Goal: Task Accomplishment & Management: Use online tool/utility

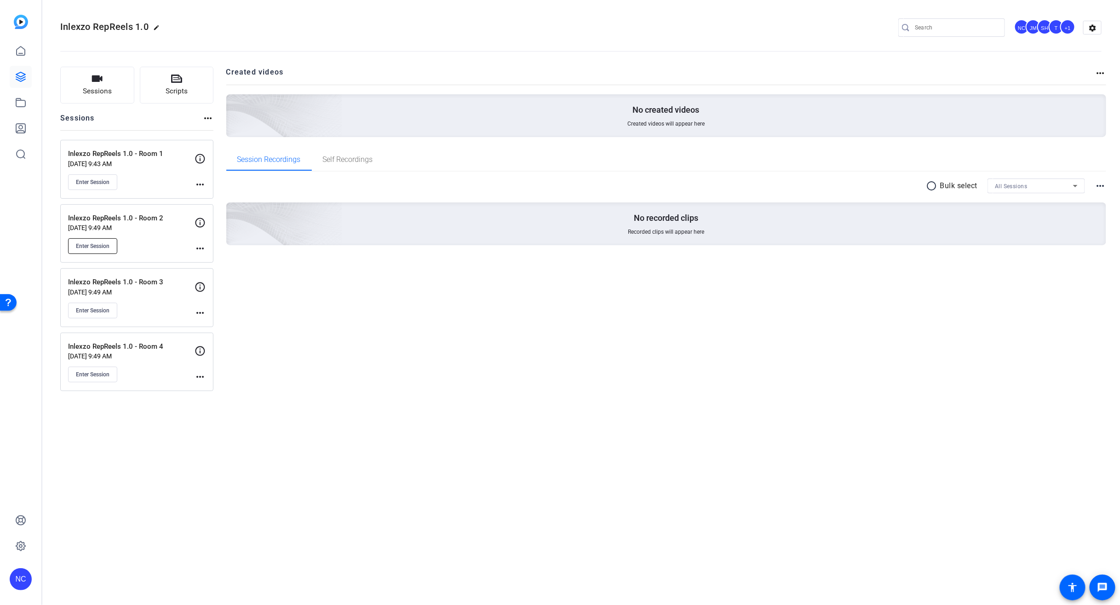
click at [103, 249] on span "Enter Session" at bounding box center [93, 245] width 34 height 7
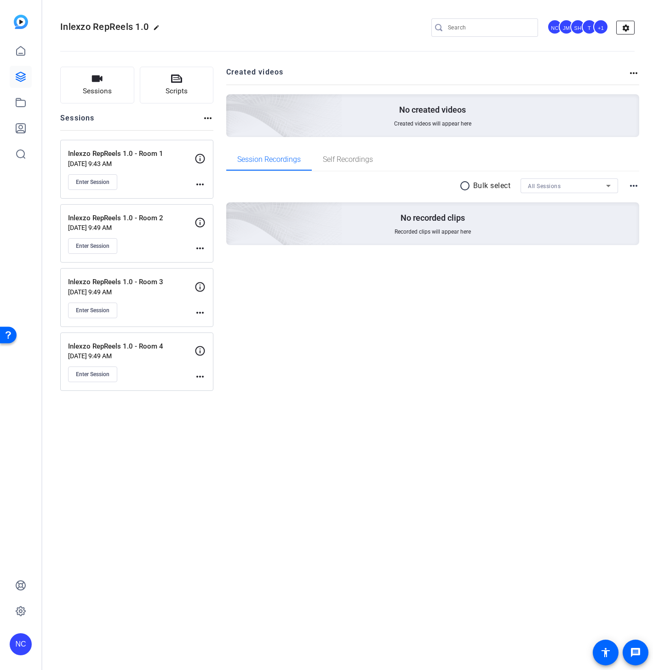
click at [628, 29] on mat-icon "settings" at bounding box center [626, 28] width 18 height 14
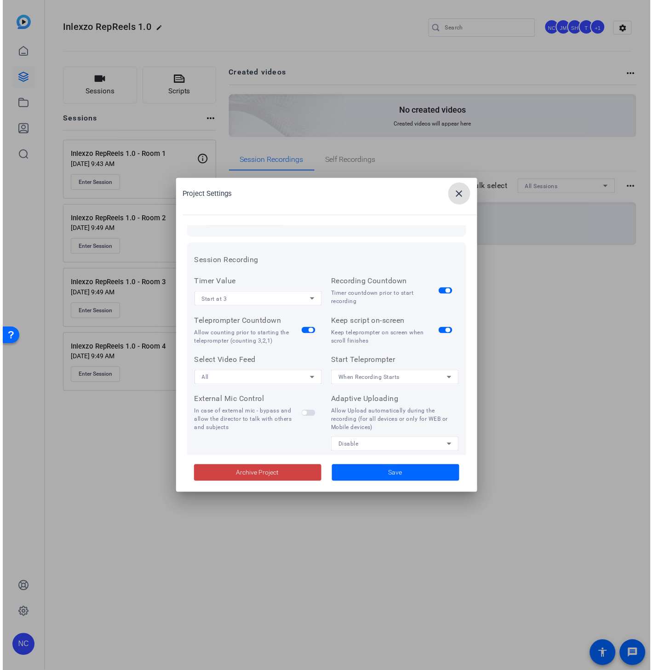
scroll to position [102, 0]
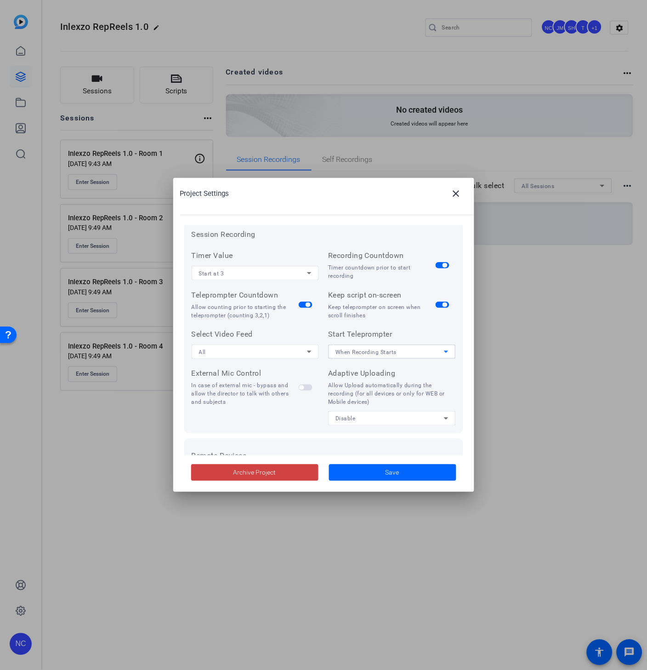
click at [377, 351] on span "When Recording Starts" at bounding box center [367, 352] width 62 height 6
click at [366, 384] on mat-option "Manually" at bounding box center [388, 385] width 125 height 15
click at [370, 474] on span at bounding box center [392, 473] width 127 height 22
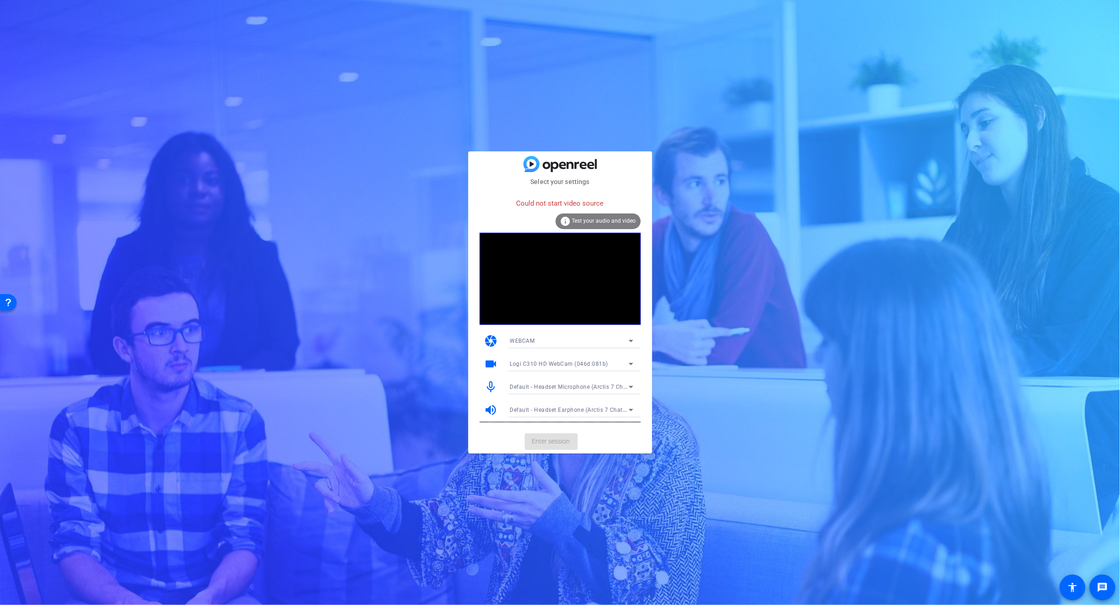
click at [573, 364] on span "Logi C310 HD WebCam (046d:081b)" at bounding box center [559, 364] width 98 height 6
click at [538, 425] on span "EOS Webcam Utility Pro" at bounding box center [541, 426] width 63 height 11
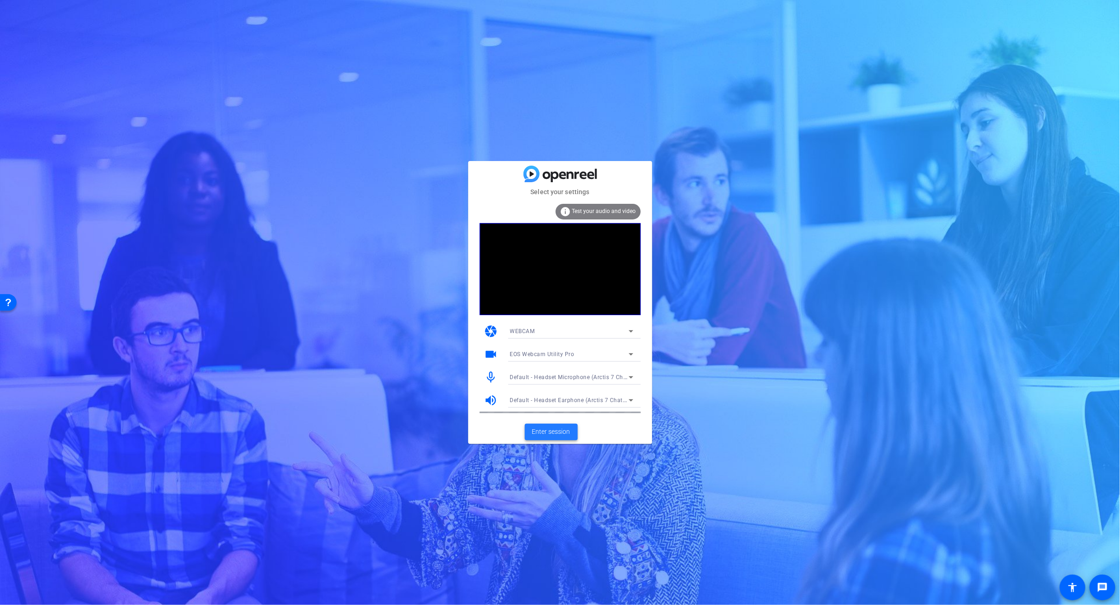
click at [549, 434] on span "Enter session" at bounding box center [551, 432] width 38 height 10
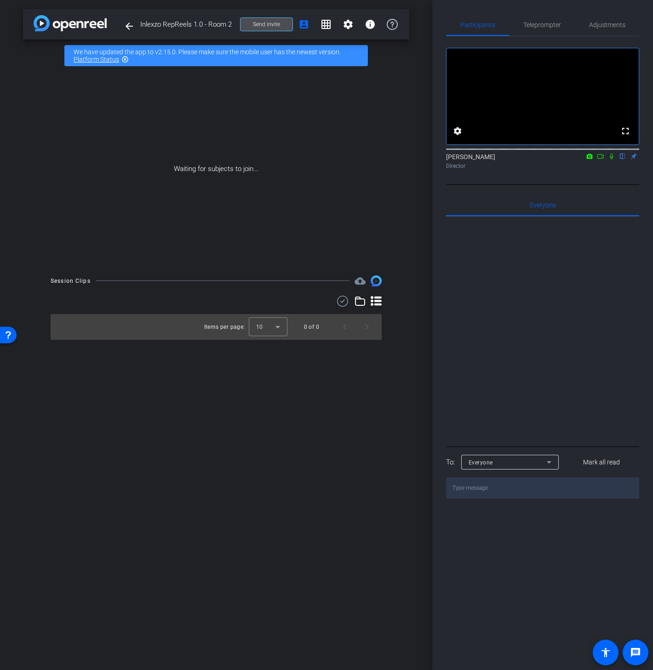
click at [288, 22] on span at bounding box center [266, 24] width 52 height 22
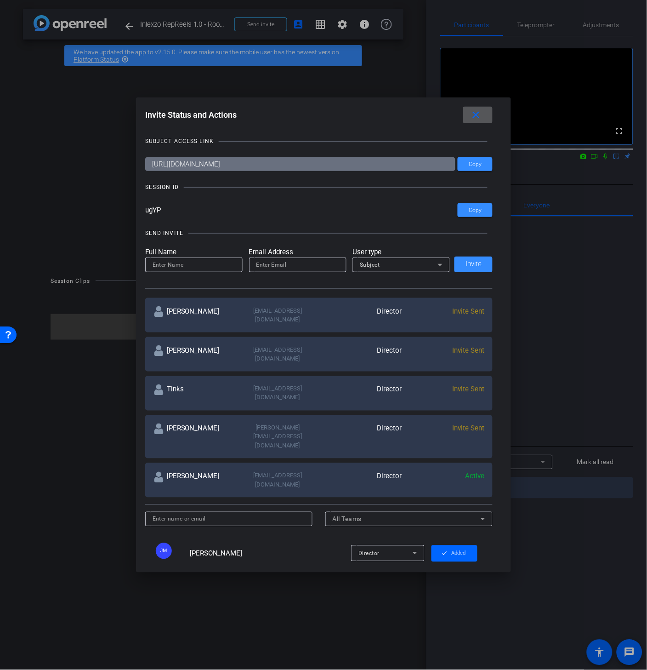
click at [477, 115] on mat-icon "close" at bounding box center [476, 114] width 11 height 11
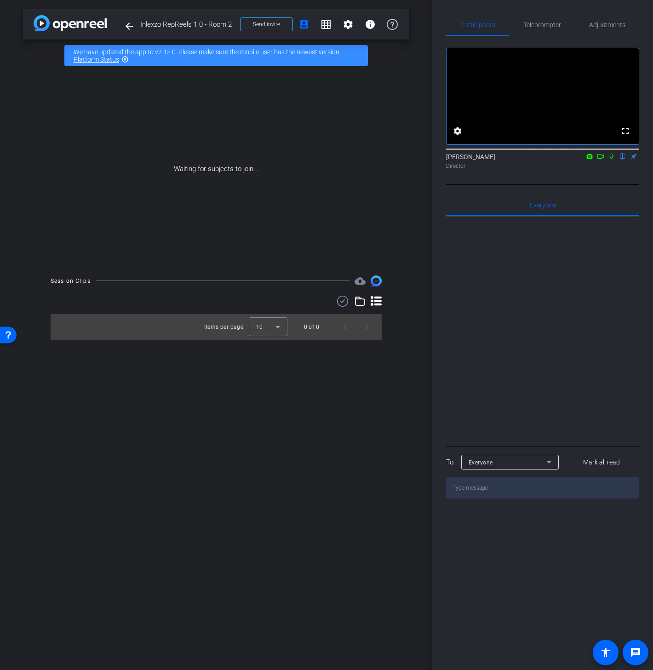
click at [106, 58] on link "Platform Status" at bounding box center [97, 59] width 46 height 7
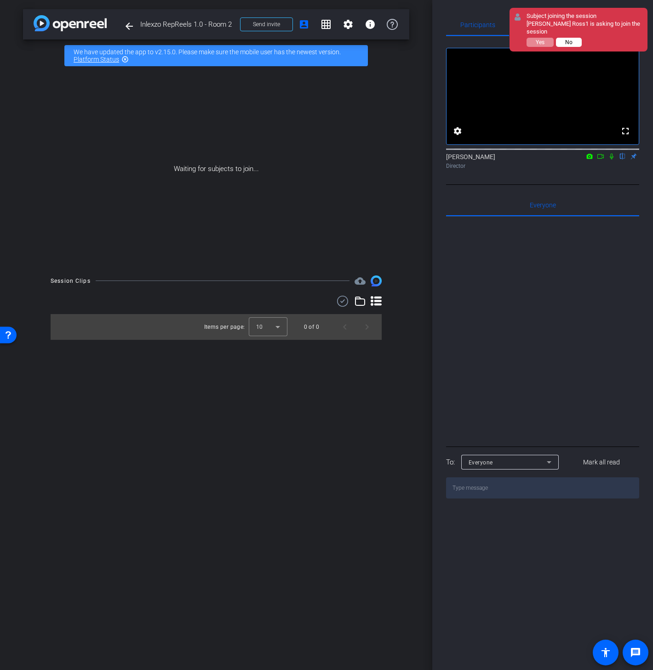
click at [572, 40] on span "No" at bounding box center [568, 42] width 7 height 6
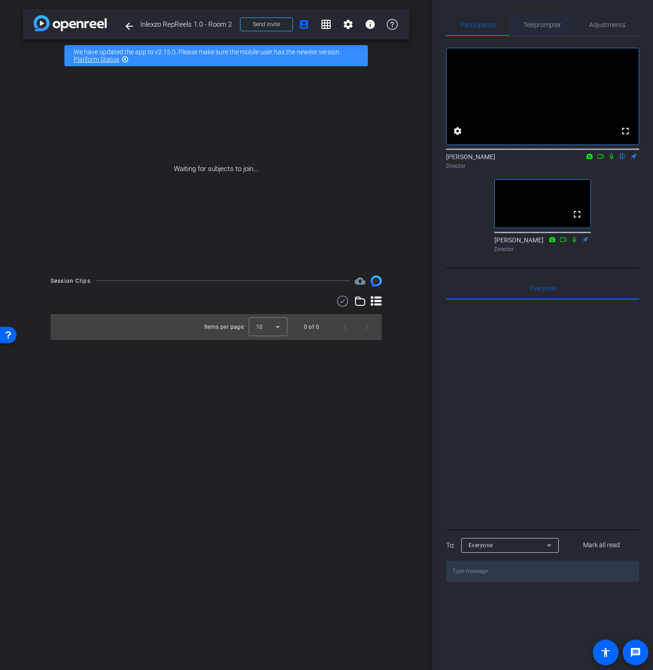
click at [534, 30] on span "Teleprompter" at bounding box center [542, 25] width 38 height 22
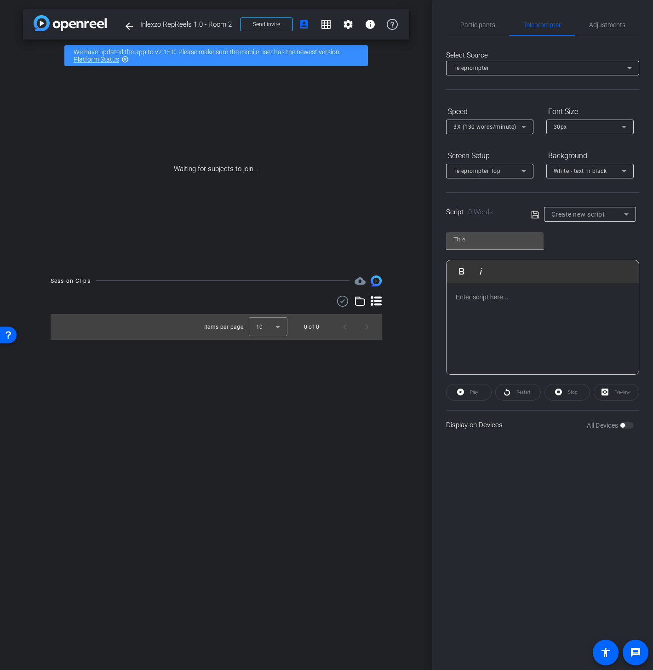
click at [569, 211] on span "Create new script" at bounding box center [578, 214] width 54 height 7
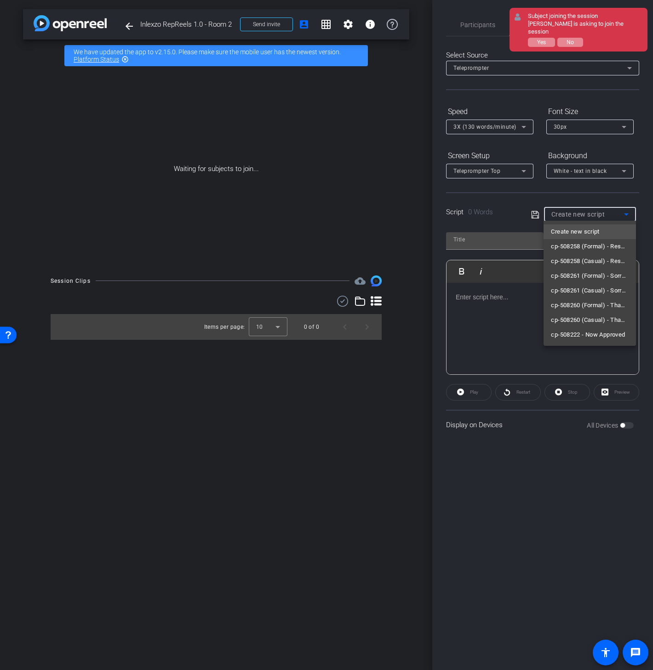
click at [391, 163] on div at bounding box center [326, 335] width 653 height 670
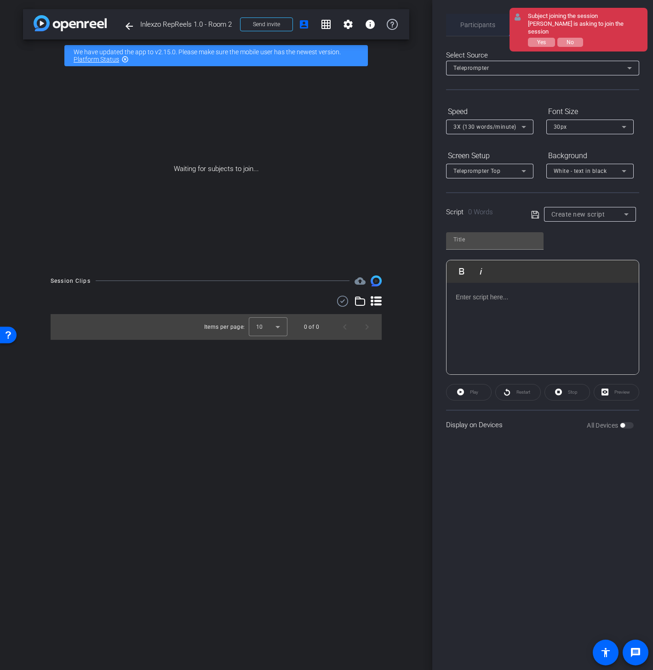
click at [461, 29] on span "Participants" at bounding box center [477, 25] width 35 height 22
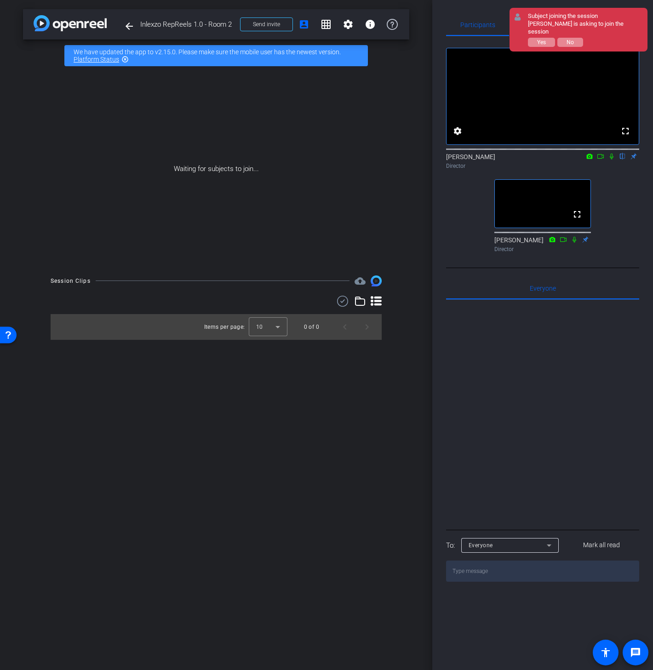
click at [520, 418] on div at bounding box center [542, 414] width 193 height 228
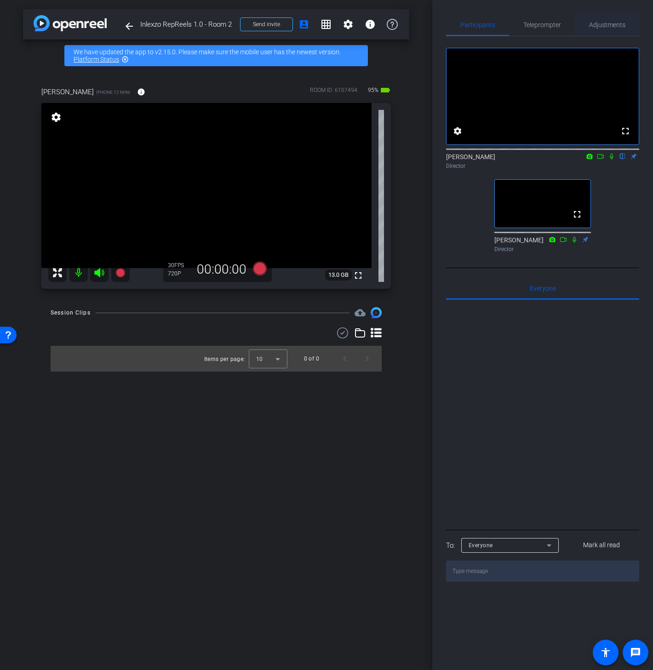
click at [596, 24] on span "Adjustments" at bounding box center [607, 25] width 36 height 6
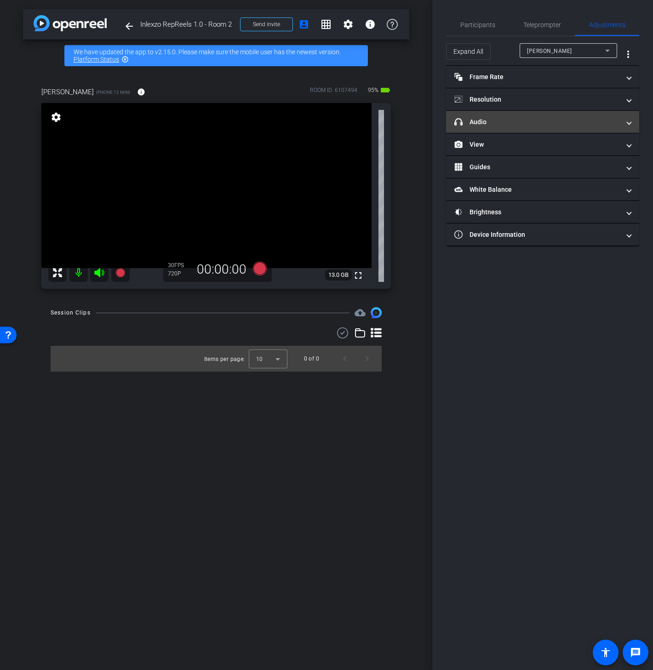
click at [516, 123] on mat-panel-title "headphone icon Audio" at bounding box center [537, 122] width 166 height 10
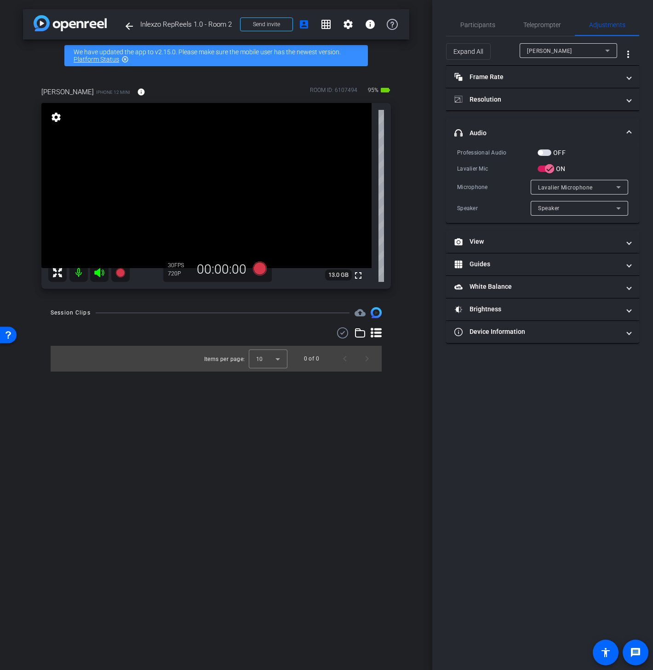
click at [544, 153] on span "button" at bounding box center [545, 152] width 14 height 6
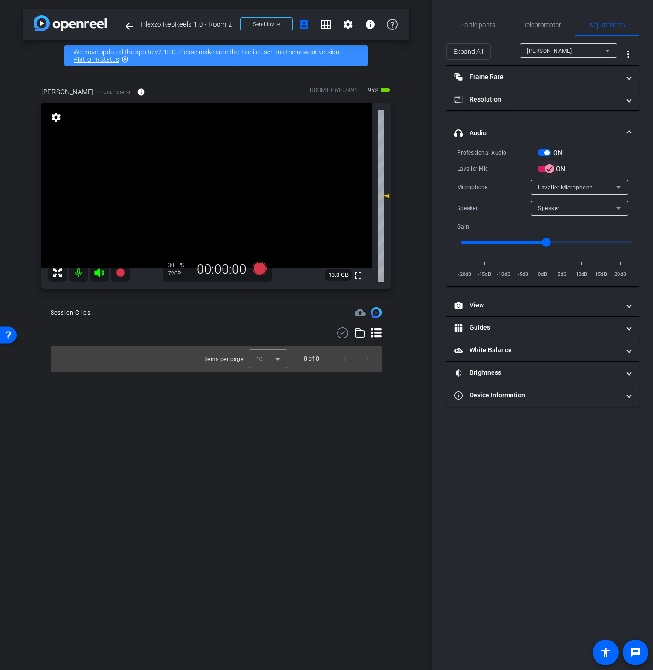
click at [544, 169] on span "button" at bounding box center [549, 169] width 18 height 18
click at [538, 158] on div "Professional Audio ON Lavalier Mic OFF Microphone Headset Microphone Speaker He…" at bounding box center [542, 214] width 171 height 132
click at [539, 155] on span "button" at bounding box center [545, 152] width 14 height 6
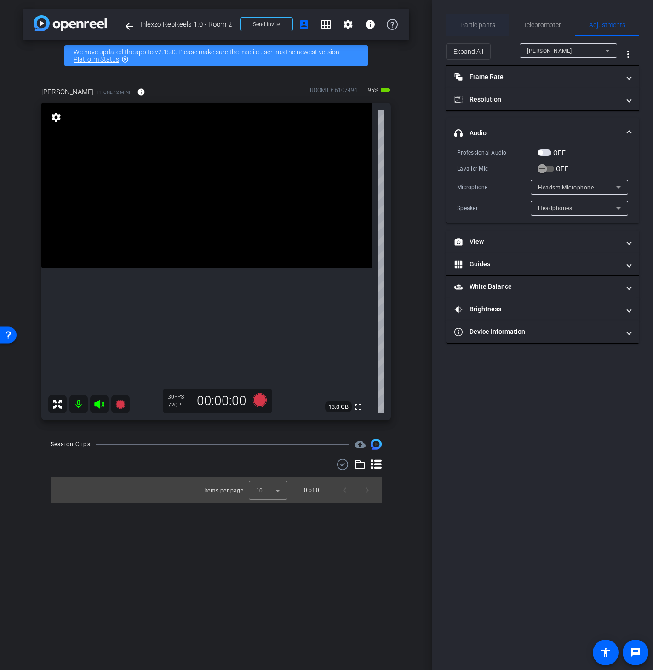
click at [474, 28] on span "Participants" at bounding box center [477, 25] width 35 height 6
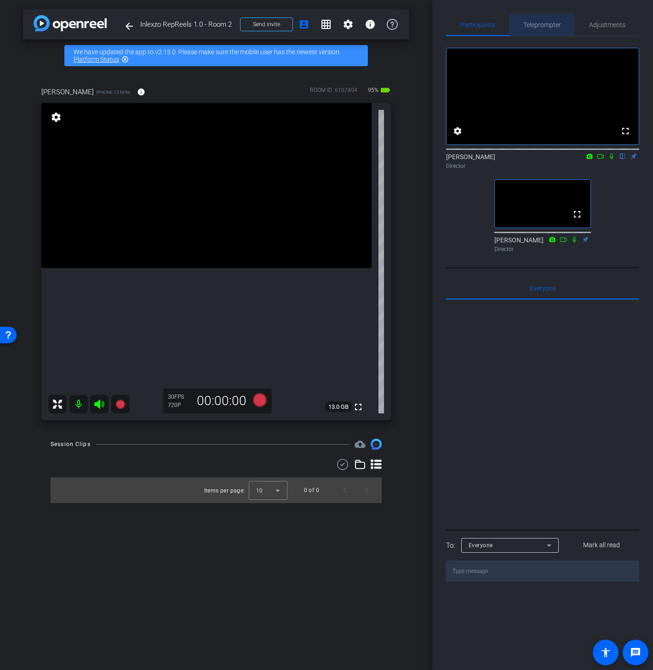
click at [530, 29] on span "Teleprompter" at bounding box center [542, 25] width 38 height 22
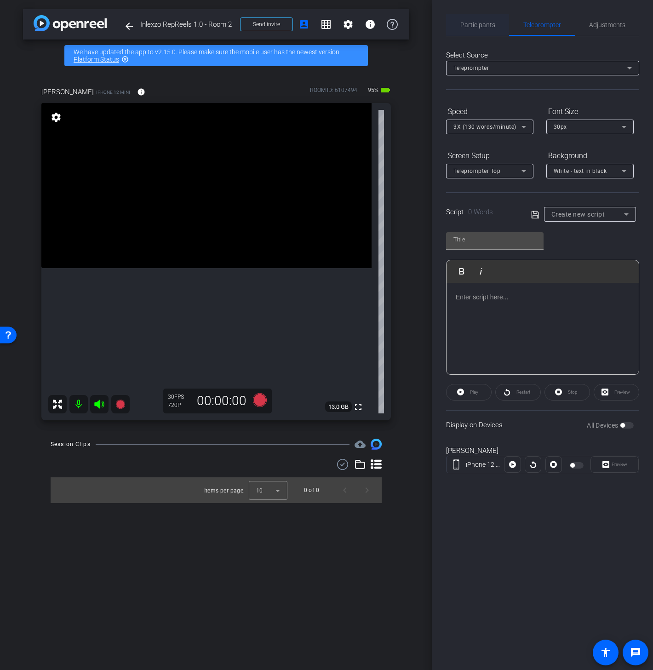
click at [480, 29] on span "Participants" at bounding box center [477, 25] width 35 height 22
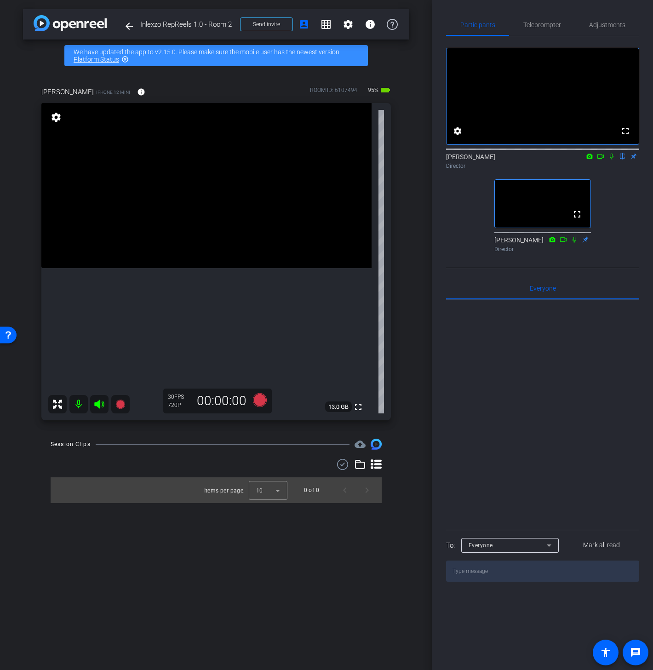
click at [501, 582] on textarea at bounding box center [542, 571] width 193 height 21
type textarea "Can you unplug the mic?"
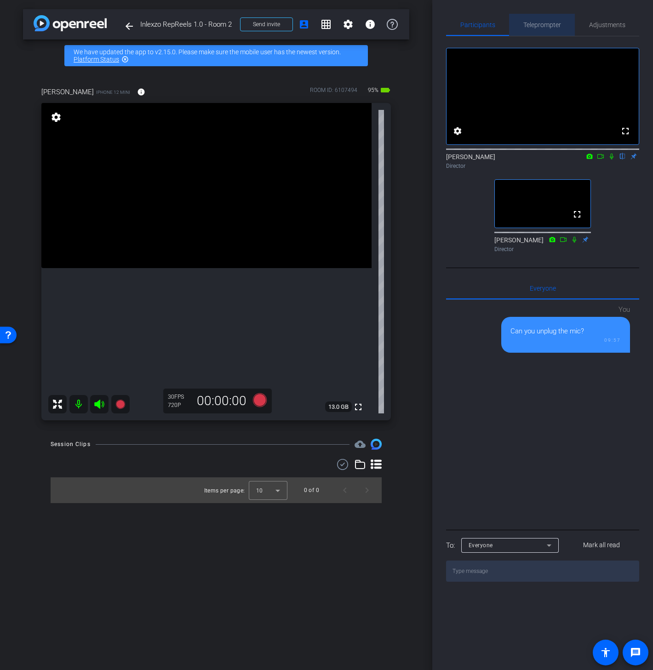
click at [550, 26] on span "Teleprompter" at bounding box center [542, 25] width 38 height 6
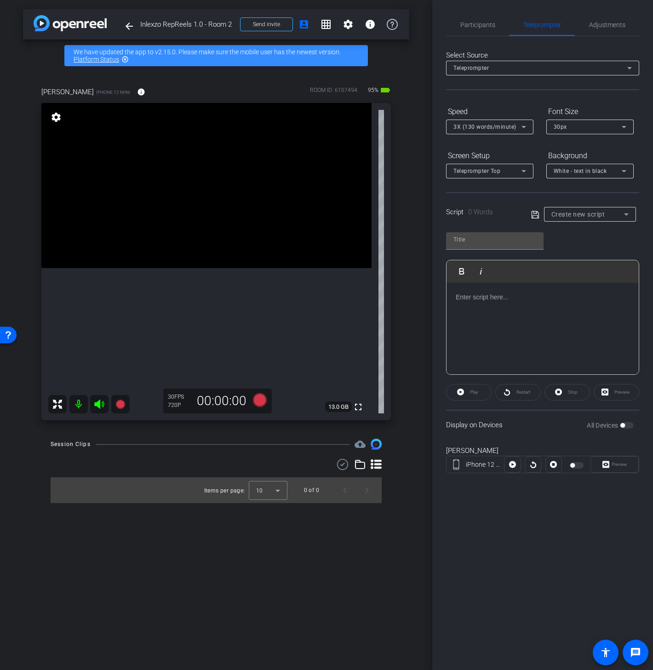
click at [511, 301] on div at bounding box center [543, 329] width 192 height 92
click at [537, 213] on icon at bounding box center [535, 214] width 8 height 11
type input "Default title 7491"
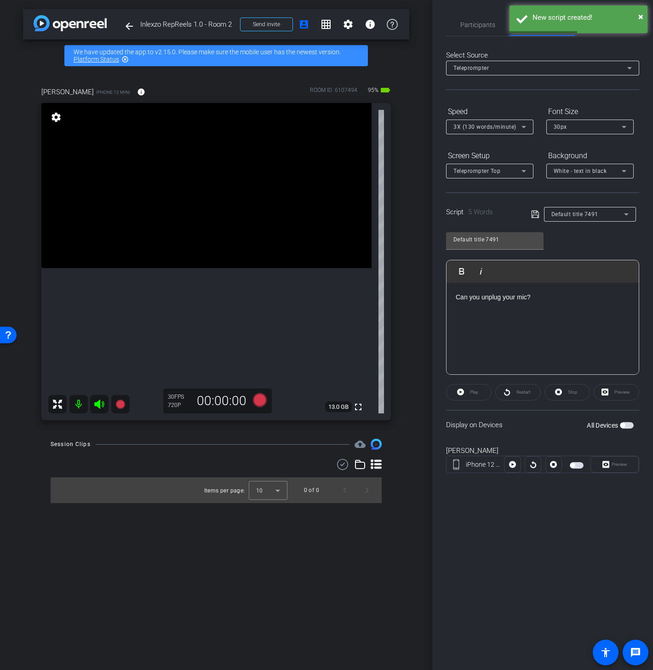
click at [570, 468] on mat-slide-toggle at bounding box center [578, 464] width 16 height 11
click at [577, 459] on mat-slide-toggle at bounding box center [578, 464] width 16 height 11
click at [576, 463] on span "button" at bounding box center [577, 465] width 14 height 6
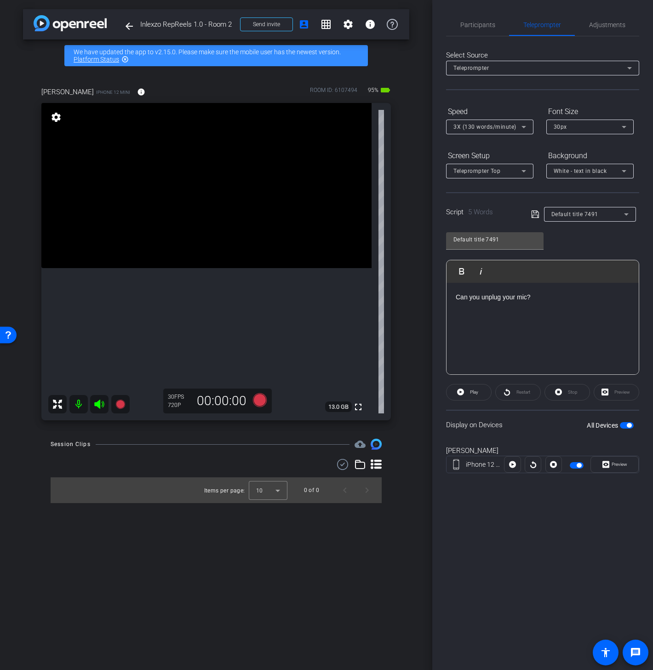
click at [575, 466] on span "button" at bounding box center [577, 465] width 14 height 6
click at [471, 22] on span "Participants" at bounding box center [477, 25] width 35 height 6
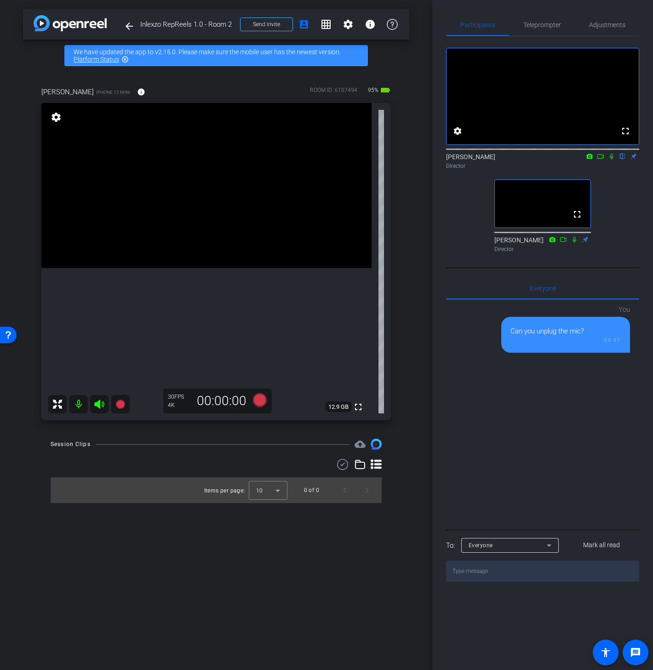
drag, startPoint x: 561, startPoint y: 22, endPoint x: 558, endPoint y: 53, distance: 31.4
click at [561, 22] on div "Teleprompter" at bounding box center [542, 25] width 66 height 22
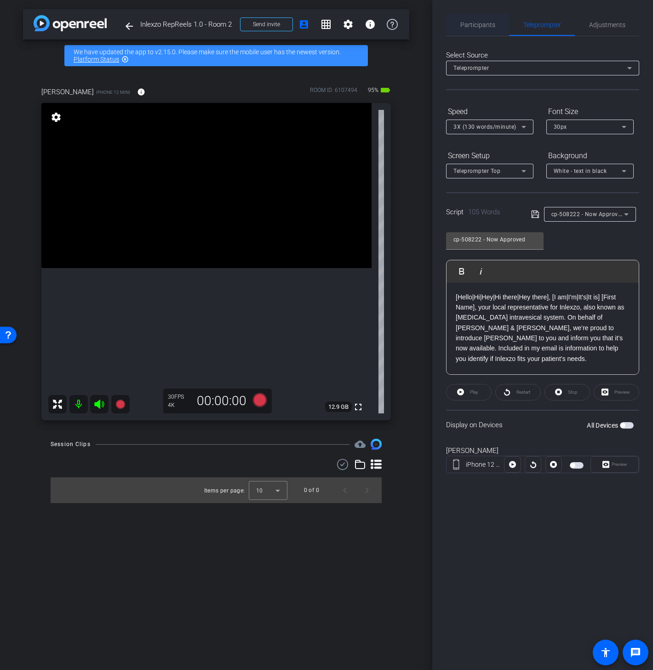
click at [478, 24] on span "Participants" at bounding box center [477, 25] width 35 height 6
click at [622, 464] on span "Preview" at bounding box center [620, 464] width 16 height 5
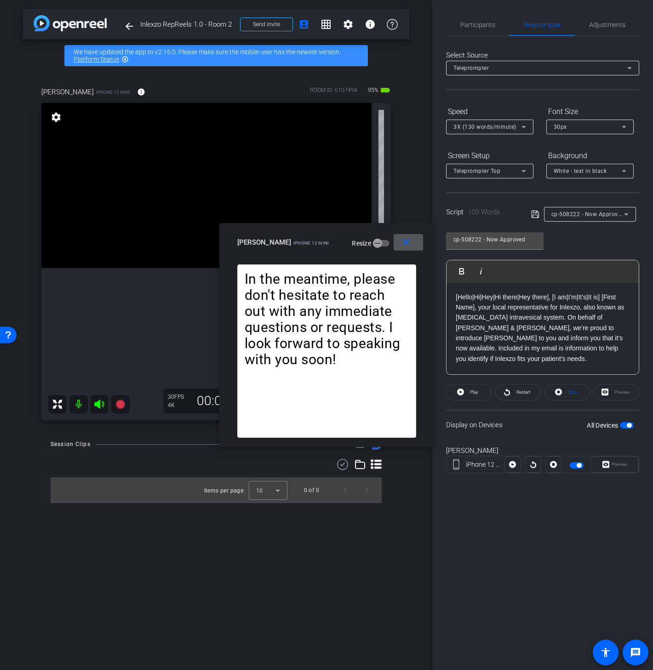
click at [412, 242] on span at bounding box center [408, 242] width 29 height 22
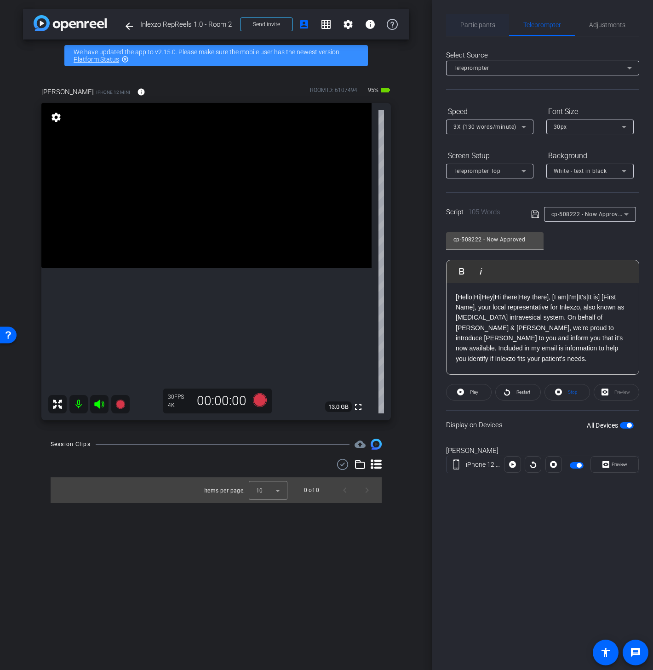
click at [473, 27] on span "Participants" at bounding box center [477, 25] width 35 height 6
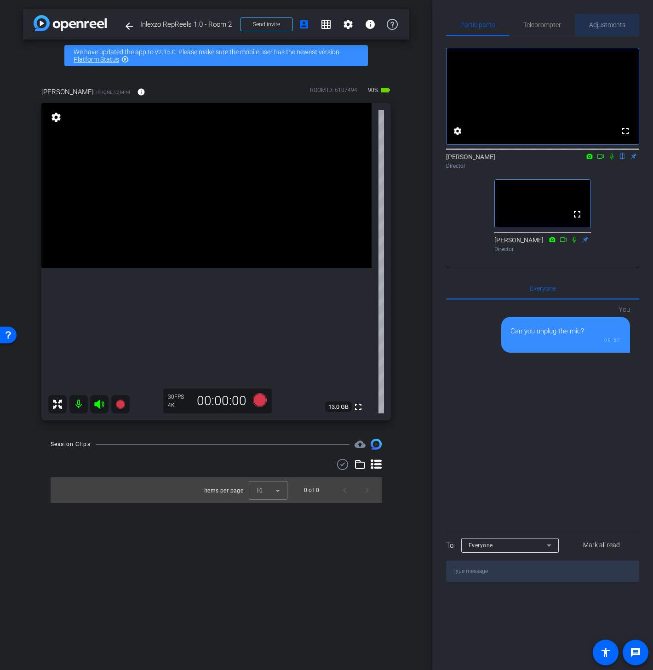
click at [600, 26] on span "Adjustments" at bounding box center [607, 25] width 36 height 6
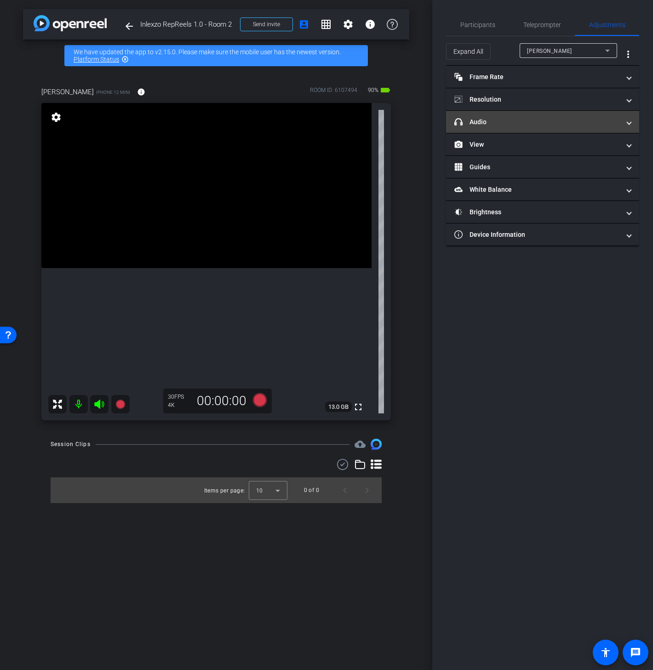
click at [520, 119] on mat-panel-title "headphone icon Audio" at bounding box center [537, 122] width 166 height 10
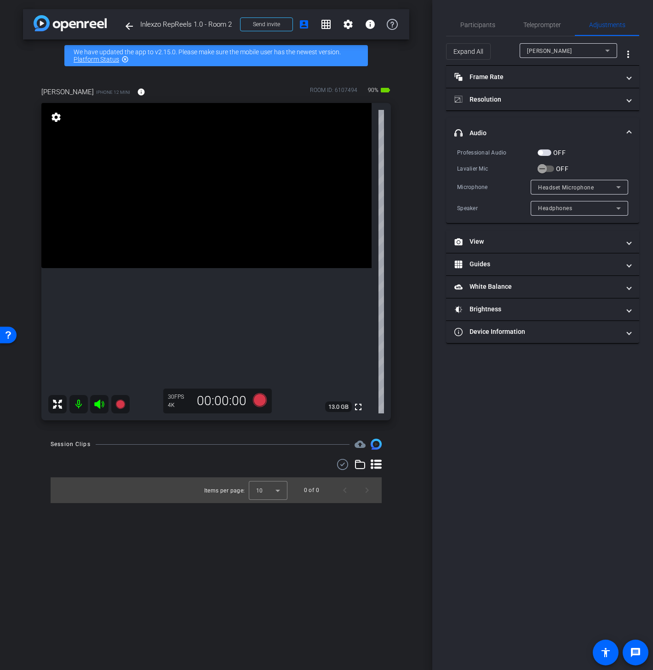
click at [543, 157] on div "OFF" at bounding box center [552, 152] width 28 height 9
click at [542, 152] on span "button" at bounding box center [540, 152] width 5 height 5
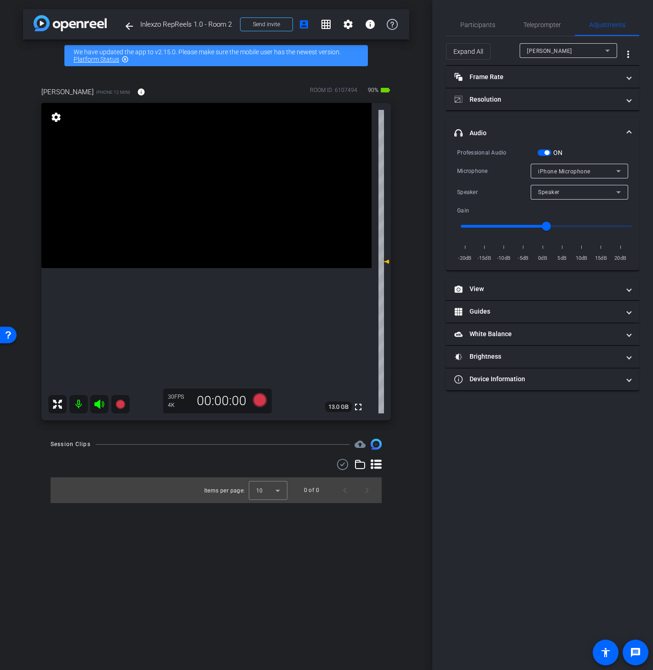
click at [545, 150] on button "ON" at bounding box center [545, 152] width 14 height 6
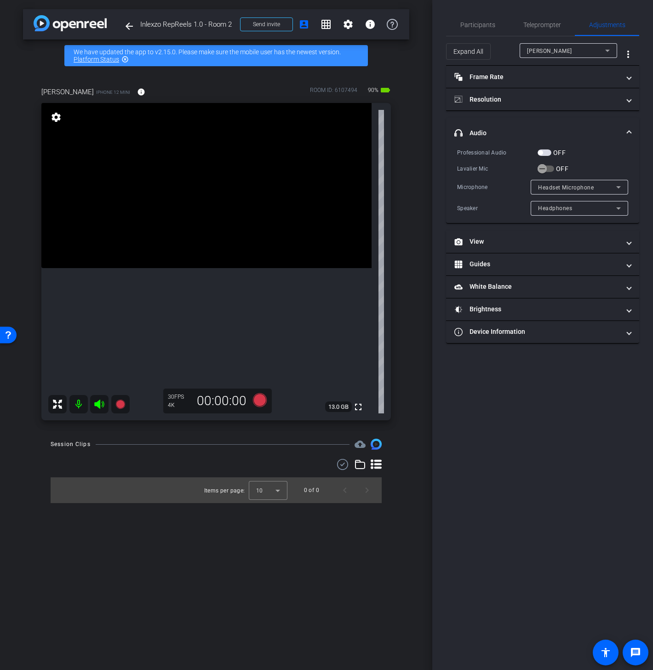
click at [542, 155] on span "button" at bounding box center [545, 152] width 14 height 6
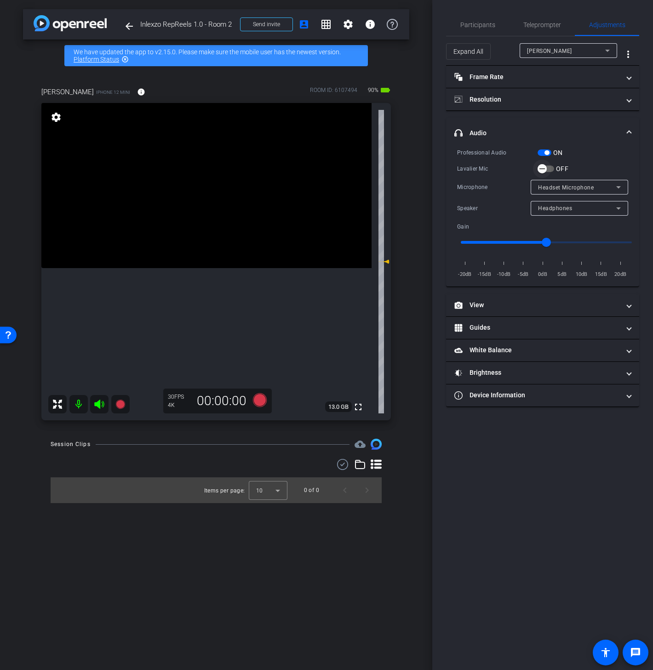
click at [544, 169] on icon "button" at bounding box center [542, 169] width 6 height 1
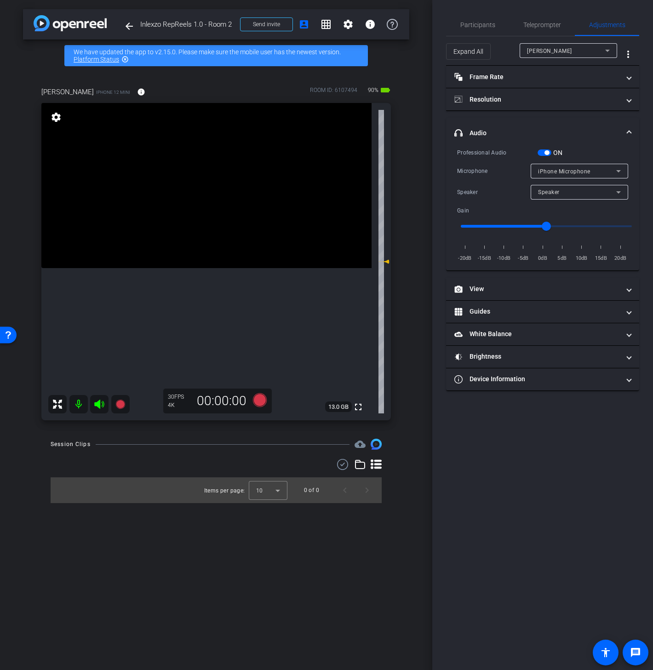
click at [541, 153] on span "button" at bounding box center [545, 152] width 14 height 6
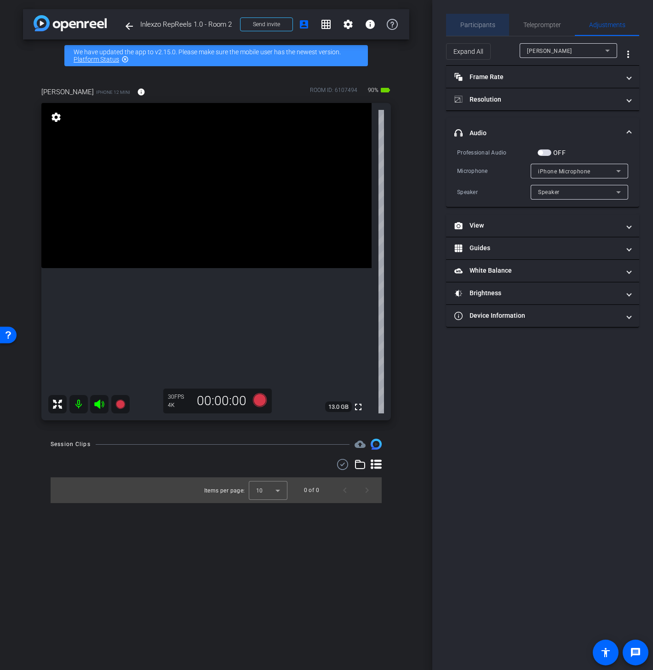
click at [486, 23] on span "Participants" at bounding box center [477, 25] width 35 height 6
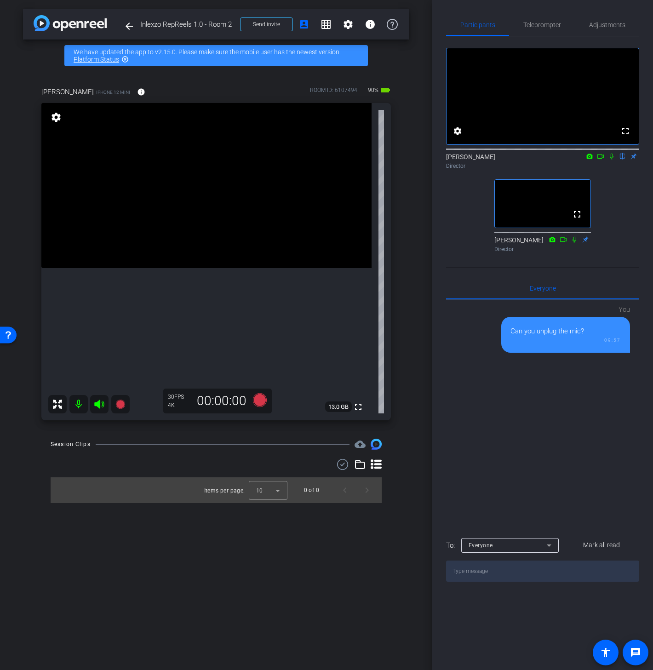
click at [614, 160] on icon at bounding box center [611, 156] width 7 height 6
click at [603, 160] on icon at bounding box center [600, 156] width 7 height 6
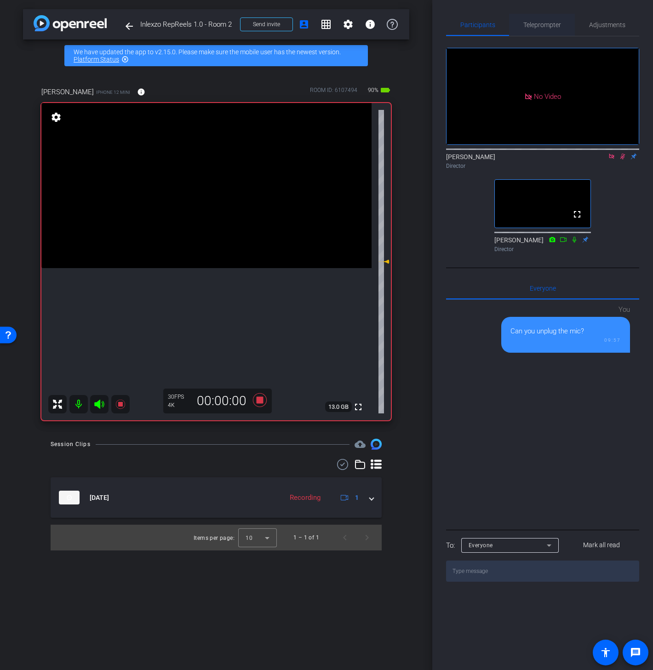
click at [538, 28] on span "Teleprompter" at bounding box center [542, 25] width 38 height 6
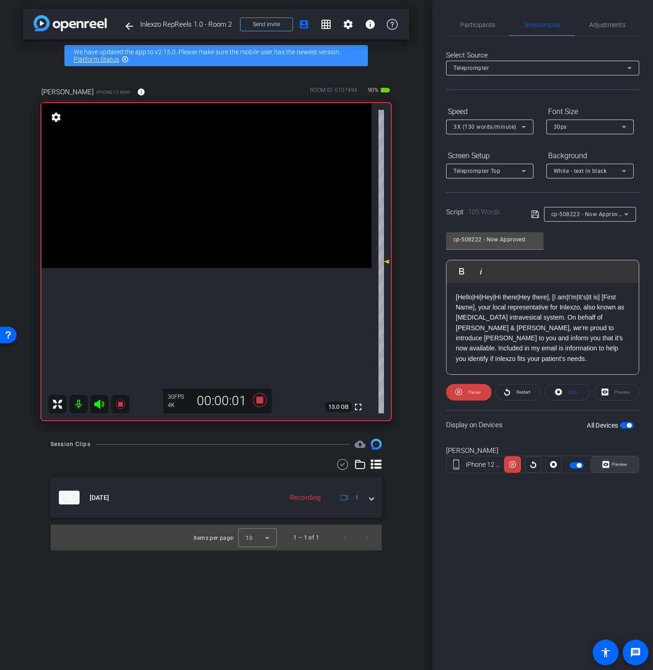
click at [611, 462] on span "Preview" at bounding box center [618, 464] width 18 height 13
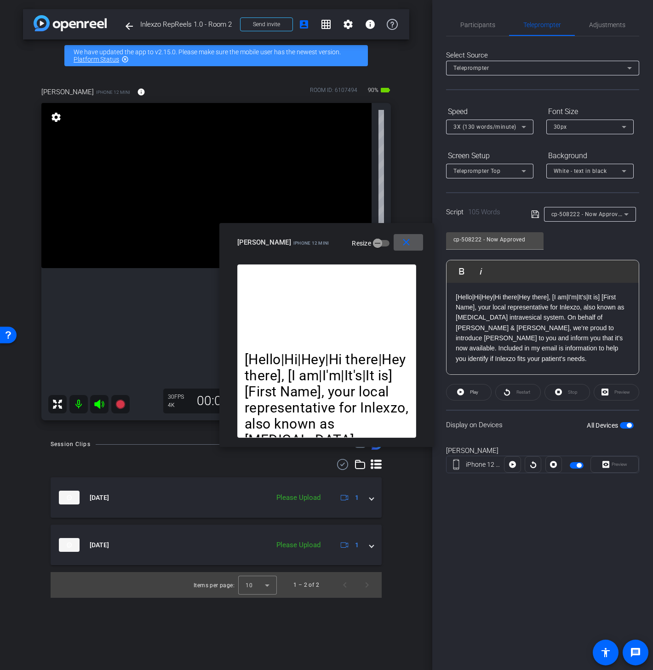
click at [414, 241] on span at bounding box center [408, 242] width 29 height 22
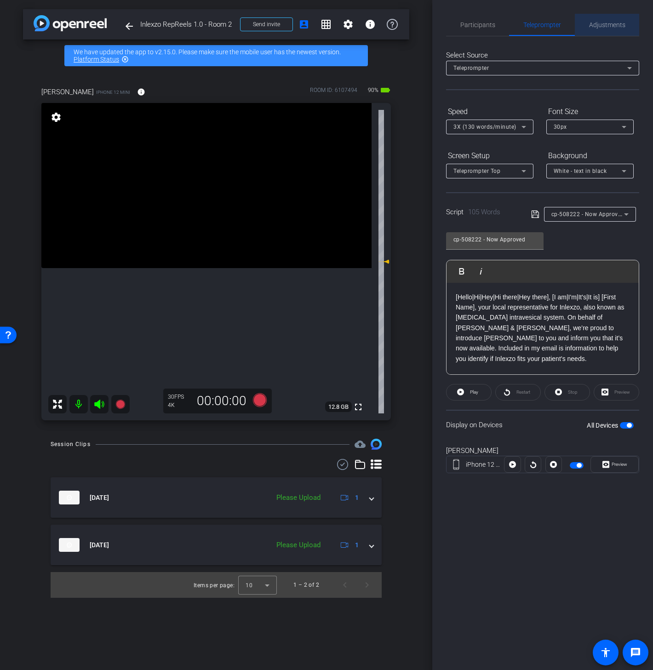
click at [599, 22] on span "Adjustments" at bounding box center [607, 25] width 36 height 6
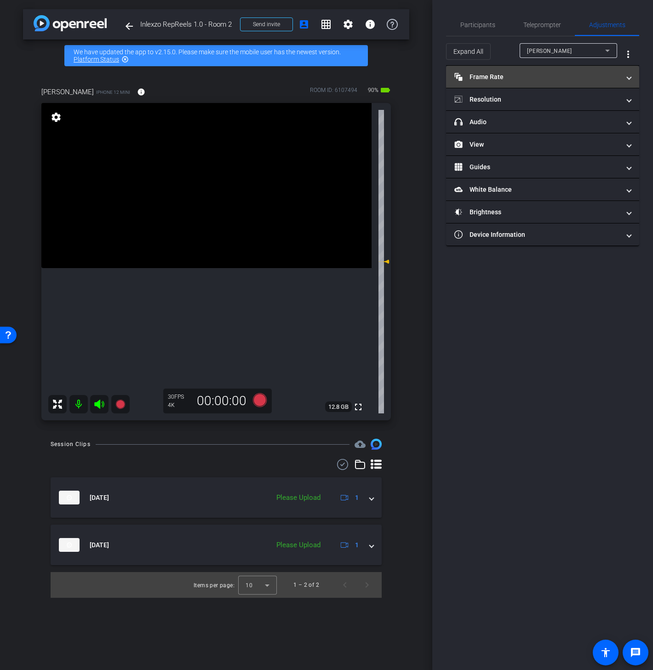
click at [511, 79] on mat-panel-title "Frame Rate Frame Rate" at bounding box center [537, 77] width 166 height 10
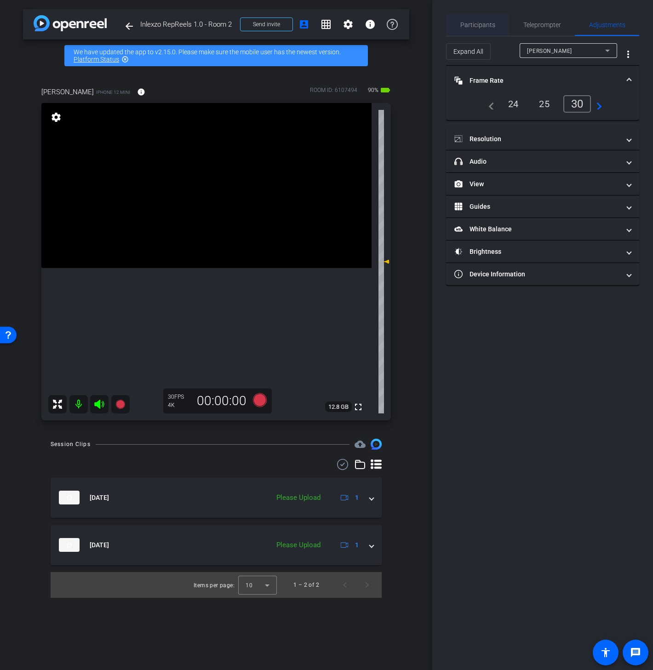
click at [492, 25] on span "Participants" at bounding box center [477, 25] width 35 height 6
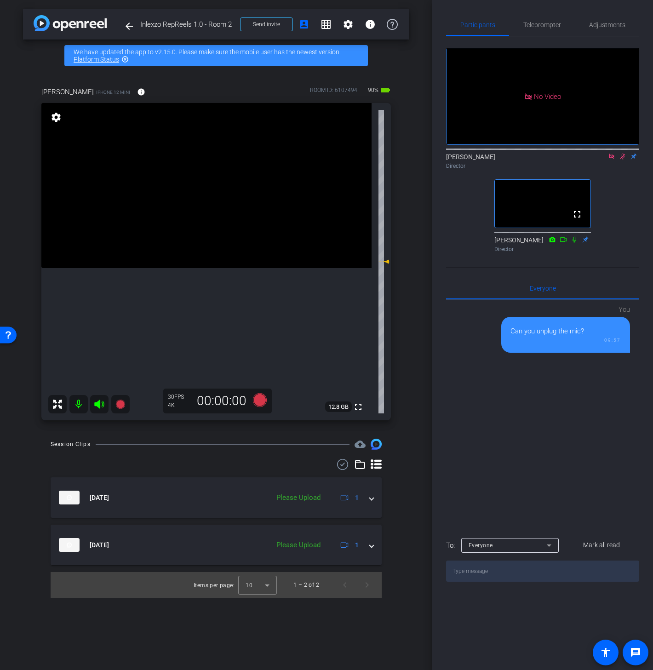
click at [623, 154] on icon at bounding box center [622, 157] width 5 height 6
click at [613, 153] on icon at bounding box center [611, 156] width 7 height 6
click at [139, 91] on mat-icon "info" at bounding box center [141, 92] width 8 height 8
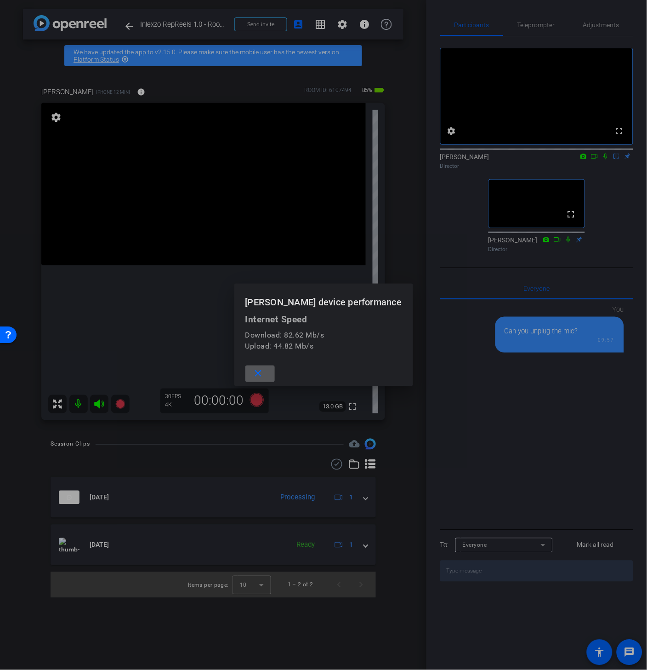
click at [262, 371] on span at bounding box center [260, 374] width 29 height 22
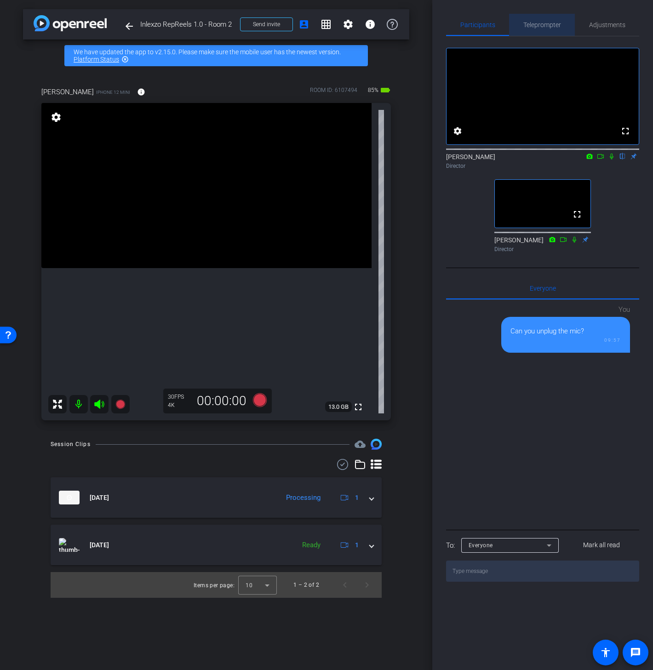
click at [550, 22] on span "Teleprompter" at bounding box center [542, 25] width 38 height 6
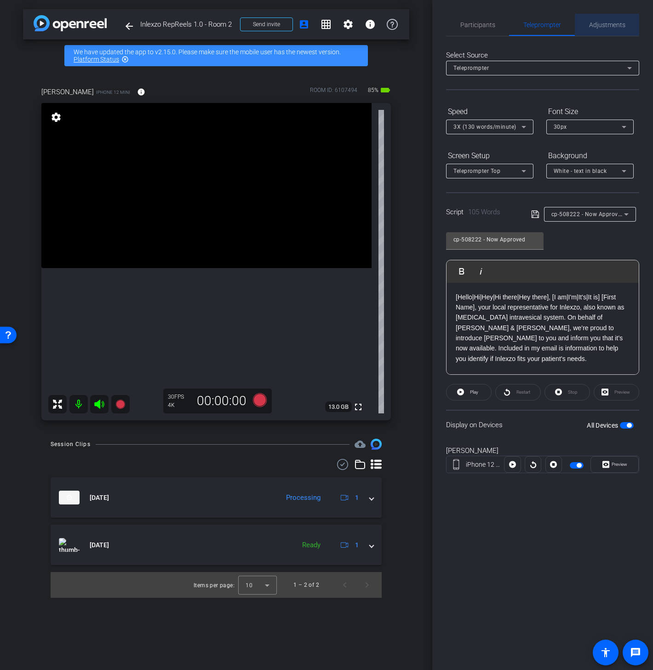
click at [612, 25] on span "Adjustments" at bounding box center [607, 25] width 36 height 6
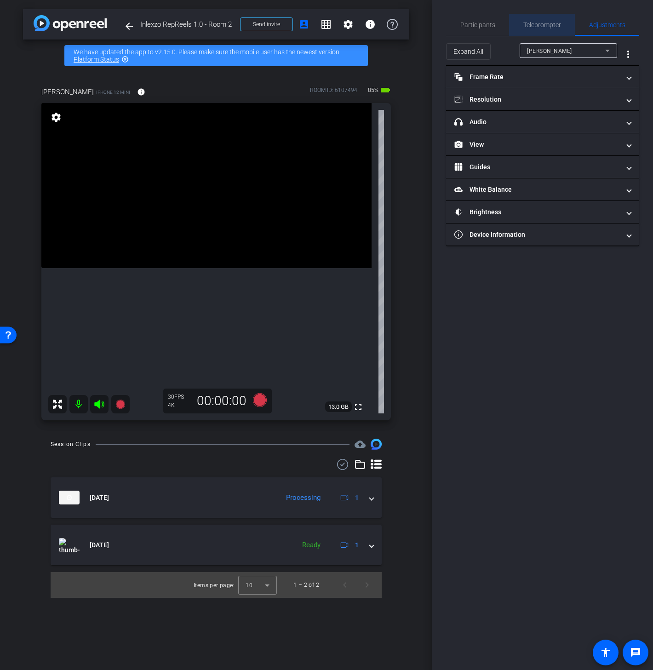
click at [550, 30] on span "Teleprompter" at bounding box center [542, 25] width 38 height 22
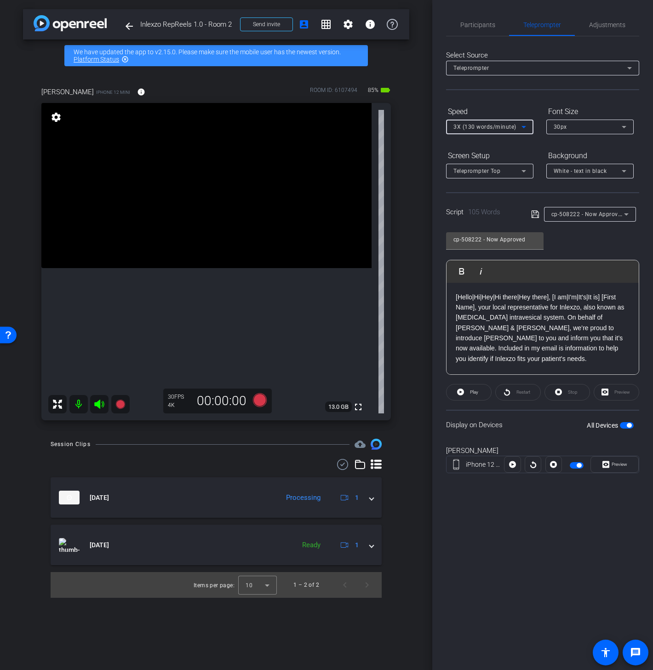
click at [520, 132] on icon at bounding box center [523, 126] width 11 height 11
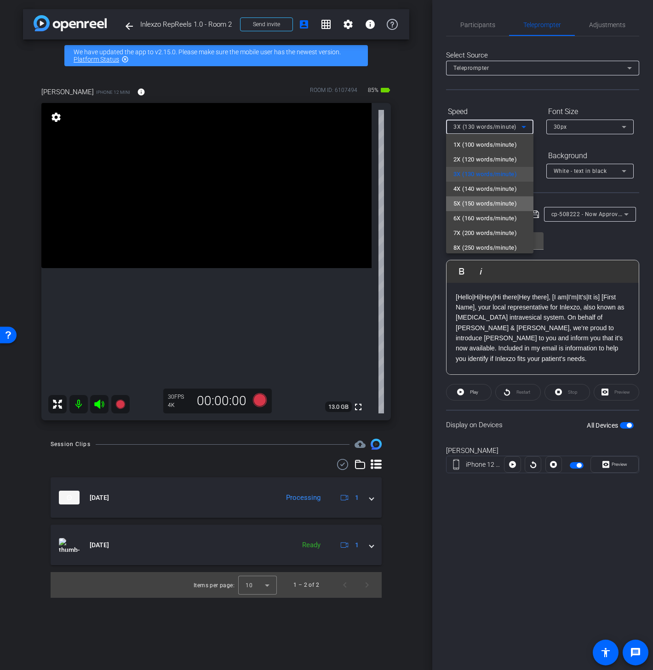
click at [500, 199] on span "5X (150 words/minute)" at bounding box center [484, 203] width 63 height 11
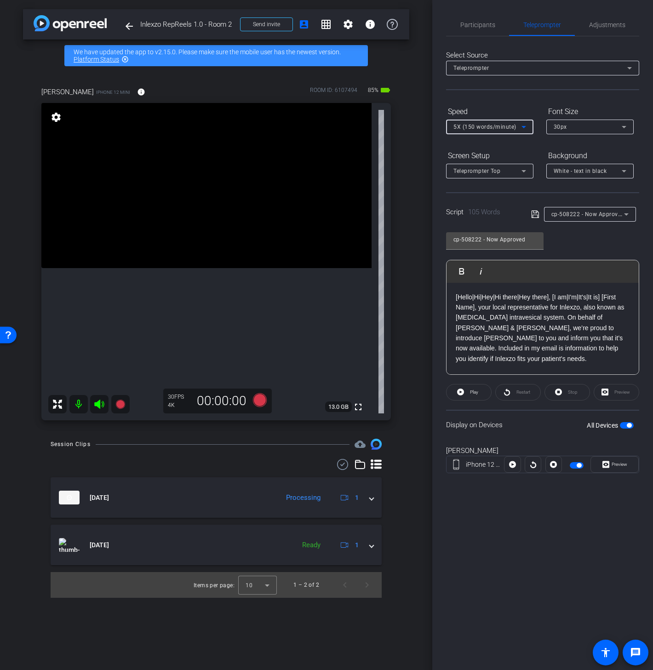
click at [529, 103] on div "Select Source Teleprompter Speed 5X (150 words/minute) Font Size 30px Screen Se…" at bounding box center [542, 262] width 193 height 452
click at [484, 23] on span "Participants" at bounding box center [477, 25] width 35 height 6
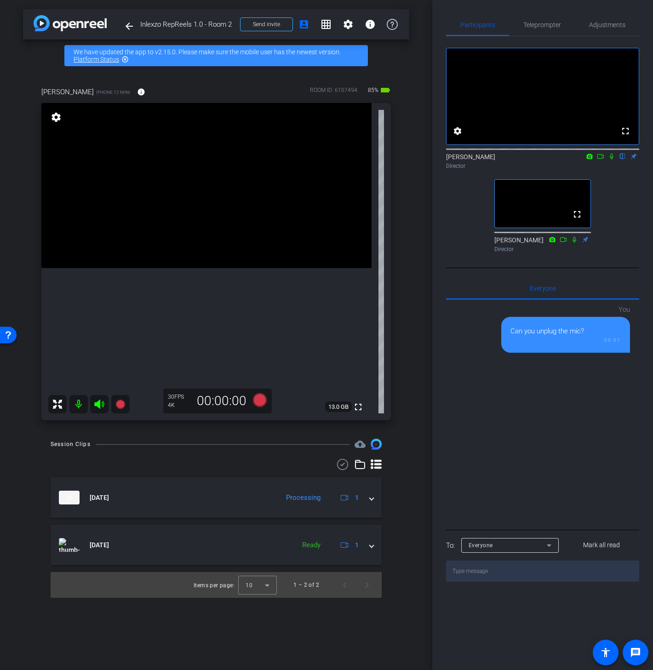
click at [611, 160] on icon at bounding box center [611, 156] width 7 height 6
click at [602, 160] on icon at bounding box center [600, 156] width 7 height 6
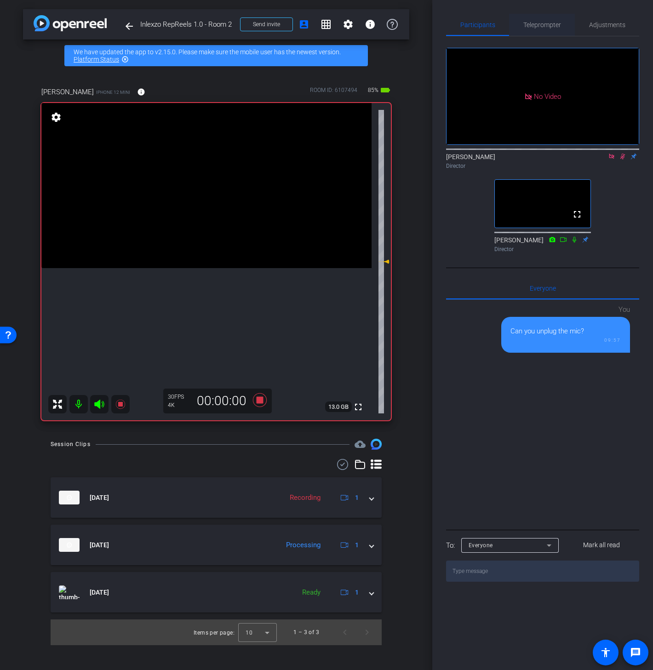
click at [539, 28] on span "Teleprompter" at bounding box center [542, 25] width 38 height 22
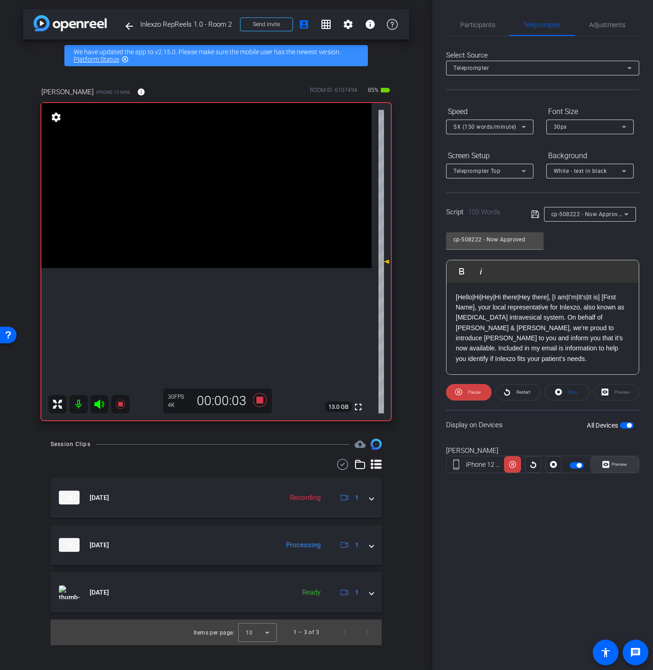
click at [610, 458] on span "Preview" at bounding box center [618, 464] width 18 height 13
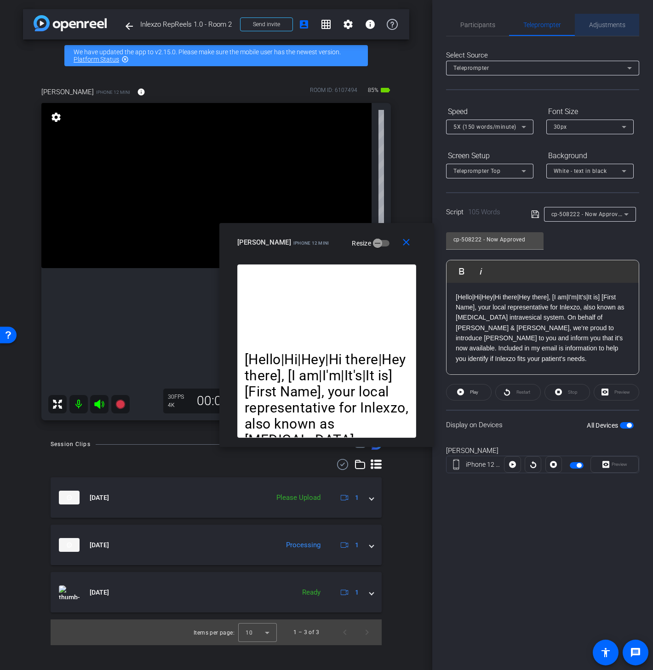
drag, startPoint x: 599, startPoint y: 33, endPoint x: 598, endPoint y: 25, distance: 7.9
click at [598, 25] on span "Adjustments" at bounding box center [607, 25] width 36 height 22
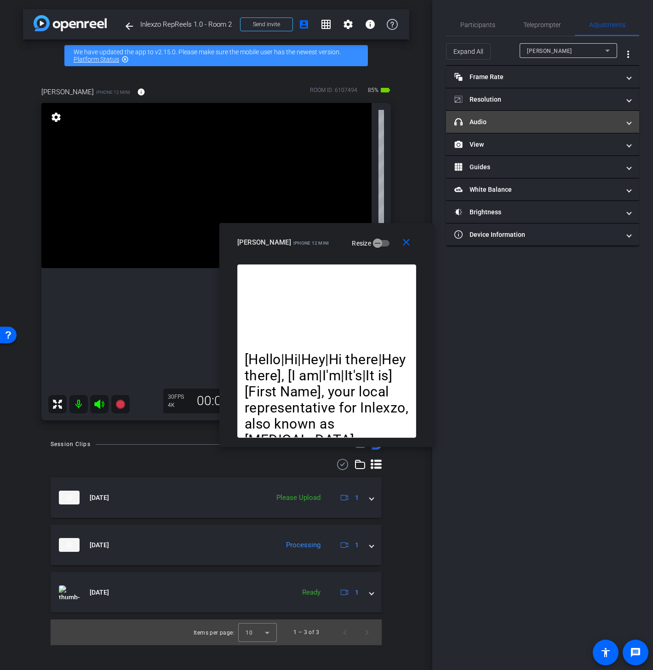
click at [484, 114] on mat-expansion-panel-header "headphone icon Audio" at bounding box center [542, 122] width 193 height 22
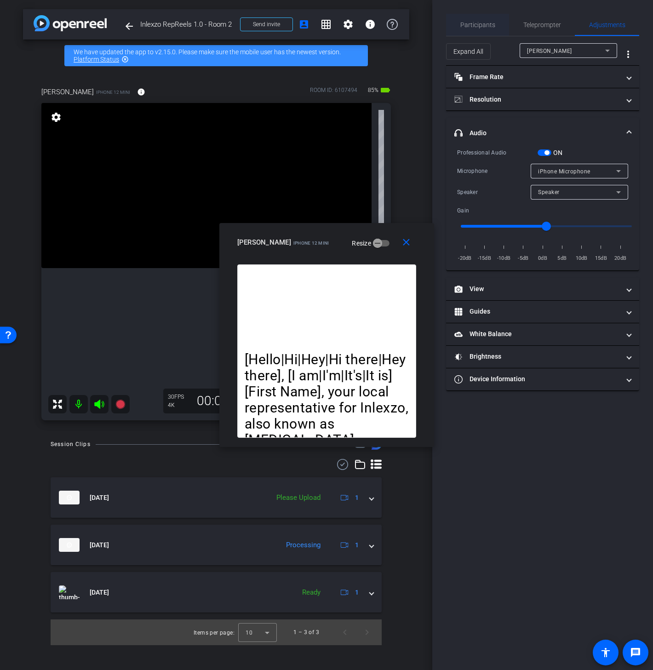
click at [483, 27] on span "Participants" at bounding box center [477, 25] width 35 height 6
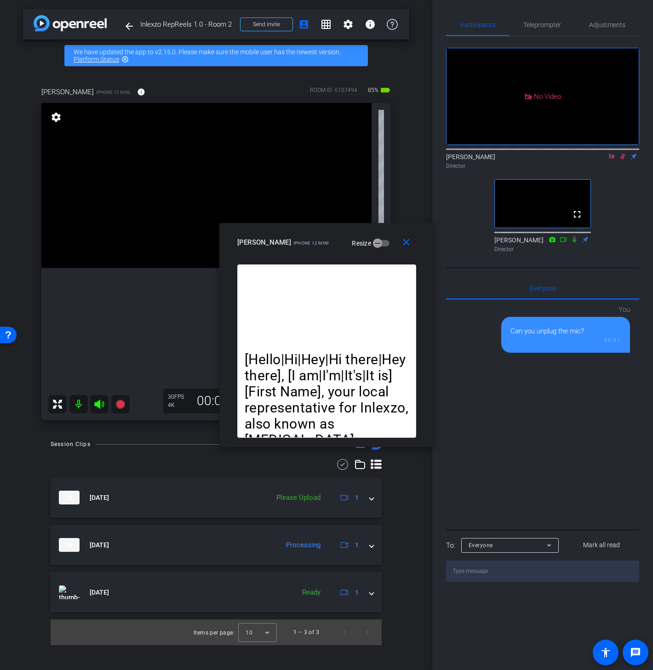
click at [621, 153] on icon at bounding box center [622, 156] width 7 height 6
click at [612, 154] on icon at bounding box center [611, 156] width 5 height 5
click at [406, 244] on mat-icon "close" at bounding box center [406, 242] width 11 height 11
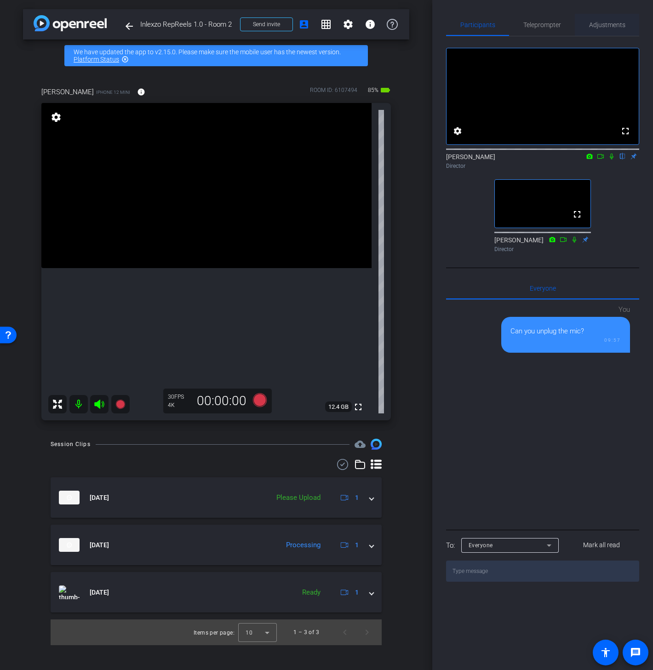
click at [603, 20] on span "Adjustments" at bounding box center [607, 25] width 36 height 22
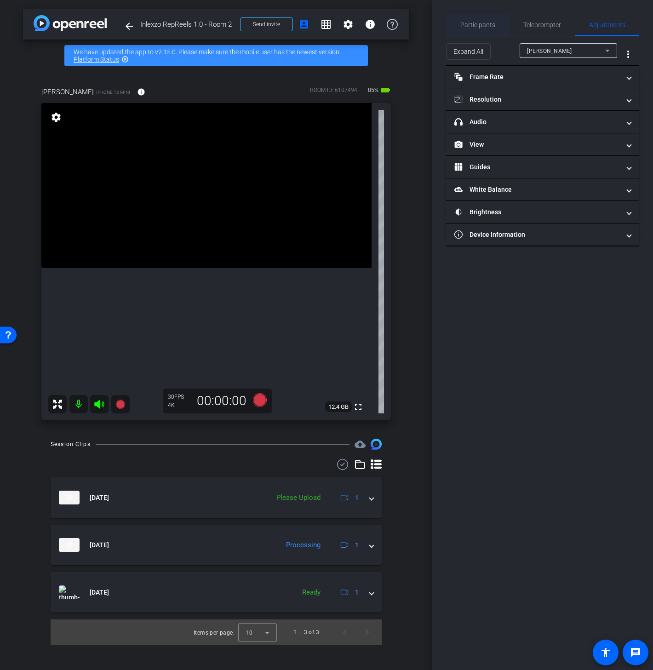
click at [474, 23] on span "Participants" at bounding box center [477, 25] width 35 height 6
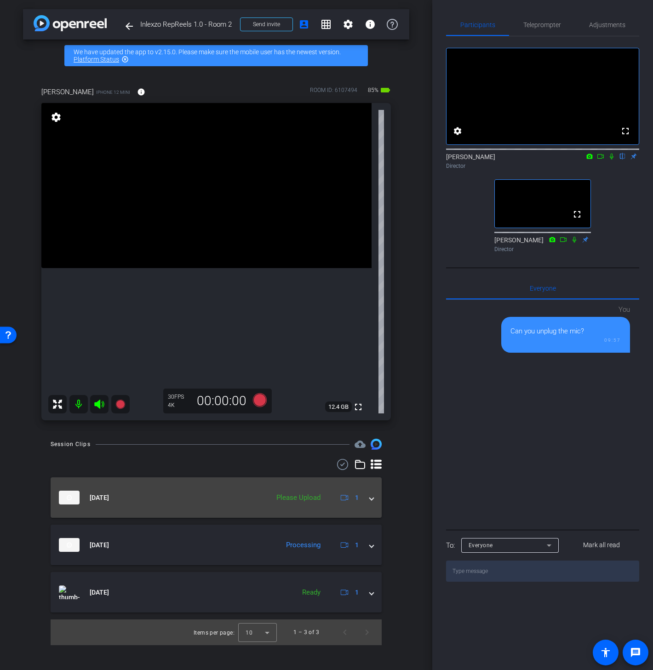
click at [297, 500] on div "Please Upload" at bounding box center [298, 497] width 53 height 11
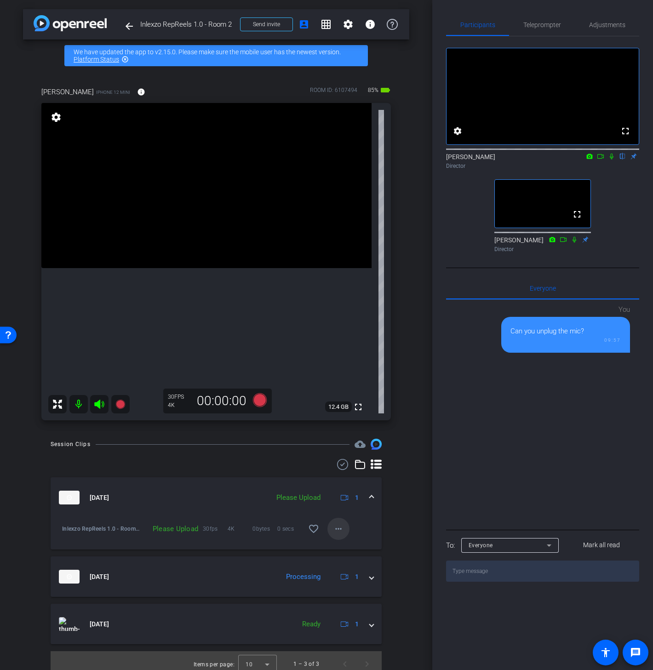
click at [333, 532] on mat-icon "more_horiz" at bounding box center [338, 528] width 11 height 11
click at [341, 543] on span "Upload" at bounding box center [348, 548] width 37 height 11
click at [608, 160] on icon at bounding box center [611, 156] width 7 height 6
click at [602, 160] on icon at bounding box center [600, 156] width 7 height 6
click at [555, 23] on span "Teleprompter" at bounding box center [542, 25] width 38 height 6
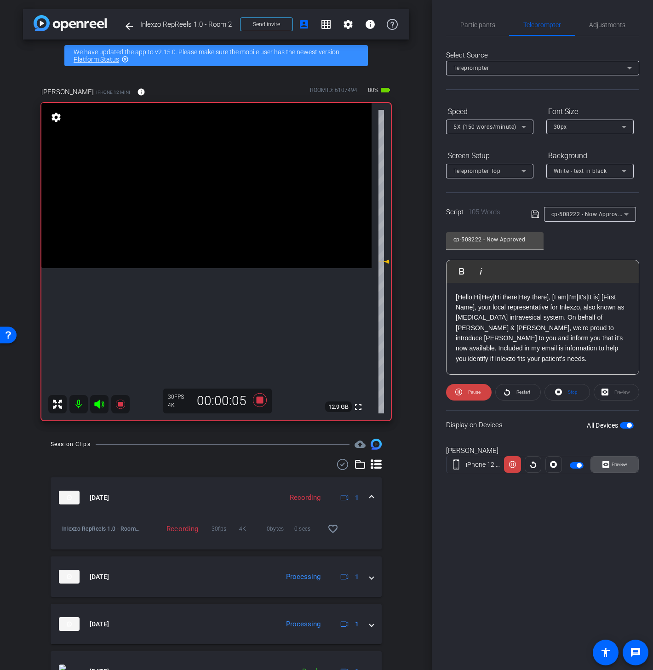
click at [619, 464] on span "Preview" at bounding box center [620, 464] width 16 height 5
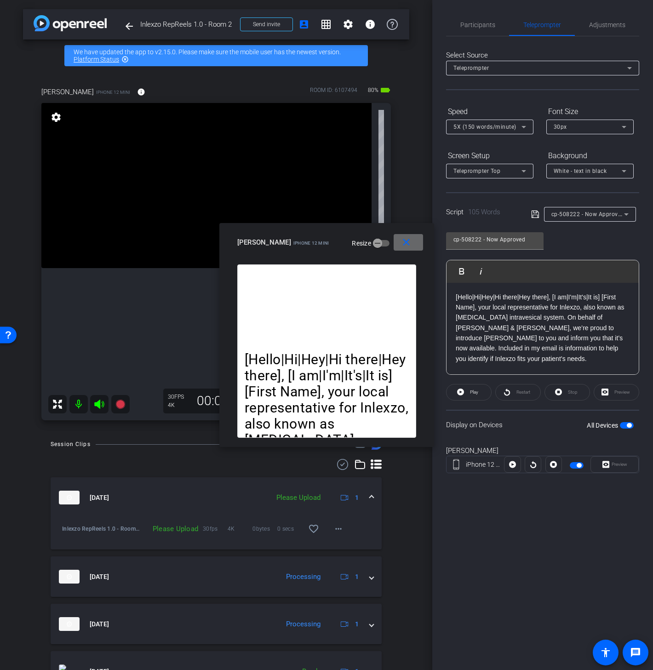
click at [413, 240] on span at bounding box center [408, 242] width 29 height 22
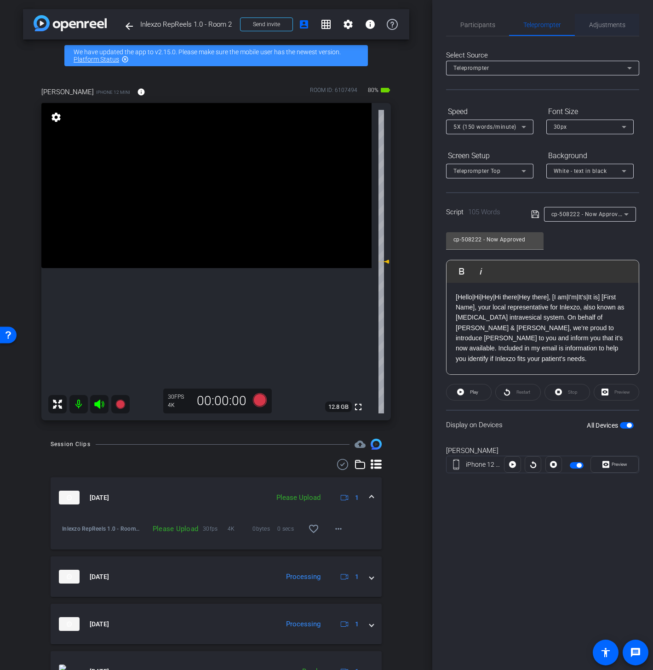
click at [596, 28] on span "Adjustments" at bounding box center [607, 25] width 36 height 6
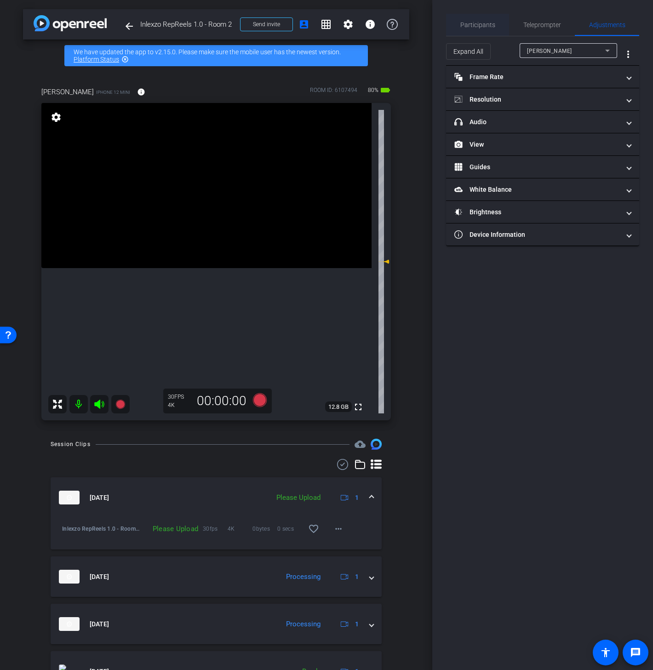
click at [487, 26] on span "Participants" at bounding box center [477, 25] width 35 height 6
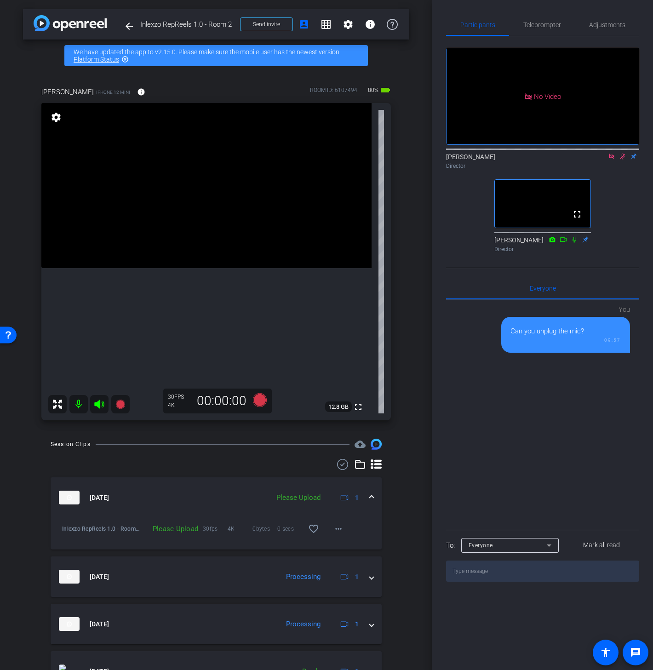
click at [621, 153] on icon at bounding box center [622, 156] width 7 height 6
click at [612, 153] on icon at bounding box center [611, 156] width 7 height 6
click at [619, 204] on div "fullscreen settings Nate Cleveland flip Director fullscreen Nick Dambrosia Dire…" at bounding box center [542, 146] width 193 height 220
click at [610, 160] on icon at bounding box center [611, 156] width 7 height 6
click at [601, 159] on icon at bounding box center [600, 156] width 6 height 5
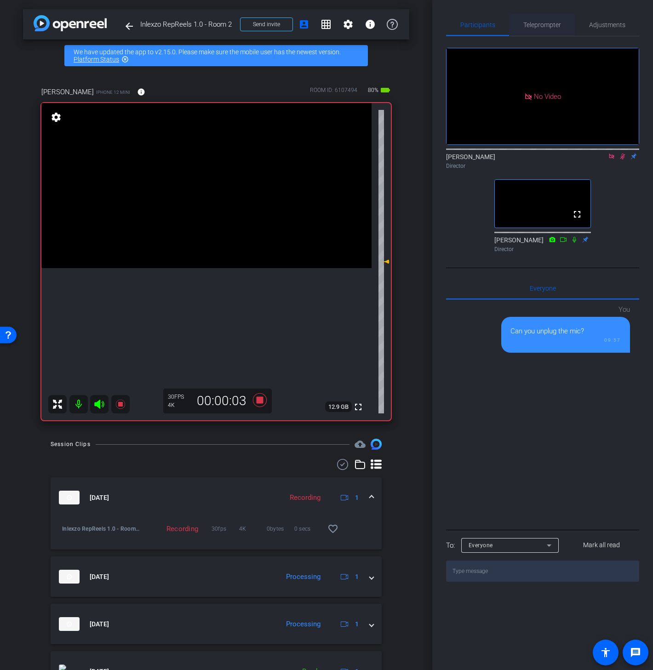
click at [555, 28] on span "Teleprompter" at bounding box center [542, 25] width 38 height 6
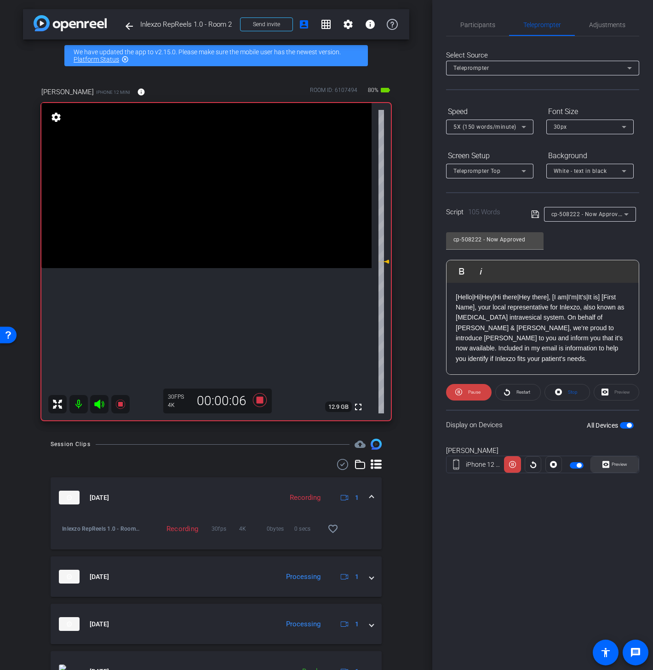
click at [617, 463] on span "Preview" at bounding box center [620, 464] width 16 height 5
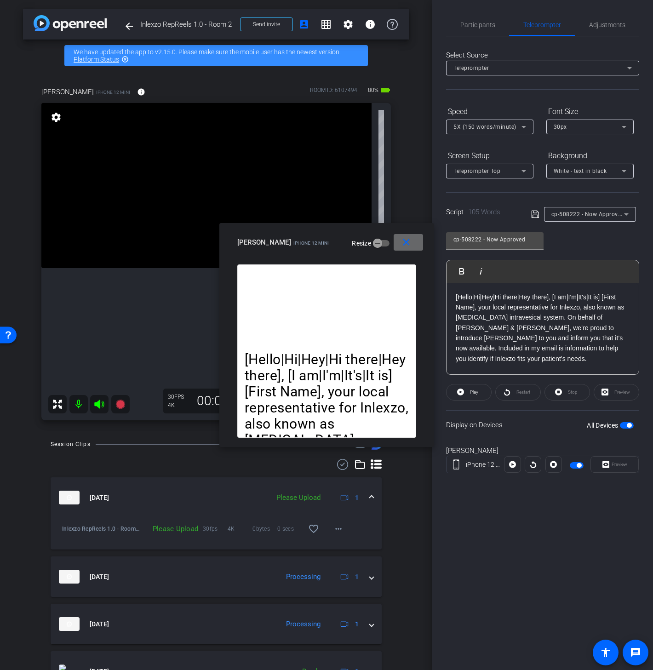
click at [415, 246] on span at bounding box center [408, 242] width 29 height 22
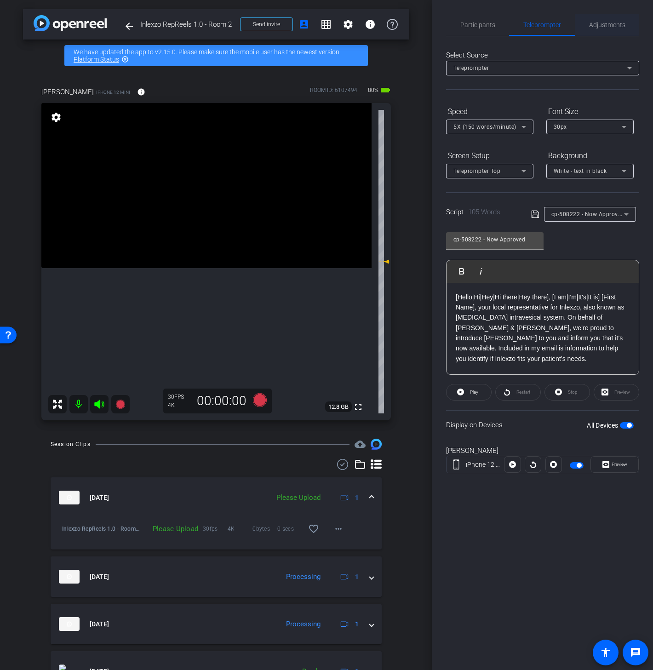
click at [624, 33] on span "Adjustments" at bounding box center [607, 25] width 36 height 22
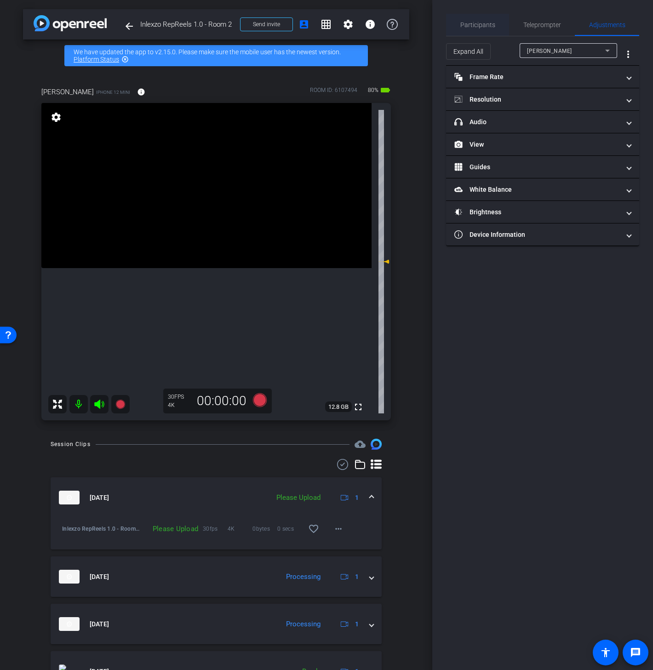
click at [472, 29] on span "Participants" at bounding box center [477, 25] width 35 height 22
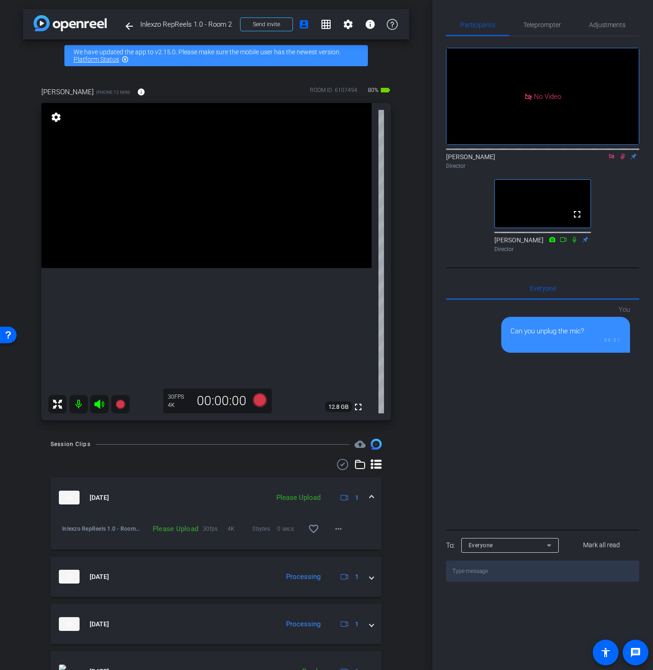
click at [623, 154] on icon at bounding box center [622, 157] width 5 height 6
click at [612, 153] on icon at bounding box center [611, 156] width 7 height 6
click at [560, 26] on span "Teleprompter" at bounding box center [542, 25] width 38 height 6
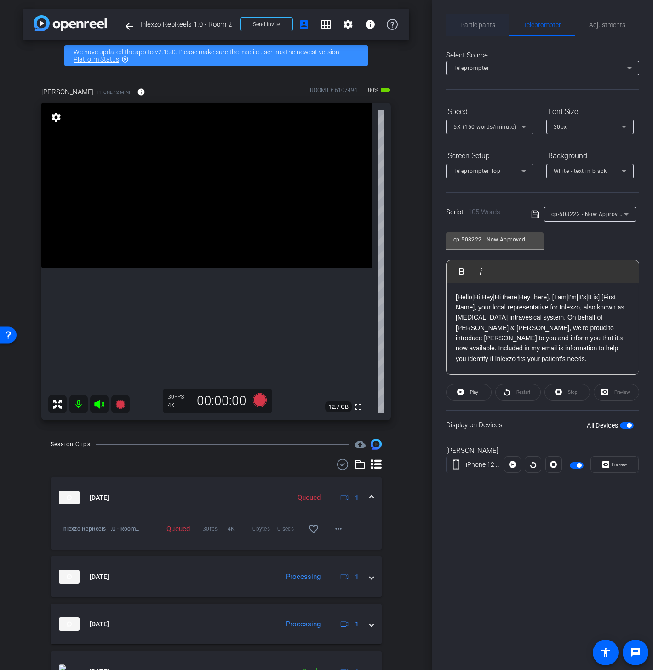
click at [456, 17] on div "Participants" at bounding box center [477, 25] width 63 height 22
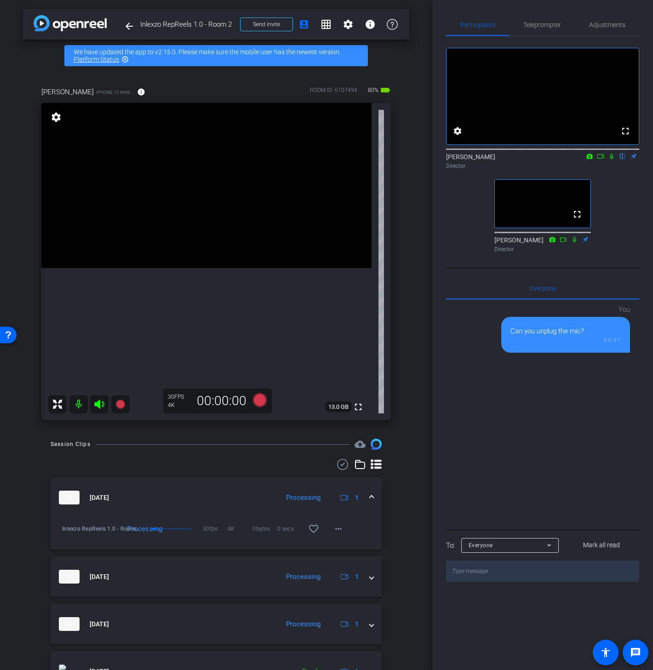
click at [613, 160] on icon at bounding box center [611, 156] width 7 height 6
click at [598, 160] on icon at bounding box center [600, 156] width 7 height 6
click at [544, 24] on span "Teleprompter" at bounding box center [542, 25] width 38 height 6
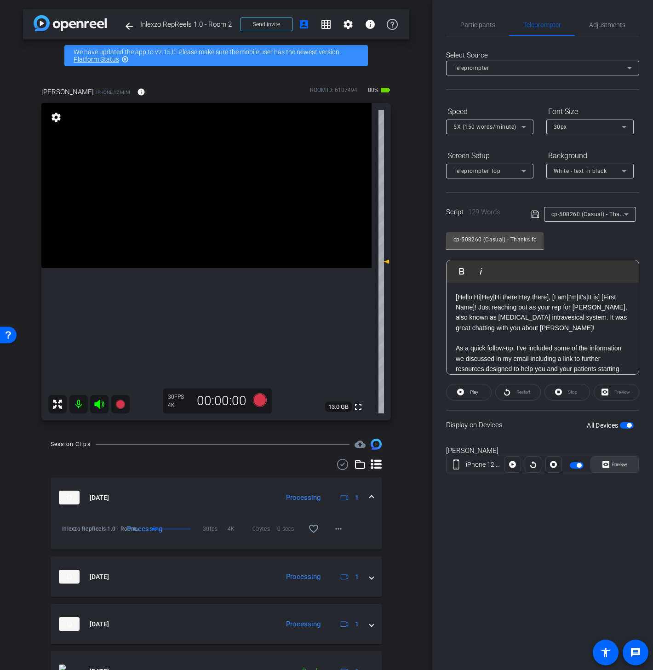
click at [614, 465] on span "Preview" at bounding box center [620, 464] width 16 height 5
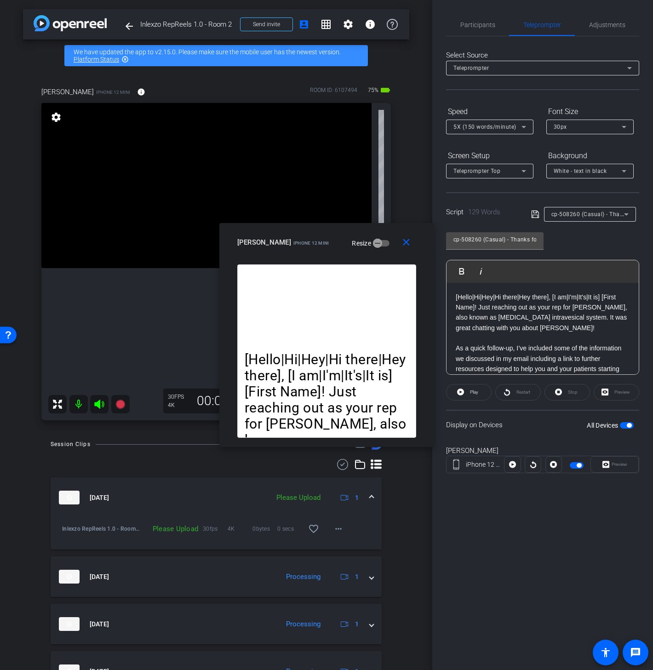
click at [490, 554] on div "Participants Teleprompter Adjustments Nate Cleveland Director Nick Dambrosia Di…" at bounding box center [542, 335] width 221 height 670
click at [610, 33] on span "Adjustments" at bounding box center [607, 25] width 36 height 22
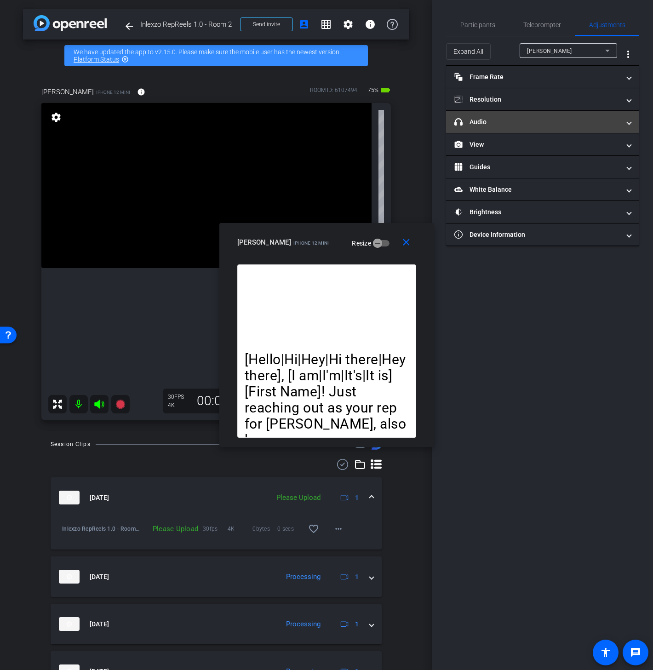
click at [492, 121] on mat-panel-title "headphone icon Audio" at bounding box center [537, 122] width 166 height 10
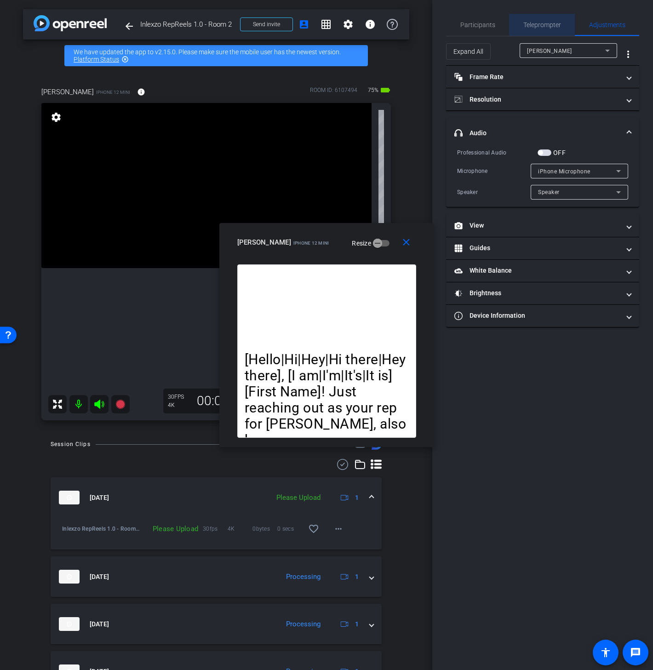
click at [527, 24] on span "Teleprompter" at bounding box center [542, 25] width 38 height 6
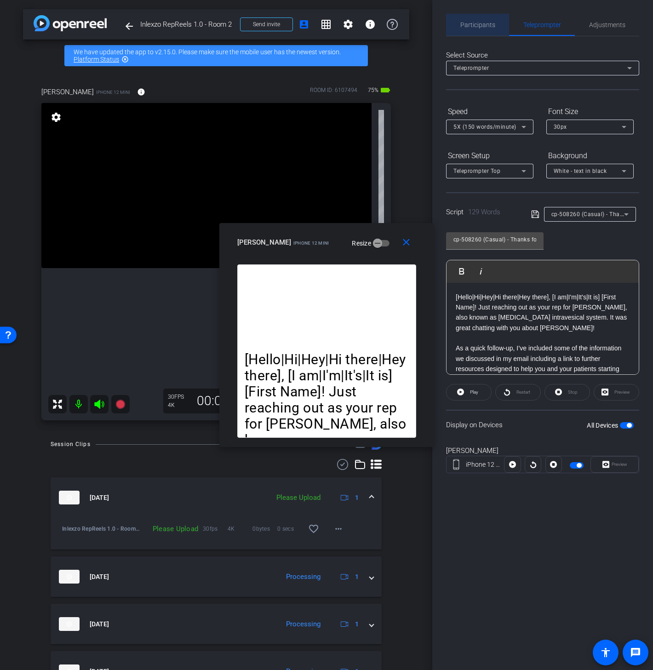
click at [477, 24] on span "Participants" at bounding box center [477, 25] width 35 height 6
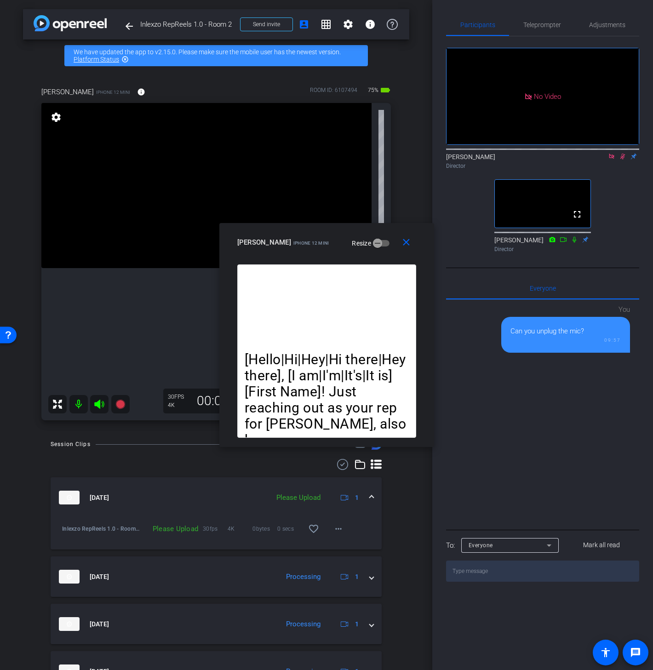
click at [623, 154] on icon at bounding box center [622, 157] width 5 height 6
click at [613, 154] on icon at bounding box center [611, 156] width 5 height 5
click at [545, 30] on span "Teleprompter" at bounding box center [542, 25] width 38 height 22
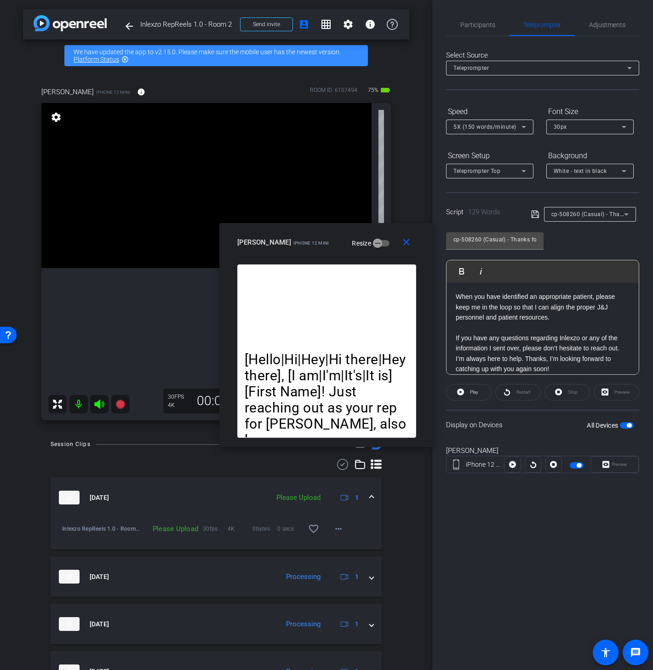
scroll to position [111, 0]
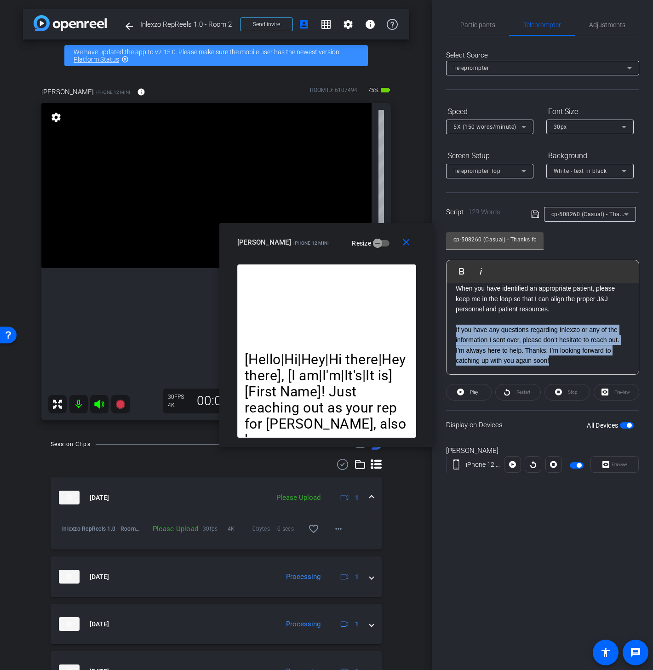
drag, startPoint x: 506, startPoint y: 356, endPoint x: 448, endPoint y: 332, distance: 63.1
click at [448, 332] on div "[Hello|Hi|Hey|Hi there|Hey there], [I am|I'm|It's|It is] [First Name]! Just rea…" at bounding box center [543, 274] width 192 height 204
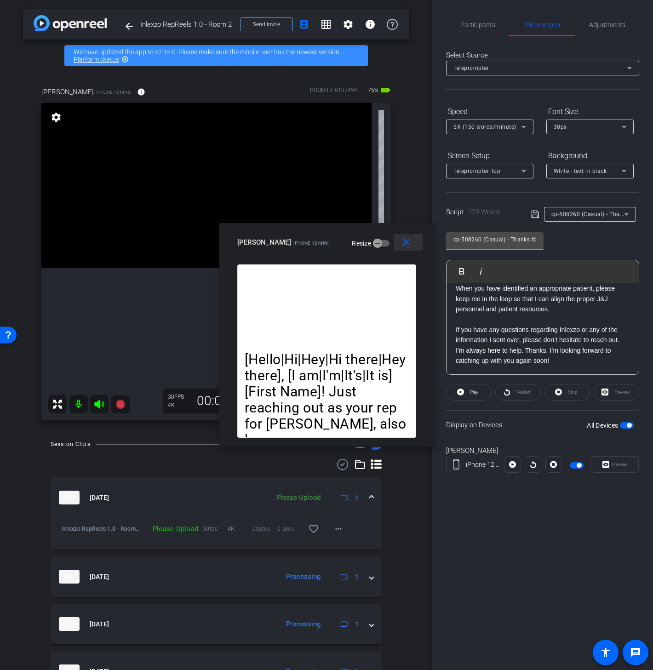
click at [405, 249] on span at bounding box center [408, 242] width 29 height 22
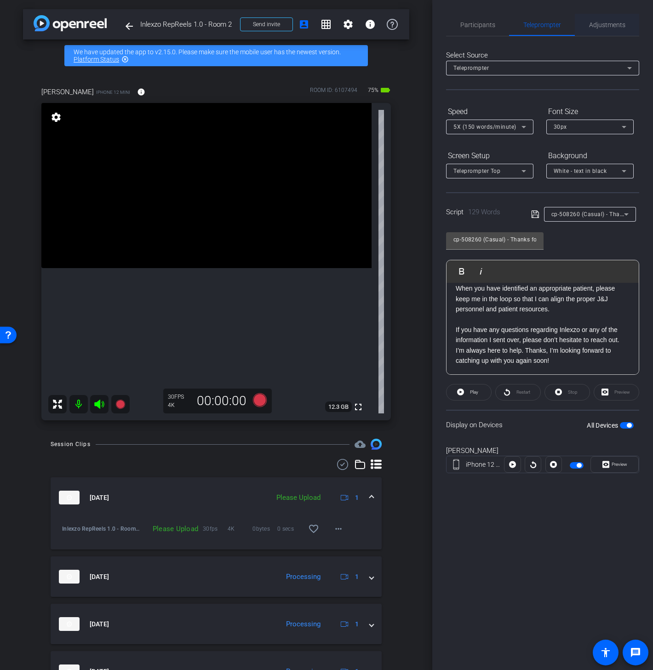
click at [611, 22] on span "Adjustments" at bounding box center [607, 25] width 36 height 6
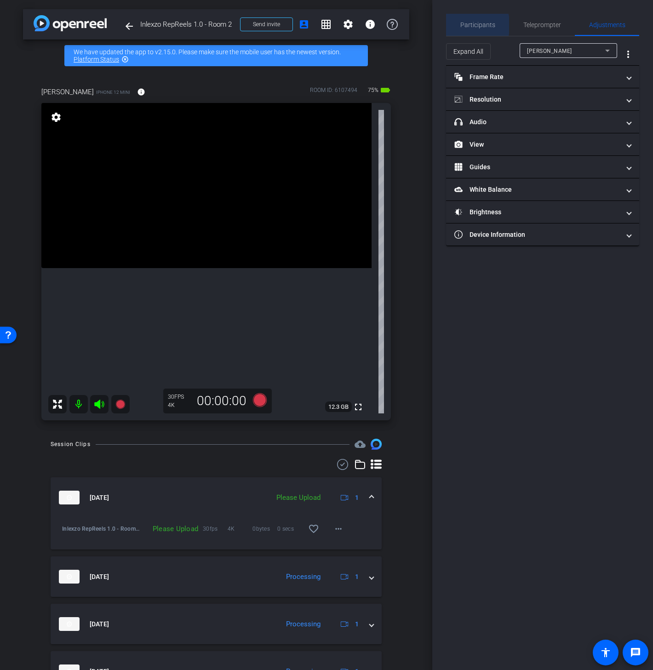
click at [468, 25] on span "Participants" at bounding box center [477, 25] width 35 height 6
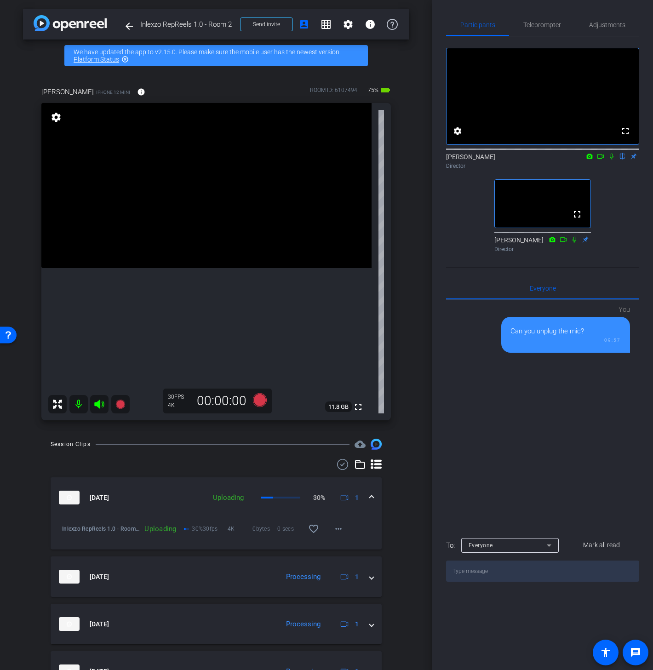
click at [611, 160] on icon at bounding box center [612, 157] width 4 height 6
click at [600, 160] on icon at bounding box center [600, 156] width 7 height 6
click at [546, 23] on span "Teleprompter" at bounding box center [542, 25] width 38 height 6
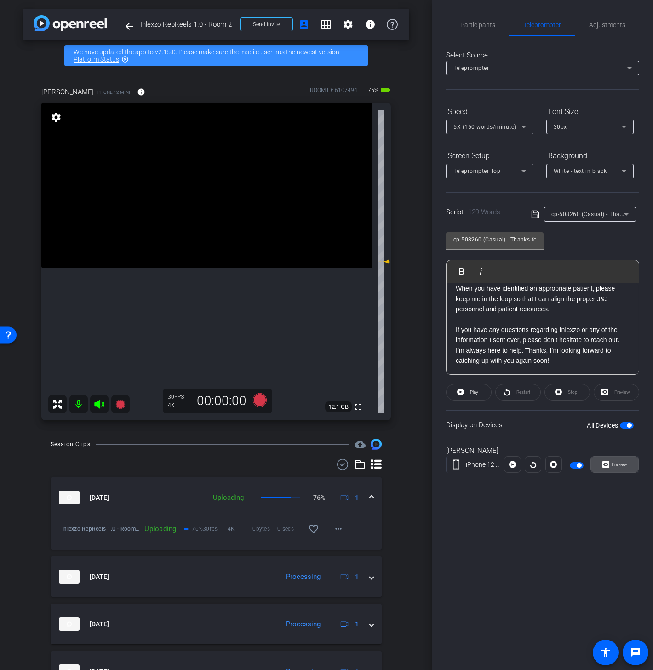
click at [609, 466] on span "Preview" at bounding box center [618, 464] width 18 height 13
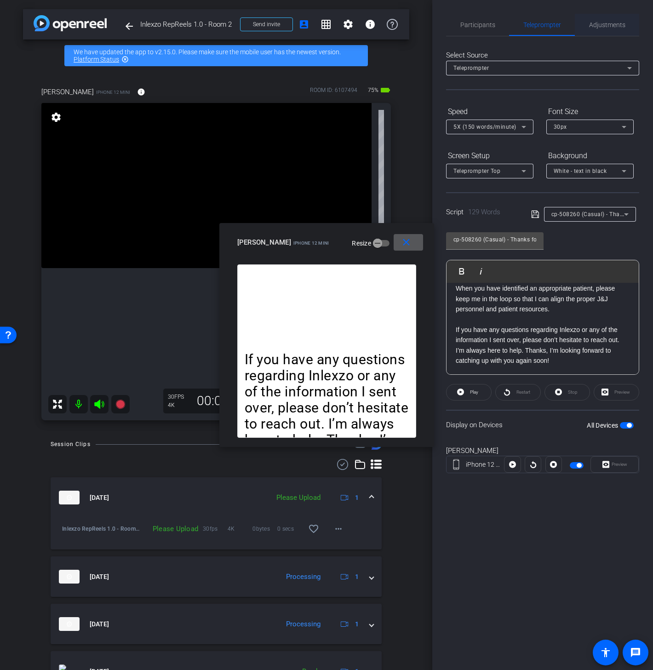
click at [603, 16] on span "Adjustments" at bounding box center [607, 25] width 36 height 22
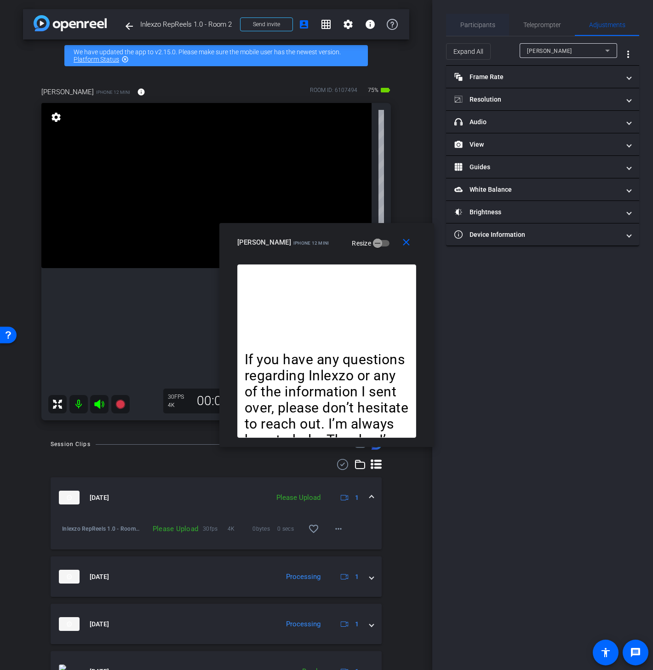
click at [486, 19] on span "Participants" at bounding box center [477, 25] width 35 height 22
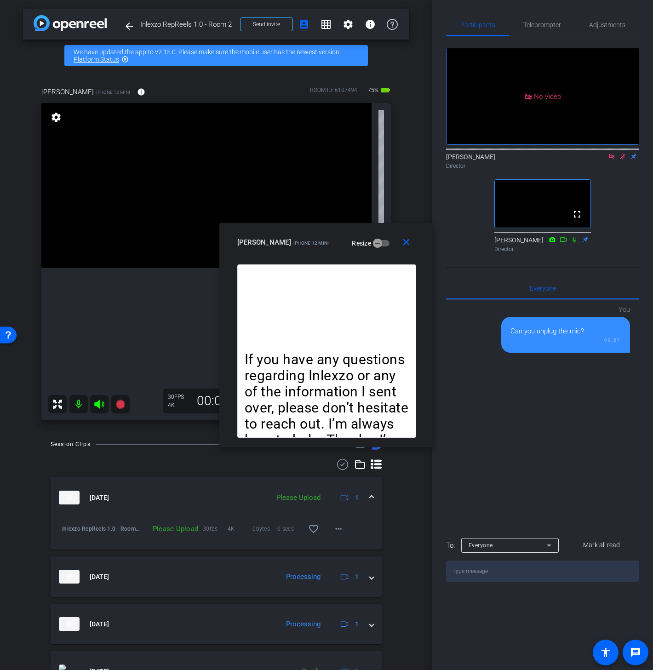
click at [622, 153] on icon at bounding box center [622, 156] width 7 height 6
click at [612, 153] on icon at bounding box center [611, 156] width 7 height 6
click at [613, 160] on icon at bounding box center [611, 156] width 7 height 6
click at [601, 160] on icon at bounding box center [600, 156] width 7 height 6
click at [622, 160] on icon at bounding box center [622, 156] width 7 height 6
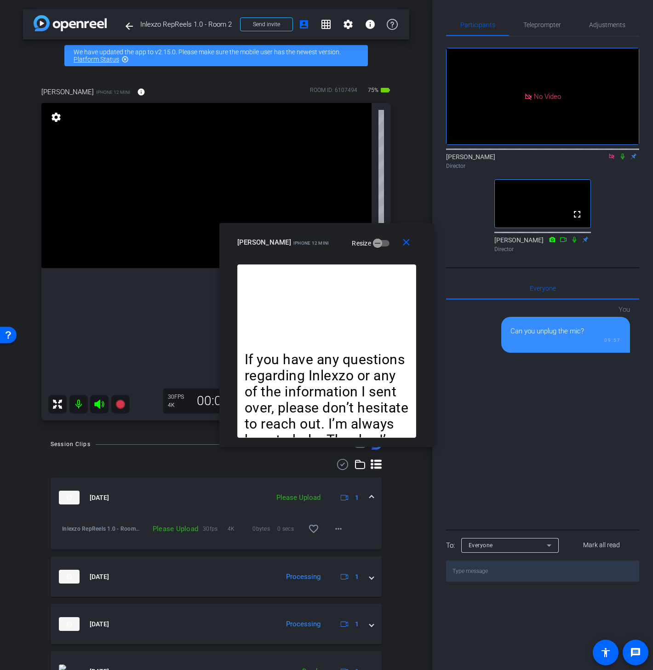
click at [610, 159] on icon at bounding box center [611, 156] width 5 height 5
click at [410, 241] on mat-icon "close" at bounding box center [406, 242] width 11 height 11
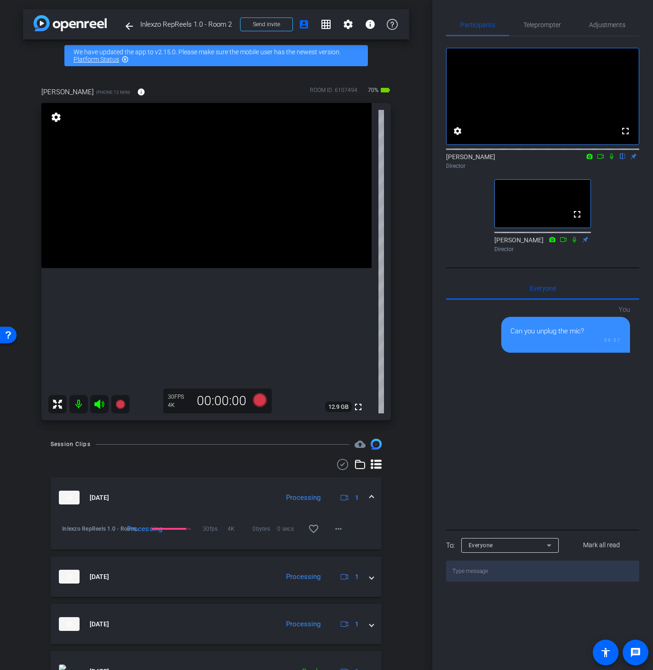
click at [609, 160] on icon at bounding box center [611, 156] width 7 height 6
click at [600, 160] on icon at bounding box center [600, 156] width 7 height 6
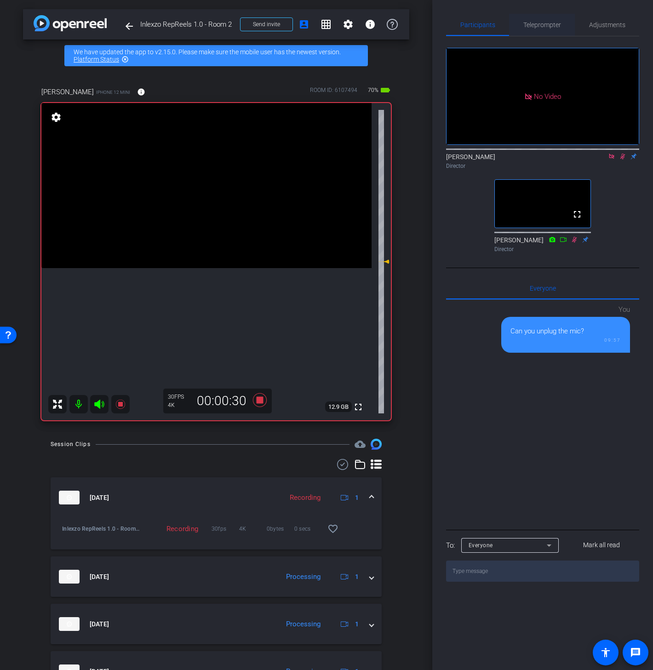
click at [554, 17] on span "Teleprompter" at bounding box center [542, 25] width 38 height 22
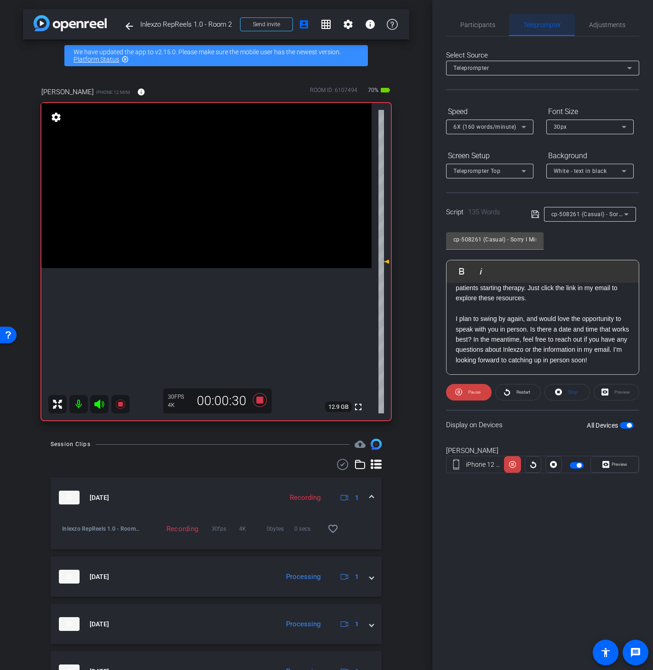
scroll to position [101, 0]
click at [610, 470] on span at bounding box center [614, 464] width 47 height 22
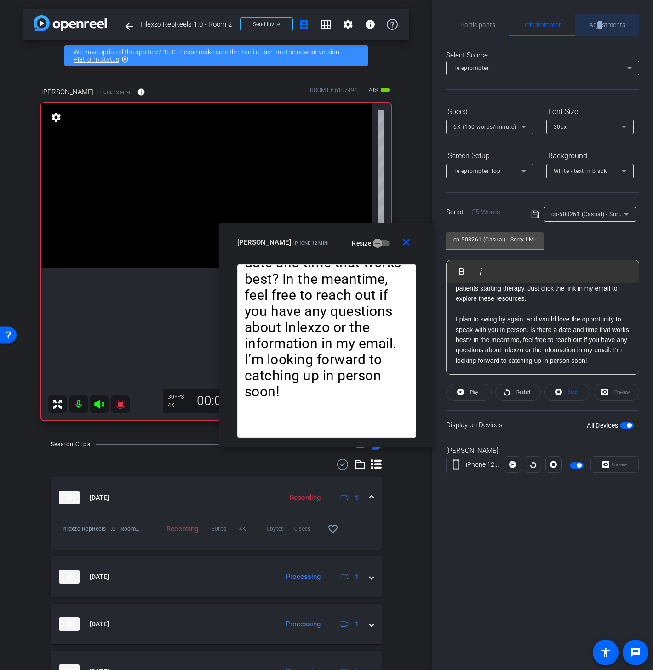
click at [601, 27] on span "Adjustments" at bounding box center [607, 25] width 36 height 6
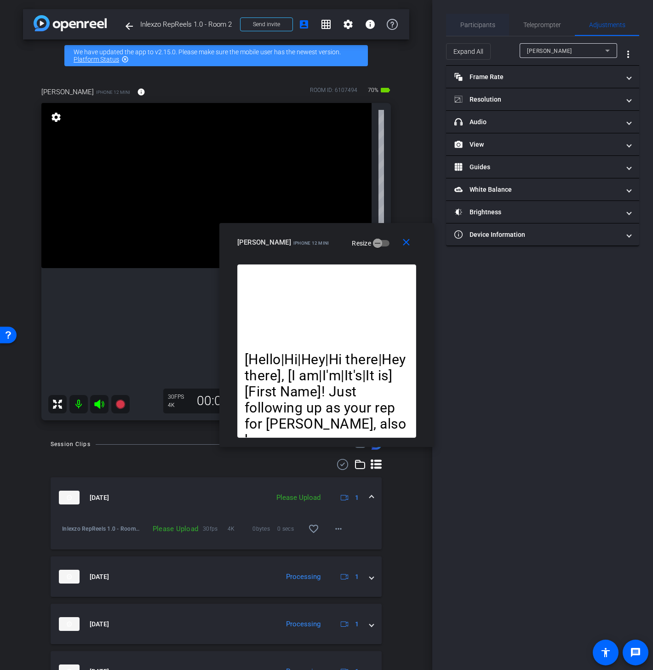
click at [481, 29] on span "Participants" at bounding box center [477, 25] width 35 height 22
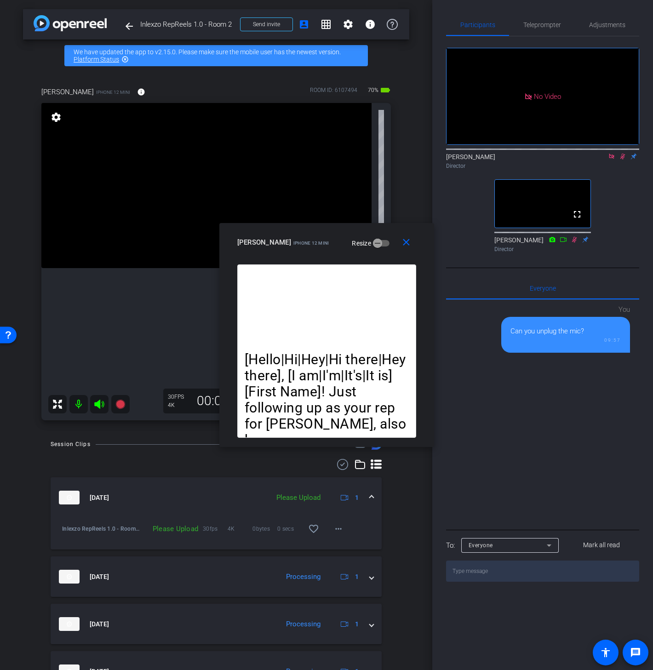
click at [623, 153] on icon at bounding box center [622, 156] width 7 height 6
click at [610, 153] on icon at bounding box center [611, 156] width 7 height 6
click at [549, 20] on span "Teleprompter" at bounding box center [542, 25] width 38 height 22
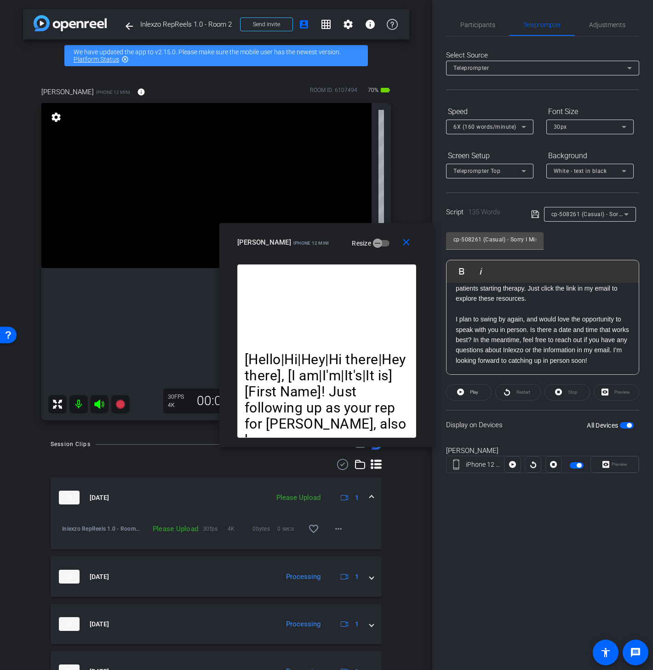
click at [589, 446] on div "Suzanne Bouligny" at bounding box center [542, 451] width 193 height 11
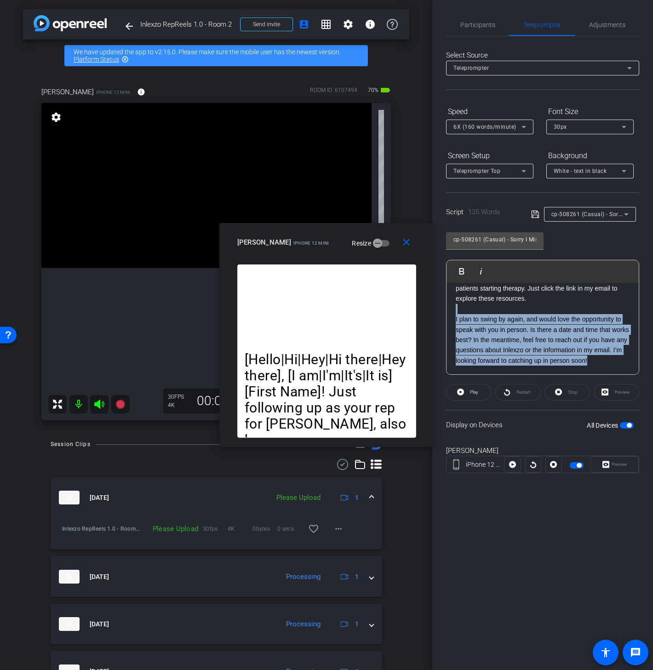
drag, startPoint x: 454, startPoint y: 313, endPoint x: 628, endPoint y: 373, distance: 183.8
click at [628, 373] on div "[Hello|Hi|Hey|Hi there|Hey there], [I am|I'm|It's|It is] [First Name]! Just fol…" at bounding box center [543, 279] width 192 height 194
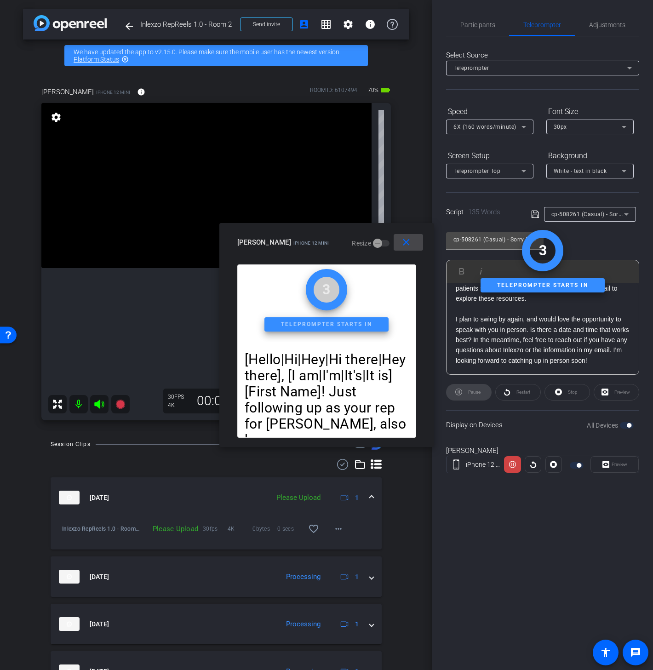
click at [407, 242] on mat-icon "close" at bounding box center [406, 242] width 11 height 11
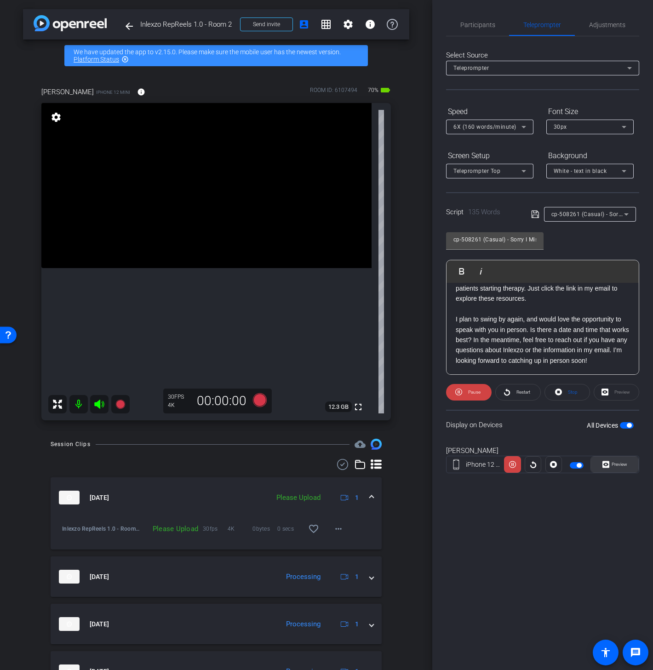
click at [605, 460] on icon at bounding box center [605, 465] width 7 height 14
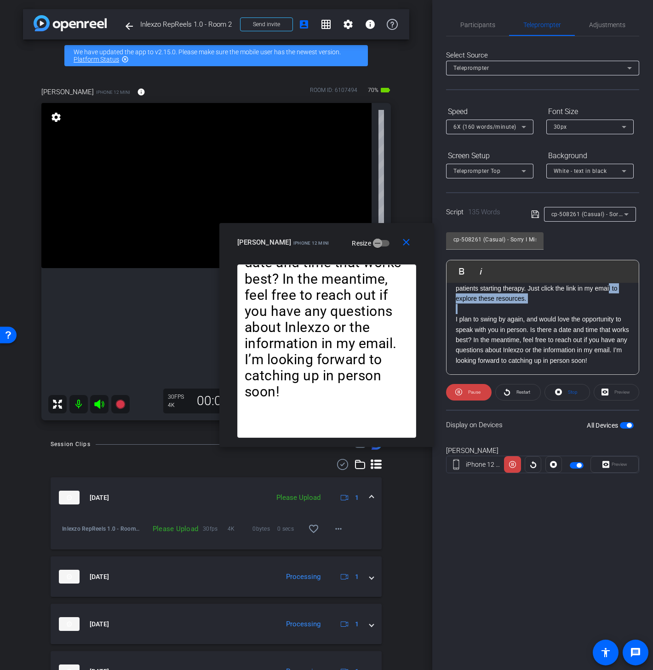
drag, startPoint x: 456, startPoint y: 320, endPoint x: 615, endPoint y: 375, distance: 167.8
click at [615, 375] on openreel-capture-teleprompter "Speed 6X (160 words/minute) Font Size 30px Screen Setup Teleprompter Top Backgr…" at bounding box center [542, 296] width 193 height 385
click at [615, 366] on div "[Hello|Hi|Hey|Hi there|Hey there], [I am|I'm|It's|It is] [First Name]! Just fol…" at bounding box center [543, 279] width 192 height 194
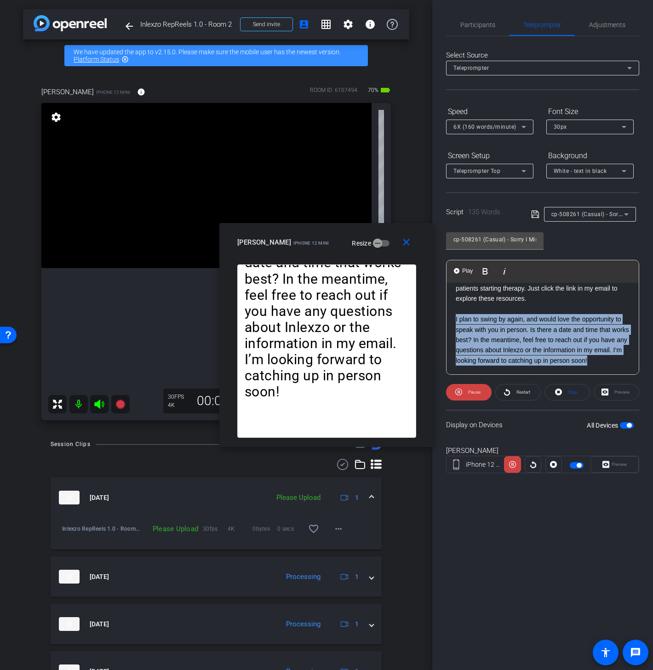
drag, startPoint x: 619, startPoint y: 365, endPoint x: 447, endPoint y: 322, distance: 177.1
click at [447, 322] on div "[Hello|Hi|Hey|Hi there|Hey there], [I am|I'm|It's|It is] [First Name]! Just fol…" at bounding box center [543, 279] width 192 height 194
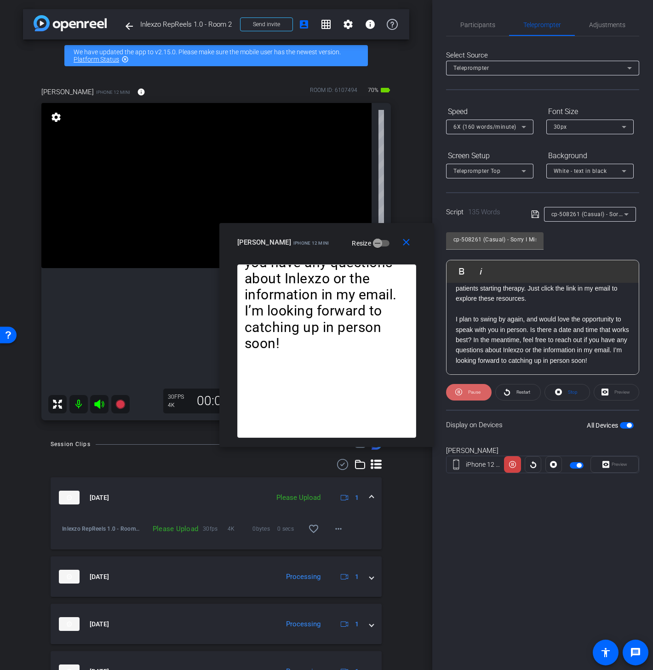
click at [463, 392] on span at bounding box center [469, 392] width 46 height 22
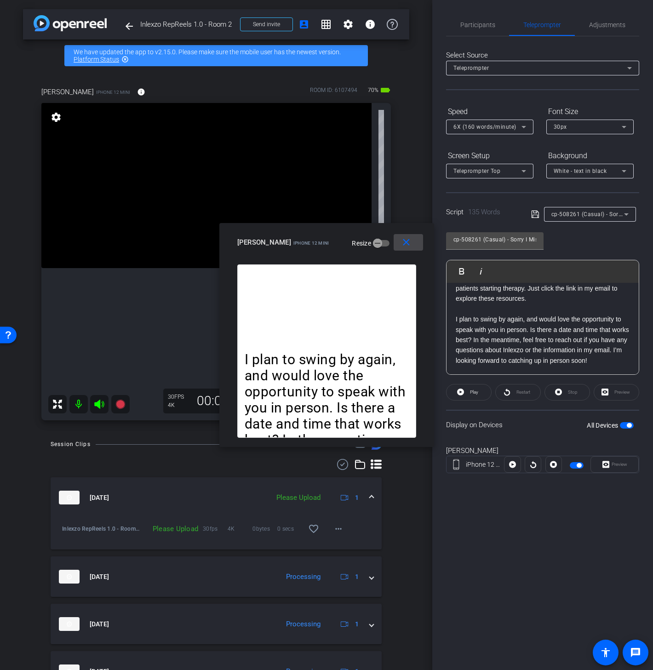
click at [409, 243] on mat-icon "close" at bounding box center [406, 242] width 11 height 11
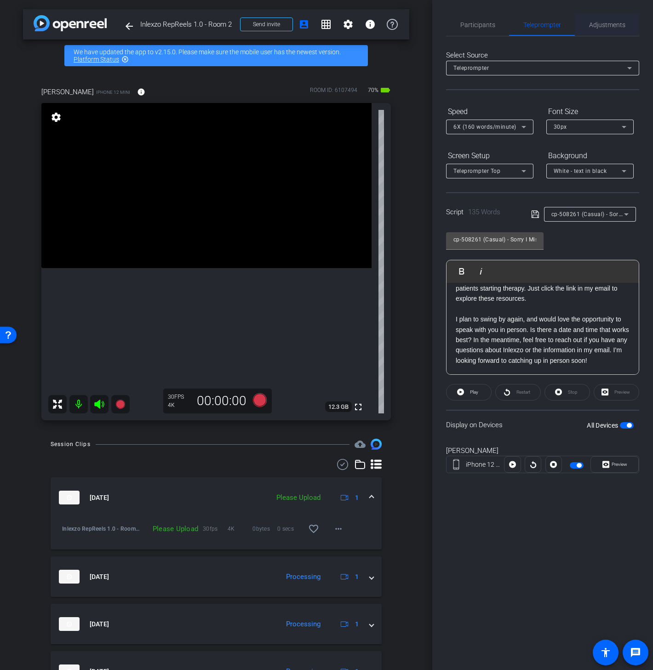
click at [618, 25] on span "Adjustments" at bounding box center [607, 25] width 36 height 6
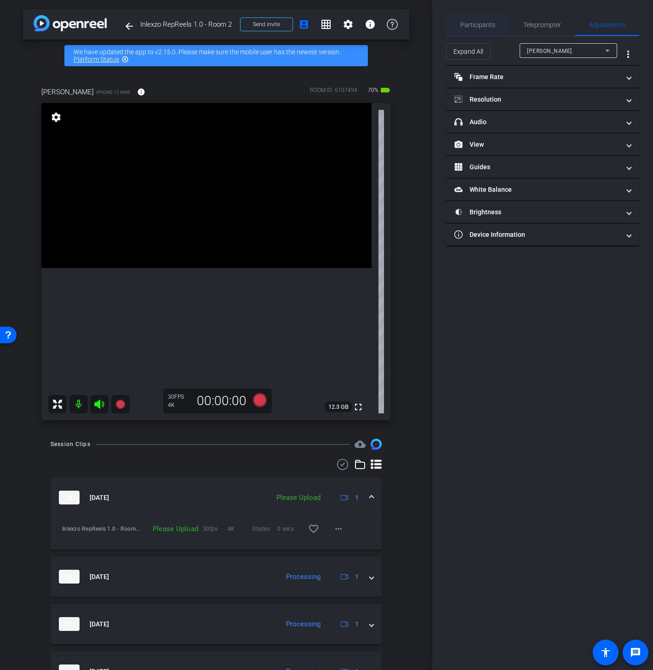
click at [461, 23] on span "Participants" at bounding box center [477, 25] width 35 height 6
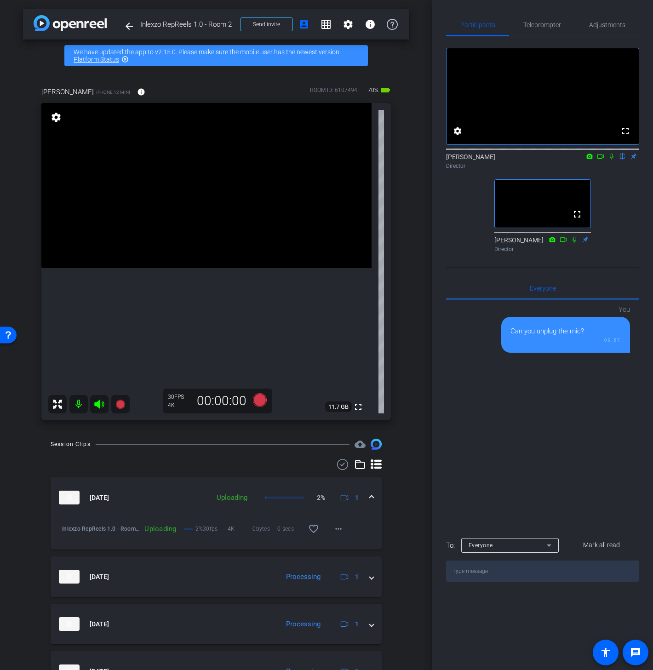
click at [609, 160] on icon at bounding box center [611, 156] width 7 height 6
click at [603, 159] on icon at bounding box center [600, 156] width 6 height 5
click at [537, 22] on span "Teleprompter" at bounding box center [542, 25] width 38 height 6
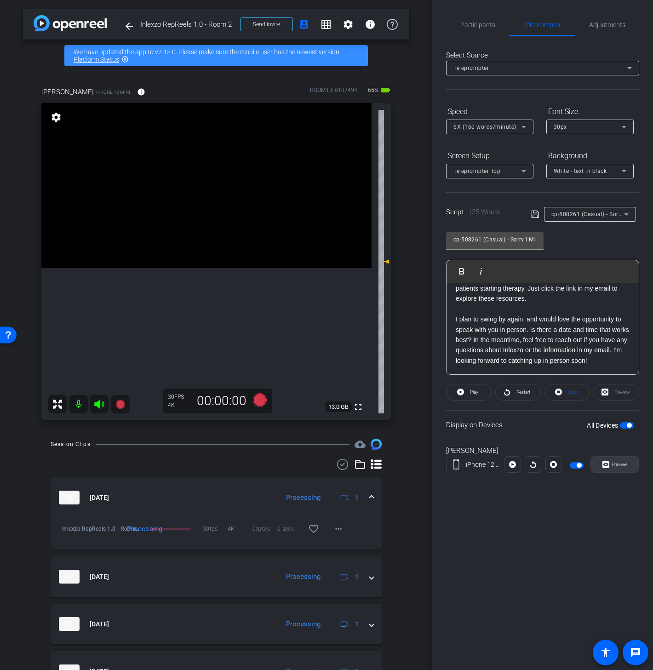
click at [603, 456] on span at bounding box center [614, 464] width 47 height 22
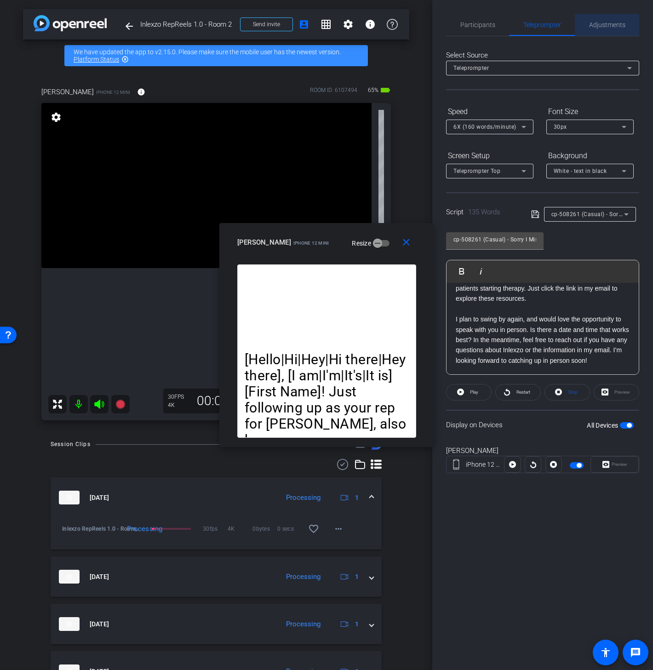
click at [599, 33] on span "Adjustments" at bounding box center [607, 25] width 36 height 22
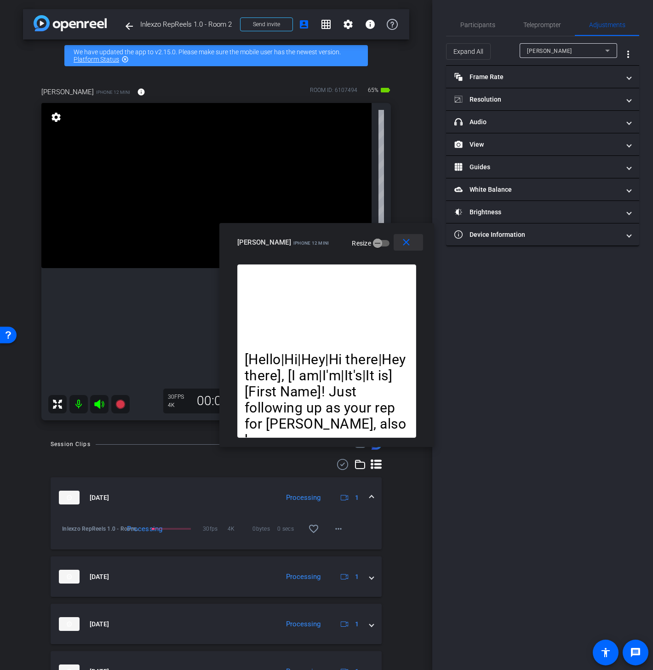
click at [410, 244] on mat-icon "close" at bounding box center [406, 242] width 11 height 11
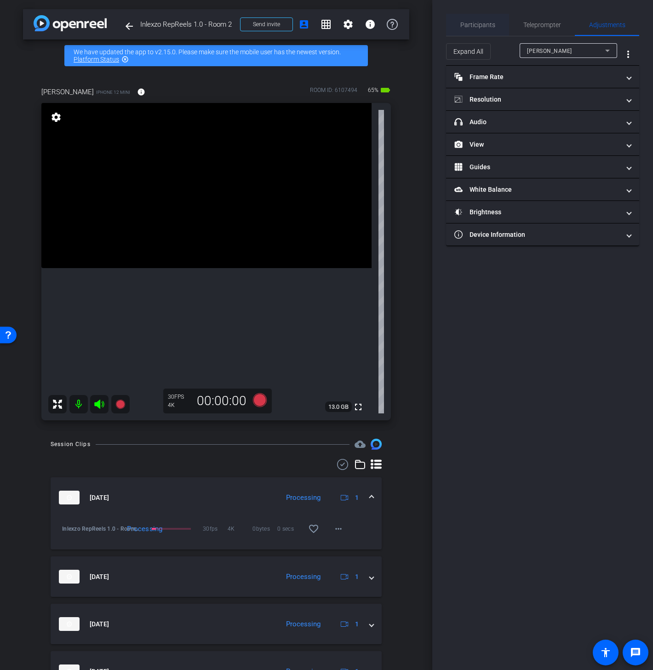
click at [480, 22] on span "Participants" at bounding box center [477, 25] width 35 height 6
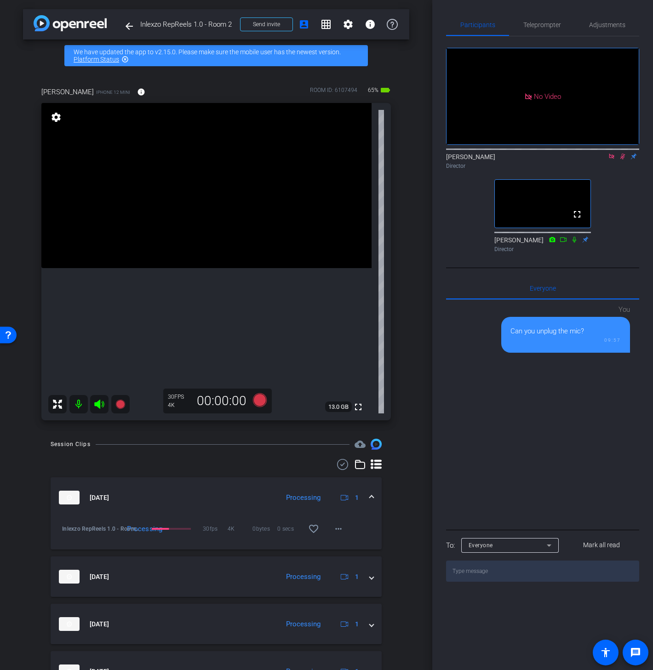
click at [621, 153] on icon at bounding box center [622, 156] width 7 height 6
click at [622, 153] on icon at bounding box center [622, 156] width 7 height 6
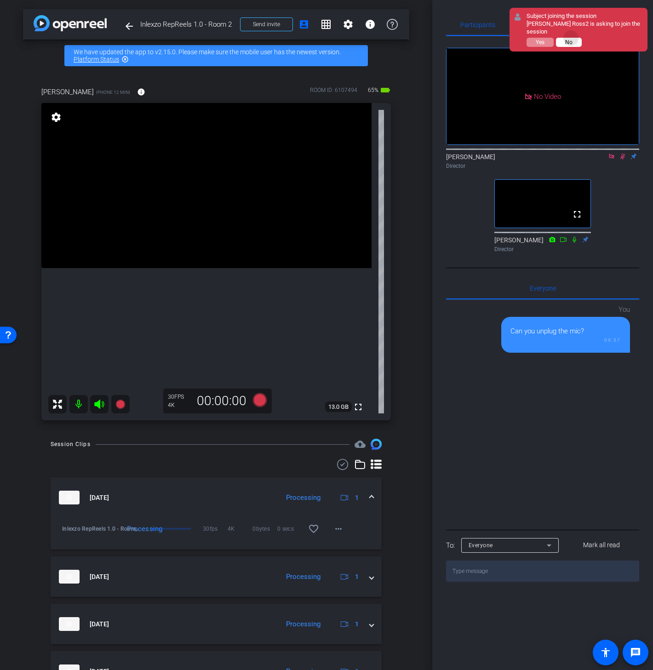
click at [572, 38] on button "No" at bounding box center [569, 42] width 26 height 9
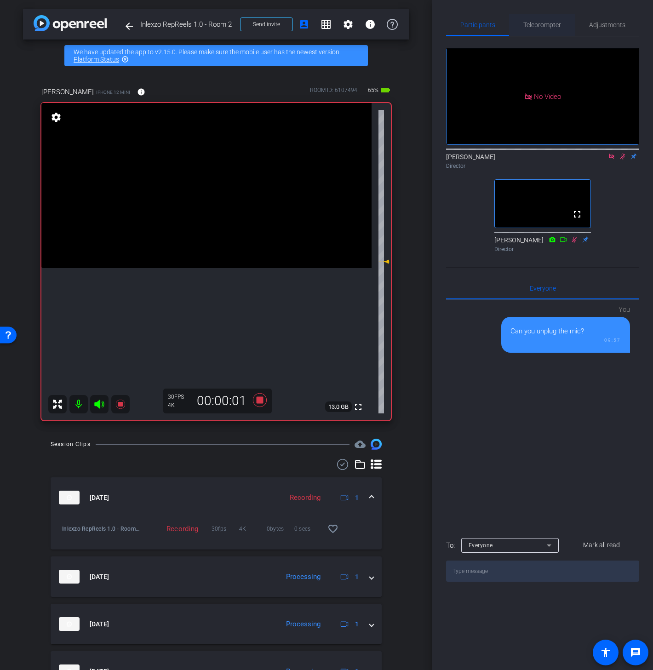
click at [555, 25] on span "Teleprompter" at bounding box center [542, 25] width 38 height 6
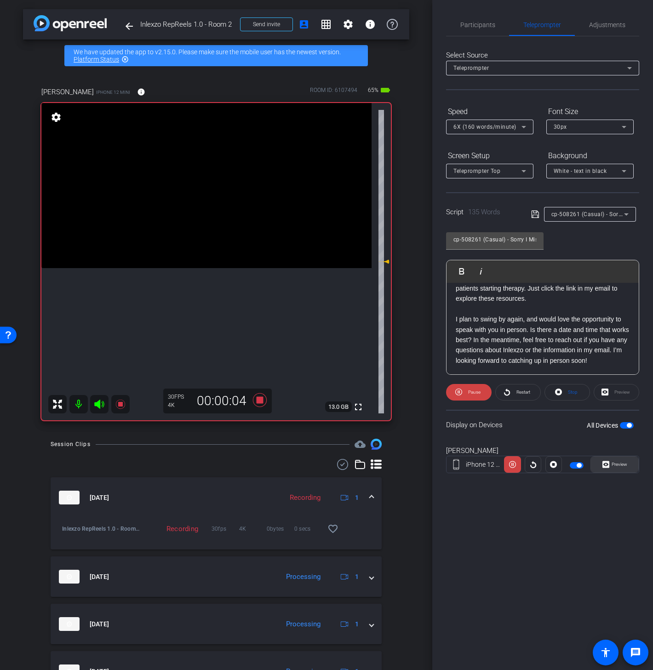
click at [613, 467] on span "Preview" at bounding box center [618, 464] width 18 height 13
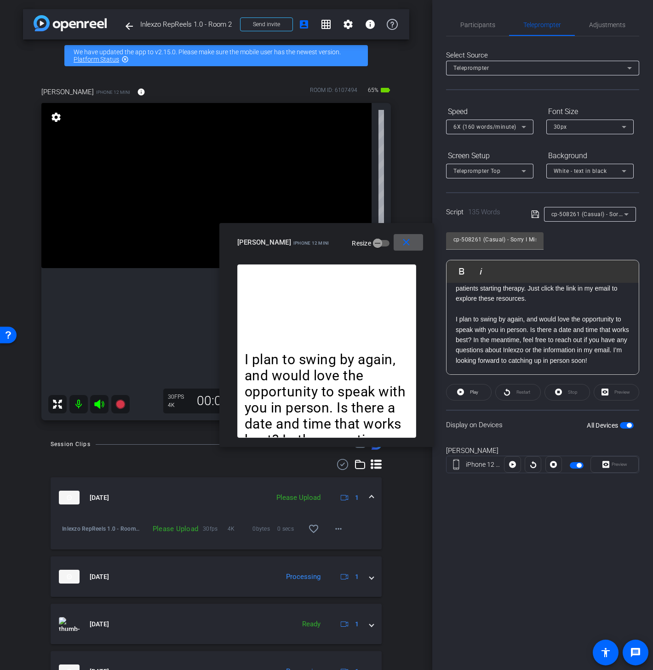
click at [409, 245] on mat-icon "close" at bounding box center [406, 242] width 11 height 11
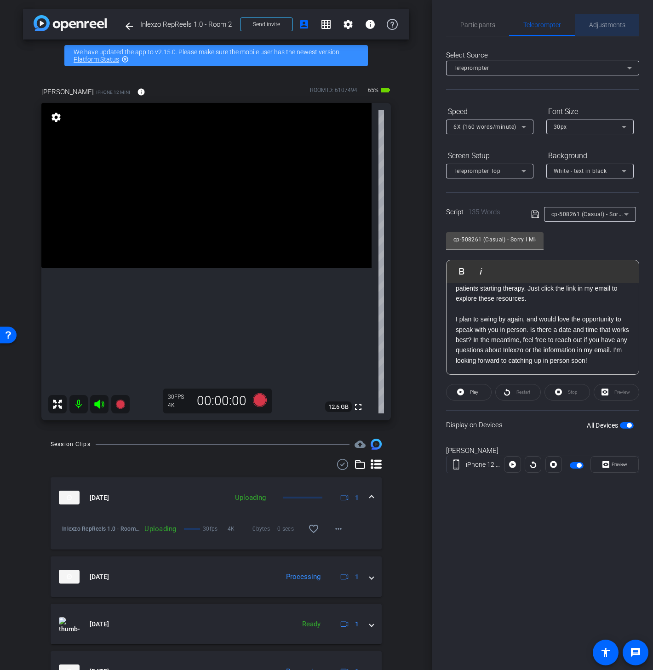
click at [608, 24] on span "Adjustments" at bounding box center [607, 25] width 36 height 6
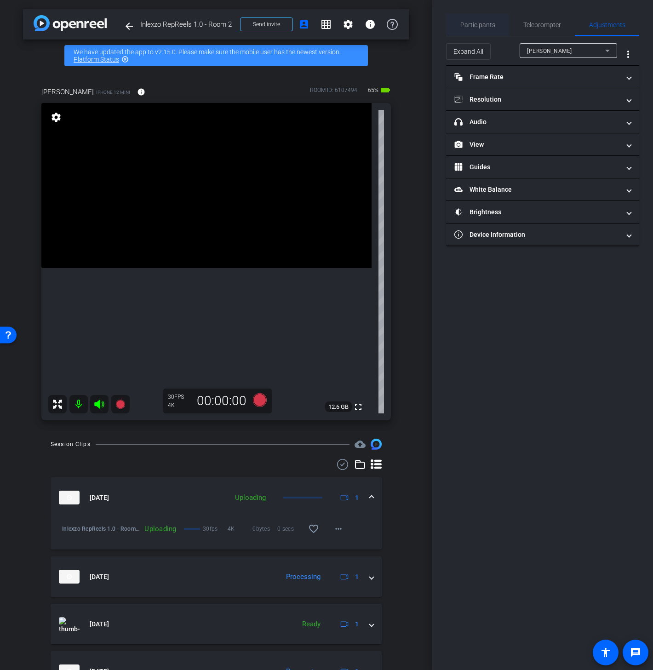
click at [481, 24] on span "Participants" at bounding box center [477, 25] width 35 height 6
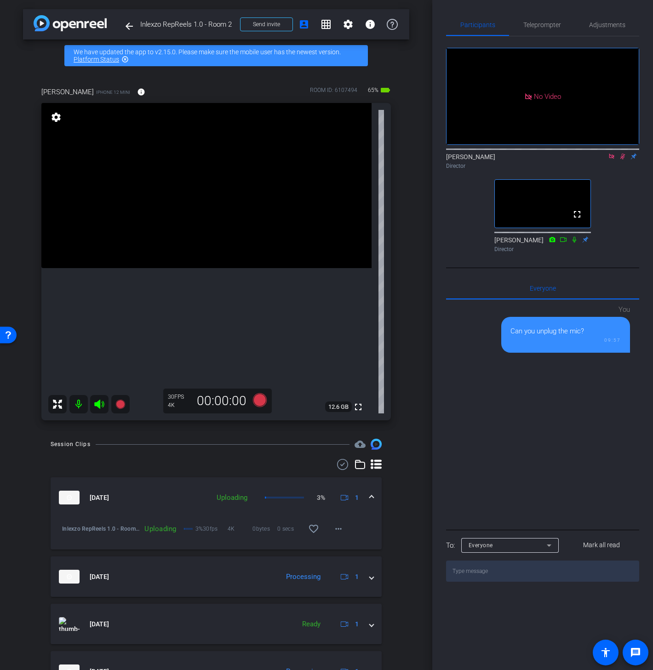
click at [622, 153] on icon at bounding box center [622, 156] width 7 height 6
click at [613, 154] on icon at bounding box center [611, 156] width 5 height 5
click at [612, 160] on icon at bounding box center [611, 156] width 7 height 6
click at [599, 160] on icon at bounding box center [600, 156] width 7 height 6
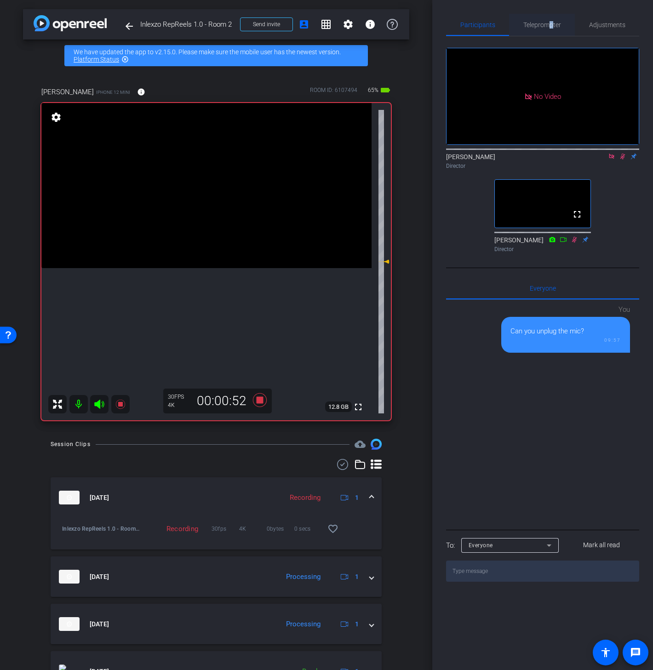
drag, startPoint x: 550, startPoint y: 22, endPoint x: 557, endPoint y: 24, distance: 7.4
click at [552, 22] on span "Teleprompter" at bounding box center [542, 25] width 38 height 6
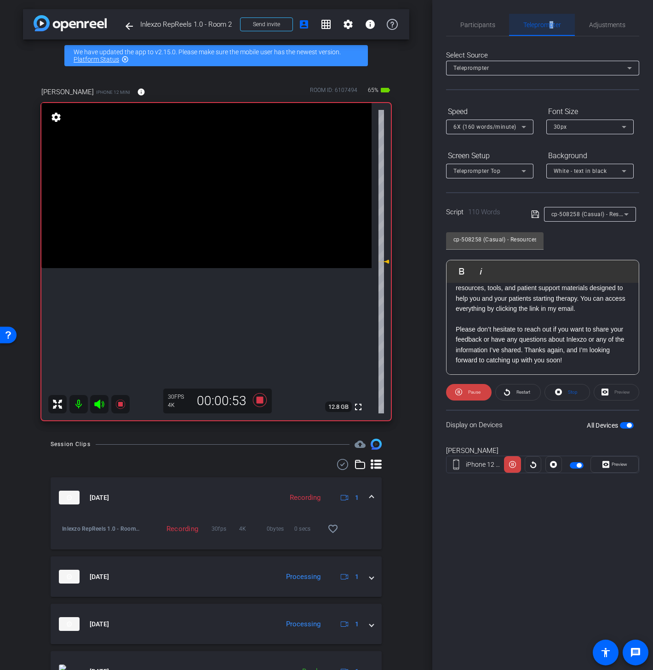
scroll to position [80, 0]
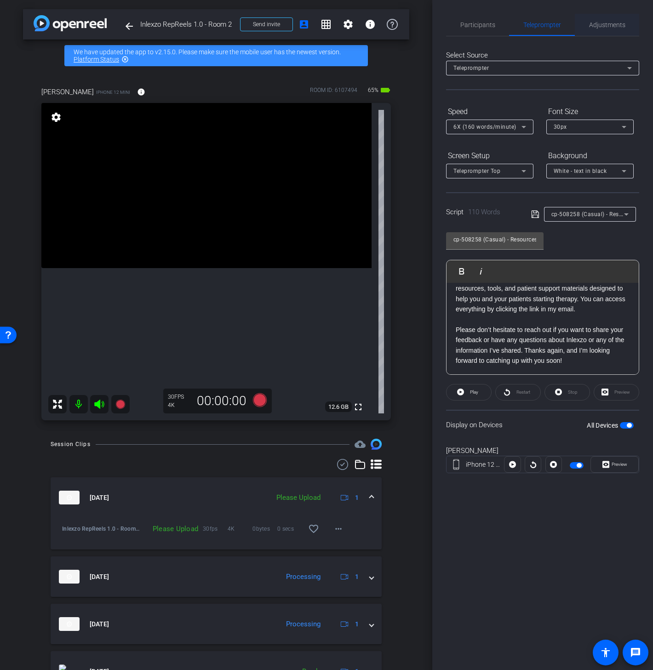
click at [605, 28] on span "Adjustments" at bounding box center [607, 25] width 36 height 22
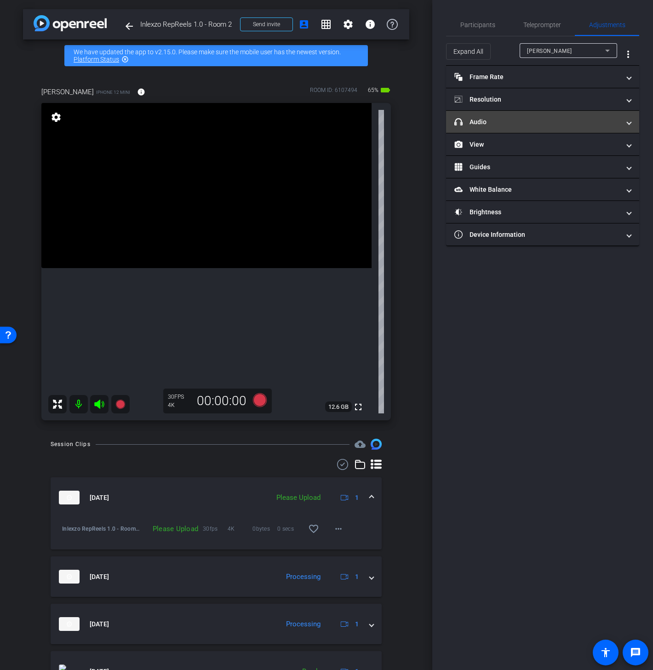
click at [511, 120] on mat-panel-title "headphone icon Audio" at bounding box center [537, 122] width 166 height 10
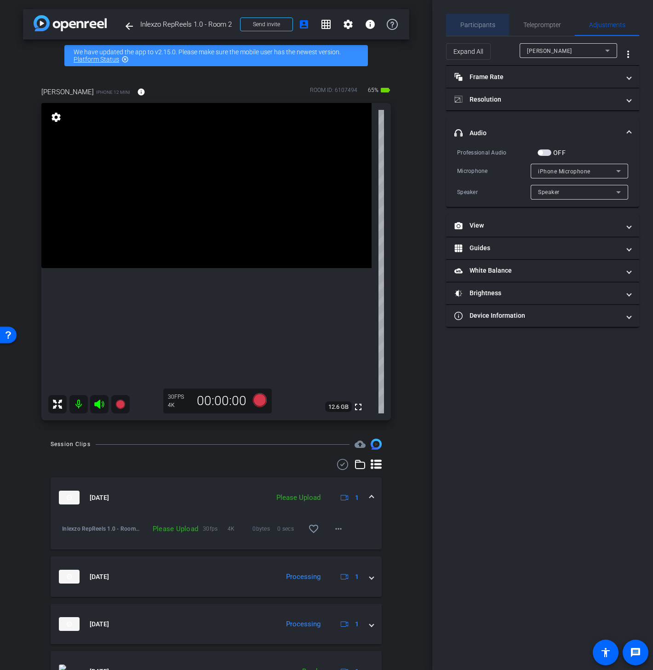
click at [476, 24] on span "Participants" at bounding box center [477, 25] width 35 height 6
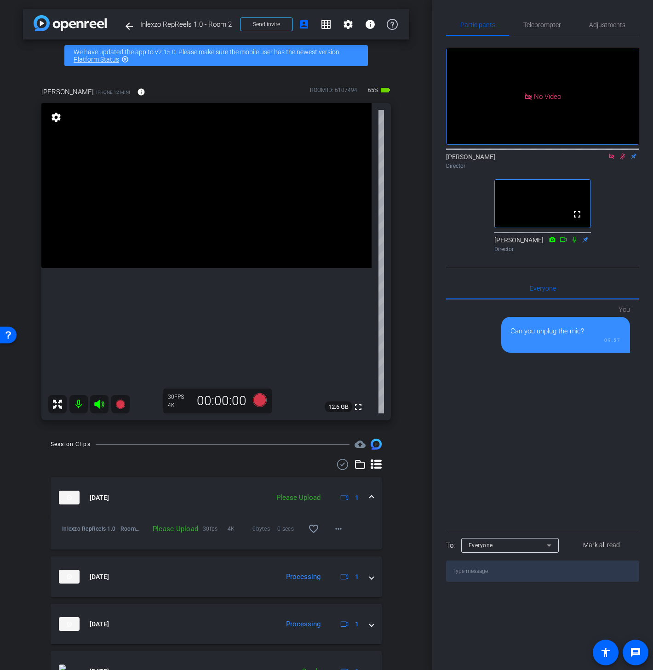
click at [620, 153] on icon at bounding box center [622, 156] width 7 height 6
click at [612, 153] on icon at bounding box center [611, 156] width 7 height 6
click at [609, 160] on icon at bounding box center [611, 156] width 7 height 6
click at [600, 160] on icon at bounding box center [600, 156] width 7 height 6
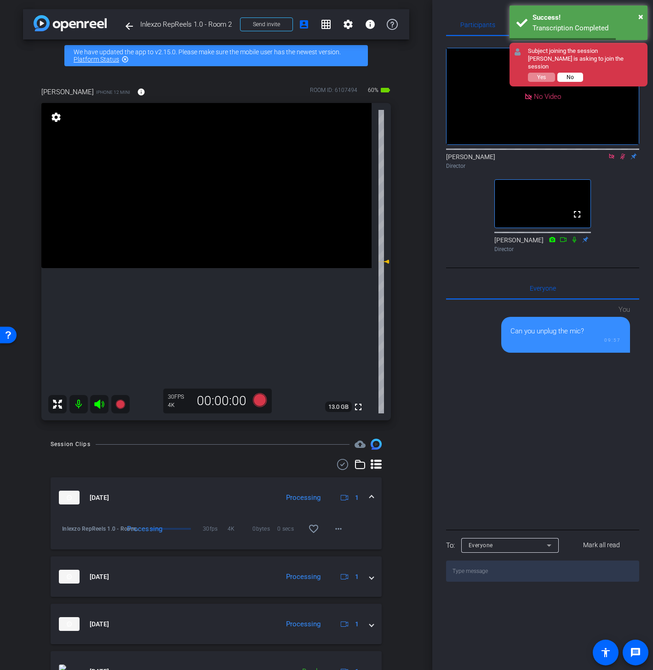
click at [569, 74] on span "No" at bounding box center [570, 77] width 7 height 6
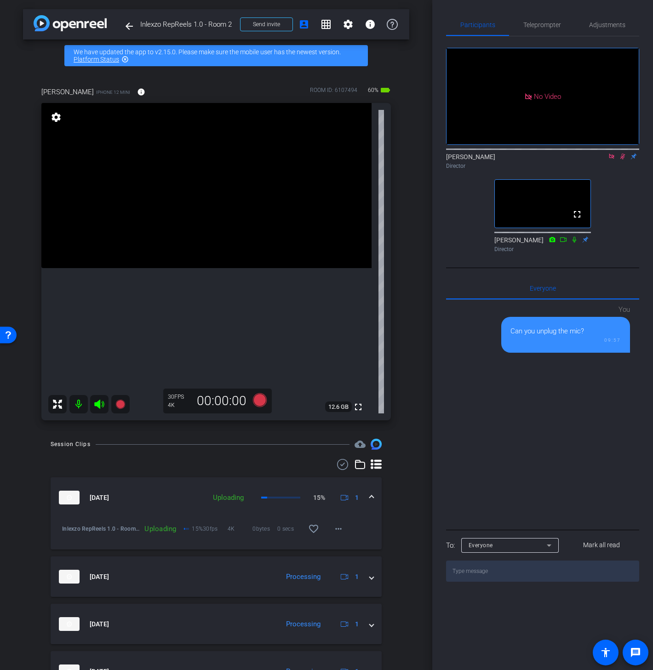
click at [624, 160] on mat-icon at bounding box center [622, 156] width 11 height 8
click at [610, 160] on icon at bounding box center [611, 156] width 7 height 6
click at [550, 24] on span "Teleprompter" at bounding box center [542, 25] width 38 height 6
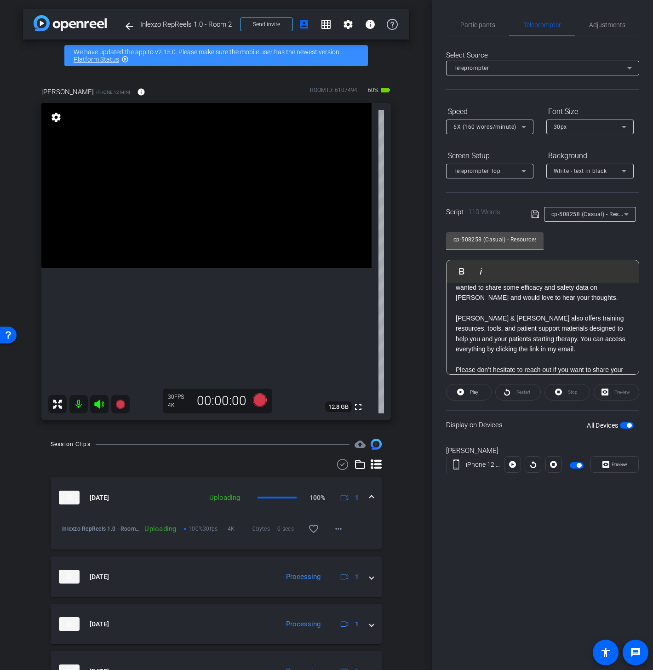
scroll to position [0, 0]
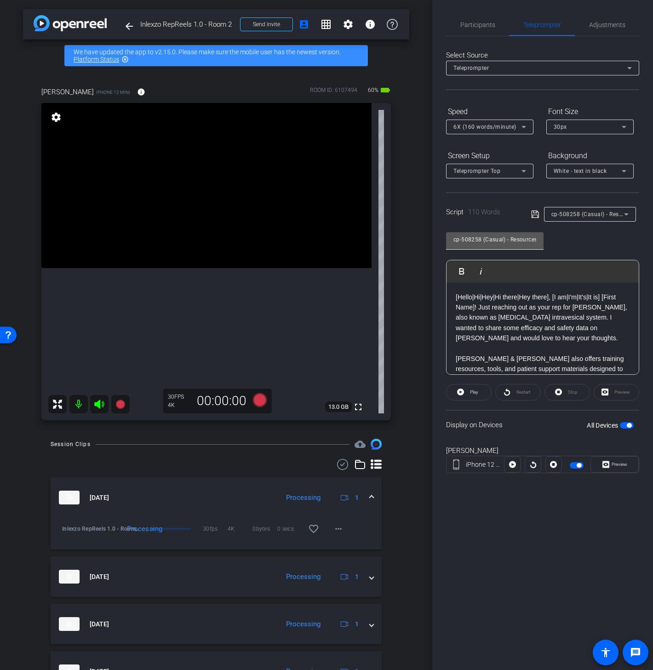
click at [530, 240] on input "cp-508258 (Casual) - Resources to Share" at bounding box center [494, 239] width 83 height 11
click at [580, 299] on p "[Hello|Hi|Hey|Hi there|Hey there], [I am|I'm|It's|It is] [First Name]! Just rea…" at bounding box center [543, 318] width 174 height 52
click at [576, 212] on span "cp-508258 (Casual) - Resources to Share" at bounding box center [606, 213] width 110 height 7
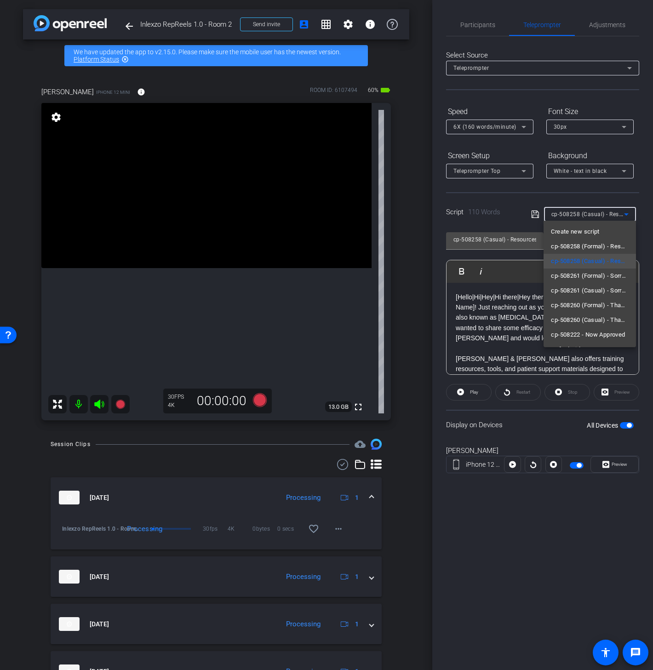
click at [498, 301] on div at bounding box center [326, 335] width 653 height 670
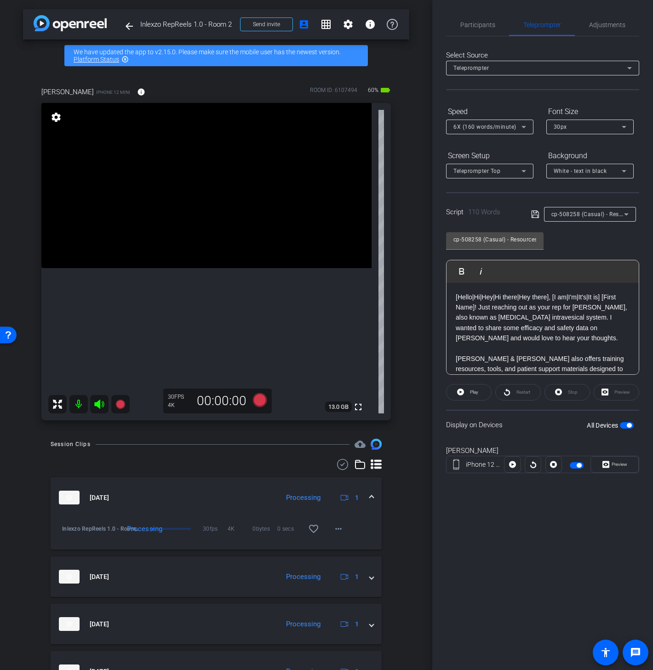
click at [605, 359] on p "Johnson & Johnson also offers training resources, tools, and patient support ma…" at bounding box center [543, 374] width 174 height 41
click at [539, 316] on p "[Hello|Hi|Hey|Hi there|Hey there], [I am|I'm|It's|It is] [First Name]! Just rea…" at bounding box center [543, 318] width 174 height 52
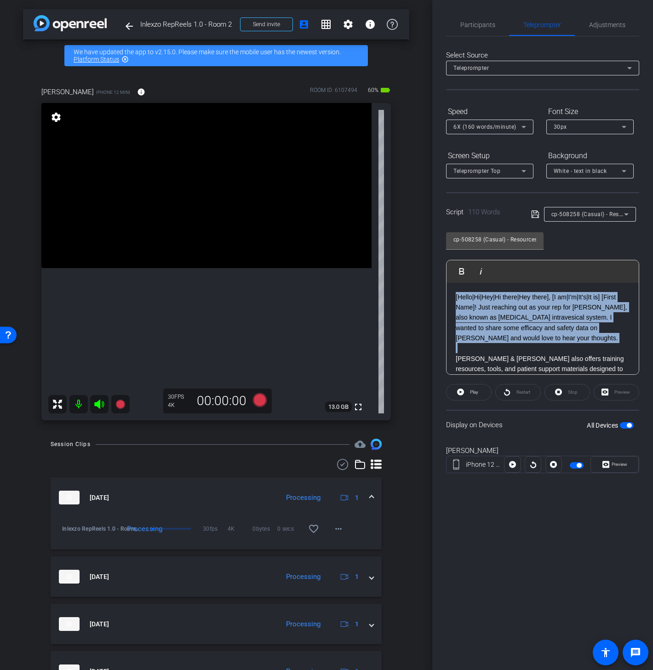
click at [539, 316] on p "[Hello|Hi|Hey|Hi there|Hey there], [I am|I'm|It's|It is] [First Name]! Just rea…" at bounding box center [543, 318] width 174 height 52
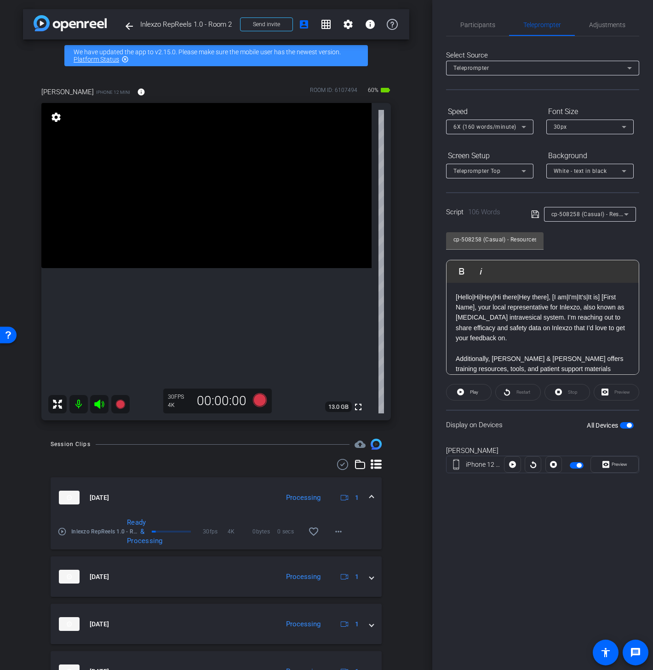
click at [596, 232] on div "cp-508258 (Casual) - Resources to Share Play Play from this location Play Selec…" at bounding box center [542, 299] width 193 height 149
click at [536, 210] on icon at bounding box center [535, 214] width 8 height 11
click at [463, 28] on span "Participants" at bounding box center [477, 25] width 35 height 6
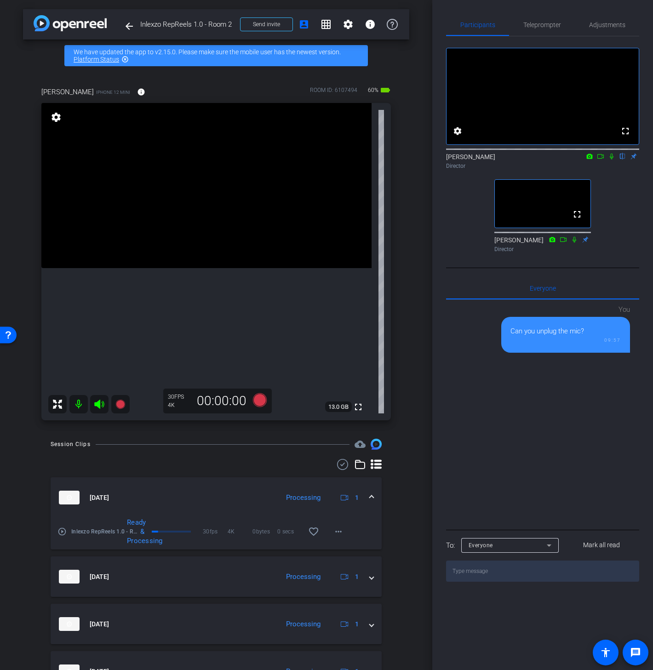
click at [540, 436] on div "You Can you unplug the mic? 09:57" at bounding box center [542, 414] width 193 height 228
click at [539, 296] on span "Everyone 0" at bounding box center [543, 288] width 26 height 22
drag, startPoint x: 548, startPoint y: 26, endPoint x: 569, endPoint y: 29, distance: 20.9
click at [548, 27] on span "Teleprompter" at bounding box center [542, 25] width 38 height 6
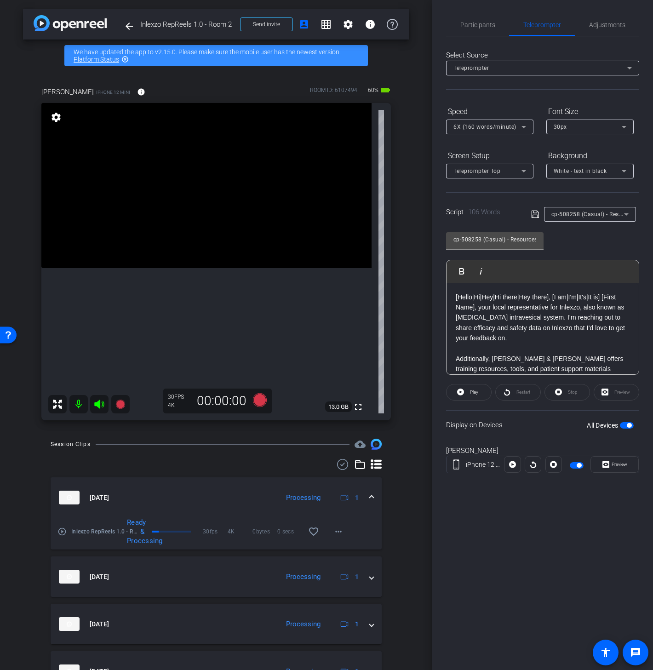
click at [565, 299] on p "[Hello|Hi|Hey|Hi there|Hey there], [I am|I'm|It's|It is] [First Name], your loc…" at bounding box center [543, 318] width 174 height 52
click at [564, 298] on p "[Hello|Hi|Hey|Hi there|Hey there], [I am|I'm|It's|It is] [First Name], your loc…" at bounding box center [543, 318] width 174 height 52
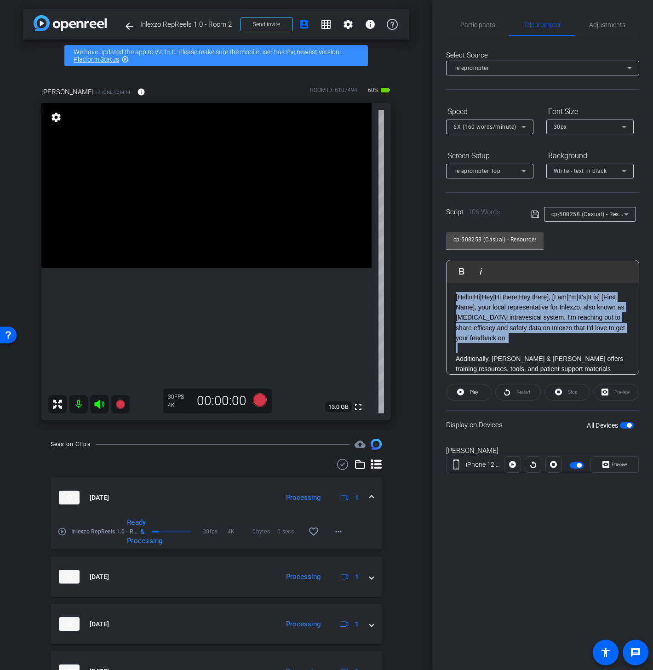
click at [564, 298] on p "[Hello|Hi|Hey|Hi there|Hey there], [I am|I'm|It's|It is] [First Name], your loc…" at bounding box center [543, 318] width 174 height 52
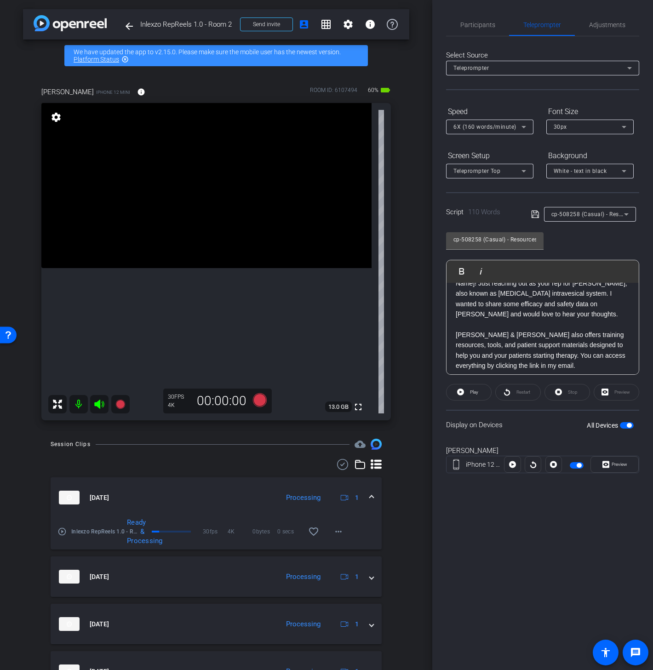
scroll to position [80, 0]
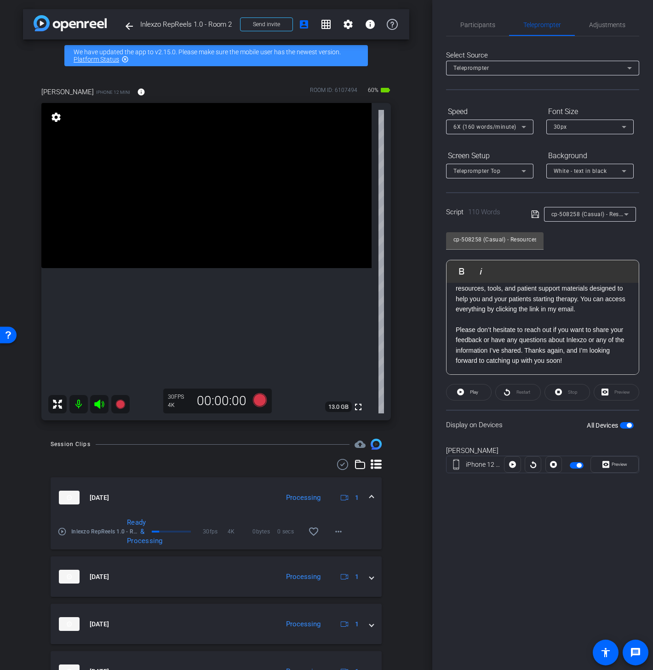
click at [533, 209] on icon at bounding box center [535, 214] width 8 height 11
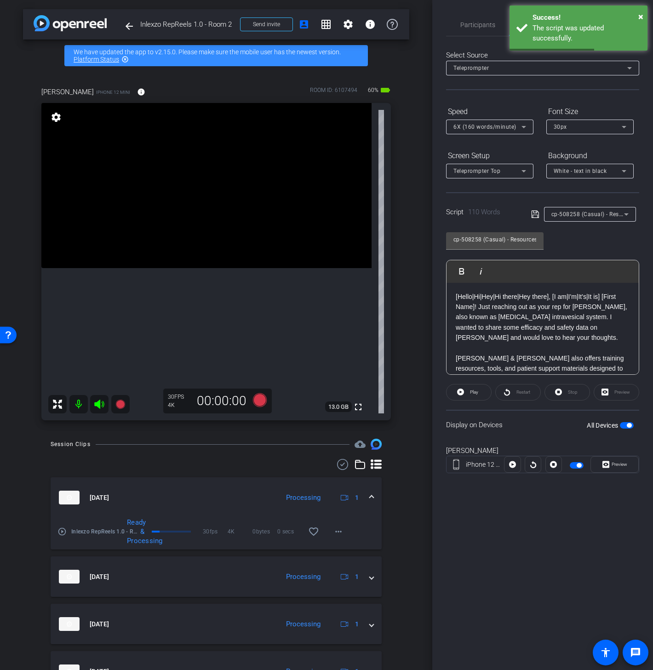
scroll to position [0, 0]
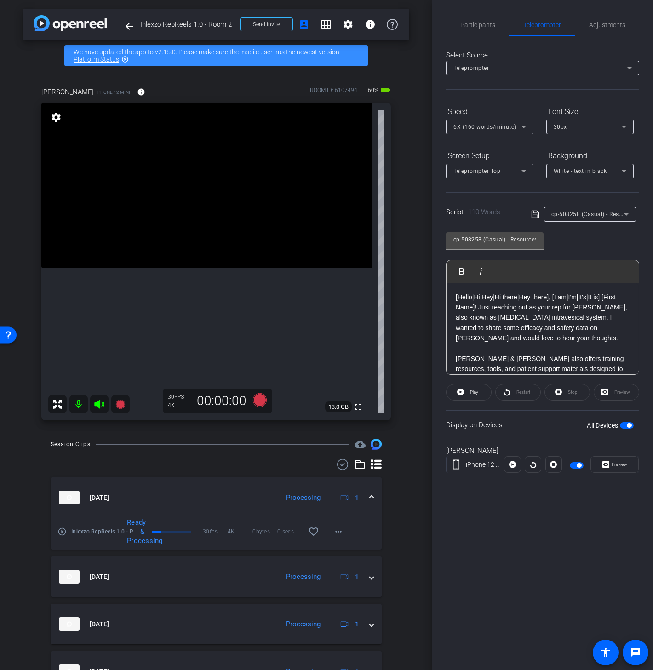
click at [544, 527] on div "Participants Teleprompter Adjustments settings Nate Cleveland flip Director Nic…" at bounding box center [542, 335] width 221 height 670
click at [502, 515] on div "Participants Teleprompter Adjustments settings Nate Cleveland flip Director Nic…" at bounding box center [542, 335] width 221 height 670
click at [544, 539] on div "Participants Teleprompter Adjustments settings Nate Cleveland flip Director Nic…" at bounding box center [542, 335] width 221 height 670
click at [599, 24] on span "Adjustments" at bounding box center [607, 25] width 36 height 6
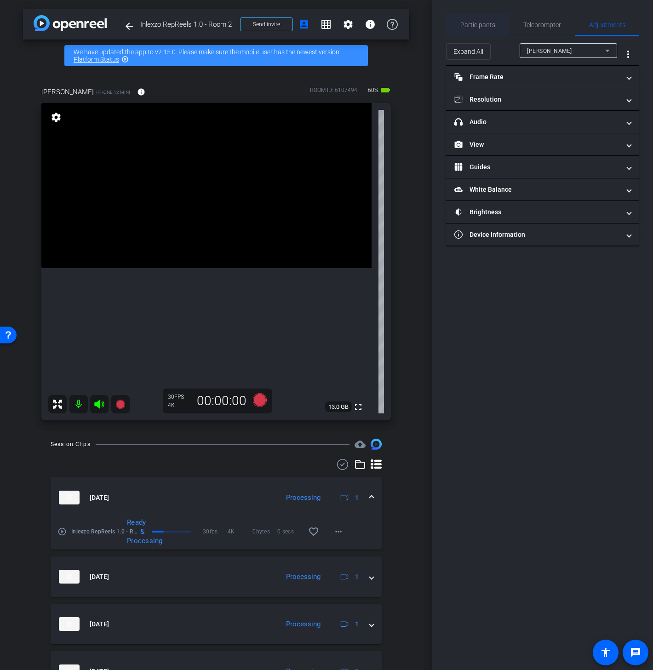
click at [481, 25] on span "Participants" at bounding box center [477, 25] width 35 height 6
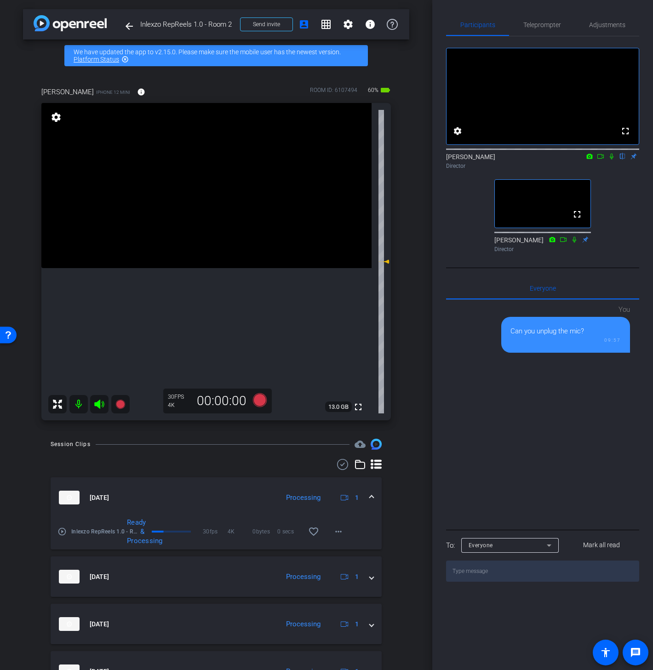
click at [613, 160] on icon at bounding box center [611, 156] width 7 height 6
click at [601, 159] on icon at bounding box center [600, 156] width 6 height 5
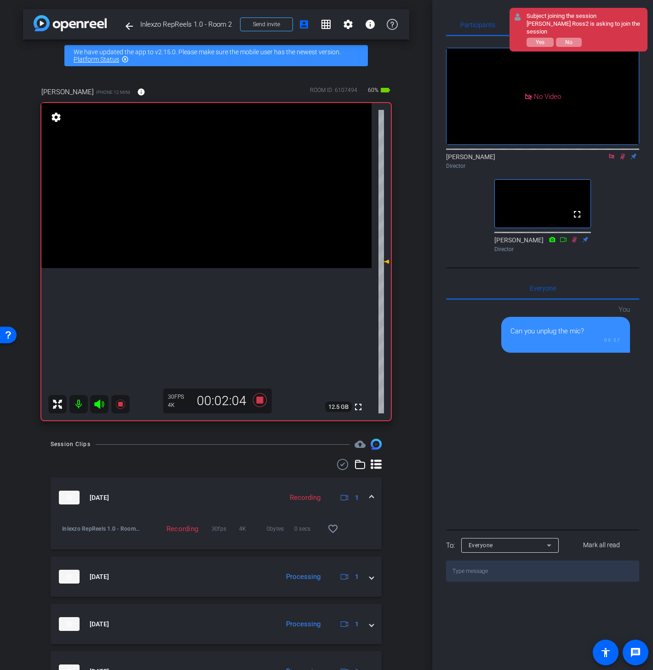
click at [620, 160] on icon at bounding box center [622, 156] width 7 height 6
click at [608, 160] on icon at bounding box center [611, 156] width 7 height 6
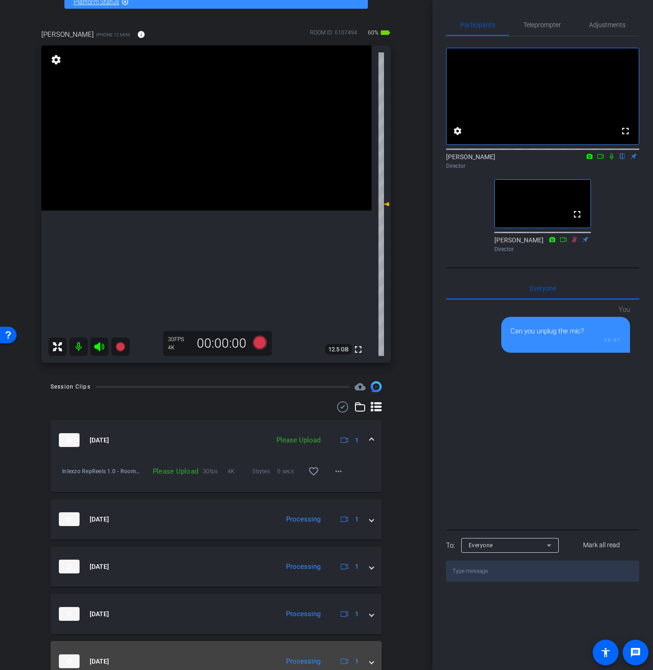
scroll to position [51, 0]
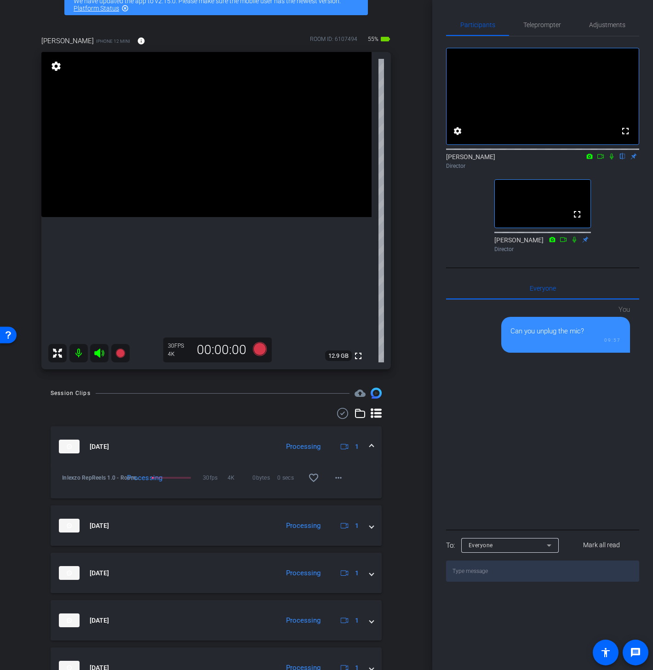
click at [610, 160] on icon at bounding box center [611, 156] width 7 height 6
click at [600, 160] on icon at bounding box center [600, 156] width 7 height 6
click at [621, 160] on icon at bounding box center [622, 156] width 7 height 6
click at [609, 160] on icon at bounding box center [611, 156] width 7 height 6
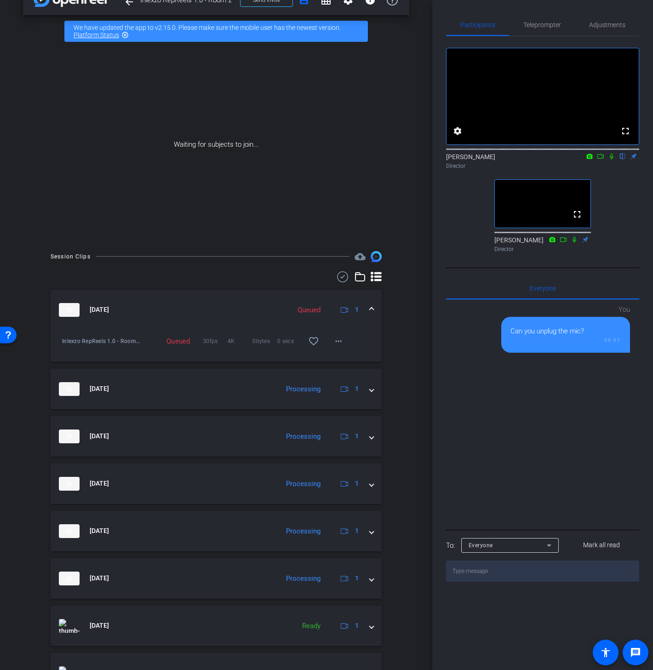
scroll to position [0, 0]
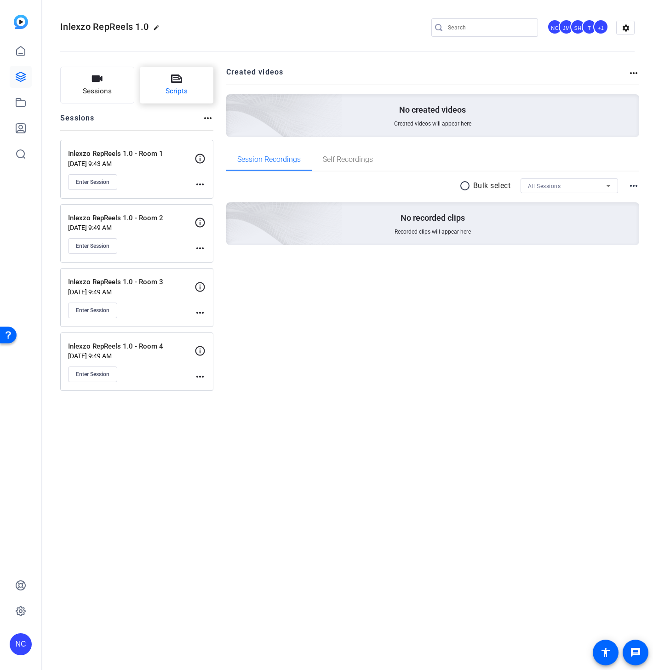
click at [189, 80] on button "Scripts" at bounding box center [177, 85] width 74 height 37
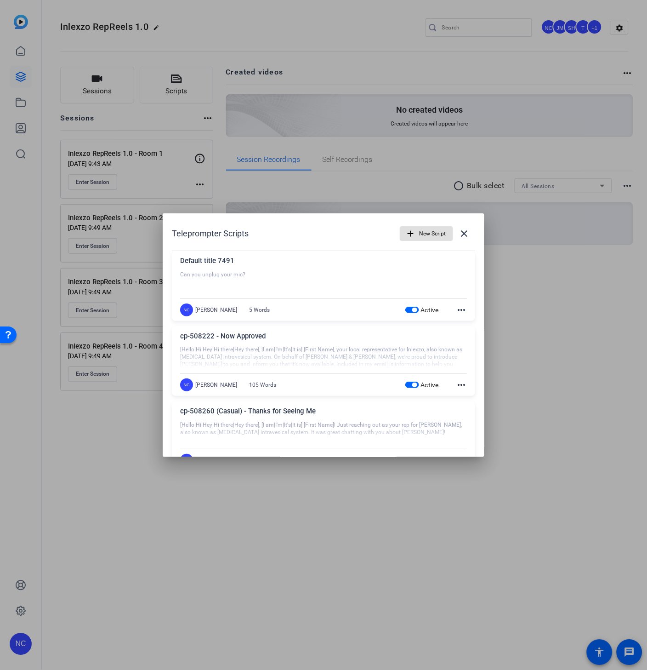
click at [456, 389] on mat-icon "more_horiz" at bounding box center [461, 384] width 11 height 11
click at [466, 398] on span "Edit" at bounding box center [476, 398] width 37 height 11
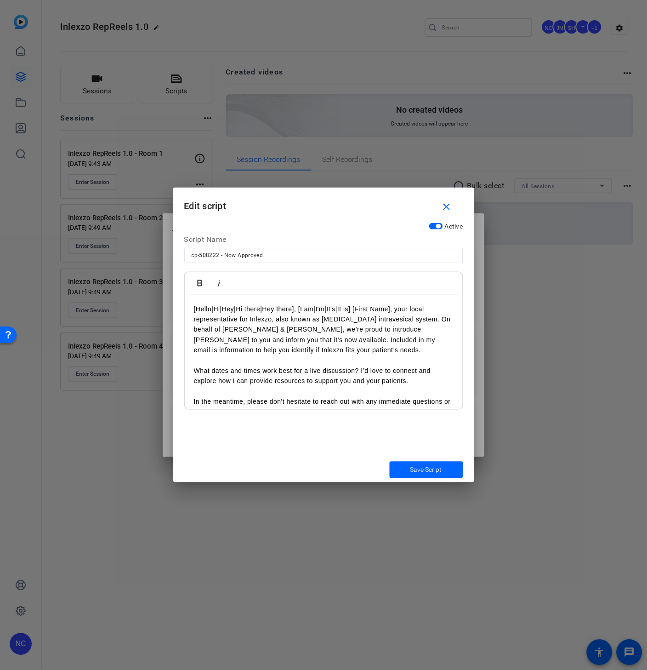
drag, startPoint x: 451, startPoint y: 208, endPoint x: 441, endPoint y: 218, distance: 15.0
click at [451, 208] on mat-icon "close" at bounding box center [446, 206] width 11 height 11
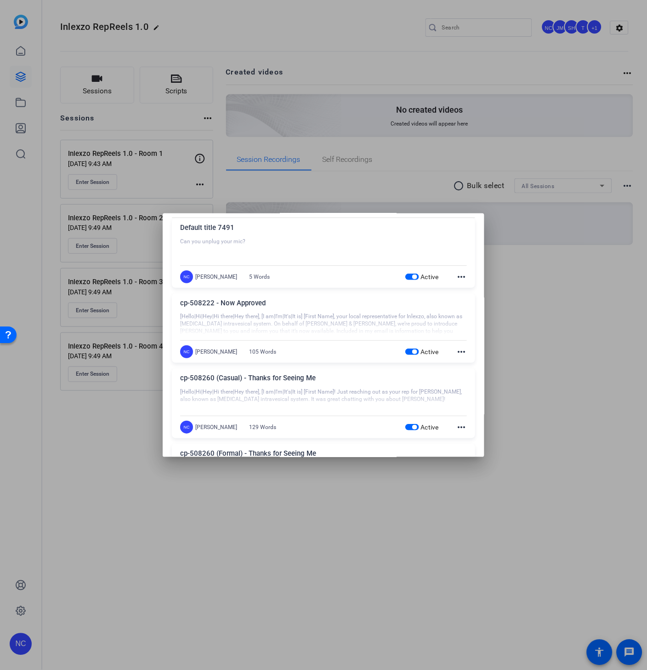
scroll to position [51, 0]
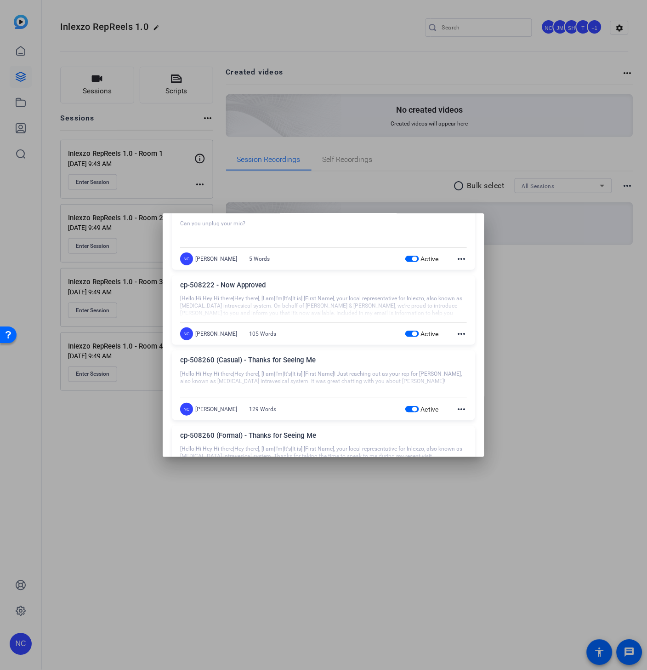
click at [456, 410] on mat-icon "more_horiz" at bounding box center [461, 409] width 11 height 11
click at [481, 420] on span "Edit" at bounding box center [476, 423] width 37 height 11
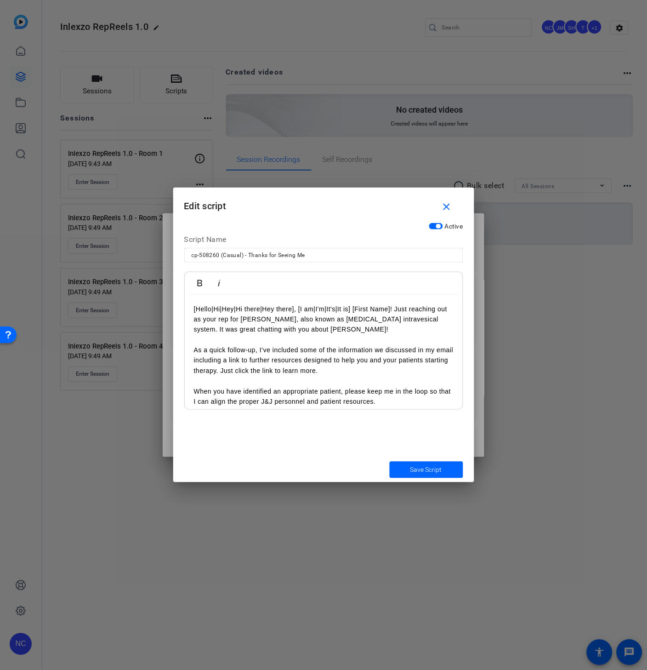
scroll to position [47, 0]
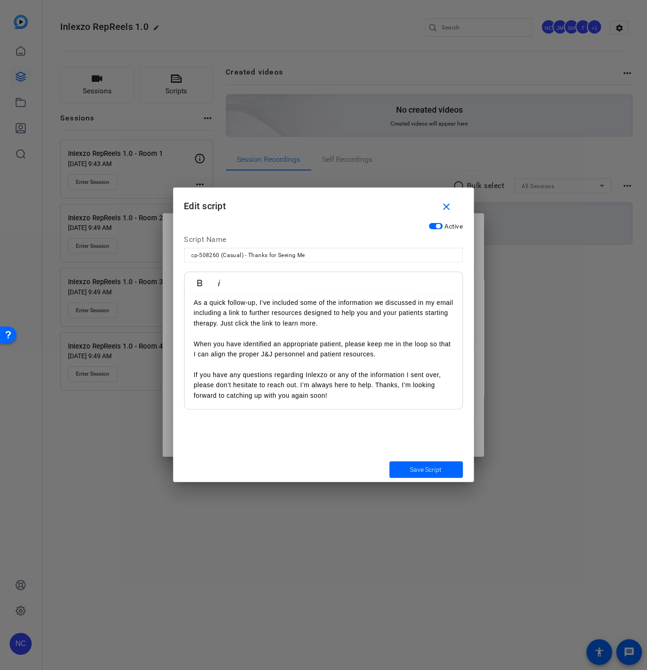
drag, startPoint x: 455, startPoint y: 204, endPoint x: 454, endPoint y: 214, distance: 9.8
click at [455, 204] on span "button" at bounding box center [448, 207] width 29 height 22
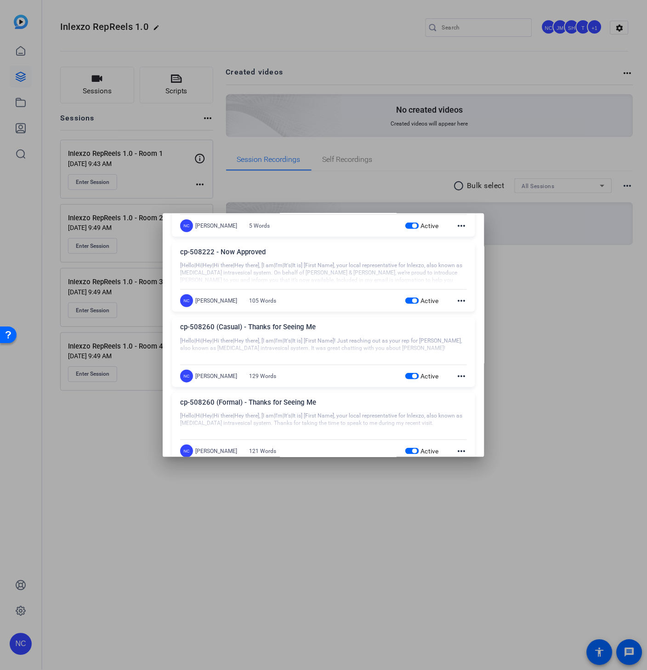
scroll to position [102, 0]
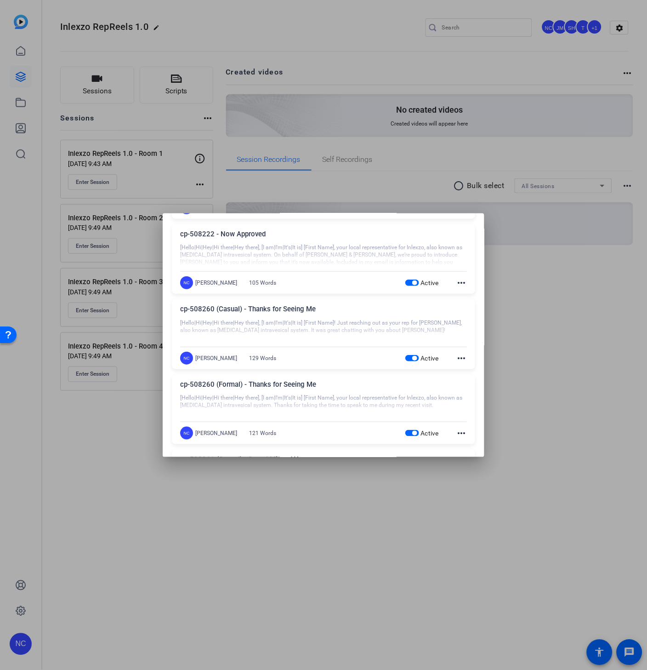
click at [457, 430] on mat-icon "more_horiz" at bounding box center [461, 433] width 11 height 11
click at [473, 444] on span "Edit" at bounding box center [476, 446] width 37 height 11
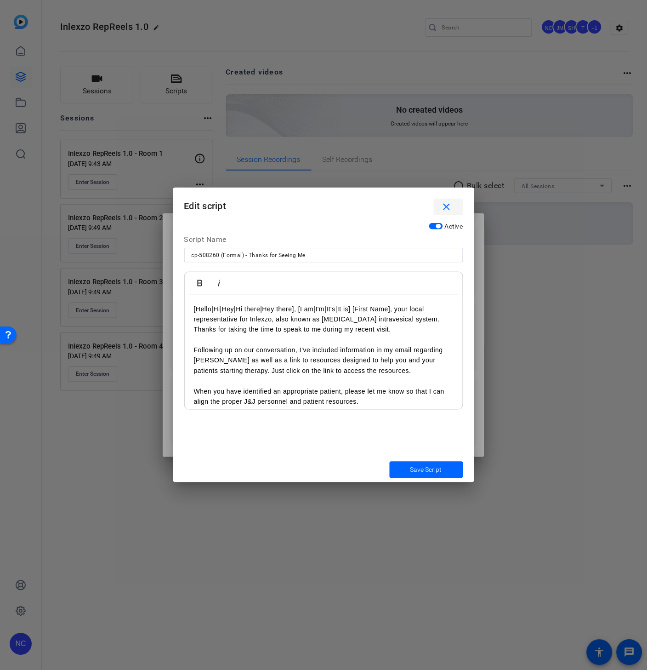
click at [450, 206] on mat-icon "close" at bounding box center [446, 206] width 11 height 11
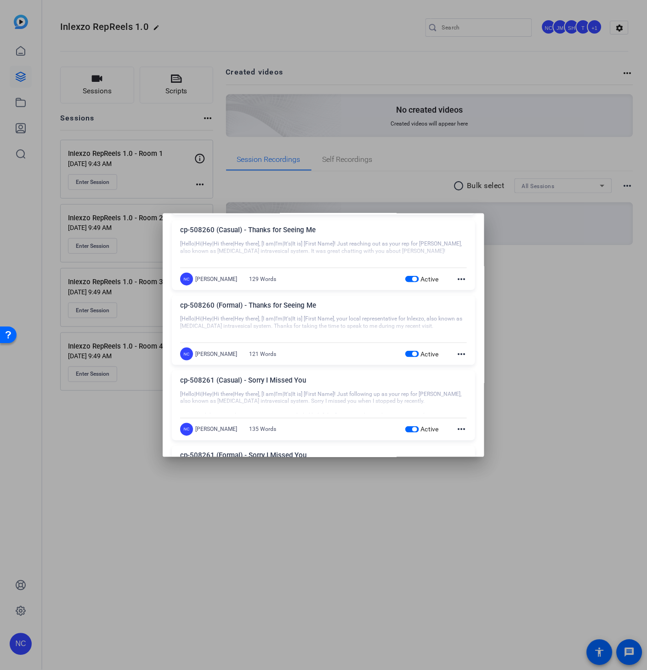
scroll to position [204, 0]
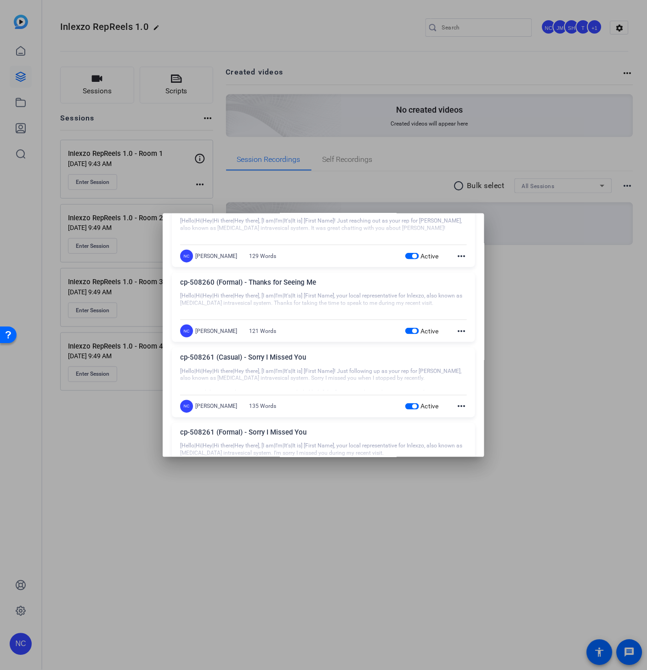
click at [456, 407] on mat-icon "more_horiz" at bounding box center [461, 406] width 11 height 11
click at [460, 418] on span "Edit" at bounding box center [476, 420] width 37 height 11
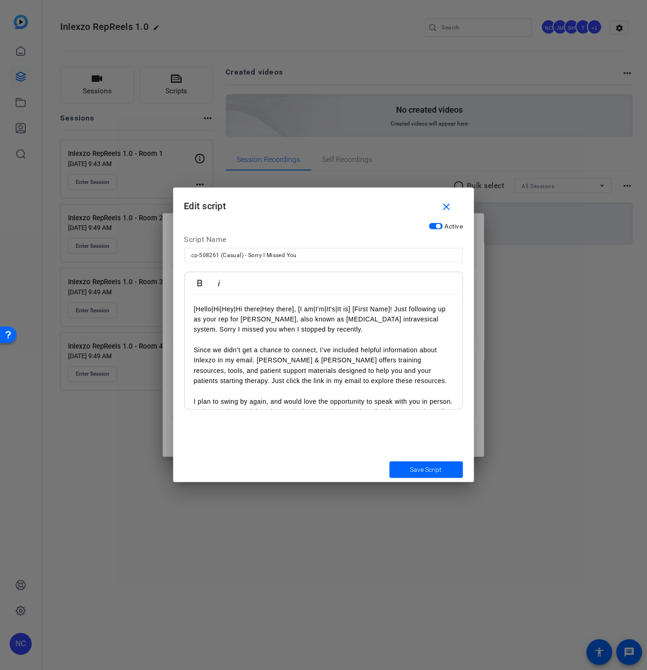
drag, startPoint x: 444, startPoint y: 207, endPoint x: 423, endPoint y: 246, distance: 44.4
click at [445, 207] on mat-icon "close" at bounding box center [446, 206] width 11 height 11
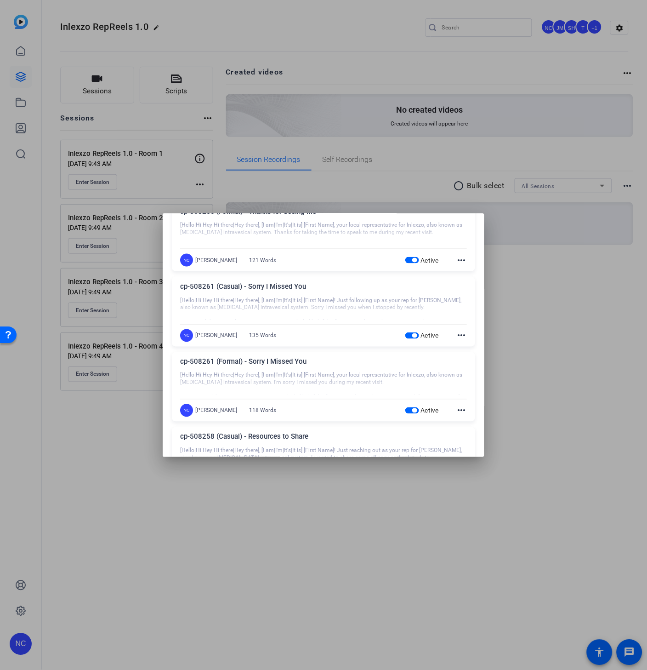
scroll to position [306, 0]
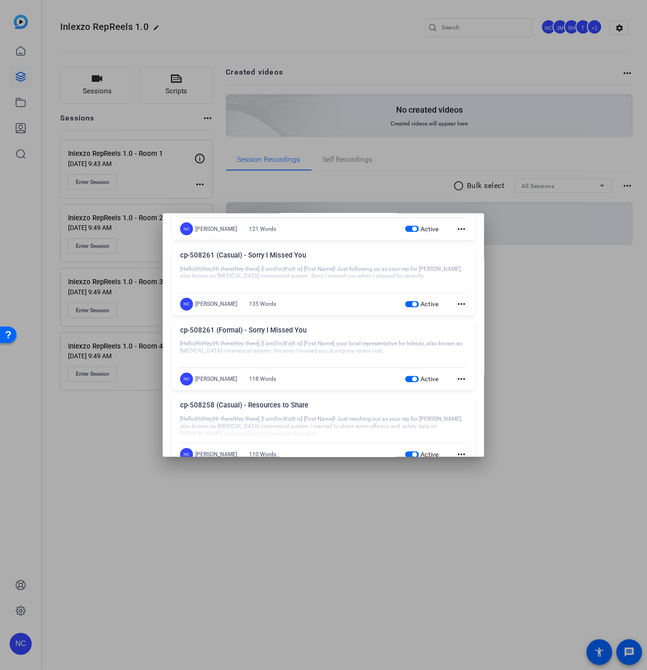
click at [464, 379] on div "cp-508261 (Formal) - Sorry I Missed You [Hello|Hi|Hey|Hi there|Hey there], [I a…" at bounding box center [323, 356] width 303 height 70
click at [460, 380] on mat-icon "more_horiz" at bounding box center [461, 379] width 11 height 11
click at [471, 391] on span "Edit" at bounding box center [476, 393] width 37 height 11
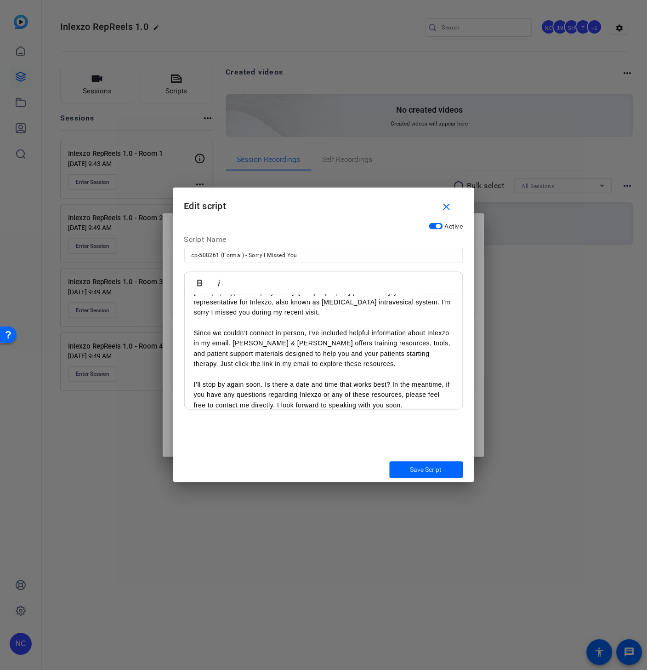
scroll to position [26, 0]
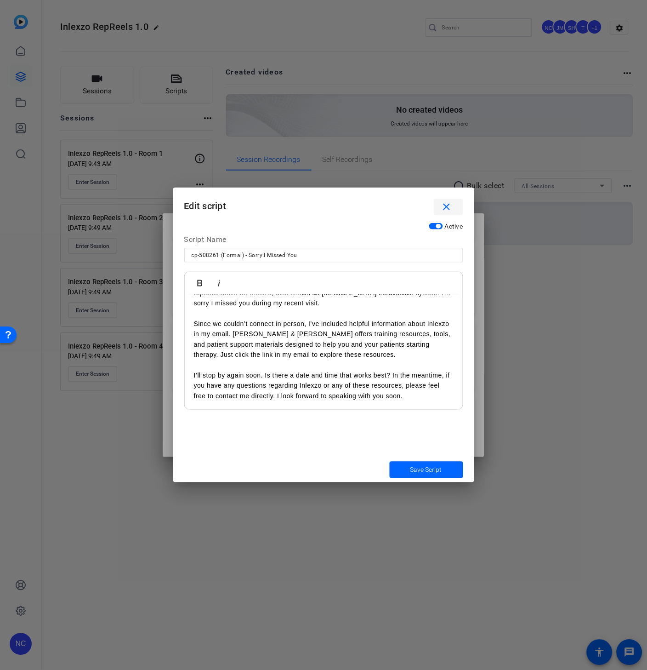
click at [447, 206] on mat-icon "close" at bounding box center [446, 206] width 11 height 11
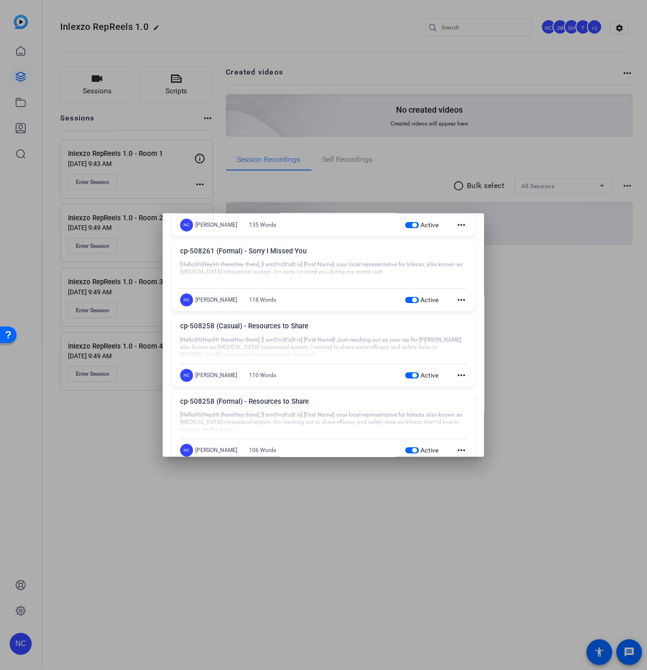
scroll to position [405, 0]
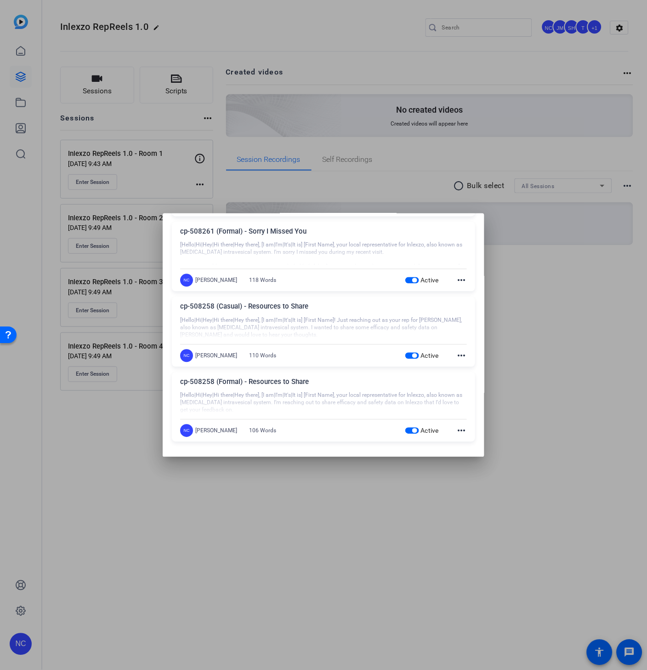
click at [446, 357] on div "Active more_horiz" at bounding box center [437, 355] width 62 height 11
click at [456, 358] on mat-icon "more_horiz" at bounding box center [461, 355] width 11 height 11
click at [457, 369] on button "Edit" at bounding box center [477, 369] width 52 height 11
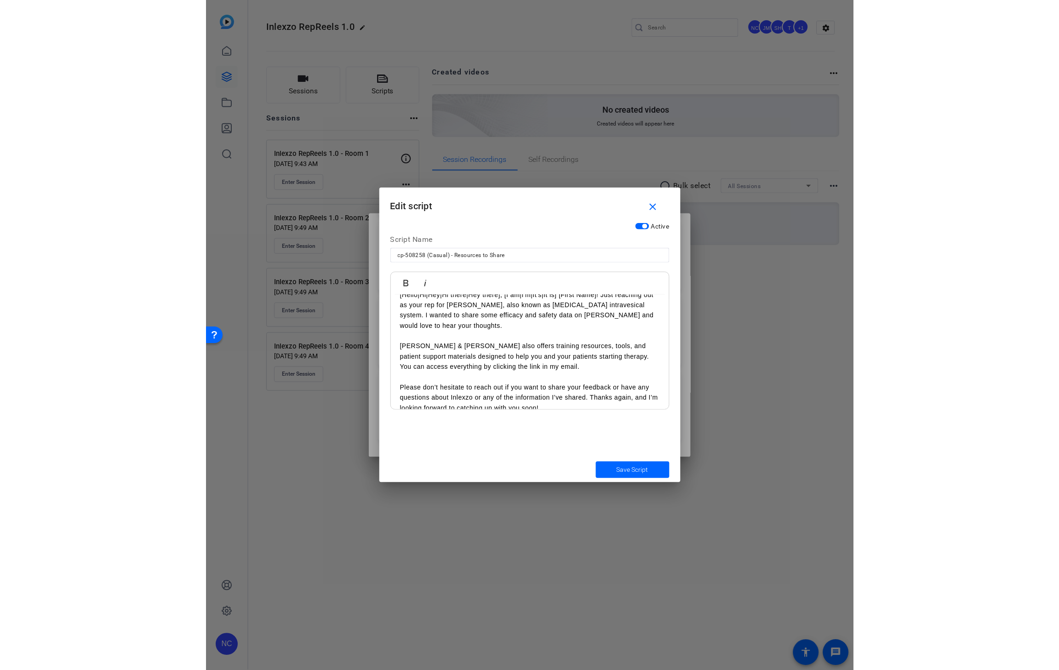
scroll to position [26, 0]
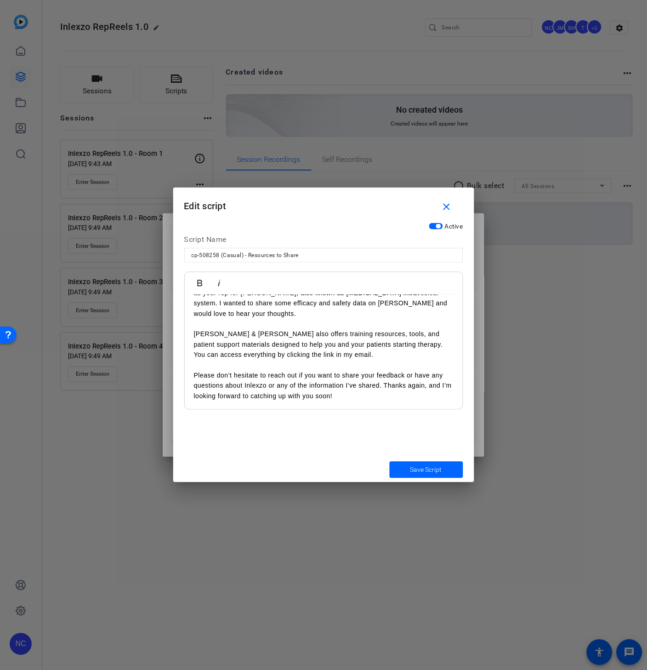
drag, startPoint x: 443, startPoint y: 208, endPoint x: 518, endPoint y: 211, distance: 75.5
click at [443, 208] on mat-icon "close" at bounding box center [446, 206] width 11 height 11
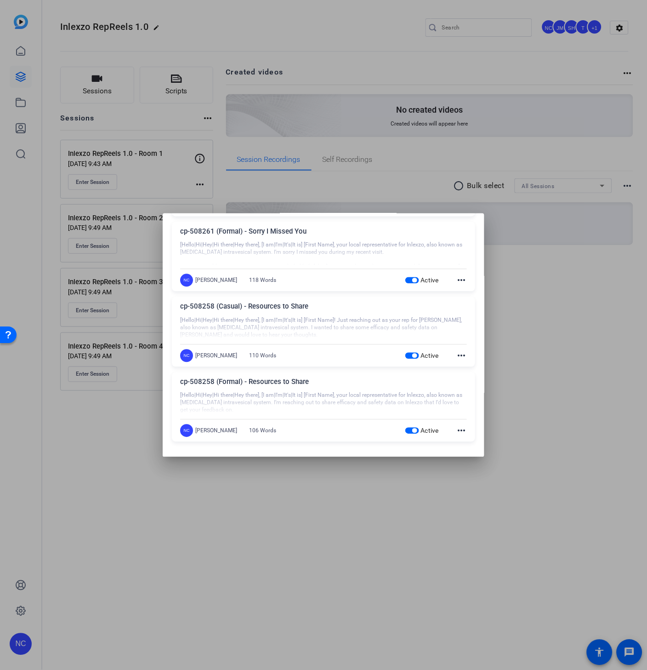
click at [462, 430] on mat-icon "more_horiz" at bounding box center [461, 430] width 11 height 11
click at [476, 440] on span "Edit" at bounding box center [476, 445] width 37 height 11
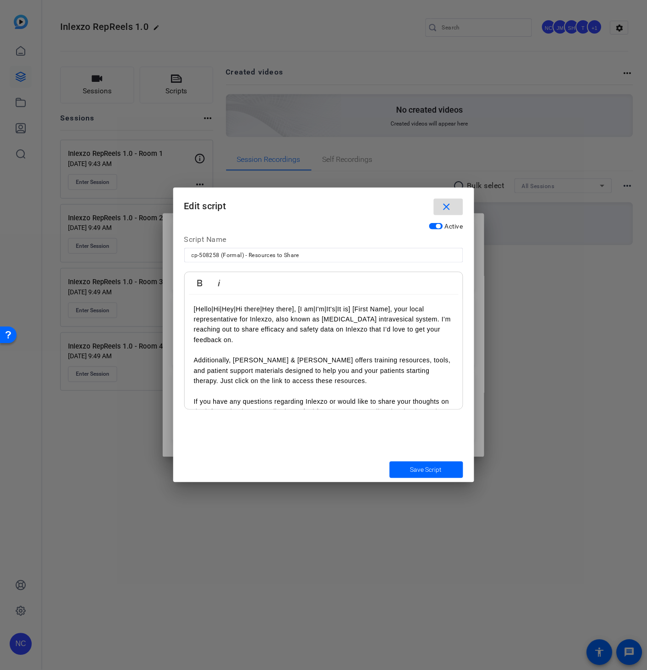
click at [448, 208] on mat-icon "close" at bounding box center [446, 206] width 11 height 11
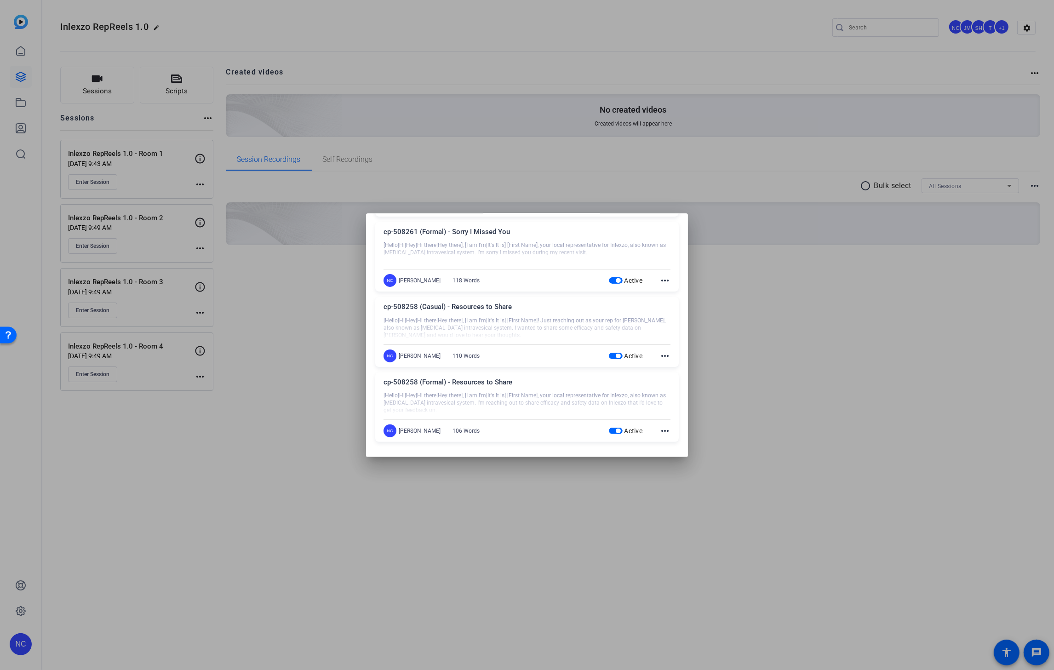
click at [653, 323] on div at bounding box center [527, 335] width 1054 height 670
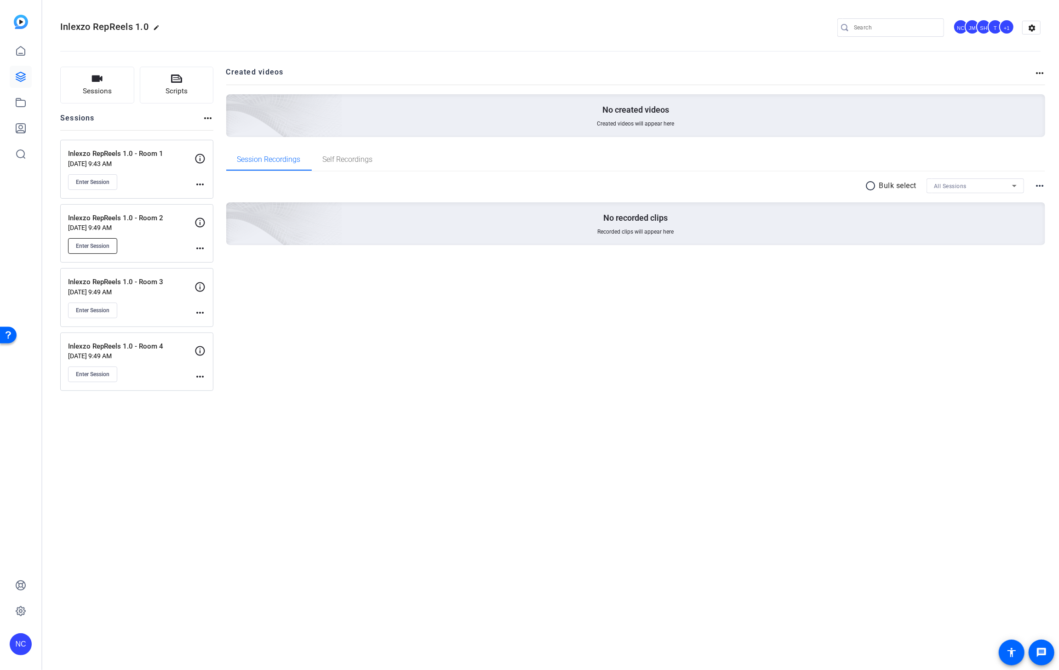
click at [111, 246] on button "Enter Session" at bounding box center [92, 246] width 49 height 16
click at [106, 175] on button "Enter Session" at bounding box center [92, 182] width 49 height 16
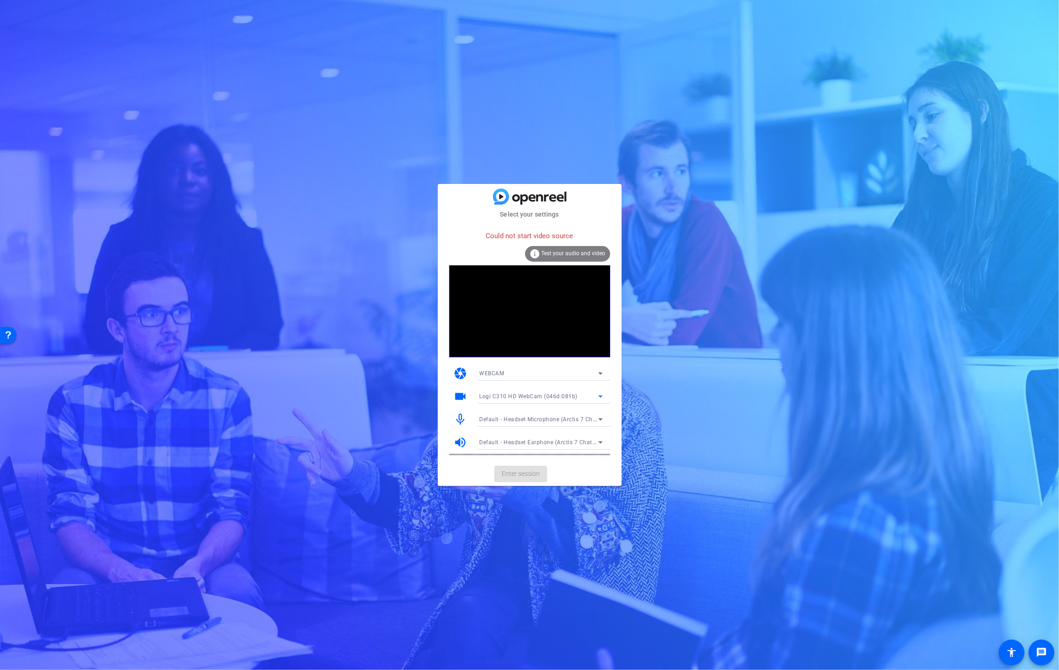
click at [570, 395] on span "Logi C310 HD WebCam (046d:081b)" at bounding box center [529, 396] width 98 height 6
click at [549, 429] on mat-option "EOS Webcam Utility" at bounding box center [541, 429] width 138 height 15
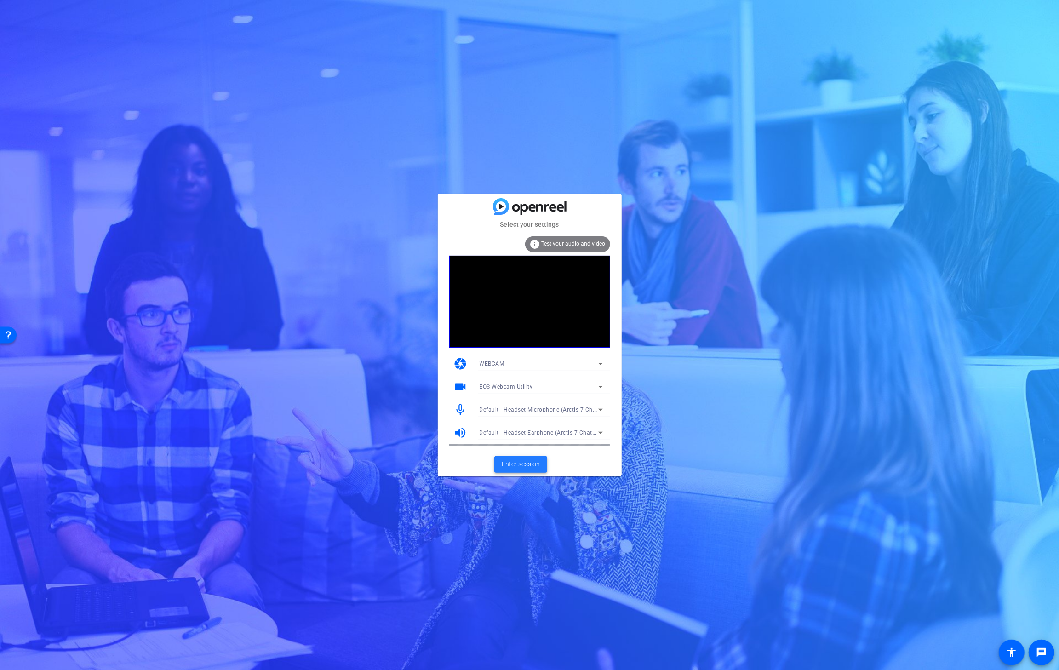
click at [510, 462] on span "Enter session" at bounding box center [521, 464] width 38 height 10
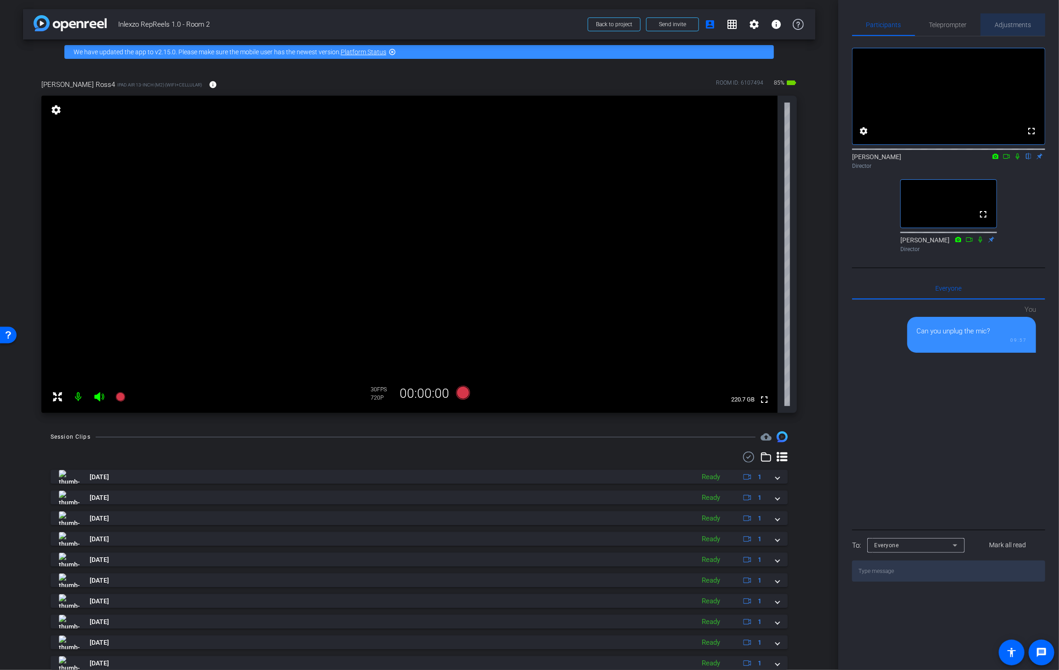
click at [1007, 22] on span "Adjustments" at bounding box center [1013, 25] width 36 height 6
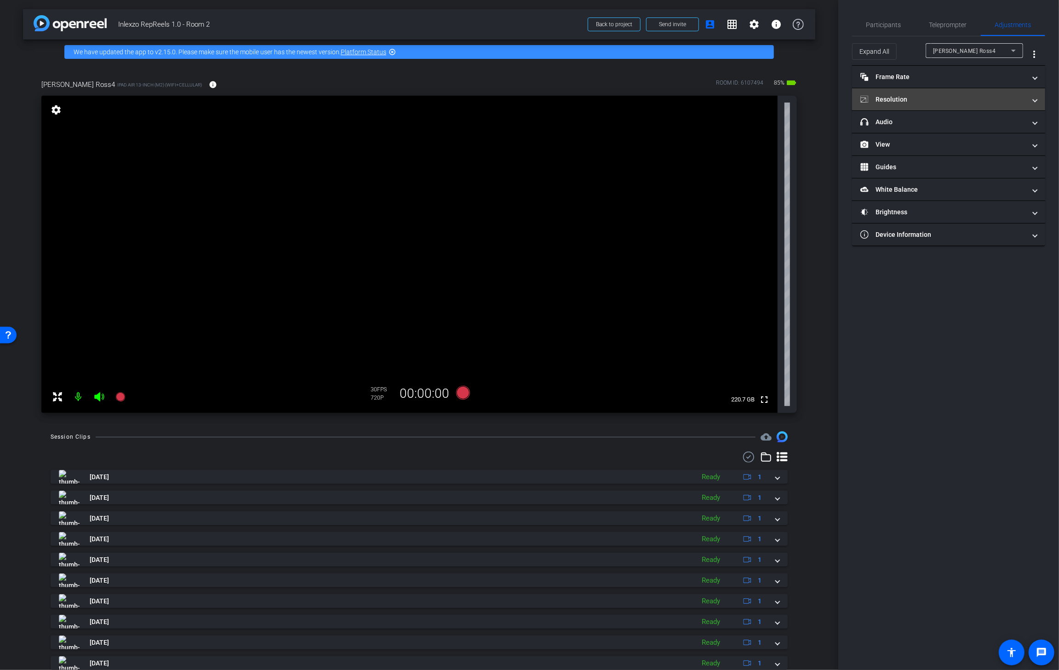
click at [903, 105] on mat-expansion-panel-header "Resolution" at bounding box center [948, 99] width 193 height 22
click at [879, 27] on span "Participants" at bounding box center [883, 25] width 35 height 6
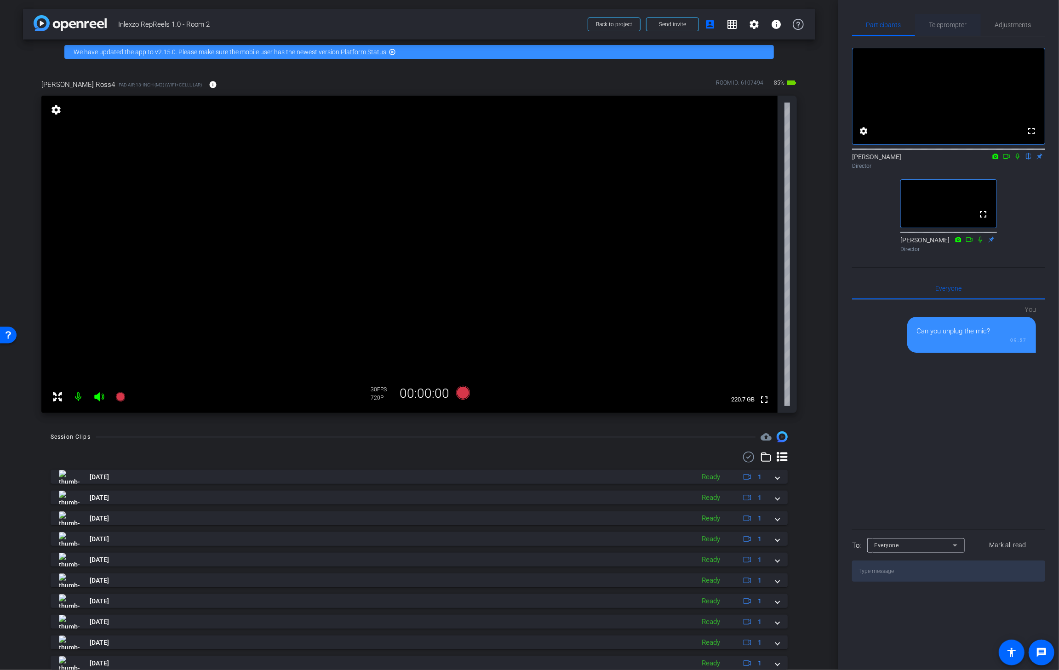
click at [964, 22] on span "Teleprompter" at bounding box center [948, 25] width 38 height 6
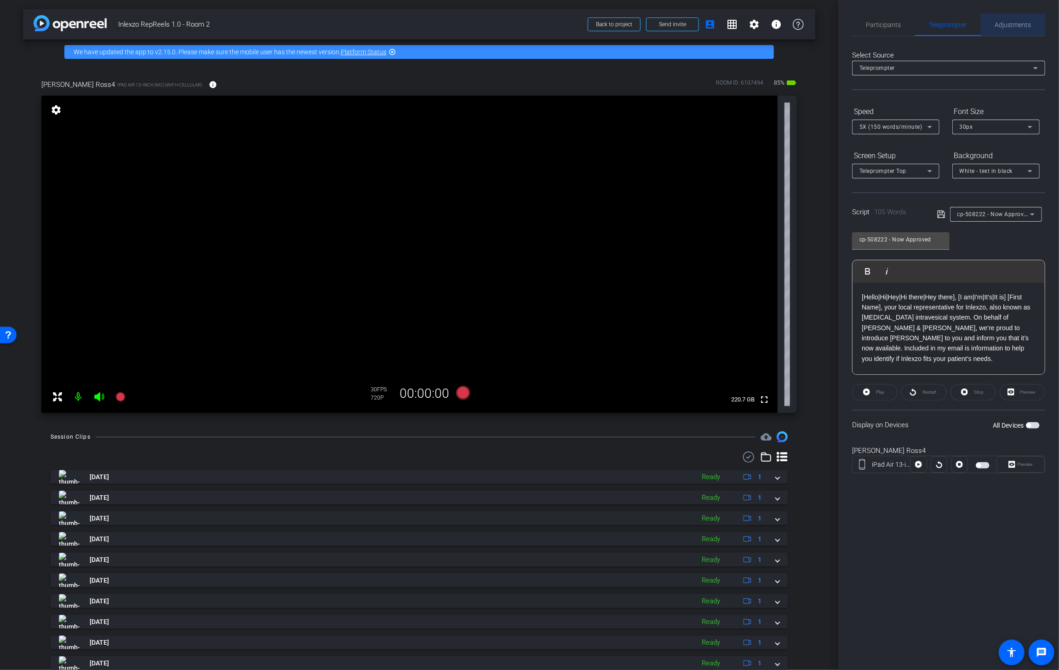
click at [996, 33] on span "Adjustments" at bounding box center [1013, 25] width 36 height 22
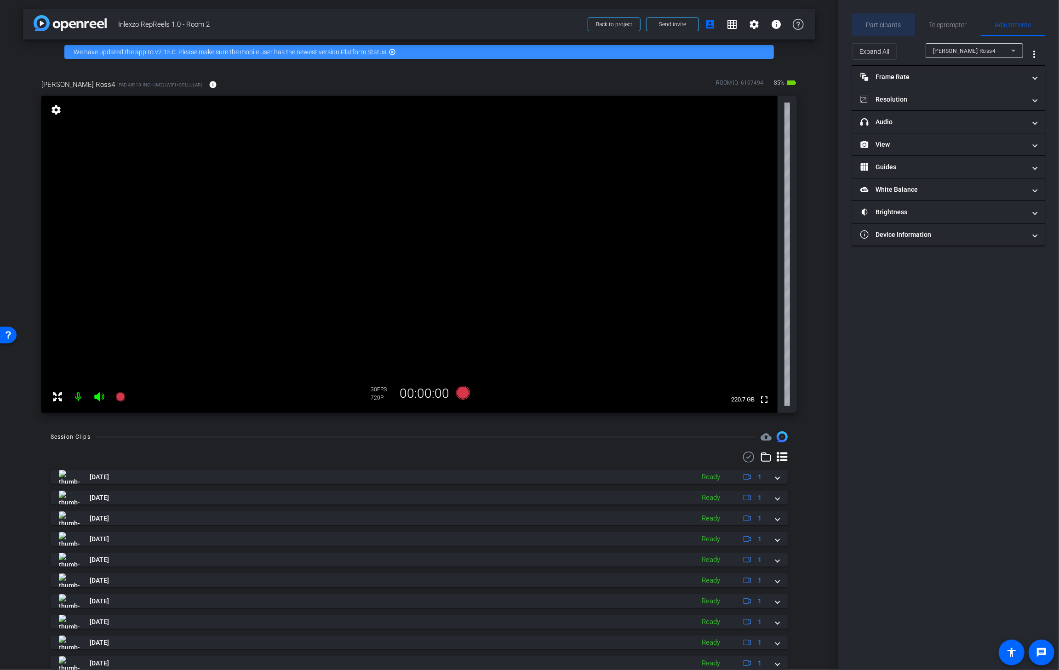
click at [883, 26] on span "Participants" at bounding box center [883, 25] width 35 height 6
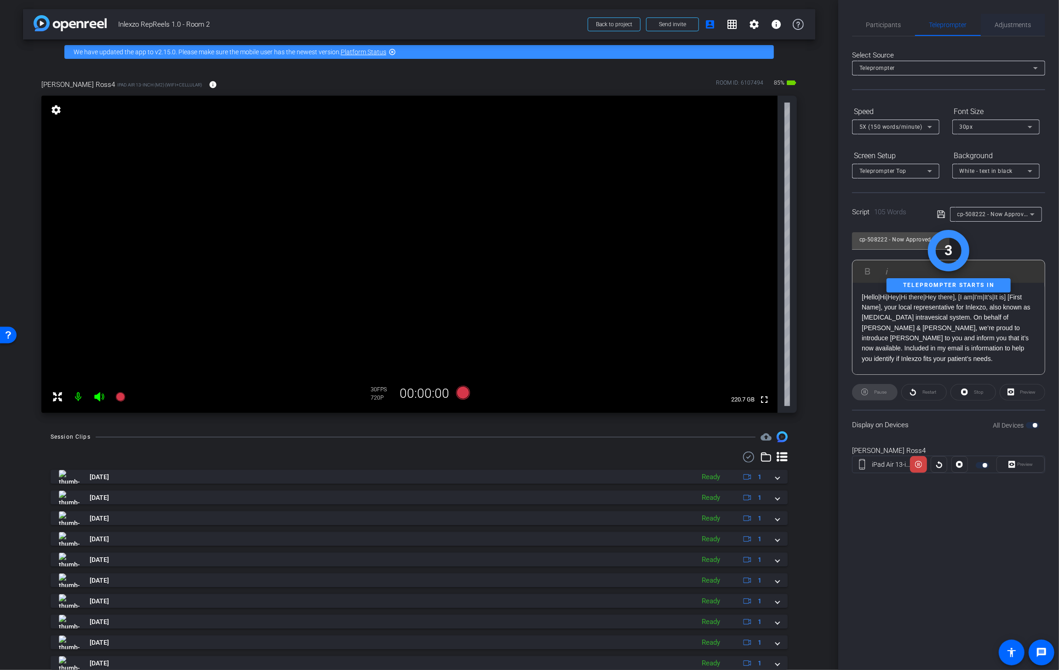
click at [1009, 22] on span "Adjustments" at bounding box center [1013, 25] width 36 height 6
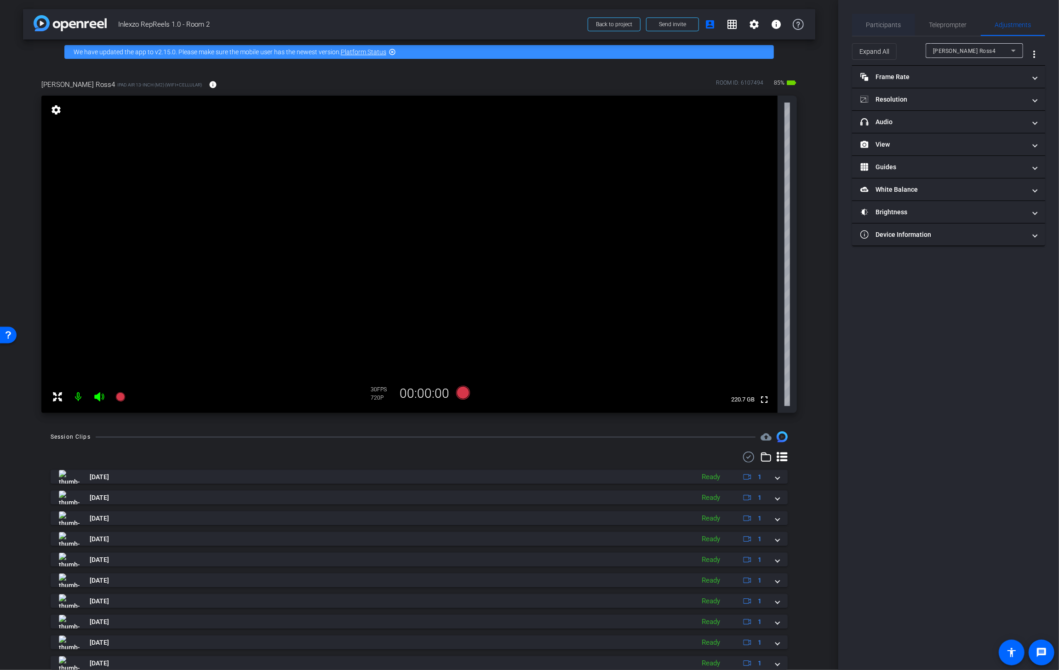
click at [899, 19] on span "Participants" at bounding box center [883, 25] width 35 height 22
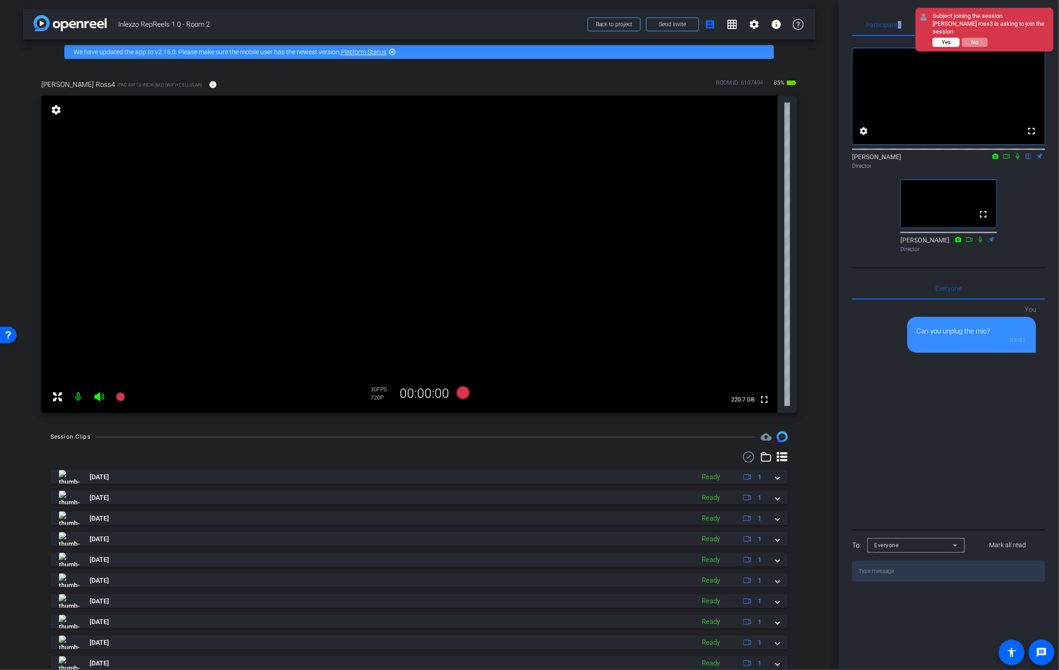
click at [953, 38] on button "Yes" at bounding box center [946, 42] width 27 height 9
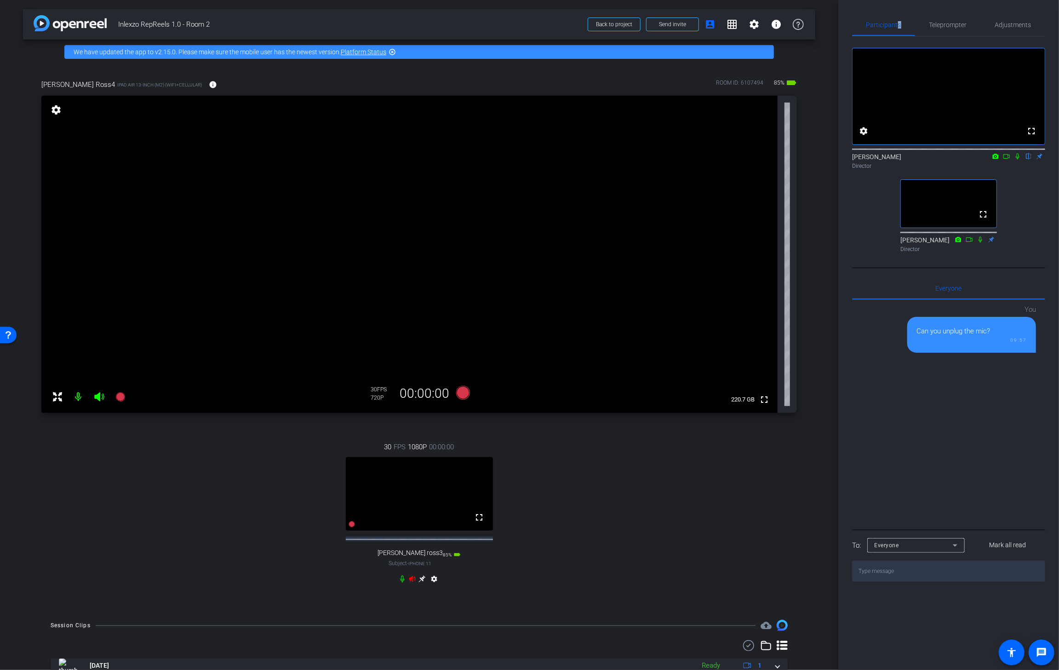
click at [99, 396] on icon at bounding box center [99, 396] width 10 height 9
click at [80, 394] on mat-icon at bounding box center [78, 397] width 18 height 18
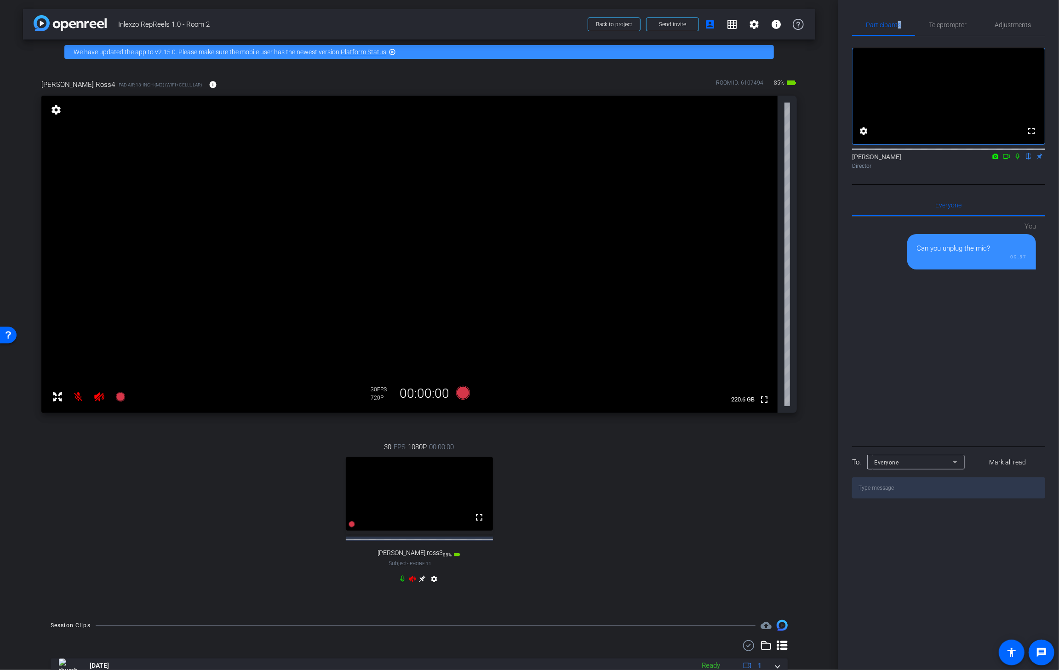
click at [410, 583] on icon at bounding box center [412, 578] width 7 height 7
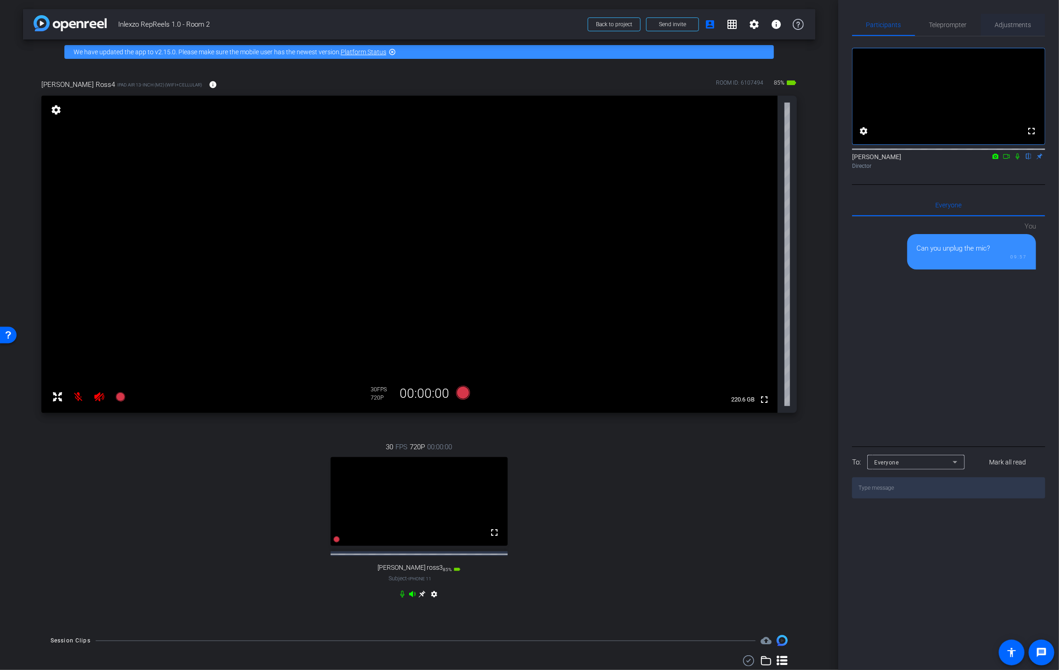
click at [1027, 24] on span "Adjustments" at bounding box center [1013, 25] width 36 height 6
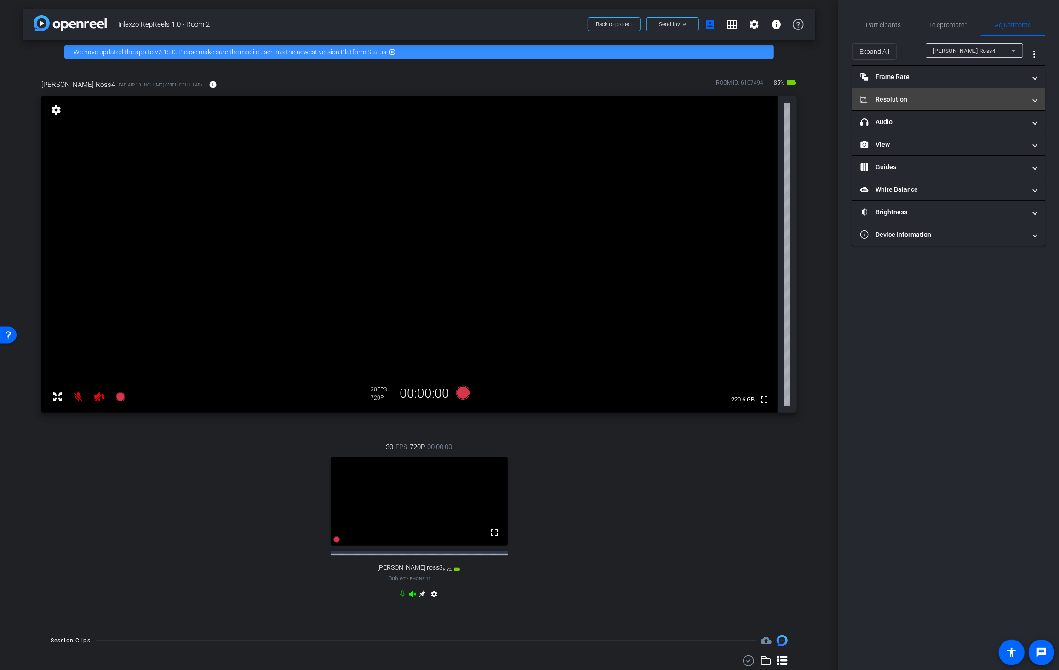
click at [906, 103] on mat-panel-title "Resolution" at bounding box center [943, 100] width 166 height 10
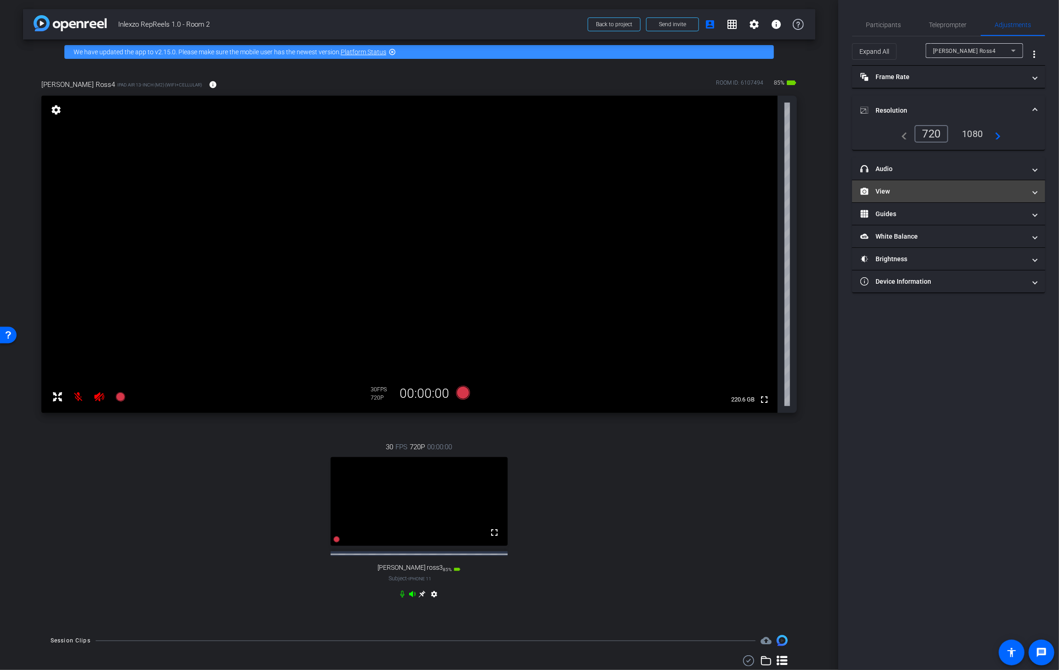
click at [908, 187] on mat-panel-title "View" at bounding box center [943, 192] width 166 height 10
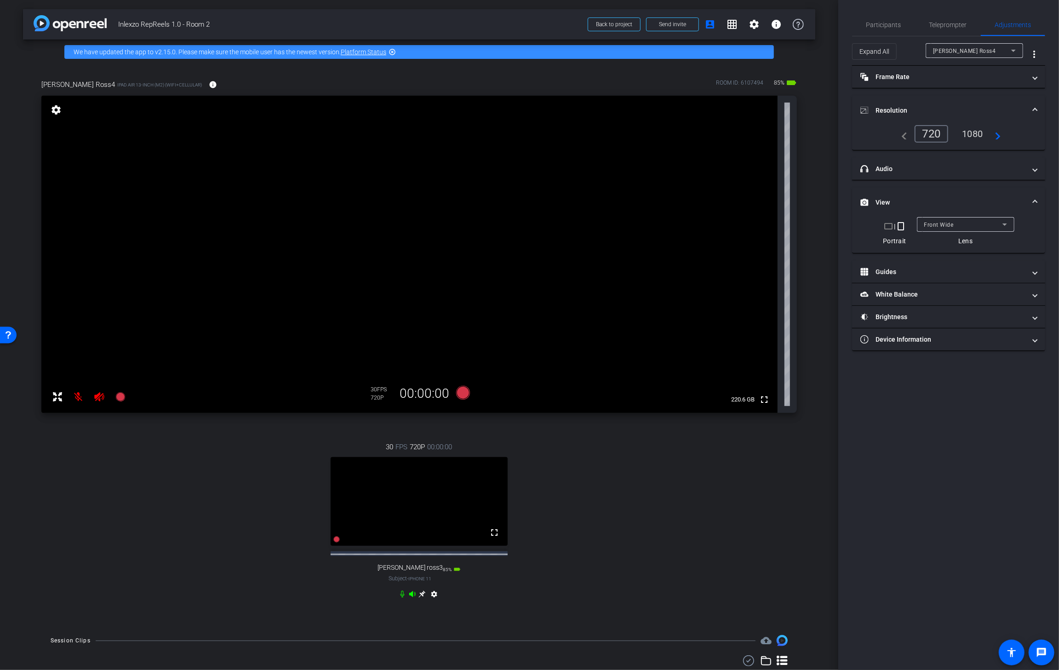
click at [977, 51] on div "Deborah Ross4" at bounding box center [972, 50] width 78 height 11
click at [969, 83] on span "deborah ross3" at bounding box center [964, 83] width 63 height 11
click at [901, 224] on mat-icon "crop_portrait" at bounding box center [896, 226] width 11 height 11
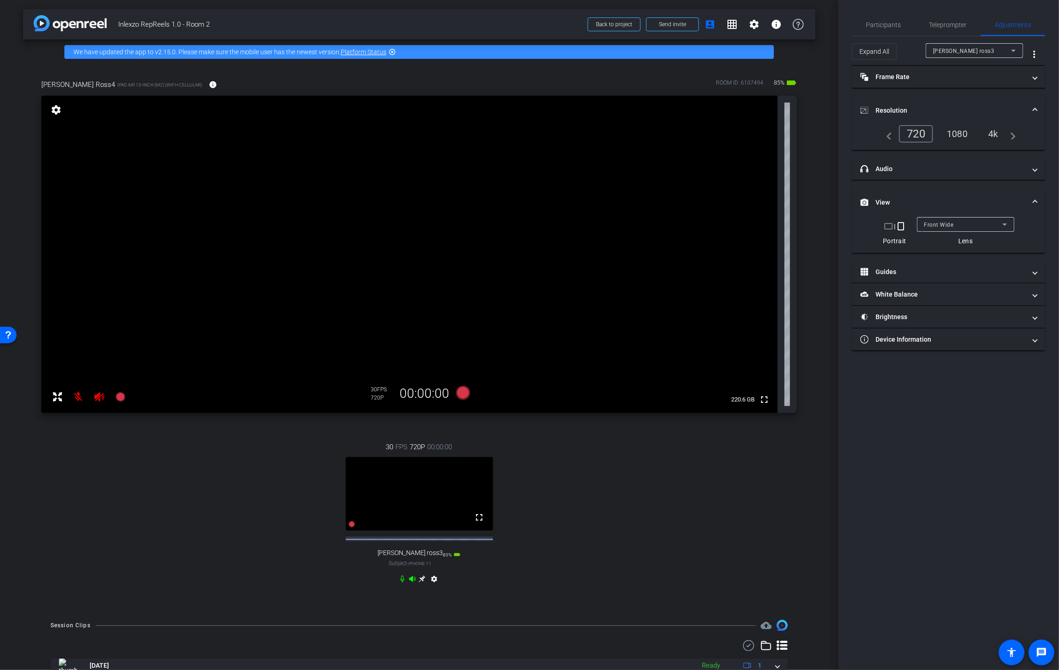
click at [995, 134] on div "4k" at bounding box center [993, 134] width 24 height 16
click at [431, 586] on mat-icon "settings" at bounding box center [434, 580] width 11 height 11
click at [881, 15] on span "Participants" at bounding box center [883, 25] width 35 height 22
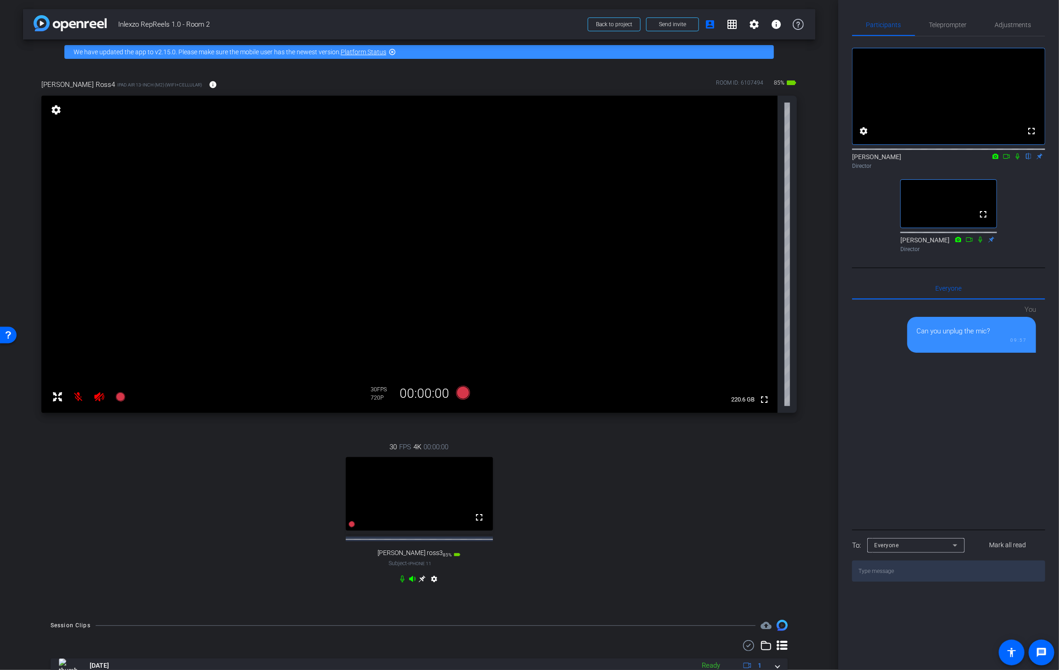
click at [418, 530] on video at bounding box center [419, 494] width 147 height 74
click at [419, 583] on icon at bounding box center [422, 579] width 7 height 7
click at [464, 390] on icon at bounding box center [463, 393] width 14 height 14
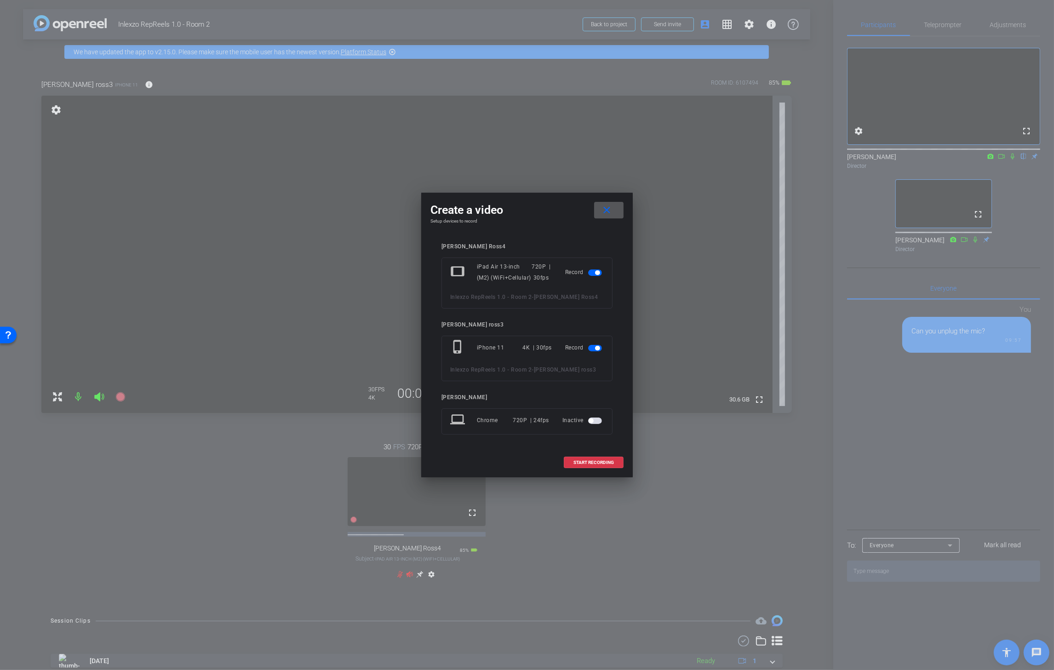
click at [592, 270] on span "button" at bounding box center [595, 272] width 14 height 6
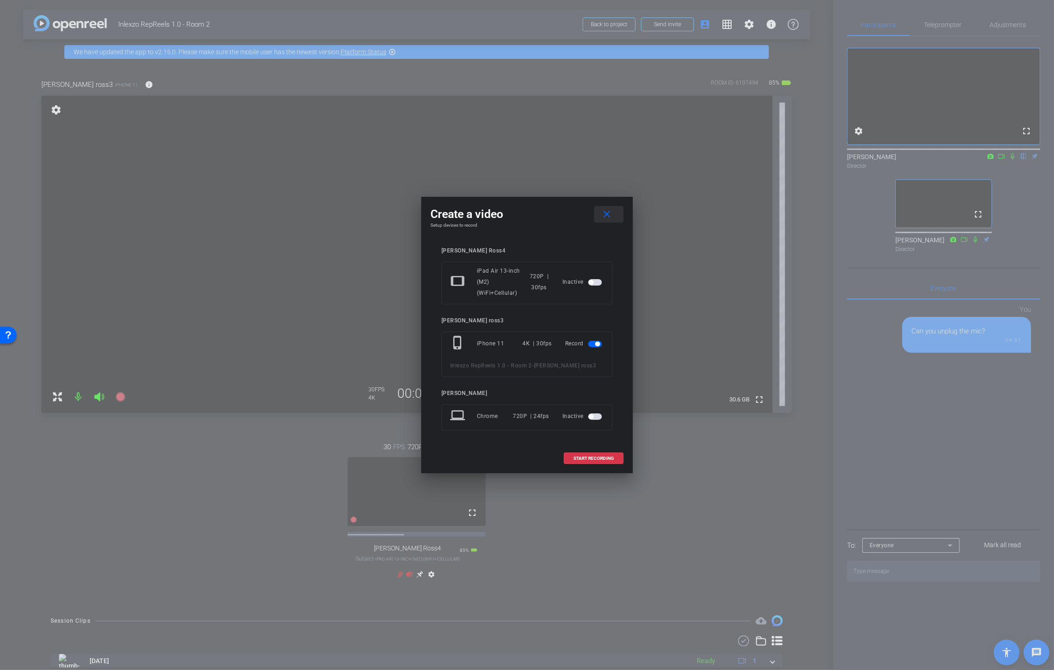
click at [610, 213] on mat-icon "close" at bounding box center [606, 214] width 11 height 11
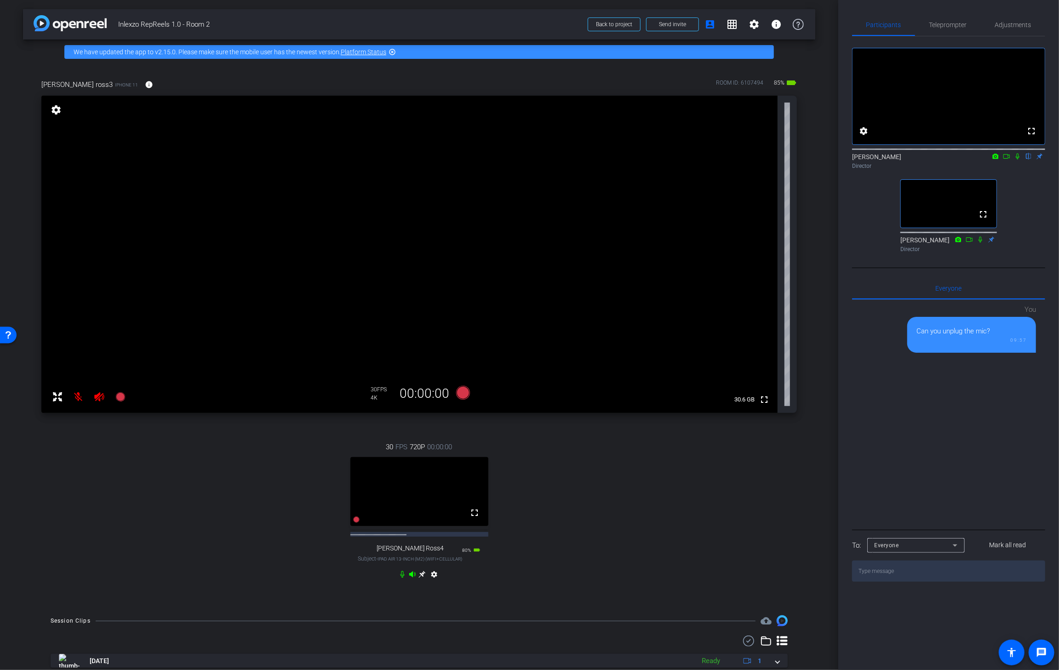
click at [420, 578] on icon at bounding box center [422, 574] width 7 height 7
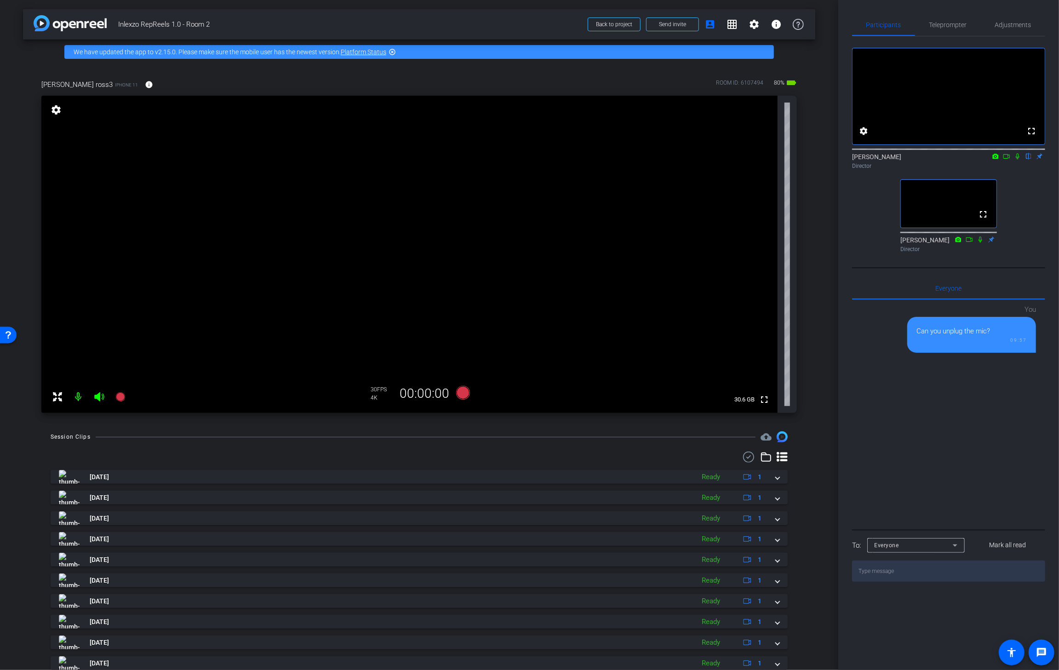
click at [1017, 160] on icon at bounding box center [1017, 156] width 7 height 6
click at [1008, 159] on icon at bounding box center [1006, 156] width 6 height 5
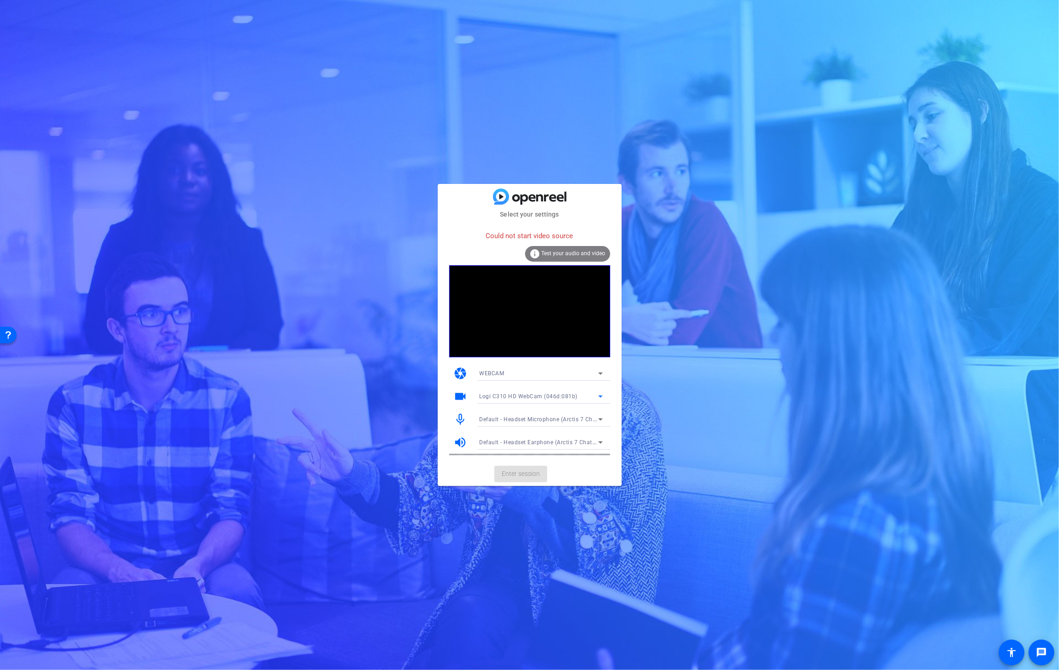
click at [576, 393] on div "Logi C310 HD WebCam (046d:081b)" at bounding box center [539, 395] width 119 height 11
click at [555, 424] on mat-option "EOS Webcam Utility" at bounding box center [541, 429] width 138 height 15
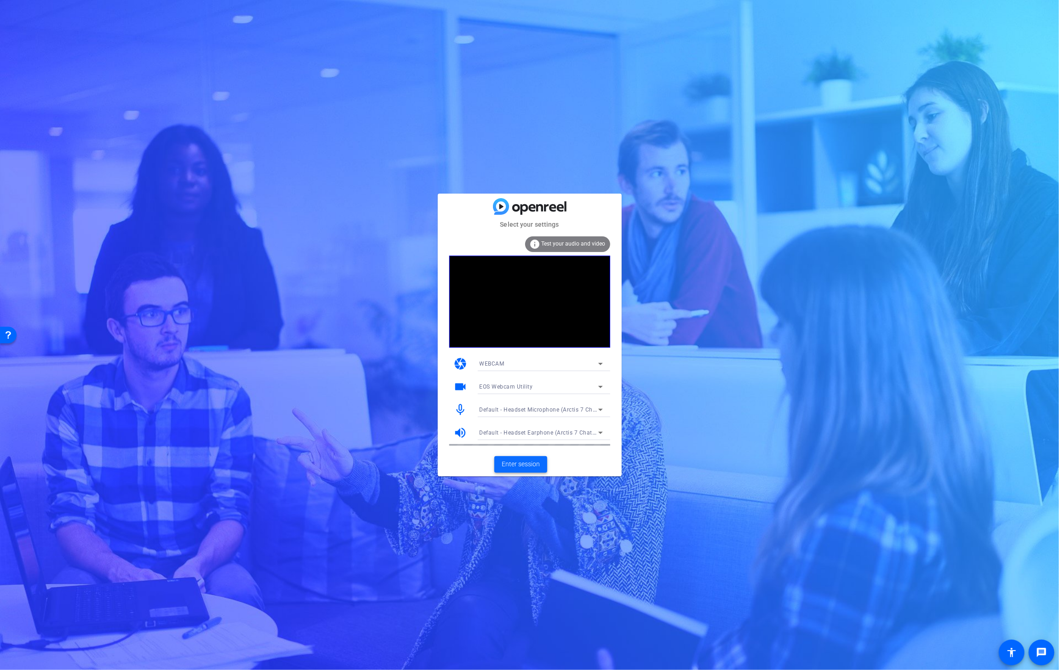
drag, startPoint x: 527, startPoint y: 476, endPoint x: 527, endPoint y: 470, distance: 5.5
click at [527, 475] on mat-card-actions "Enter session" at bounding box center [530, 464] width 184 height 24
click at [527, 470] on span at bounding box center [520, 464] width 53 height 22
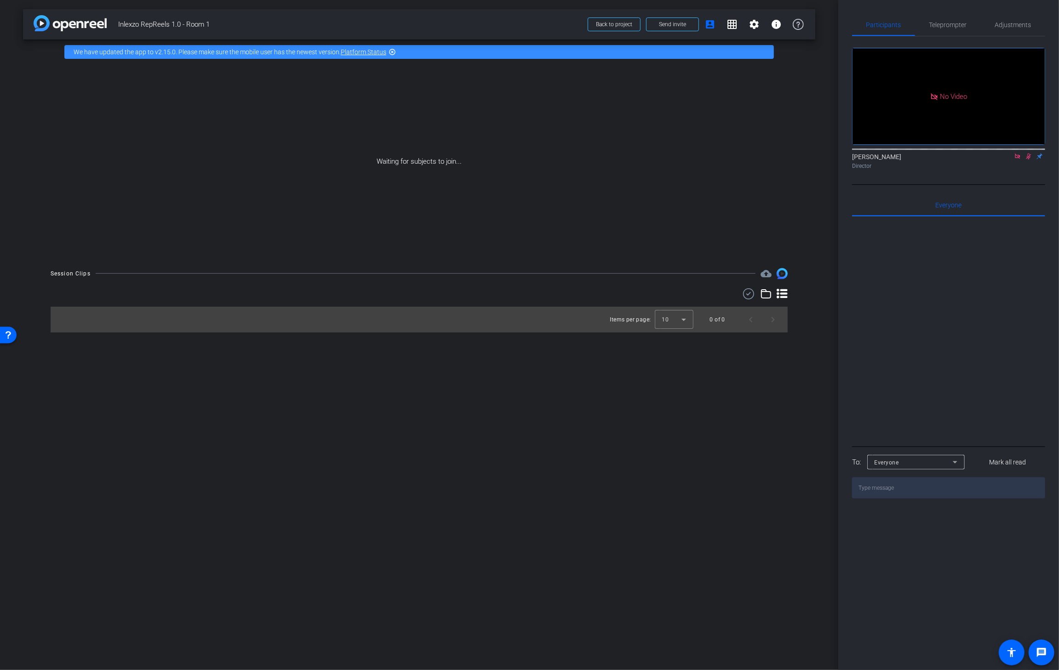
click at [1027, 160] on icon at bounding box center [1028, 156] width 7 height 6
click at [1018, 160] on icon at bounding box center [1017, 156] width 7 height 6
click at [944, 42] on span "Yes" at bounding box center [947, 42] width 9 height 6
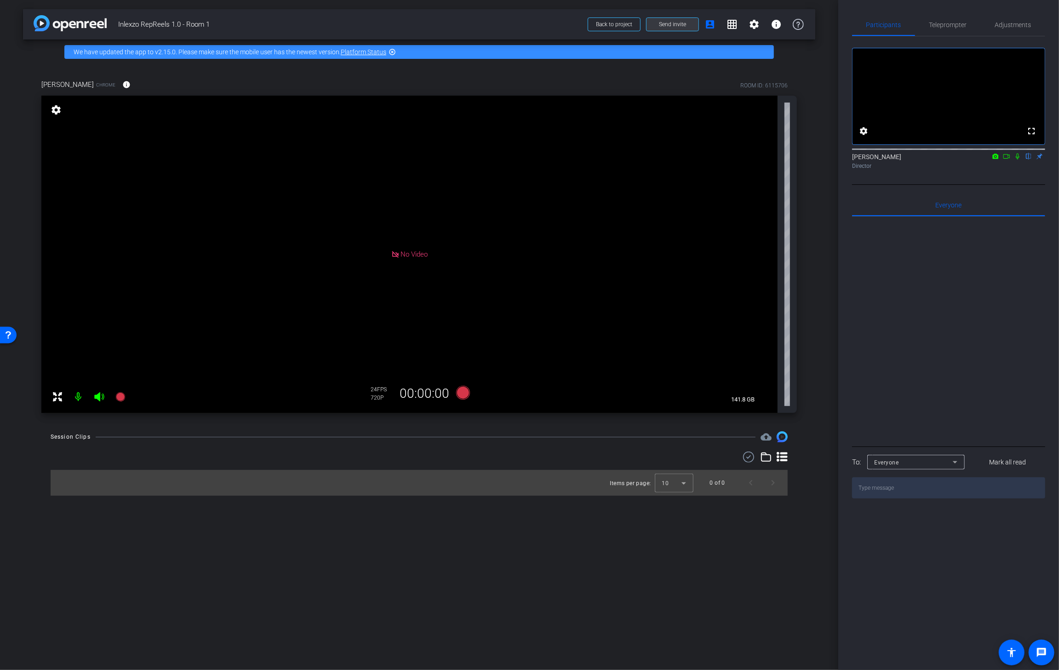
click at [677, 24] on span "Send invite" at bounding box center [672, 24] width 27 height 7
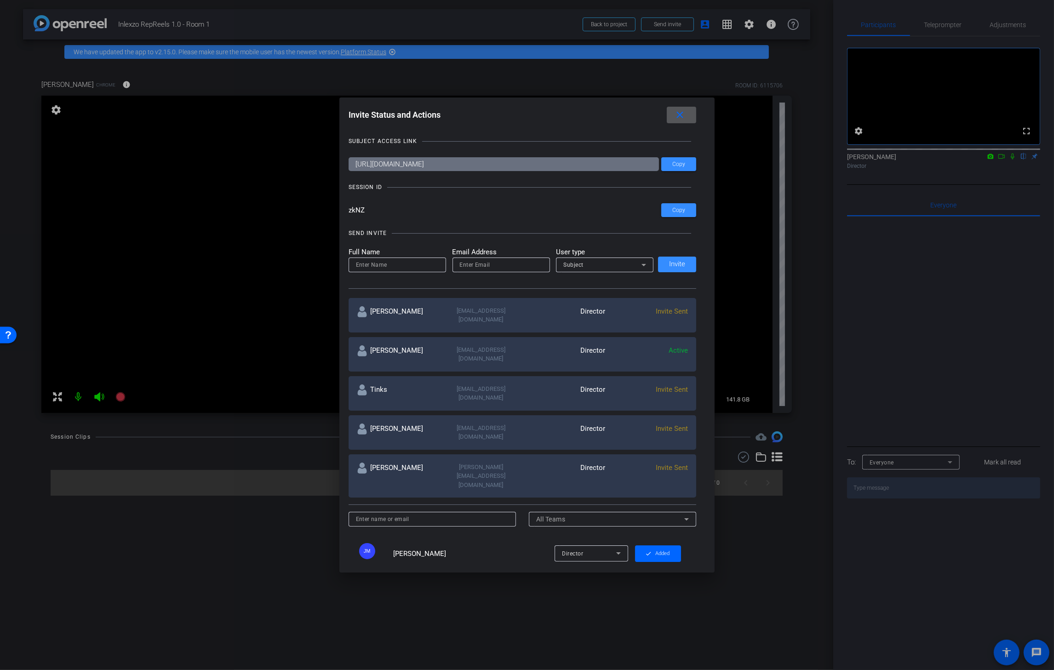
click at [686, 110] on mat-icon "close" at bounding box center [679, 114] width 11 height 11
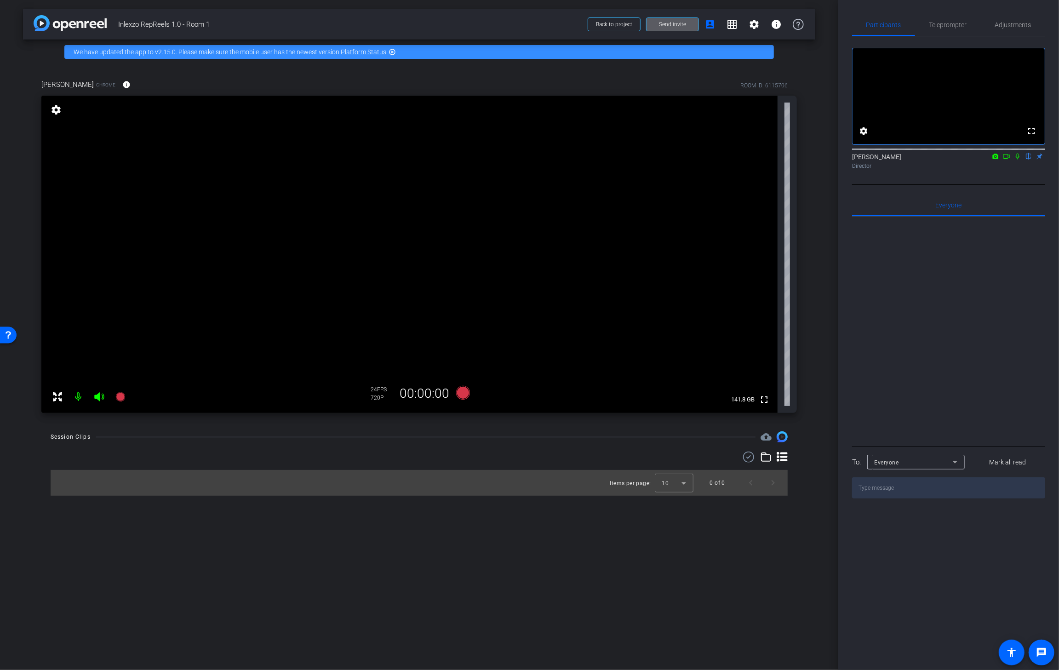
click at [668, 28] on span "Send invite" at bounding box center [672, 24] width 27 height 7
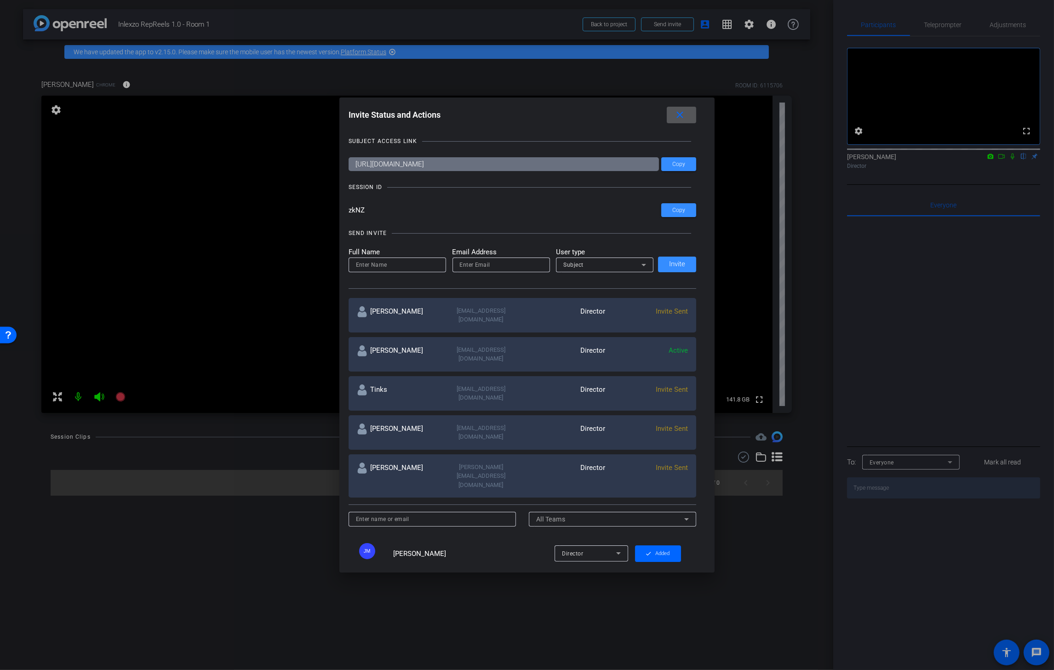
click at [679, 111] on mat-icon "close" at bounding box center [679, 114] width 11 height 11
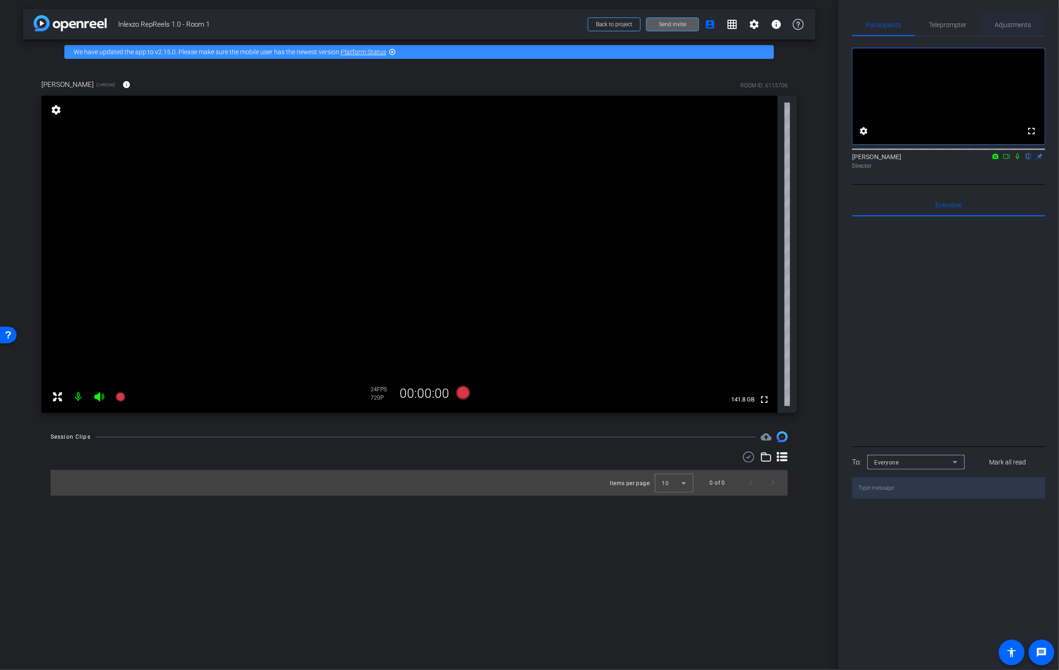
click at [1008, 22] on span "Adjustments" at bounding box center [1013, 25] width 36 height 6
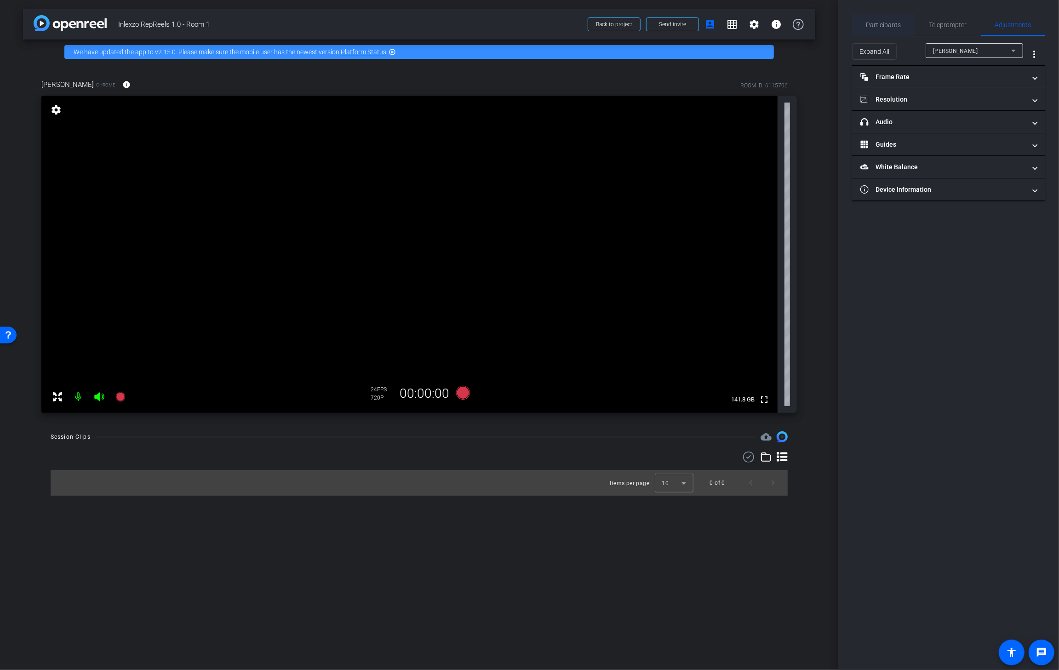
click at [866, 23] on span "Participants" at bounding box center [883, 25] width 35 height 6
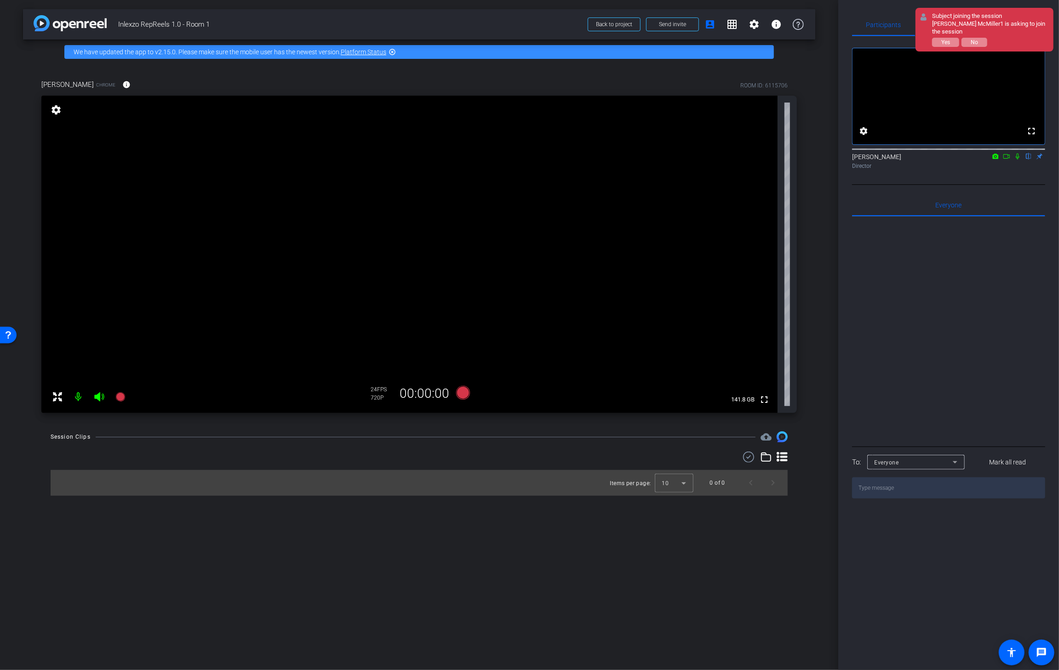
click at [951, 47] on div "Subject joining the session [PERSON_NAME] McMiller1 is asking to join the sessi…" at bounding box center [985, 30] width 138 height 44
click at [947, 44] on span "Yes" at bounding box center [945, 42] width 9 height 6
click at [99, 392] on icon at bounding box center [99, 396] width 11 height 11
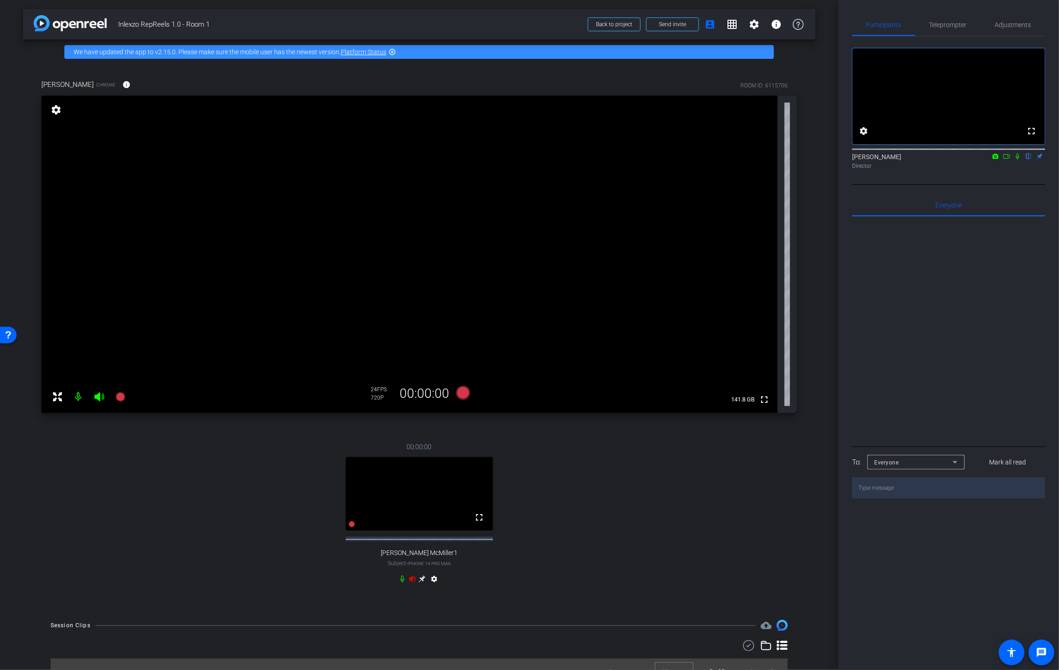
click at [76, 402] on mat-icon at bounding box center [78, 397] width 18 height 18
click at [409, 582] on icon at bounding box center [412, 579] width 6 height 6
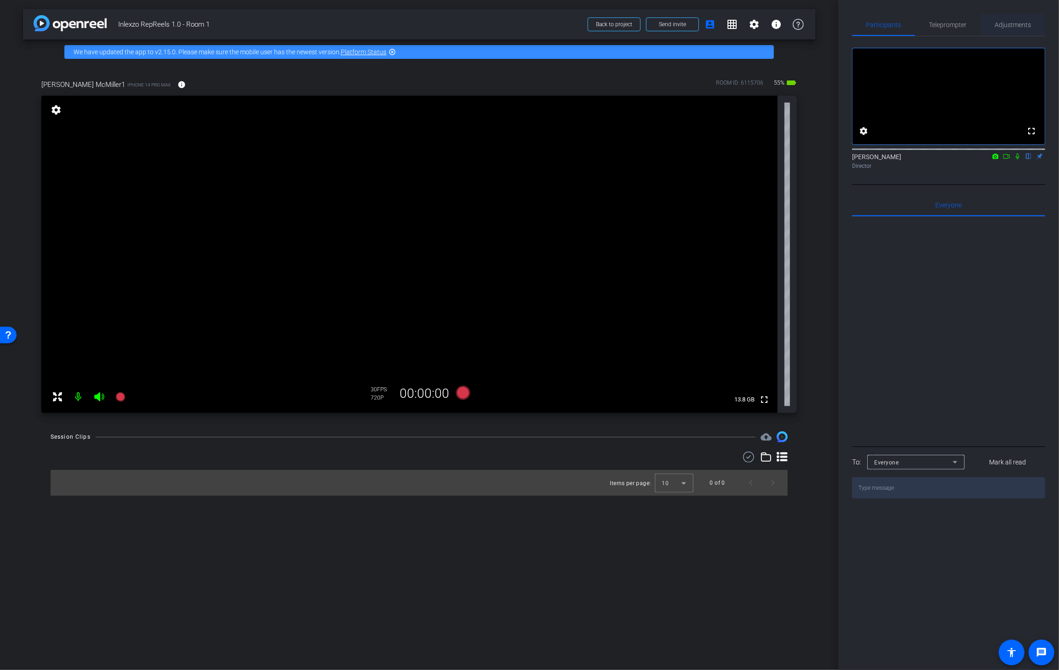
click at [1015, 23] on span "Adjustments" at bounding box center [1013, 25] width 36 height 6
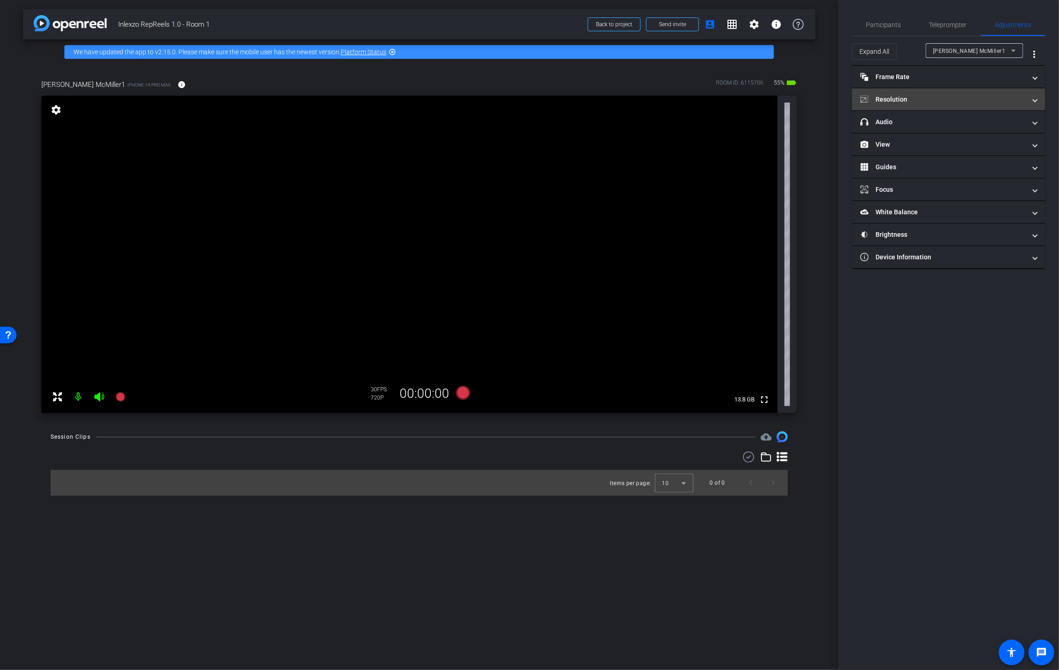
click at [896, 99] on mat-panel-title "Resolution" at bounding box center [943, 100] width 166 height 10
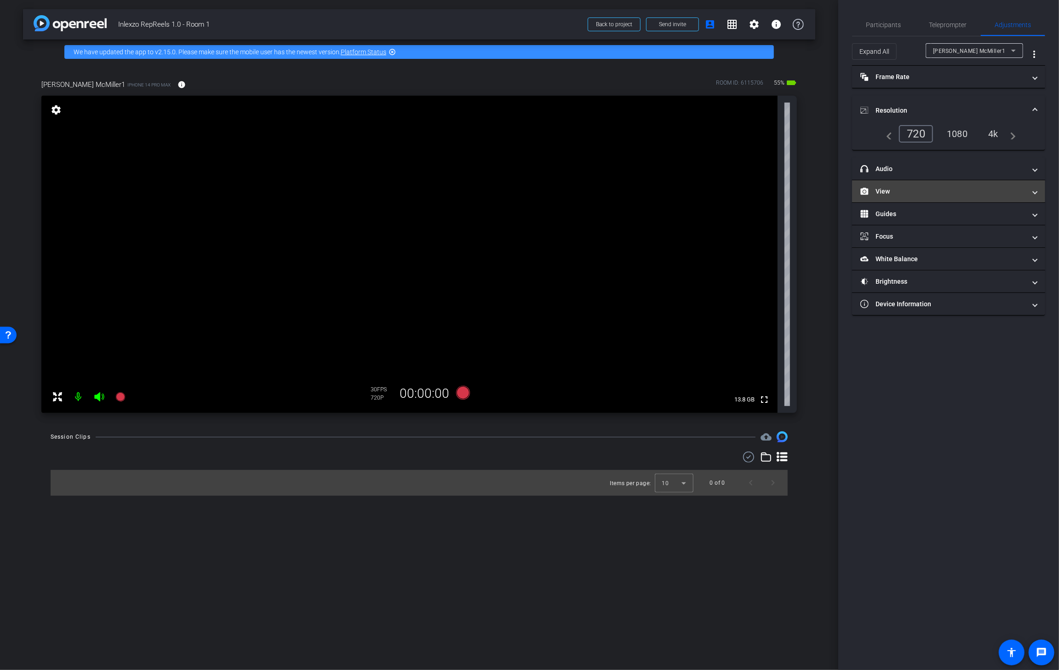
click at [885, 193] on mat-panel-title "View" at bounding box center [943, 192] width 166 height 10
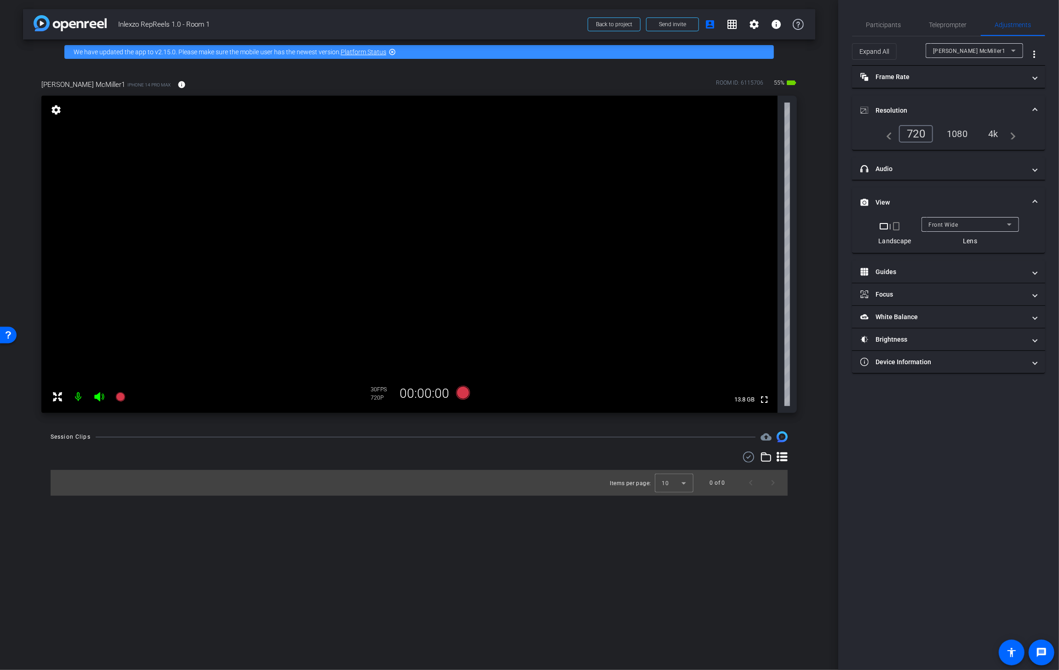
click at [893, 230] on mat-icon "crop_portrait" at bounding box center [896, 226] width 11 height 11
click at [930, 20] on span "Teleprompter" at bounding box center [948, 25] width 38 height 22
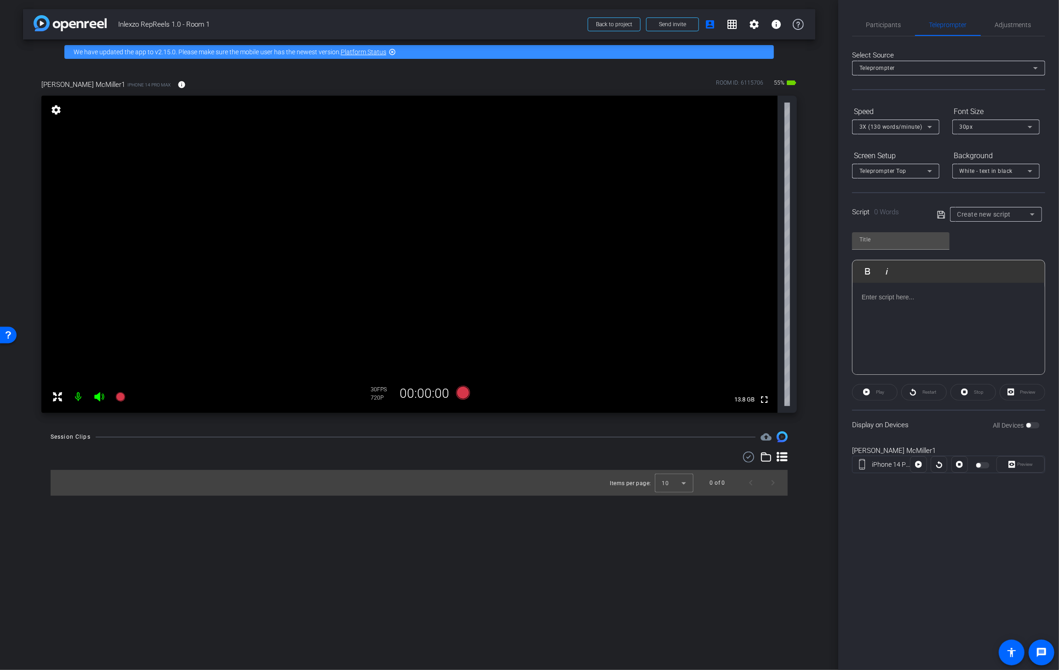
click at [998, 219] on div "Create new script" at bounding box center [995, 214] width 77 height 15
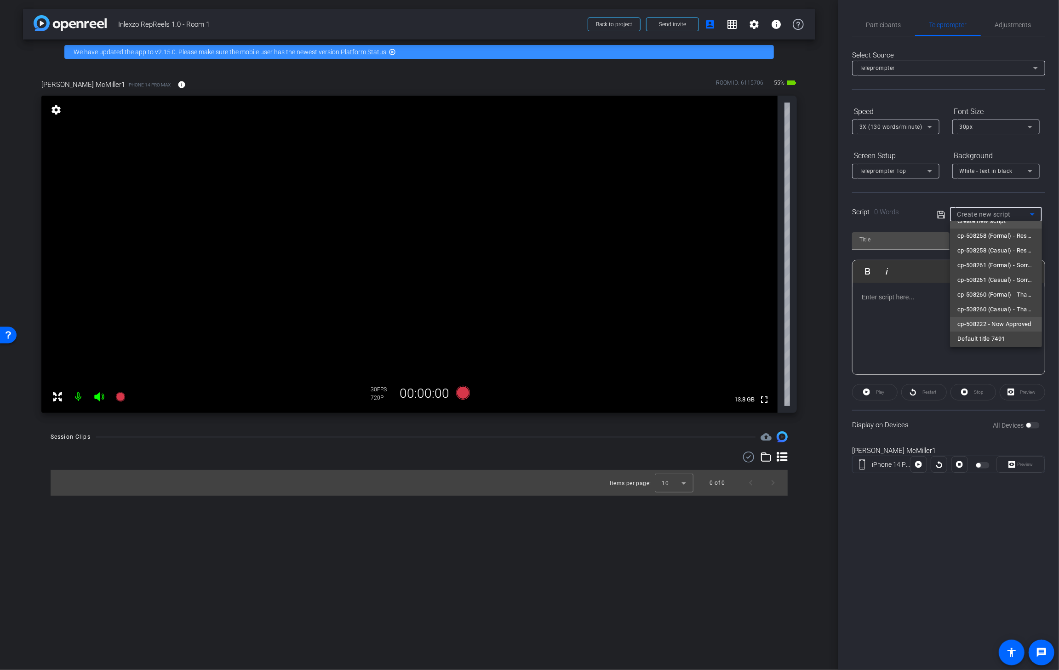
scroll to position [13, 0]
click at [983, 318] on span "cp-508222 - Now Approved" at bounding box center [994, 321] width 74 height 11
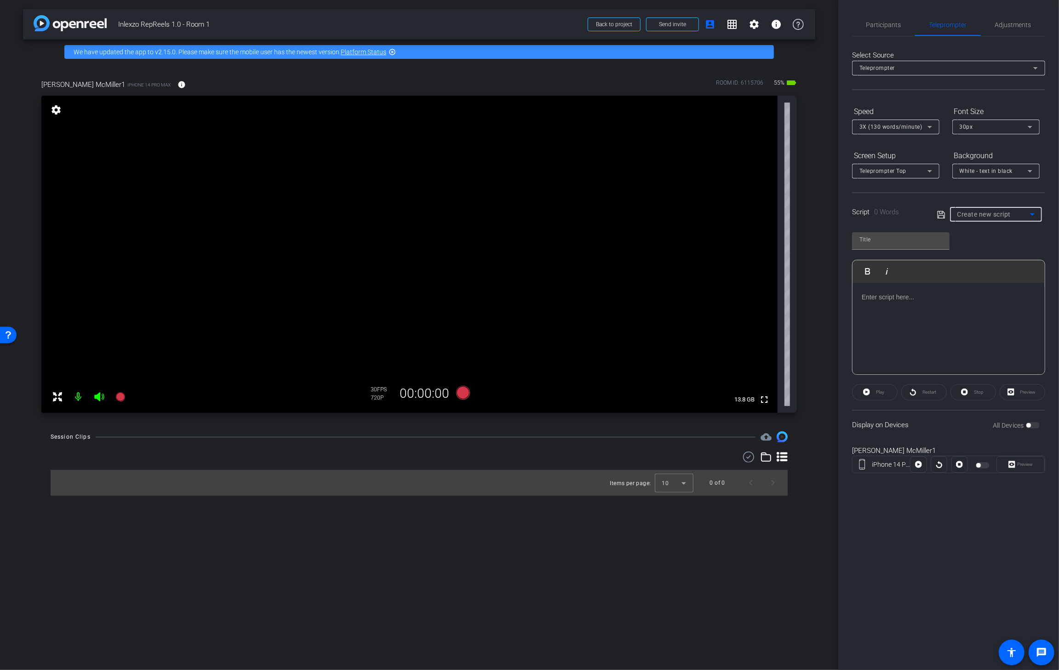
type input "cp-508222 - Now Approved"
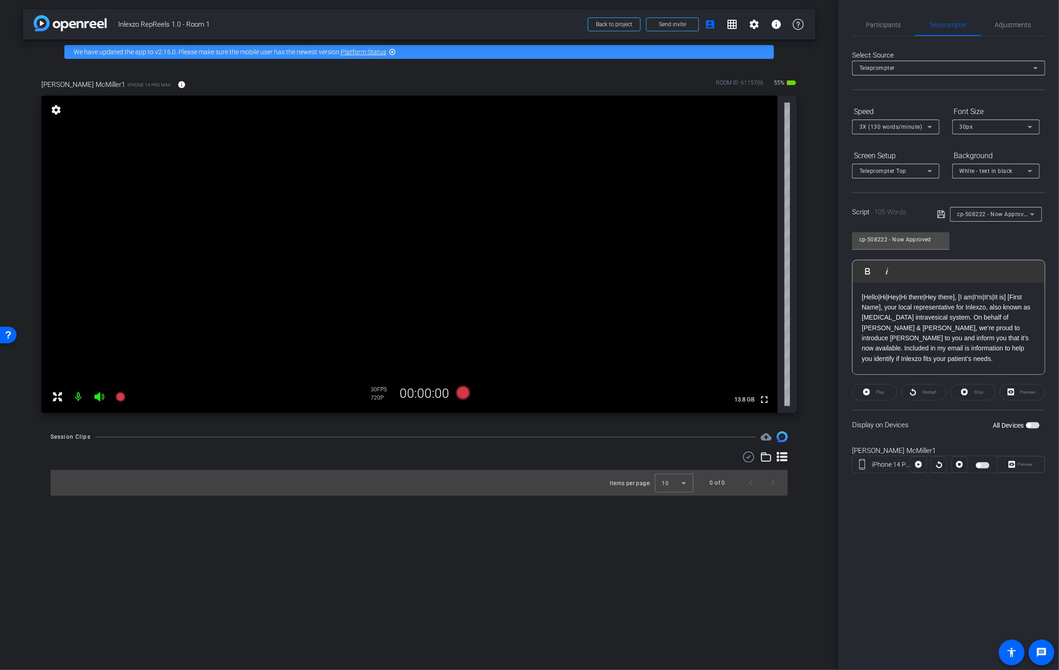
click at [976, 463] on span "button" at bounding box center [978, 465] width 5 height 5
click at [1022, 468] on span "Preview" at bounding box center [1024, 464] width 18 height 13
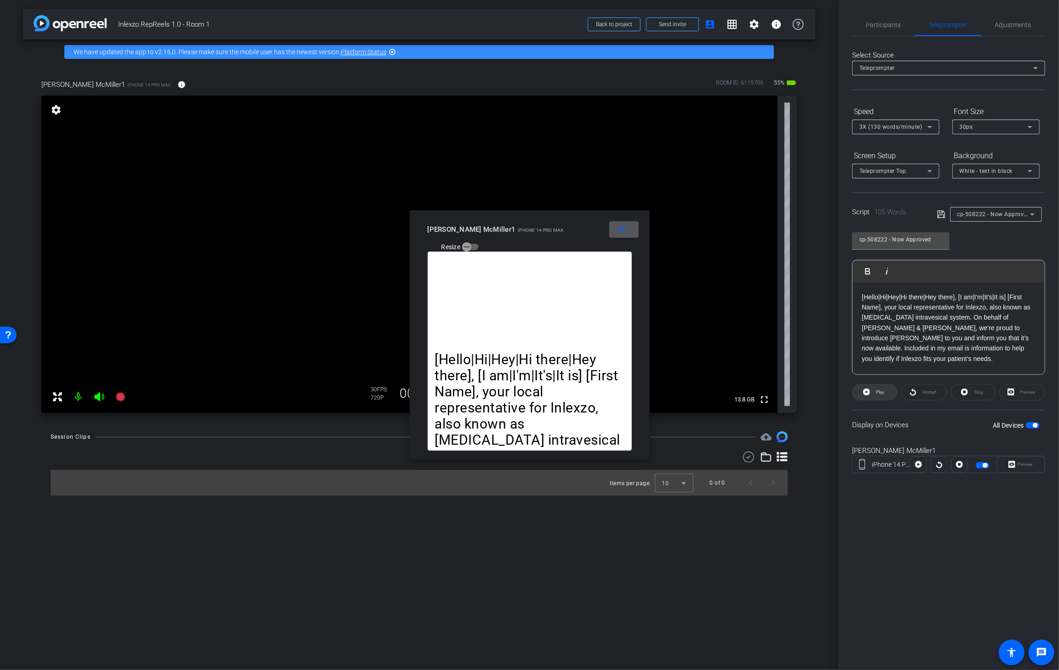
click at [875, 395] on span "Play" at bounding box center [879, 392] width 11 height 13
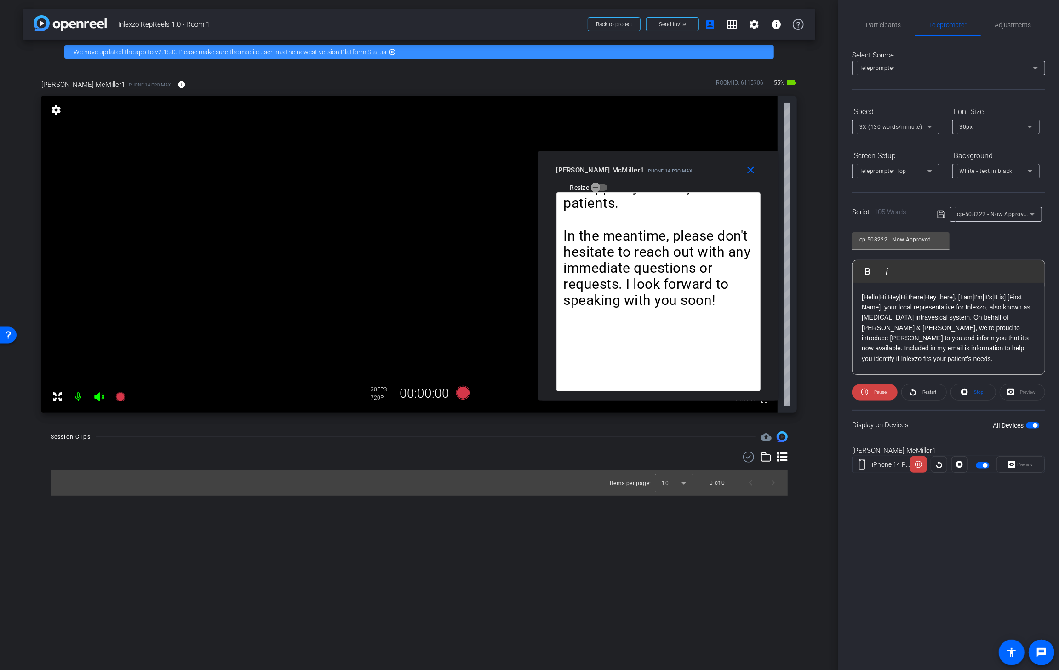
drag, startPoint x: 537, startPoint y: 214, endPoint x: 665, endPoint y: 155, distance: 141.8
click at [665, 155] on div "close [PERSON_NAME] McMiller1 iPhone 14 Pro Max Resize" at bounding box center [658, 171] width 240 height 41
click at [877, 386] on span "Pause" at bounding box center [879, 392] width 15 height 13
click at [877, 388] on span "Play" at bounding box center [879, 392] width 11 height 13
click at [877, 388] on span "Pause" at bounding box center [879, 392] width 15 height 13
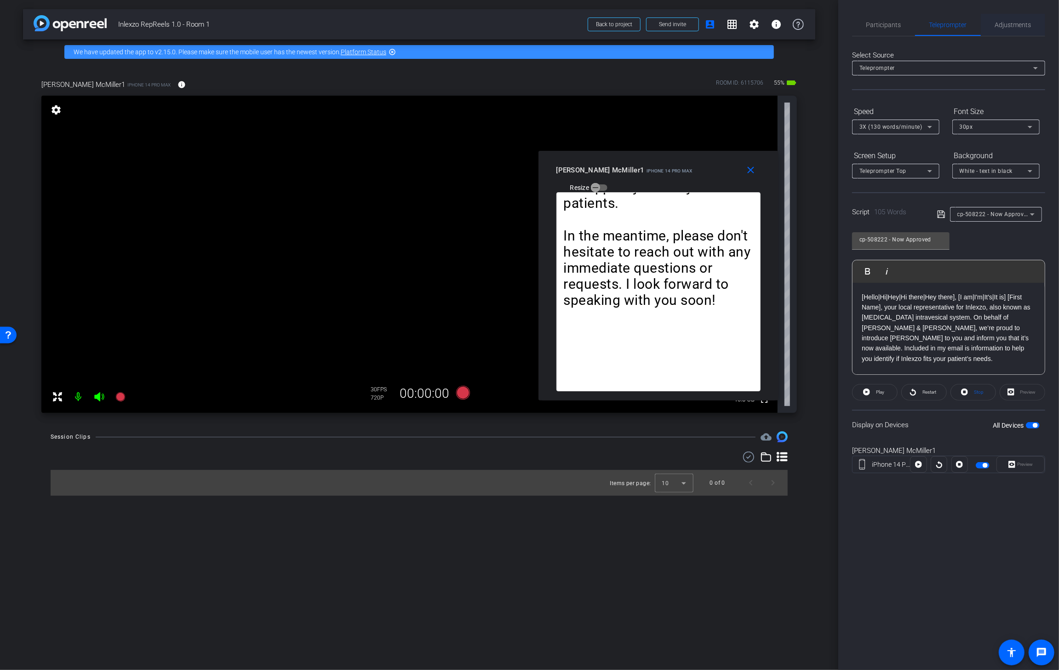
click at [1018, 30] on span "Adjustments" at bounding box center [1013, 25] width 36 height 22
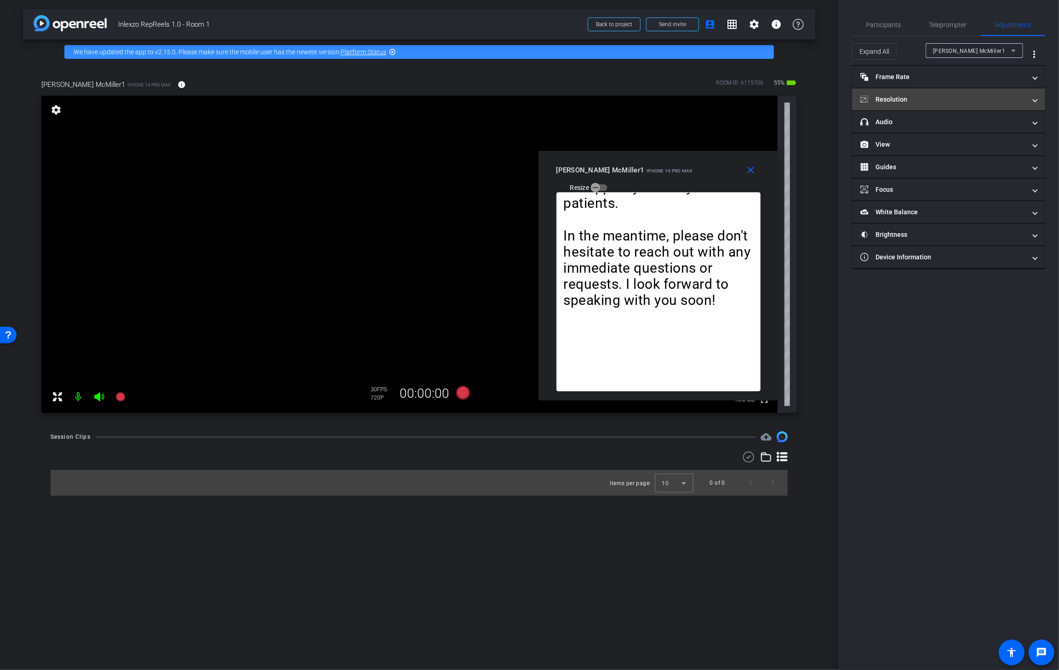
click at [914, 99] on mat-panel-title "Resolution" at bounding box center [943, 100] width 166 height 10
click at [991, 132] on div "4k" at bounding box center [993, 134] width 24 height 16
click at [178, 85] on mat-icon "info" at bounding box center [182, 84] width 8 height 8
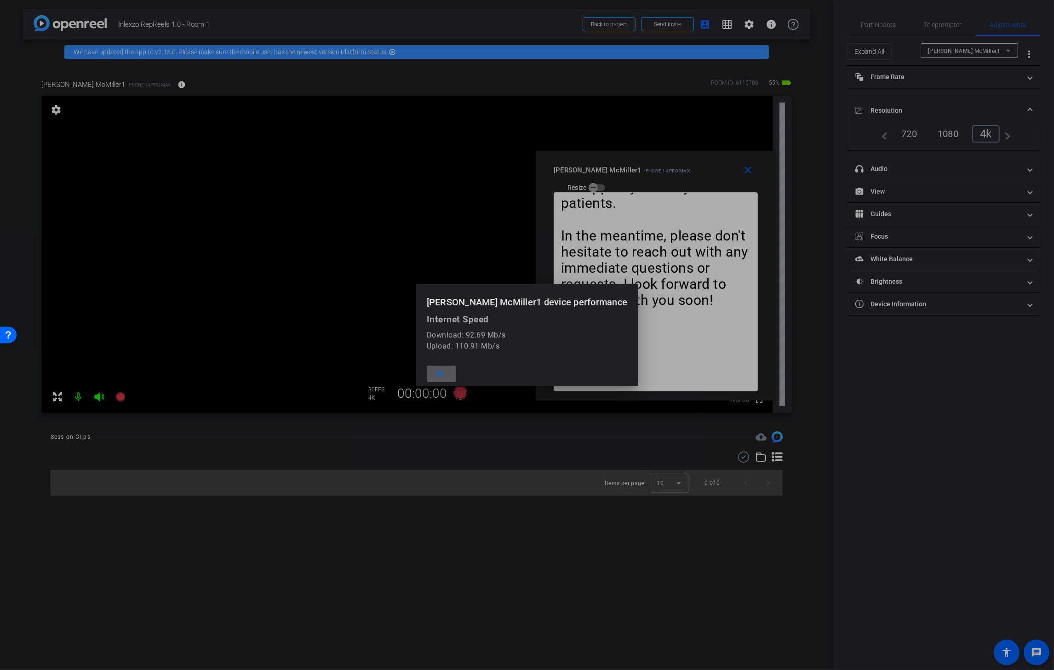
click at [445, 374] on mat-icon "close" at bounding box center [439, 373] width 11 height 11
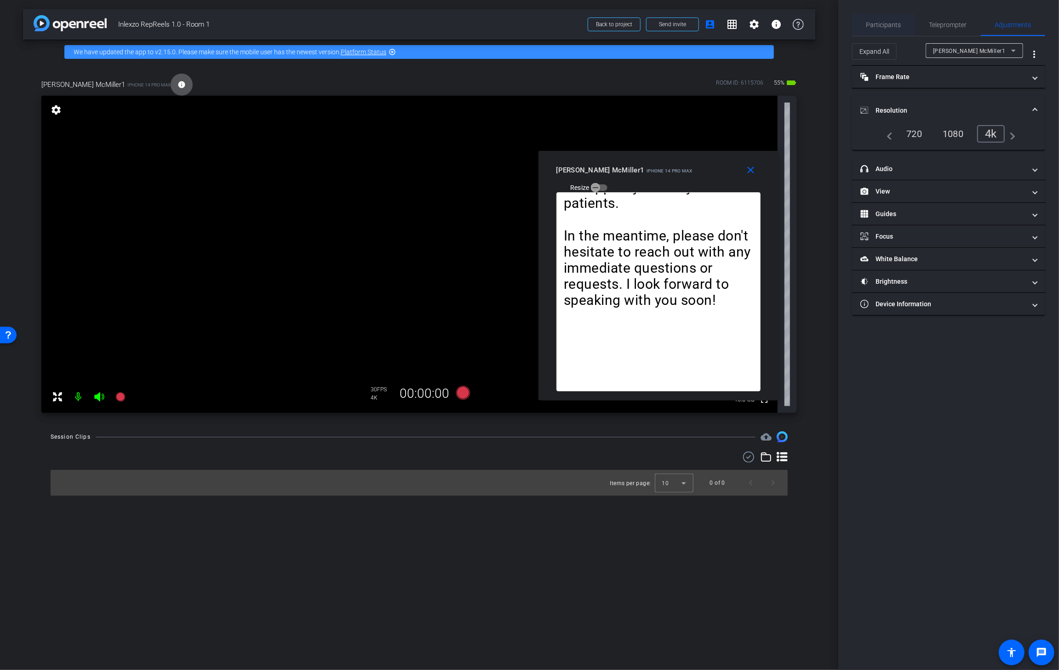
click at [891, 29] on span "Participants" at bounding box center [883, 25] width 35 height 22
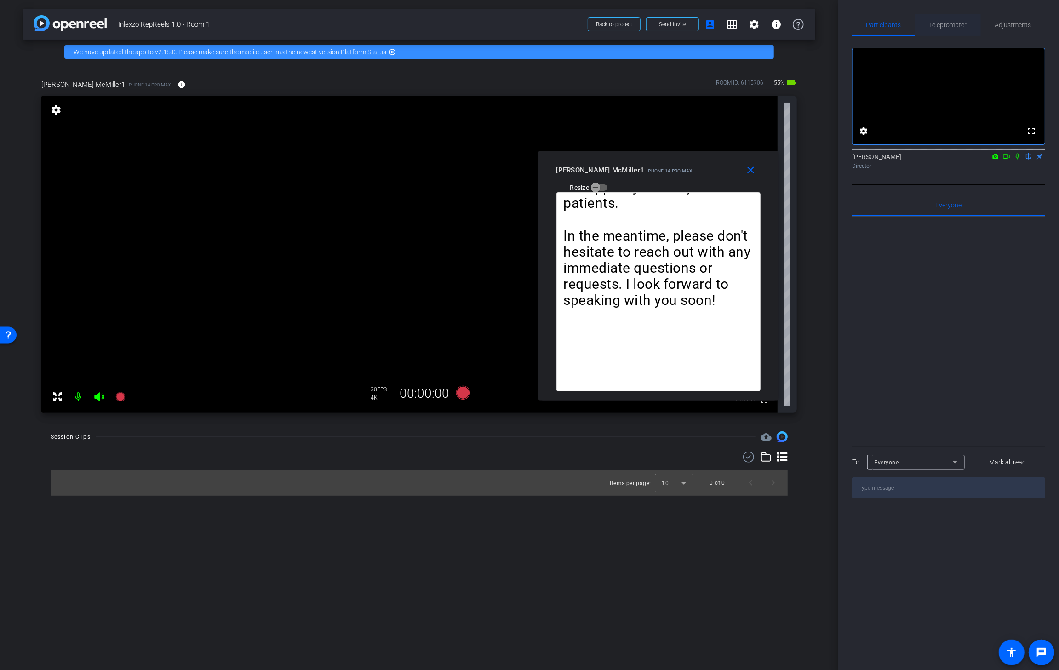
click at [955, 24] on span "Teleprompter" at bounding box center [948, 25] width 38 height 6
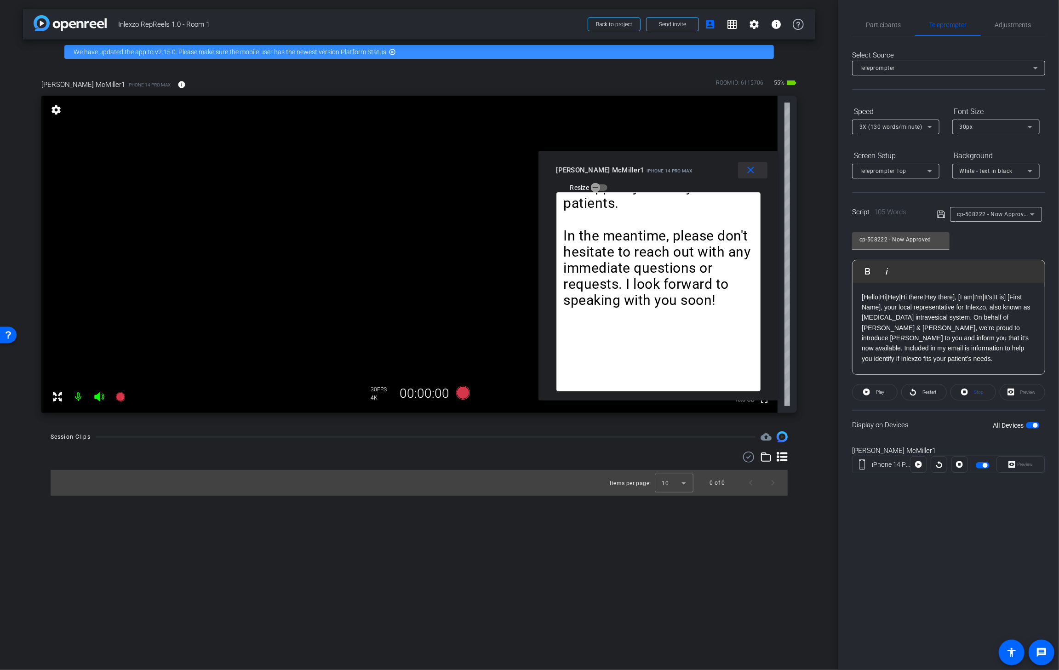
click at [747, 172] on mat-icon "close" at bounding box center [750, 170] width 11 height 11
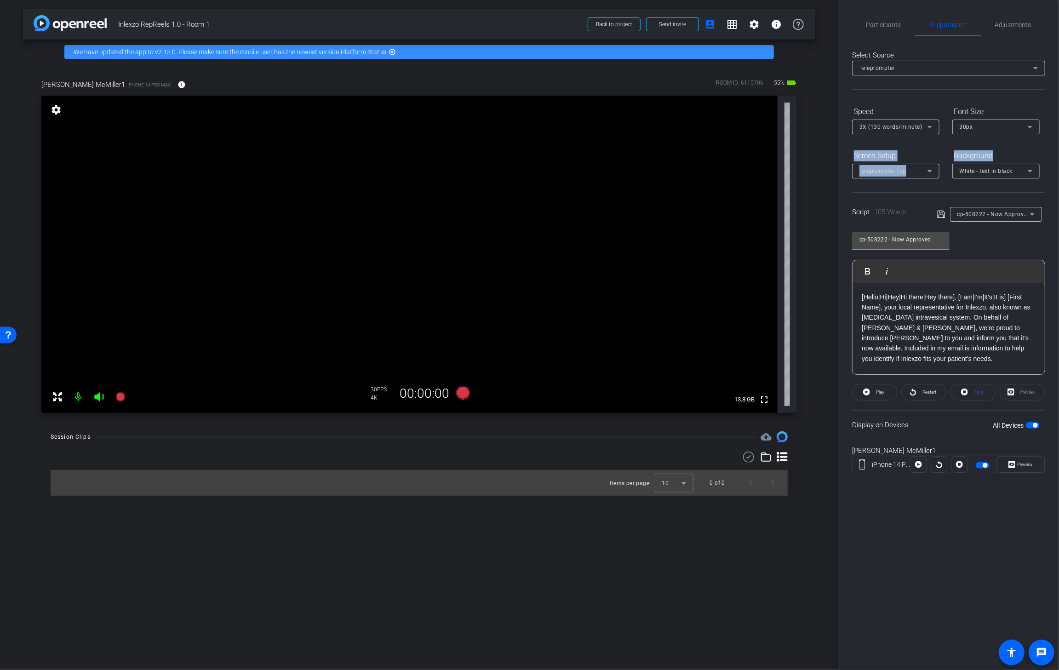
drag, startPoint x: 1059, startPoint y: 137, endPoint x: 1014, endPoint y: 142, distance: 44.4
click at [1014, 142] on div "Participants Teleprompter Adjustments settings [PERSON_NAME] flip Director Ever…" at bounding box center [948, 335] width 221 height 670
click at [980, 462] on span "button" at bounding box center [983, 465] width 14 height 6
click at [979, 464] on span "button" at bounding box center [978, 465] width 5 height 5
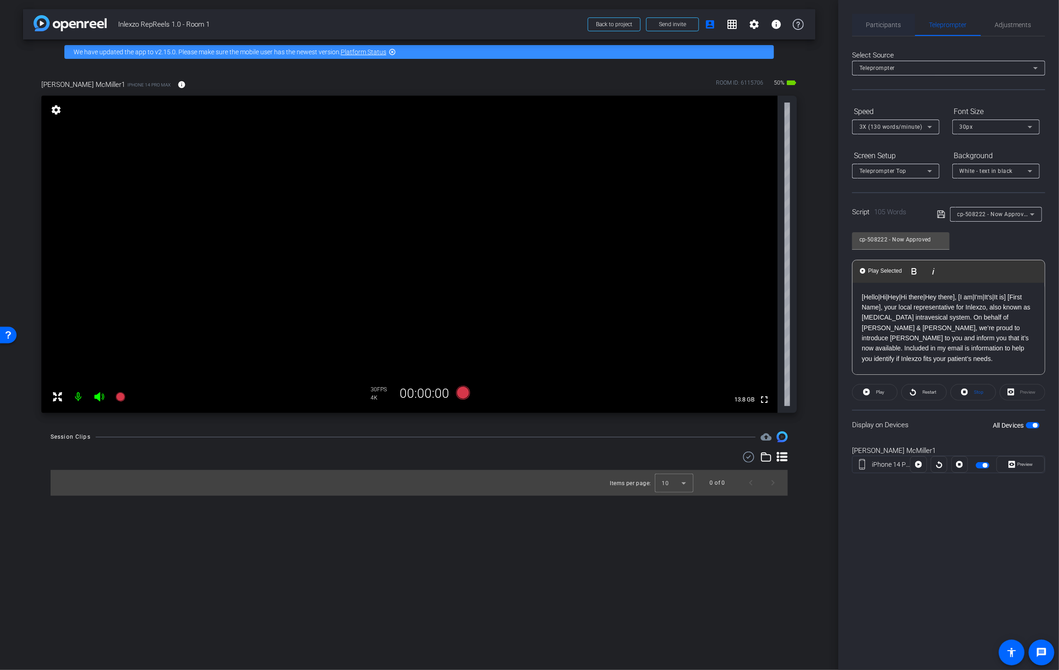
click at [877, 33] on span "Participants" at bounding box center [883, 25] width 35 height 22
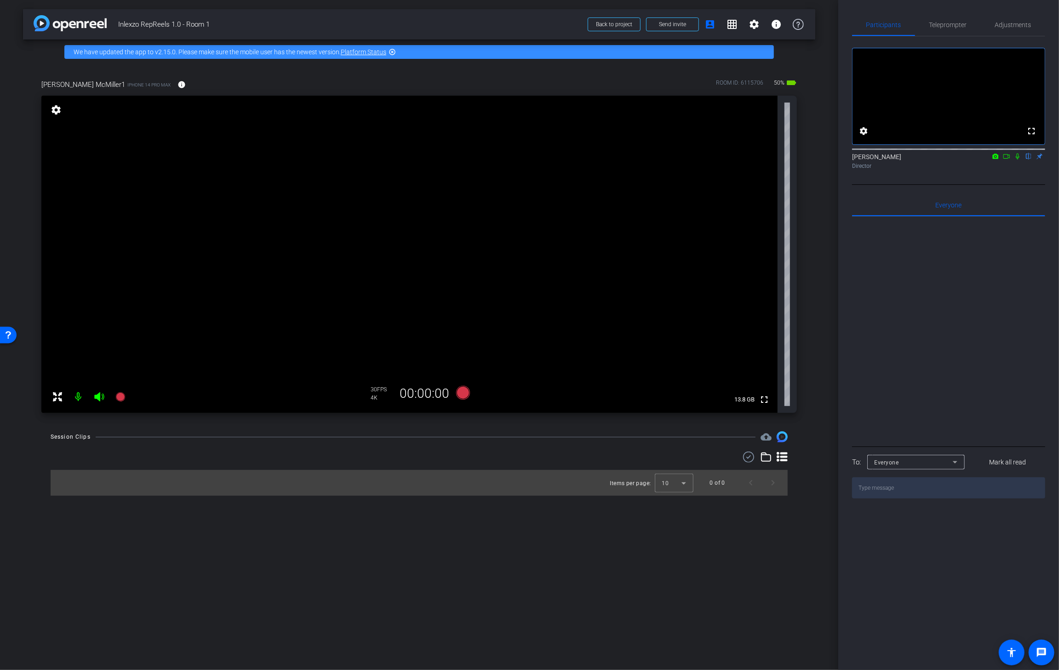
click at [1017, 160] on icon at bounding box center [1017, 156] width 7 height 6
click at [1019, 160] on icon at bounding box center [1017, 157] width 5 height 6
click at [1019, 160] on icon at bounding box center [1017, 156] width 7 height 6
click at [461, 391] on icon at bounding box center [463, 393] width 14 height 14
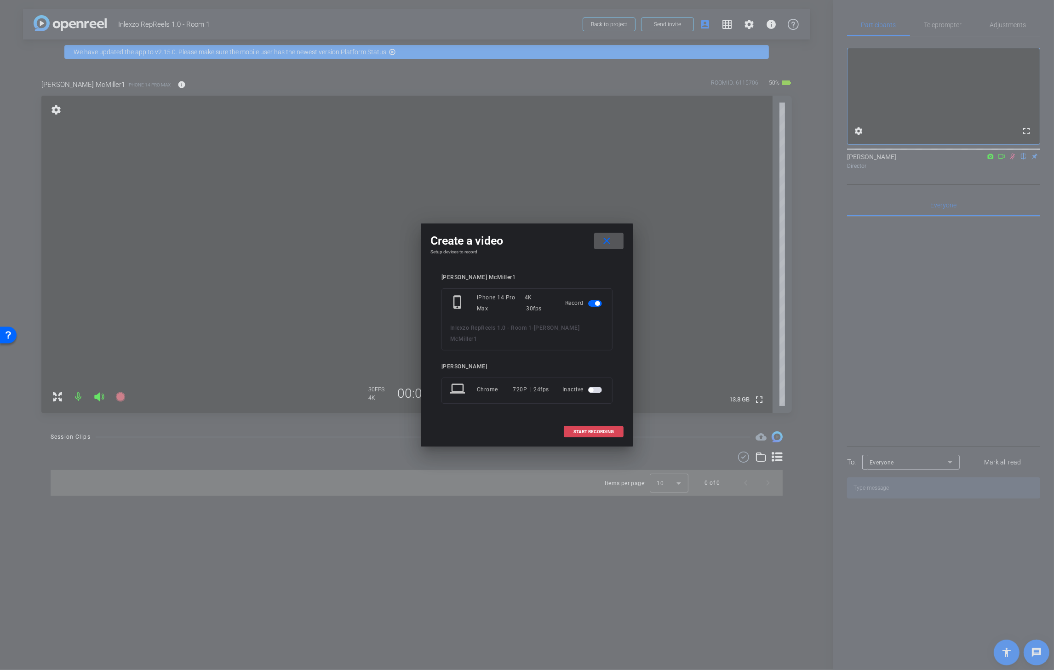
click at [589, 429] on span at bounding box center [593, 432] width 59 height 22
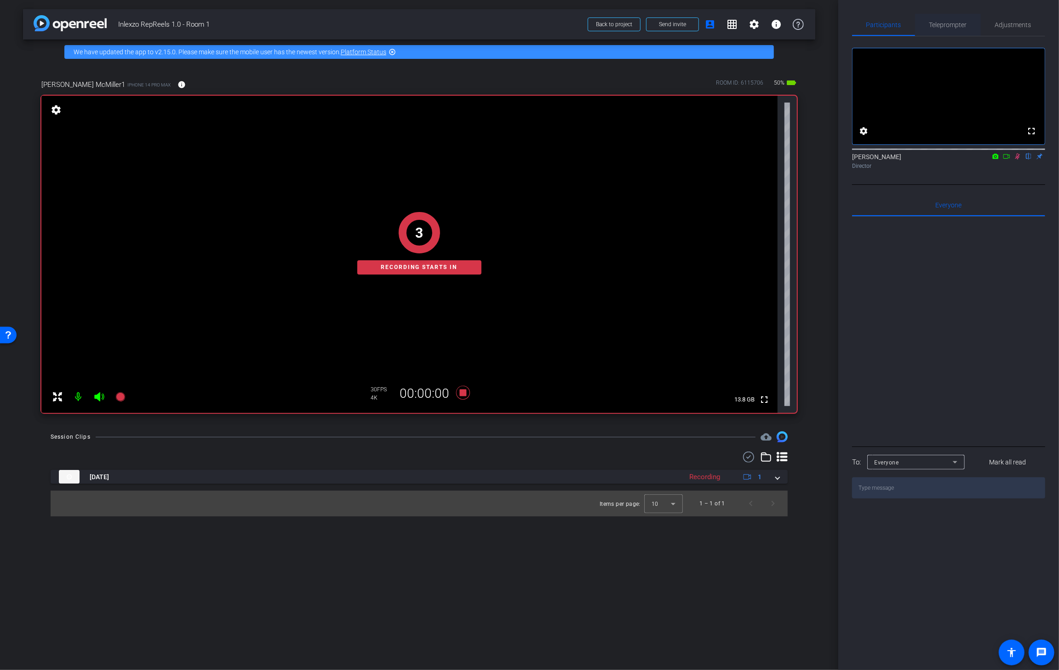
click at [944, 22] on span "Teleprompter" at bounding box center [948, 25] width 38 height 6
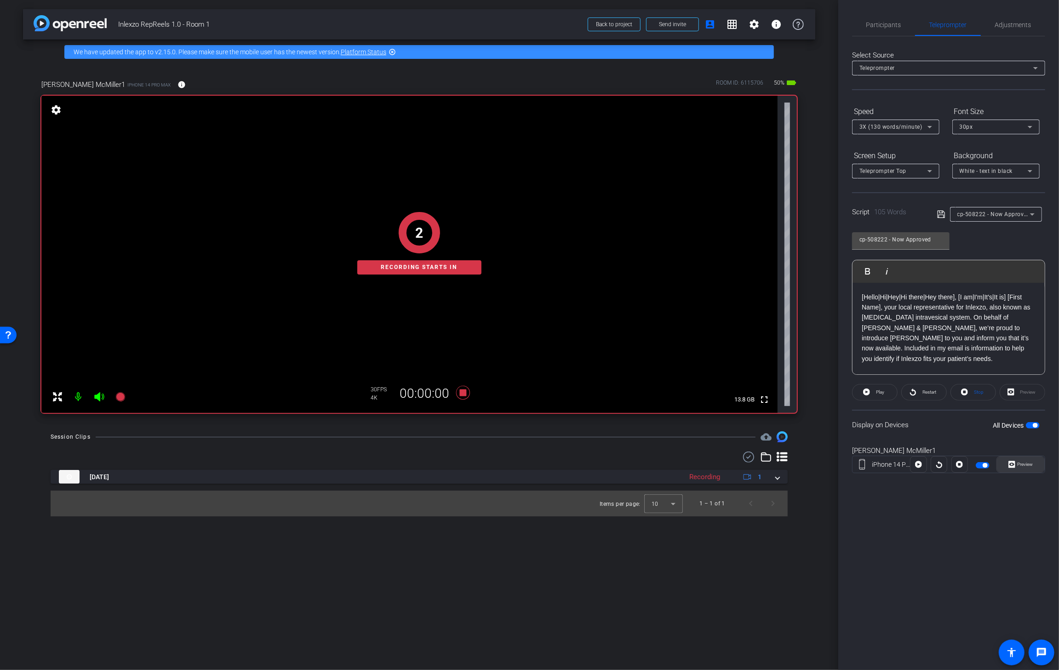
click at [1019, 464] on span "Preview" at bounding box center [1026, 464] width 16 height 5
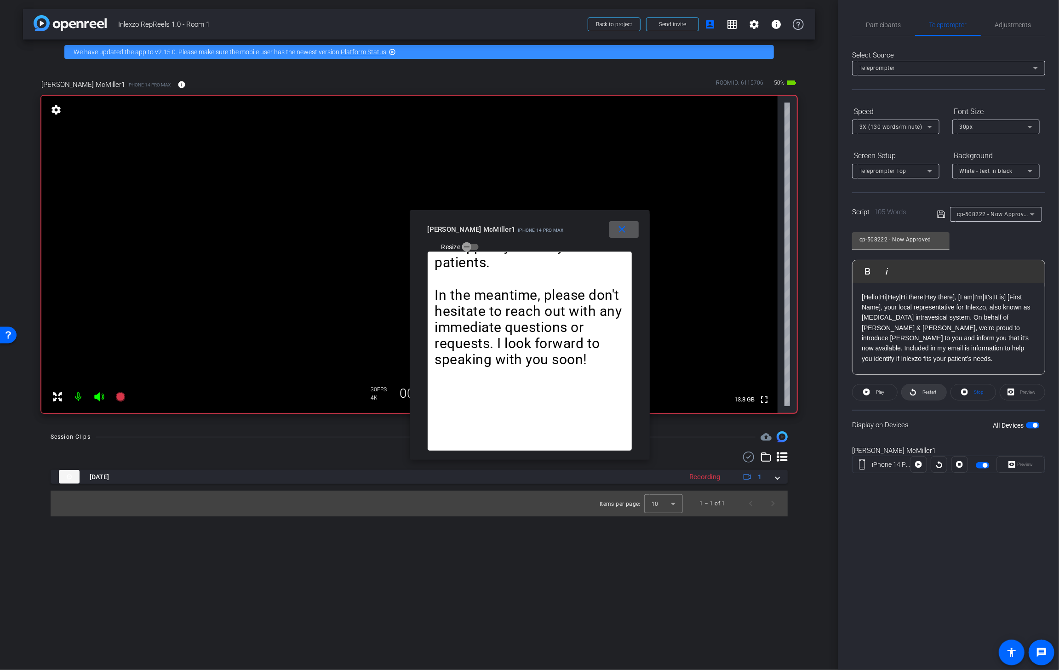
click at [923, 394] on span "Restart" at bounding box center [928, 392] width 16 height 13
click at [624, 234] on mat-icon "close" at bounding box center [621, 229] width 11 height 11
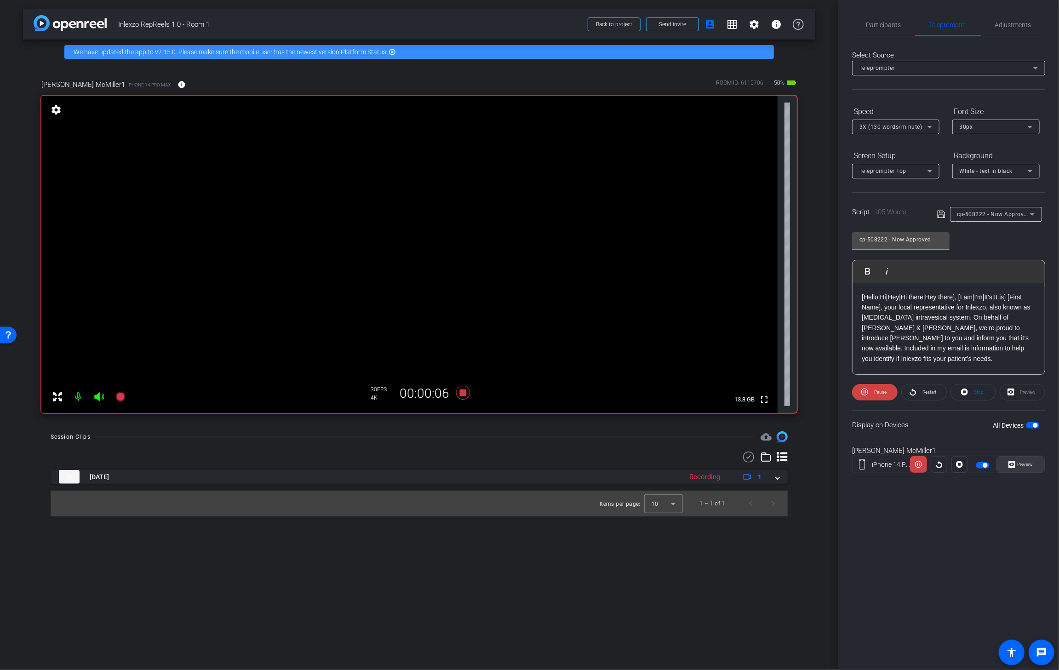
click at [1019, 465] on span "Preview" at bounding box center [1026, 464] width 16 height 5
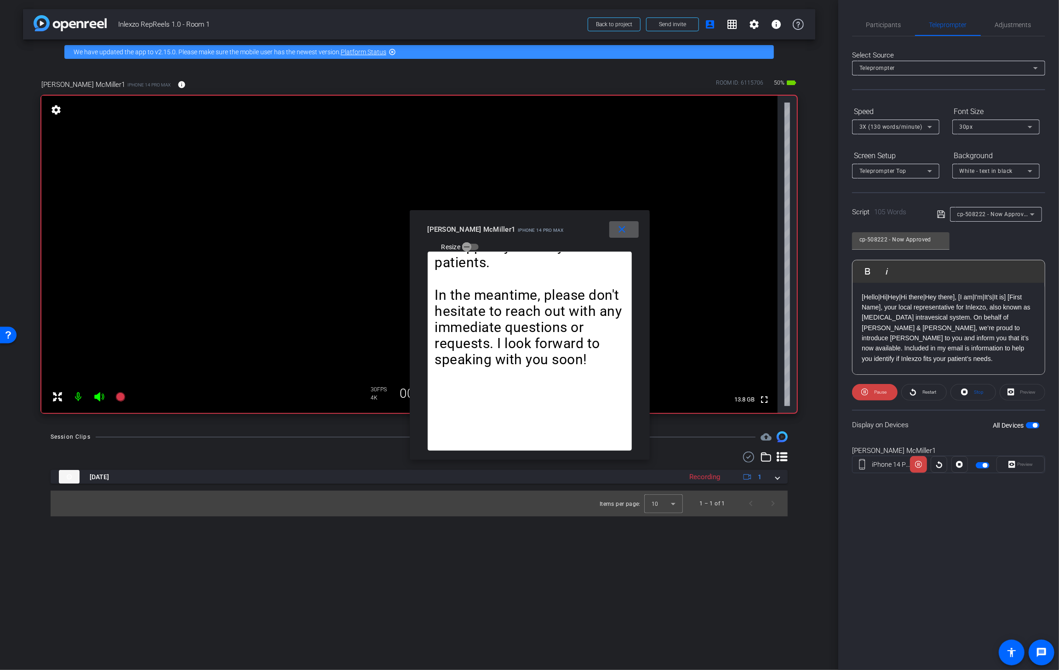
click at [917, 120] on div "3X (130 words/minute)" at bounding box center [895, 127] width 73 height 15
click at [893, 217] on span "6X (160 words/minute)" at bounding box center [890, 218] width 63 height 11
click at [905, 125] on span "6X (160 words/minute)" at bounding box center [890, 127] width 63 height 6
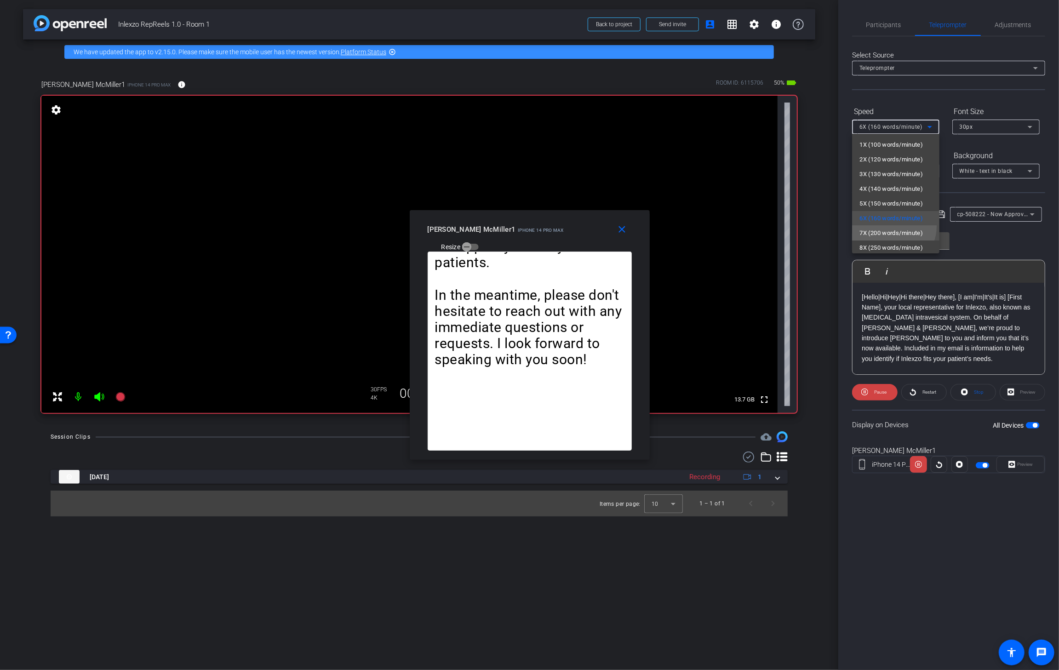
click at [891, 226] on mat-option "7X (200 words/minute)" at bounding box center [895, 233] width 87 height 15
click at [888, 124] on span "7X (200 words/minute)" at bounding box center [890, 127] width 63 height 6
click at [881, 213] on span "6X (160 words/minute)" at bounding box center [890, 218] width 63 height 11
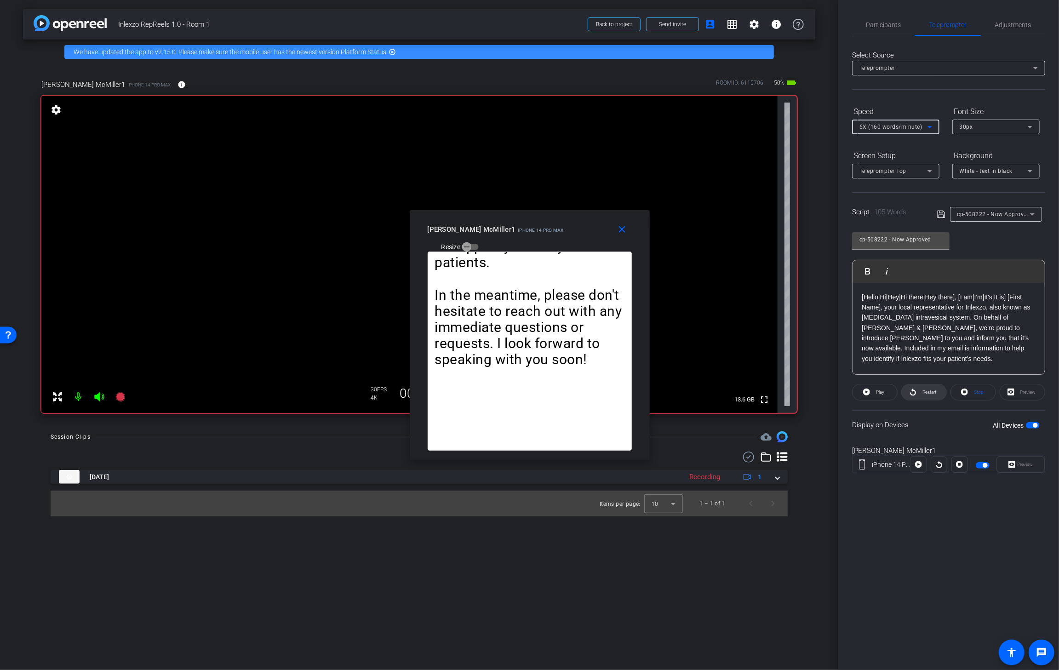
click at [927, 395] on span "Restart" at bounding box center [928, 392] width 16 height 13
click at [623, 228] on mat-icon "close" at bounding box center [621, 229] width 11 height 11
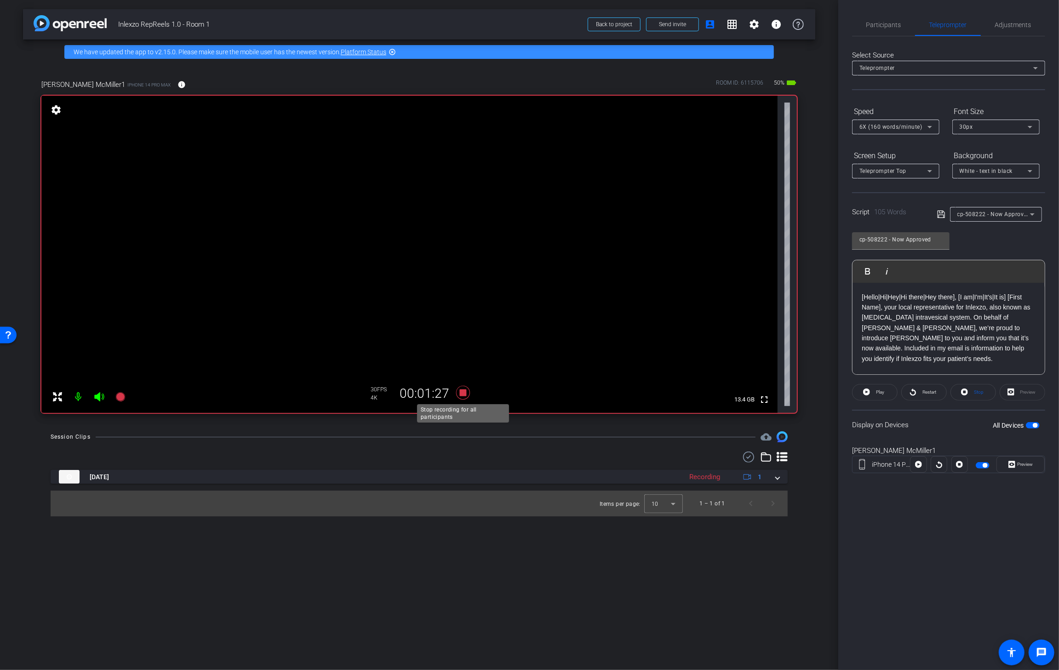
click at [460, 396] on icon at bounding box center [463, 392] width 22 height 17
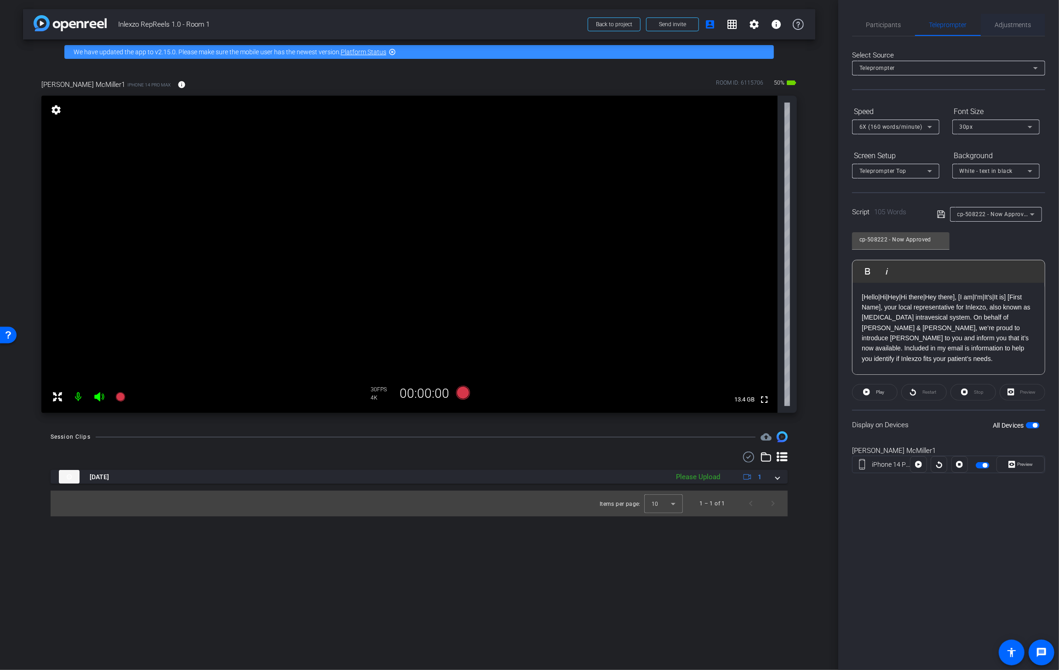
click at [1008, 34] on span "Adjustments" at bounding box center [1013, 25] width 36 height 22
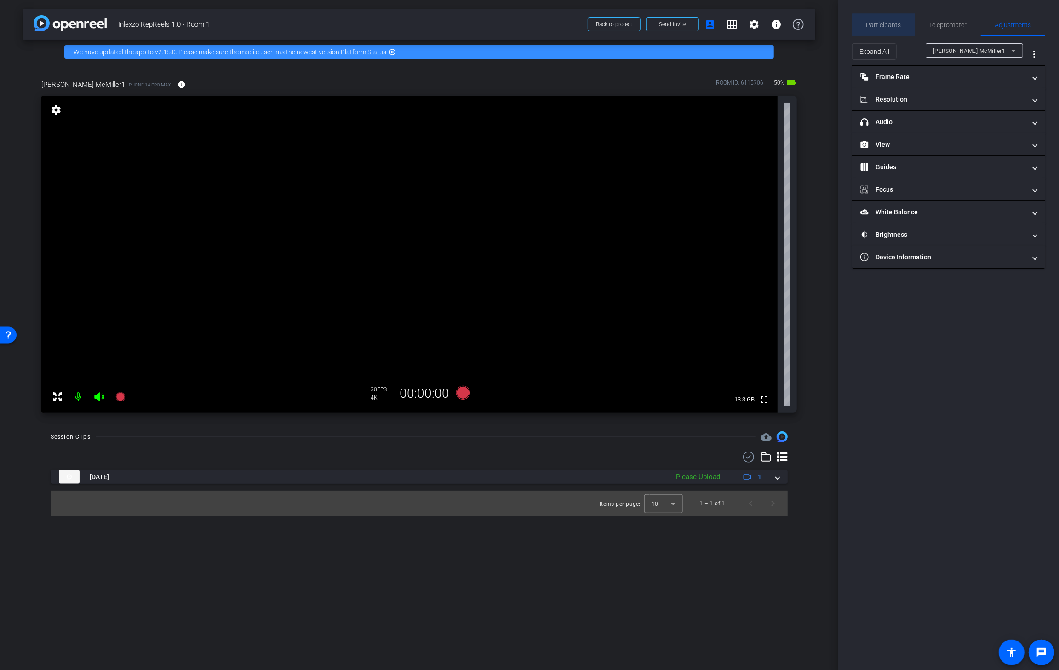
click at [886, 26] on span "Participants" at bounding box center [883, 25] width 35 height 6
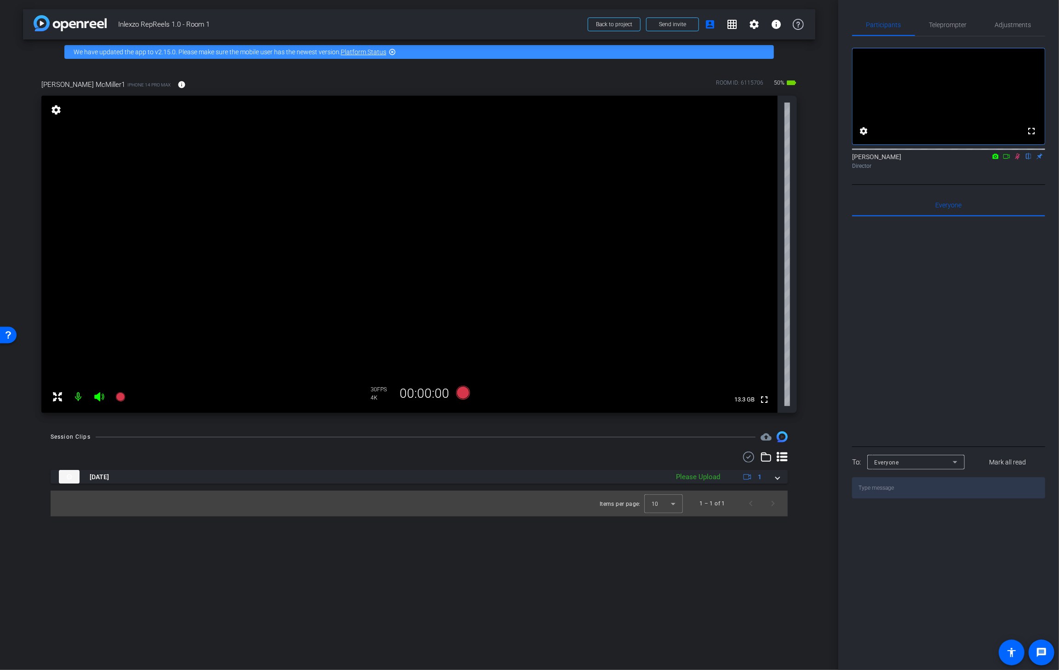
click at [1018, 160] on icon at bounding box center [1017, 156] width 7 height 6
click at [935, 28] on span "Teleprompter" at bounding box center [948, 25] width 38 height 22
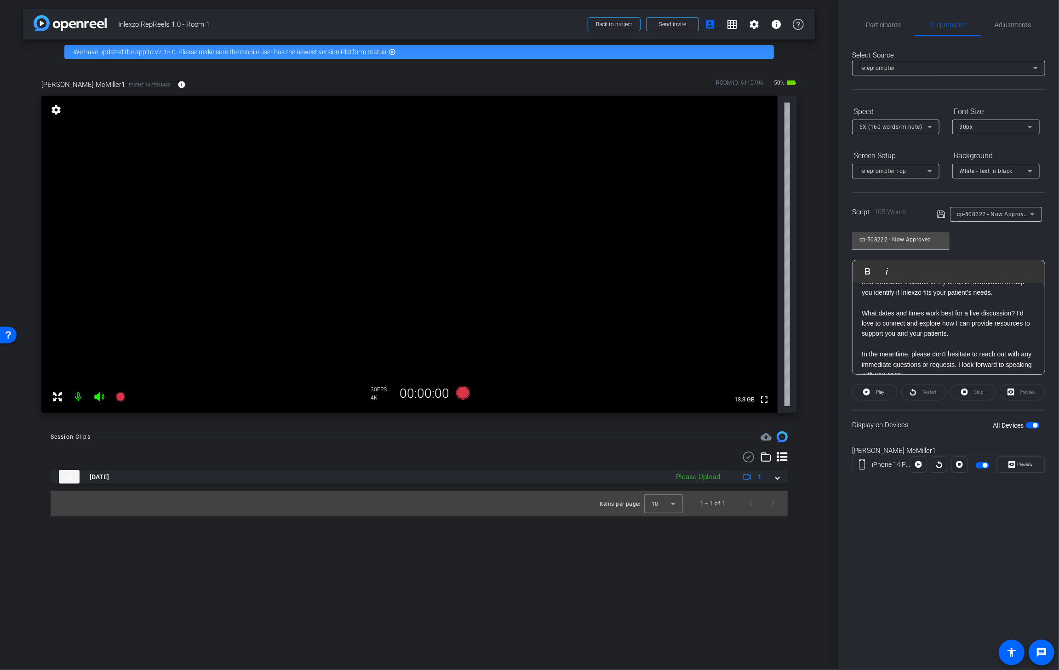
scroll to position [80, 0]
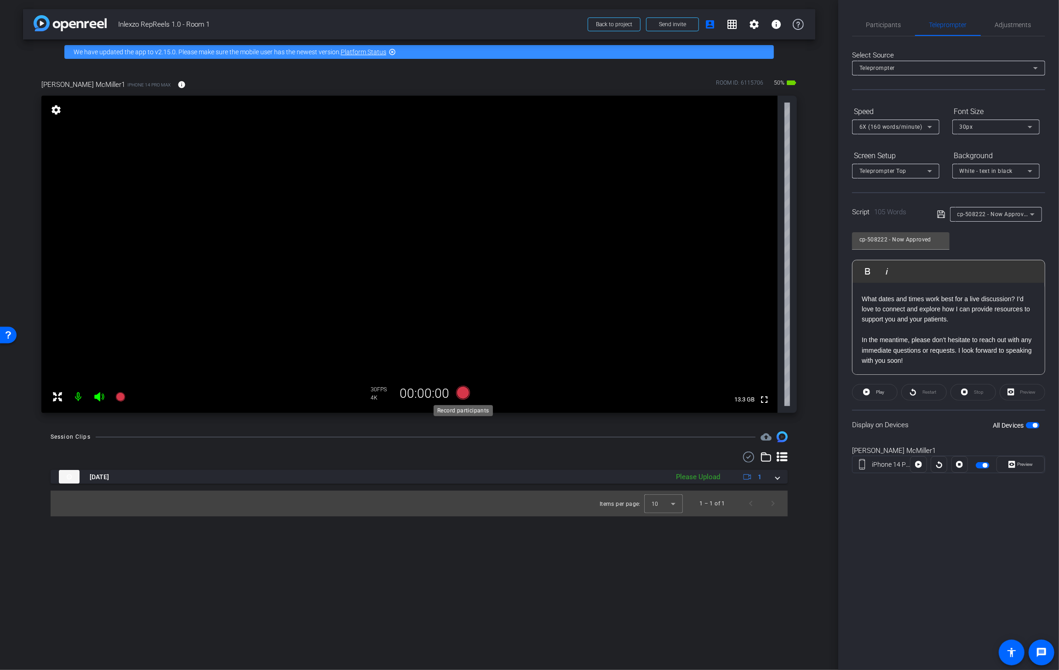
click at [463, 395] on icon at bounding box center [463, 393] width 14 height 14
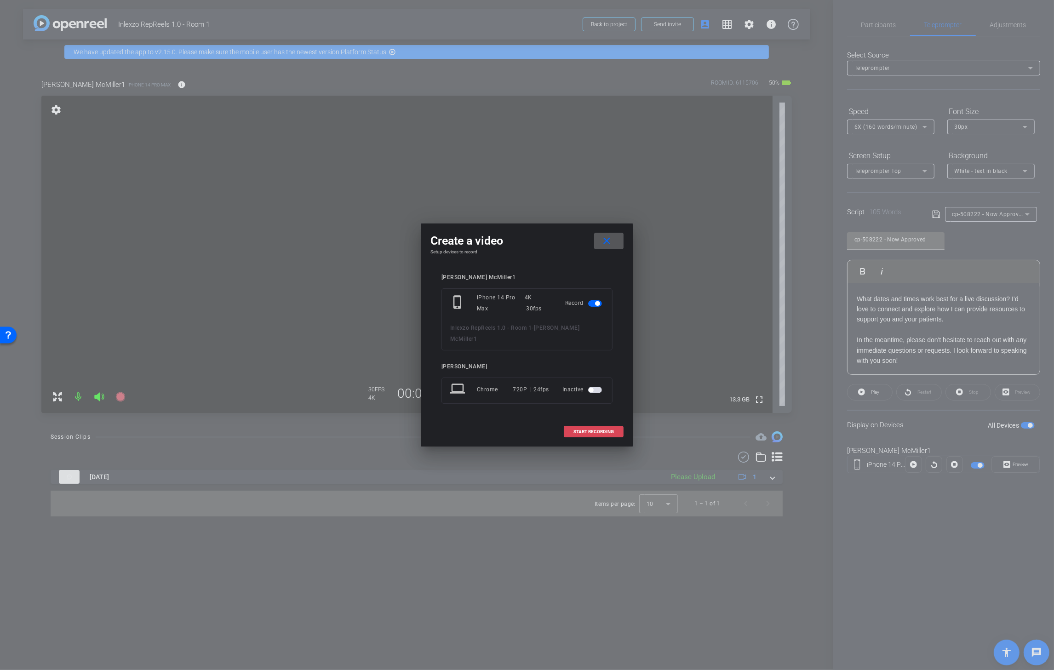
click at [586, 429] on span "START RECORDING" at bounding box center [593, 431] width 40 height 5
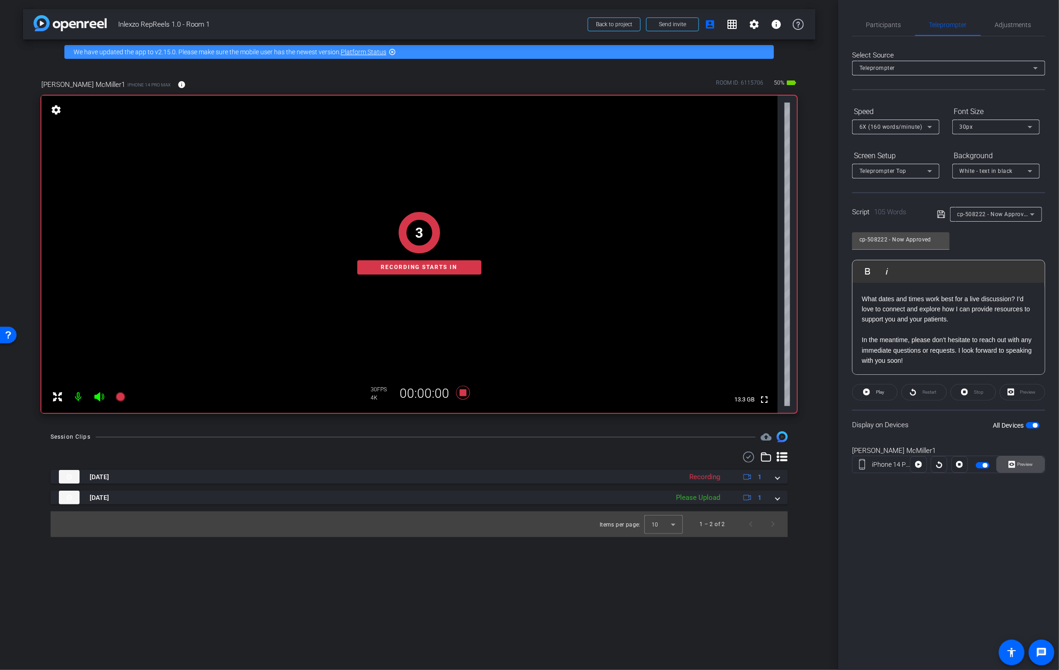
click at [1014, 461] on icon at bounding box center [1011, 464] width 7 height 7
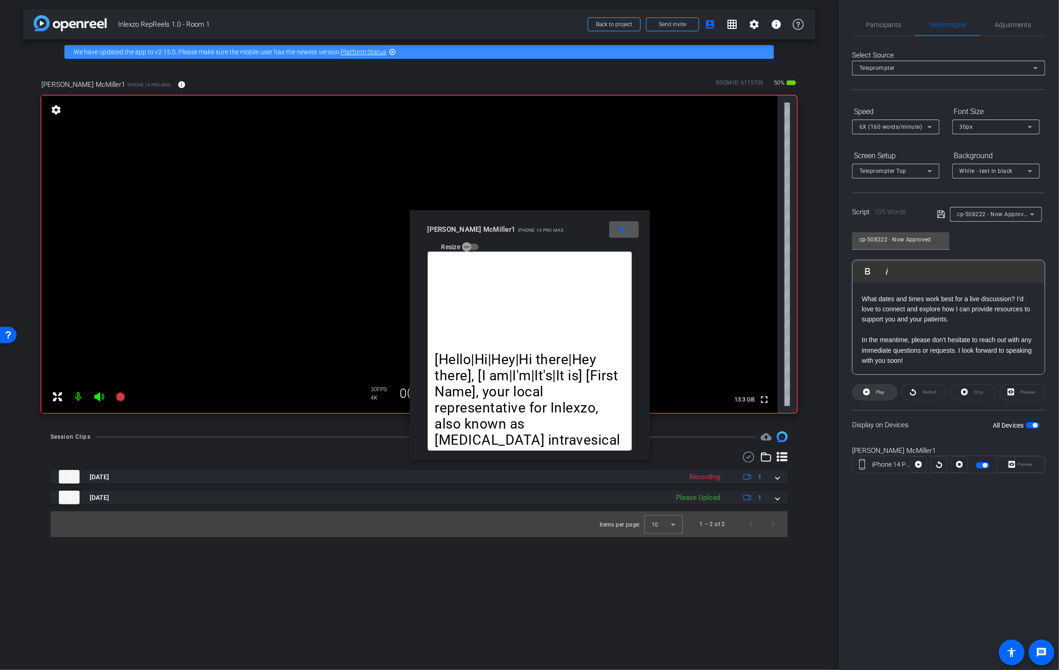
click at [870, 391] on span at bounding box center [875, 392] width 45 height 22
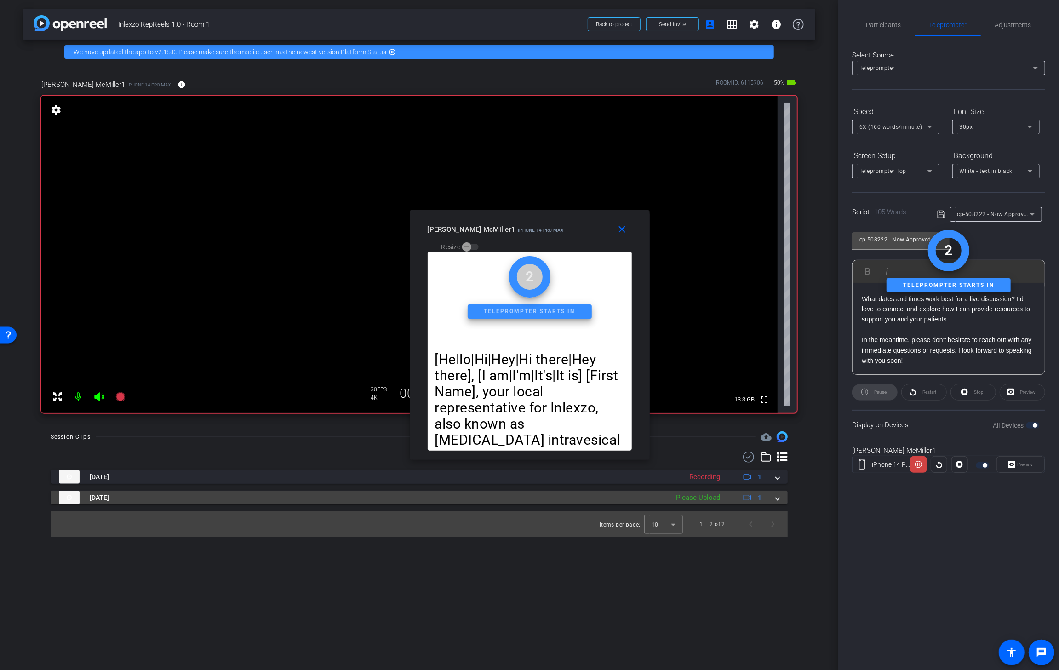
click at [710, 501] on div "Please Upload" at bounding box center [697, 497] width 53 height 11
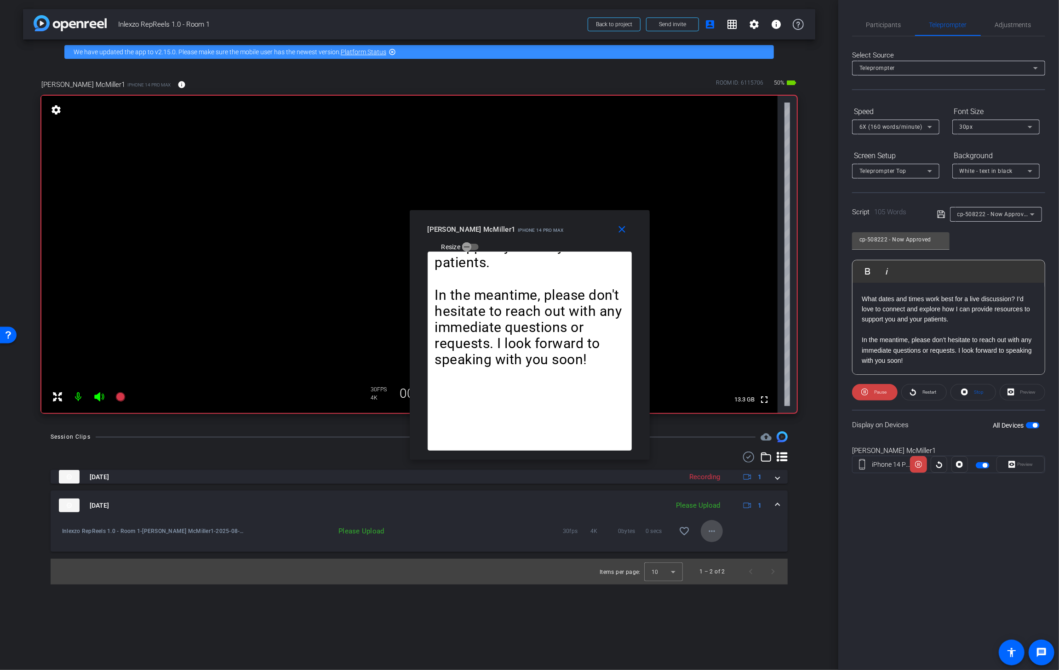
click at [711, 527] on mat-icon "more_horiz" at bounding box center [711, 531] width 11 height 11
click at [716, 547] on span "Upload" at bounding box center [726, 549] width 37 height 11
click at [1019, 23] on span "Adjustments" at bounding box center [1013, 25] width 36 height 6
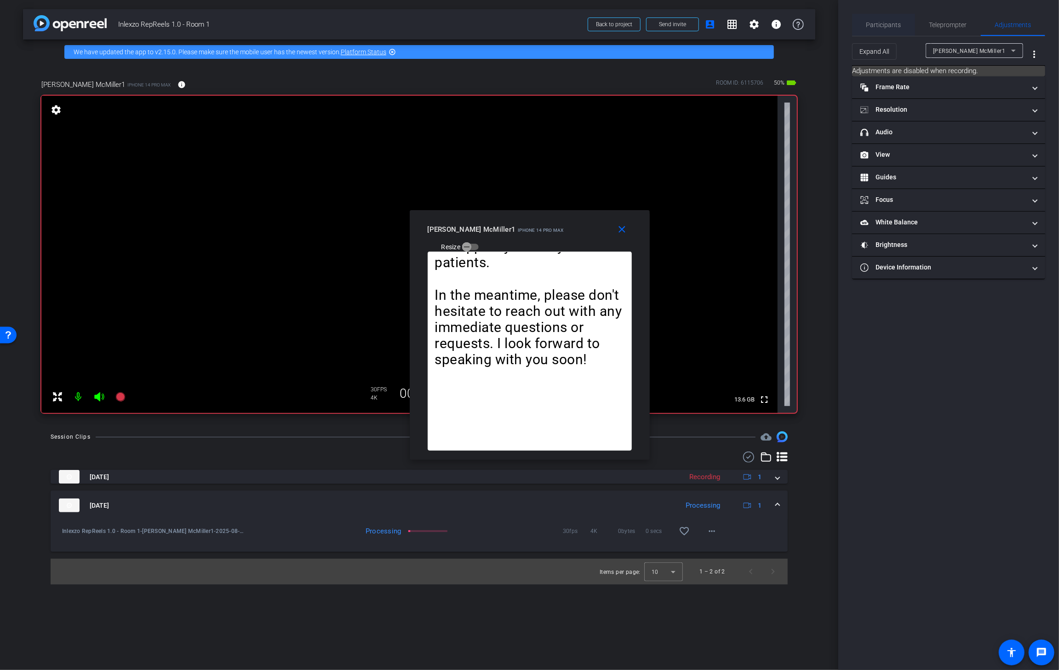
click at [899, 16] on span "Participants" at bounding box center [883, 25] width 35 height 22
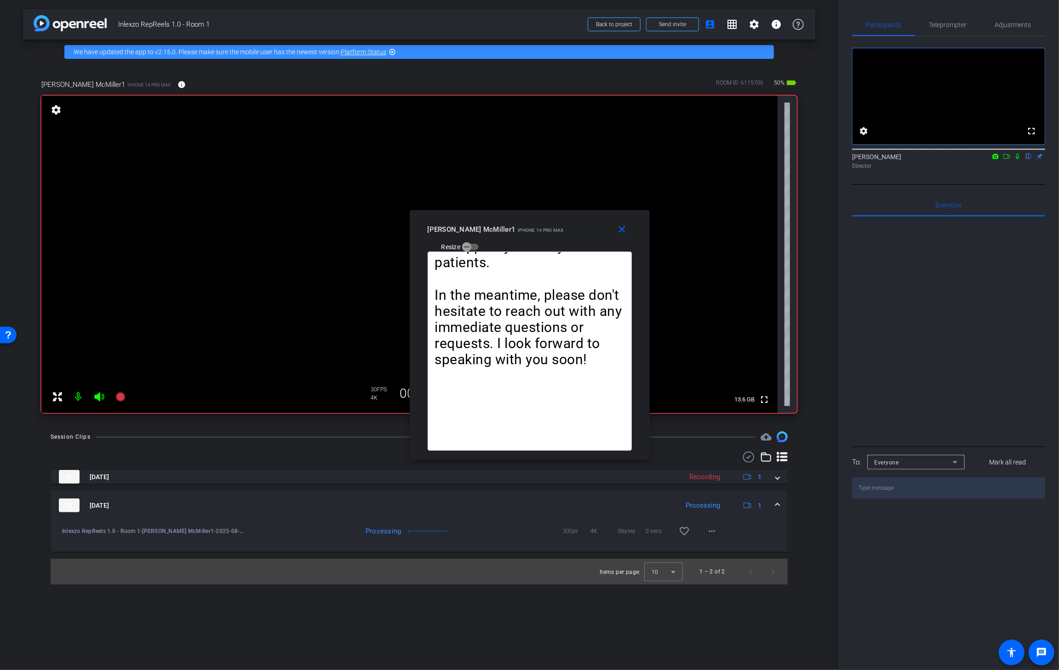
click at [1016, 160] on icon at bounding box center [1018, 157] width 4 height 6
click at [952, 27] on span "Teleprompter" at bounding box center [948, 25] width 38 height 6
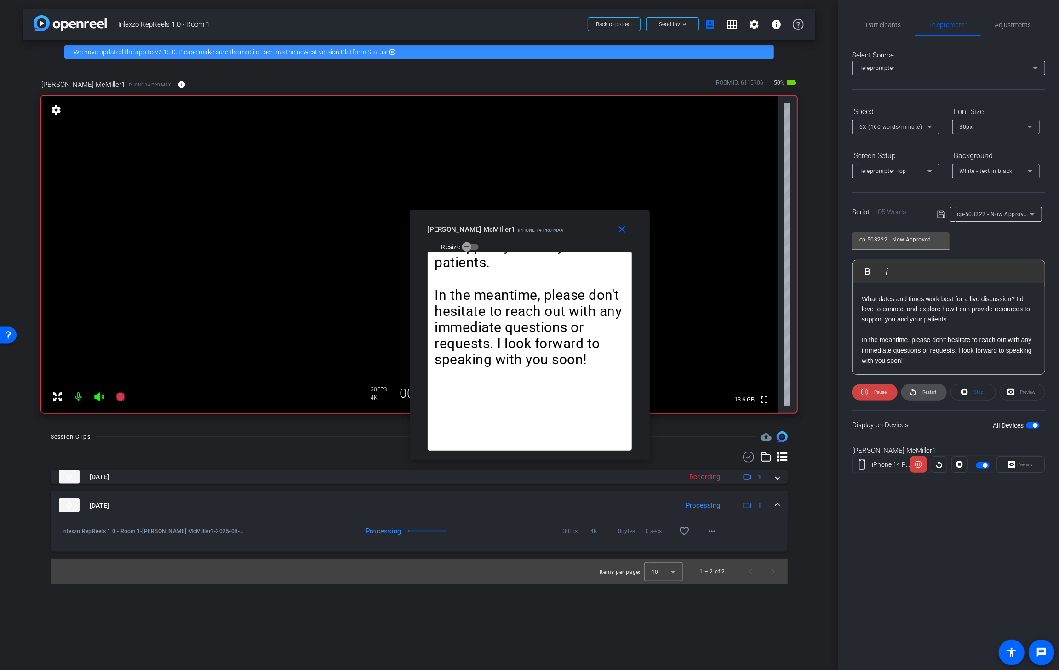
click at [921, 397] on span "Restart" at bounding box center [928, 392] width 16 height 13
click at [621, 229] on mat-icon "close" at bounding box center [621, 229] width 11 height 11
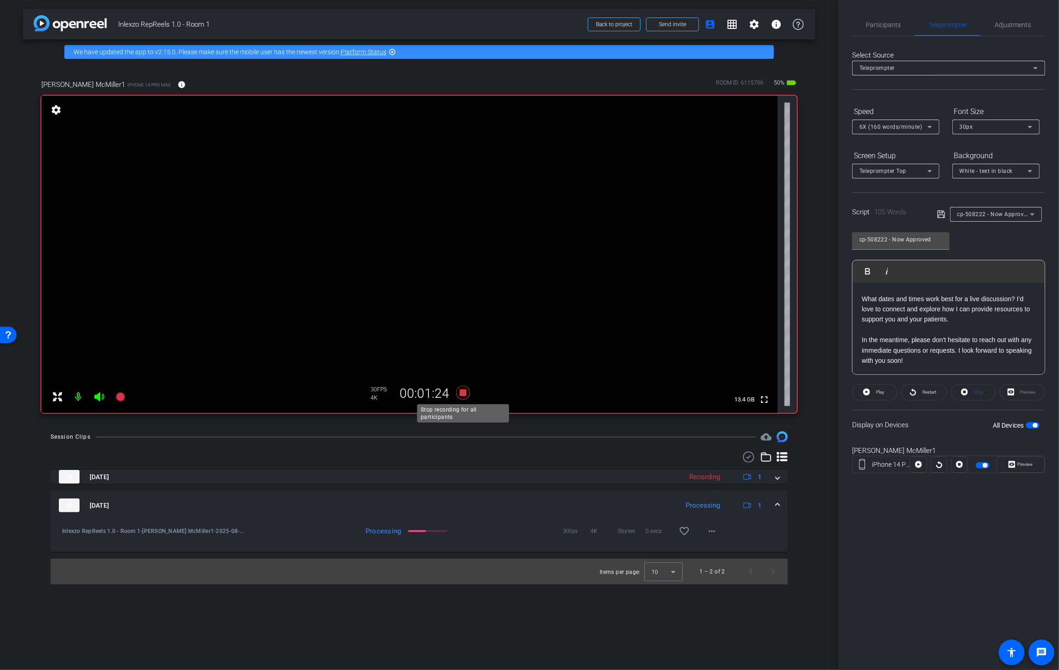
click at [464, 393] on icon at bounding box center [463, 393] width 14 height 14
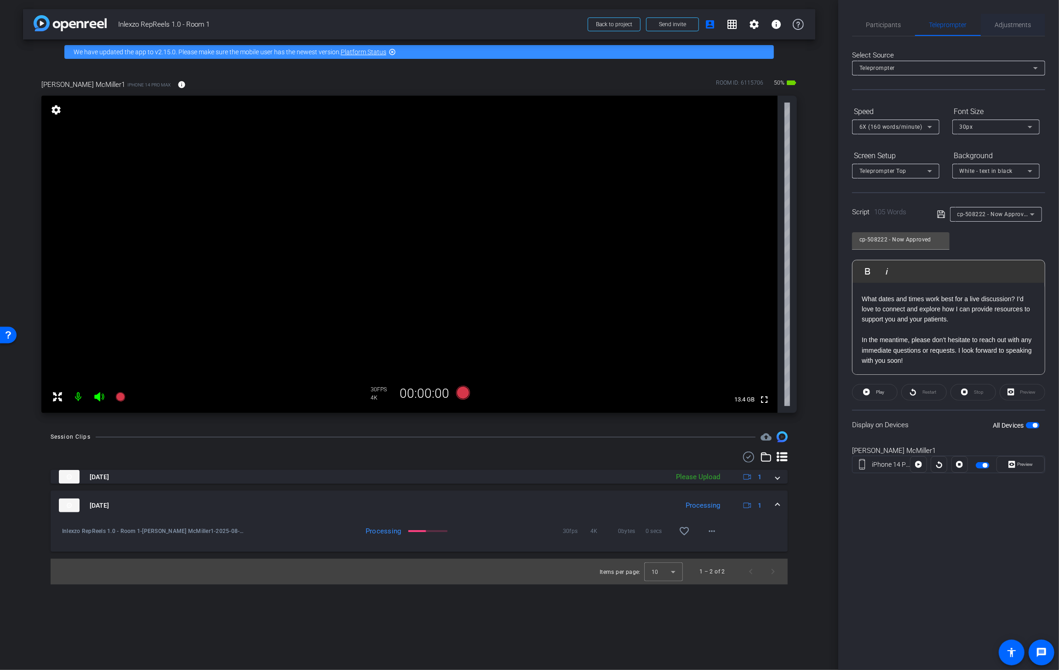
click at [1030, 25] on span "Adjustments" at bounding box center [1013, 25] width 36 height 6
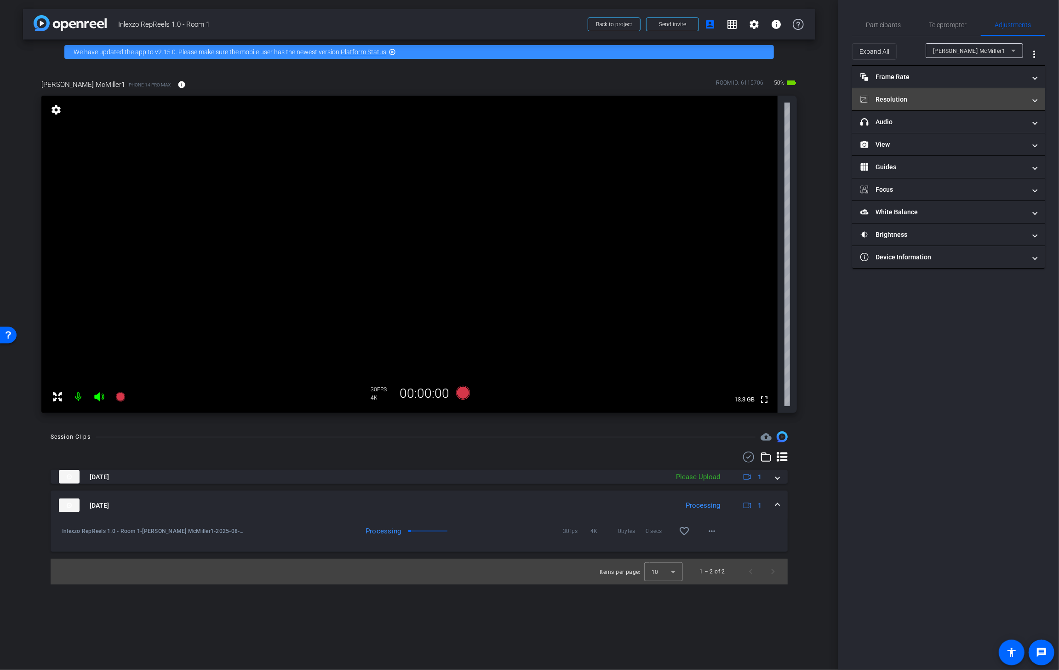
click at [912, 106] on mat-expansion-panel-header "Resolution" at bounding box center [948, 99] width 193 height 22
click at [960, 27] on span "Teleprompter" at bounding box center [948, 25] width 38 height 6
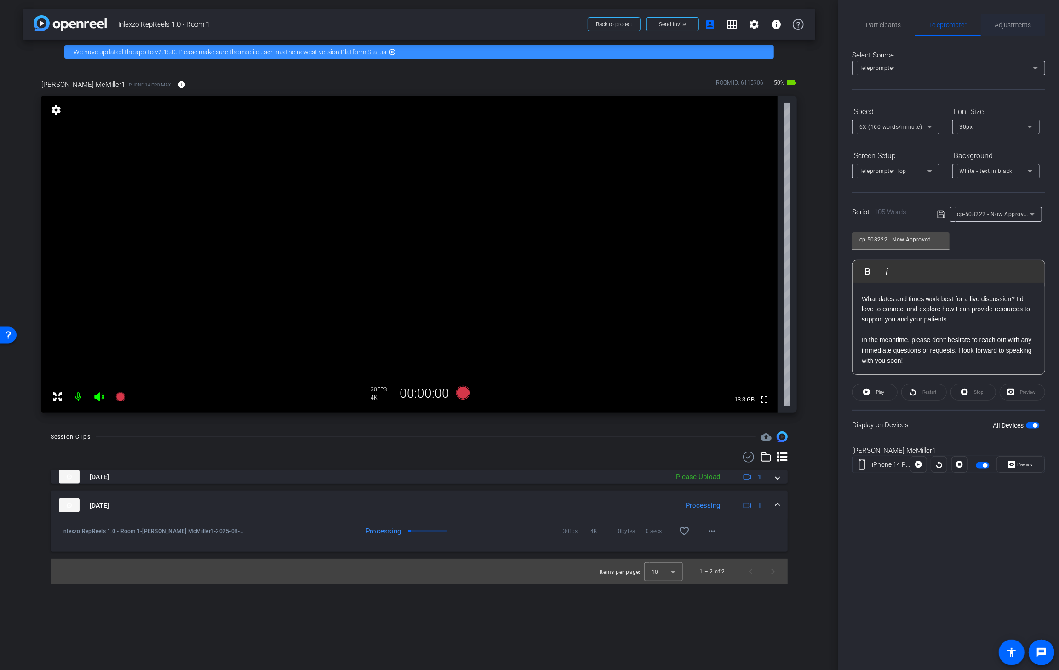
click at [1013, 25] on span "Adjustments" at bounding box center [1013, 25] width 36 height 6
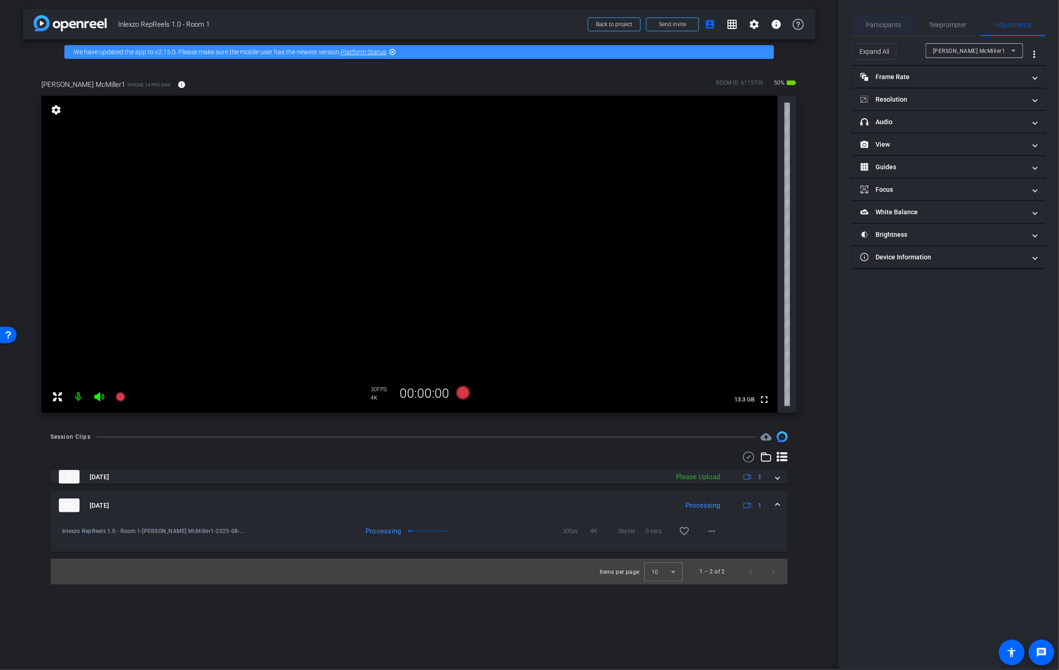
click at [876, 26] on span "Participants" at bounding box center [883, 25] width 35 height 6
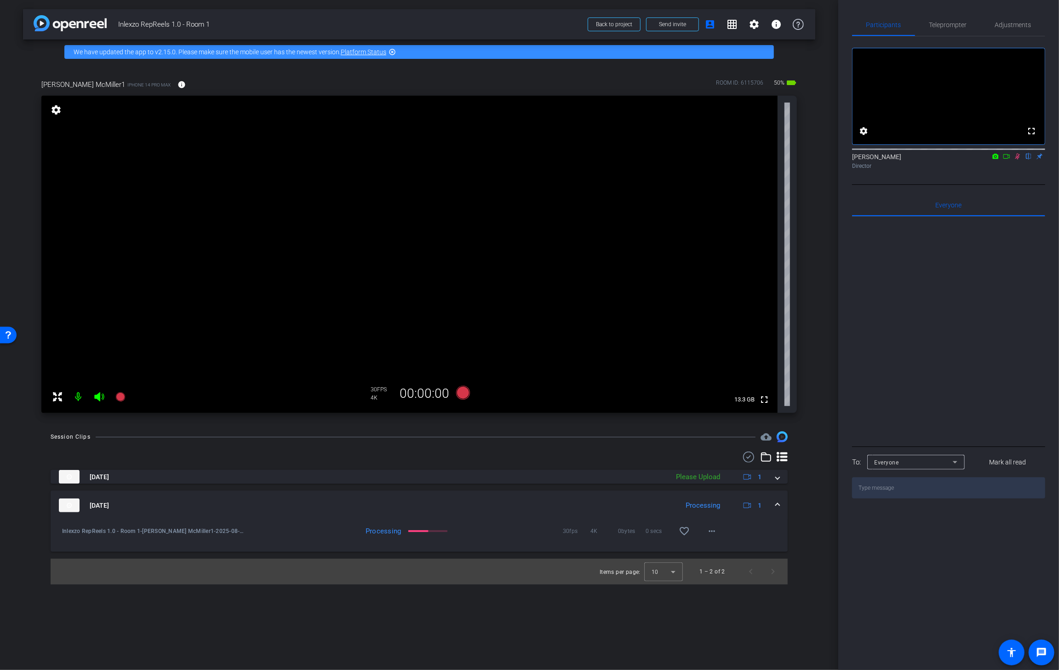
click at [1016, 160] on icon at bounding box center [1017, 156] width 7 height 6
click at [725, 476] on mat-panel-description "Please Upload 1" at bounding box center [719, 477] width 97 height 14
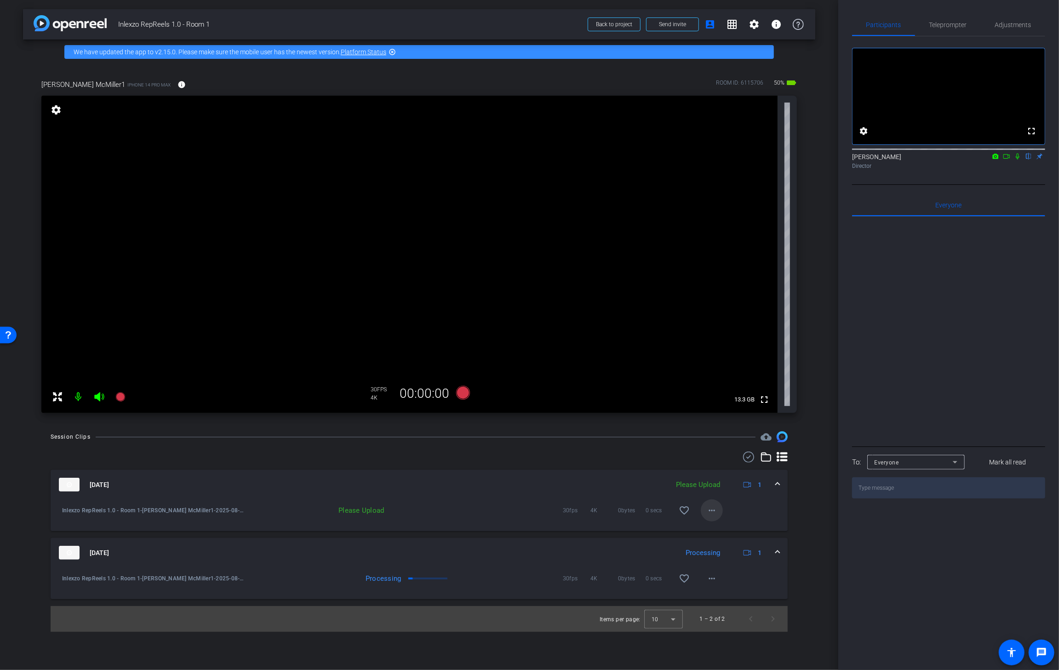
click at [716, 511] on mat-icon "more_horiz" at bounding box center [711, 510] width 11 height 11
click at [729, 532] on span "Upload" at bounding box center [726, 529] width 37 height 11
click at [1019, 160] on icon at bounding box center [1017, 156] width 7 height 6
click at [466, 391] on icon at bounding box center [463, 393] width 14 height 14
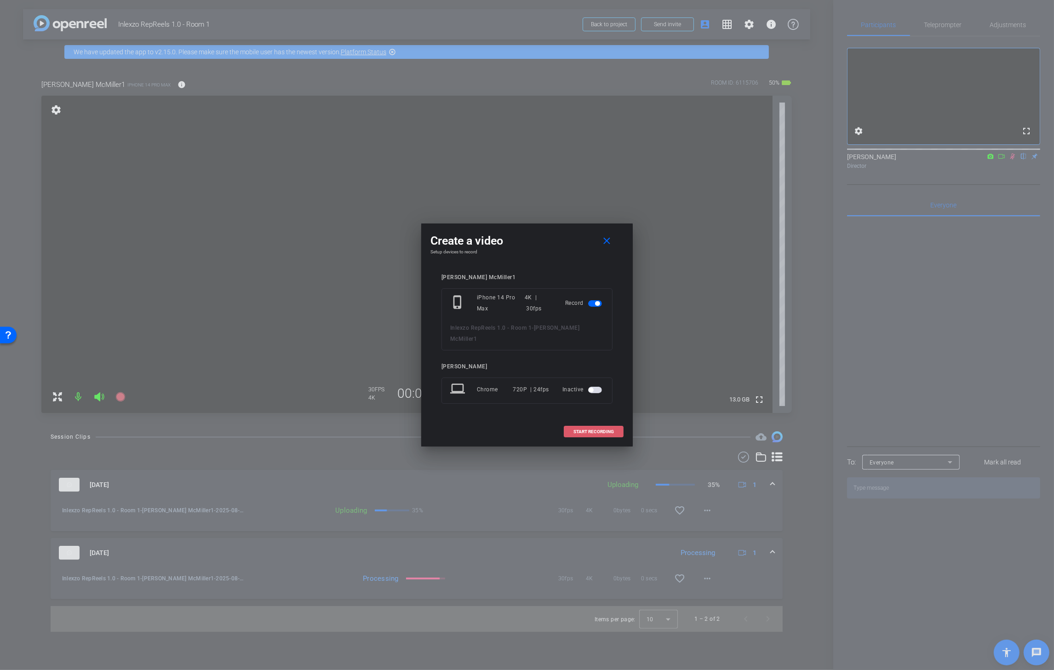
click at [581, 429] on span "START RECORDING" at bounding box center [593, 431] width 40 height 5
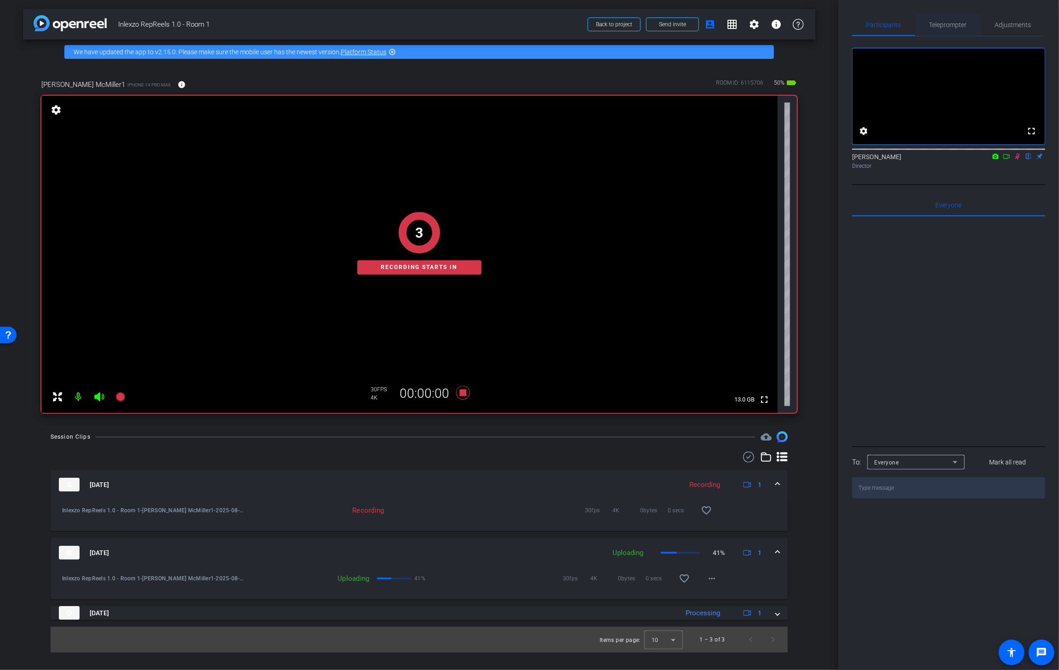
click at [954, 24] on span "Teleprompter" at bounding box center [948, 25] width 38 height 6
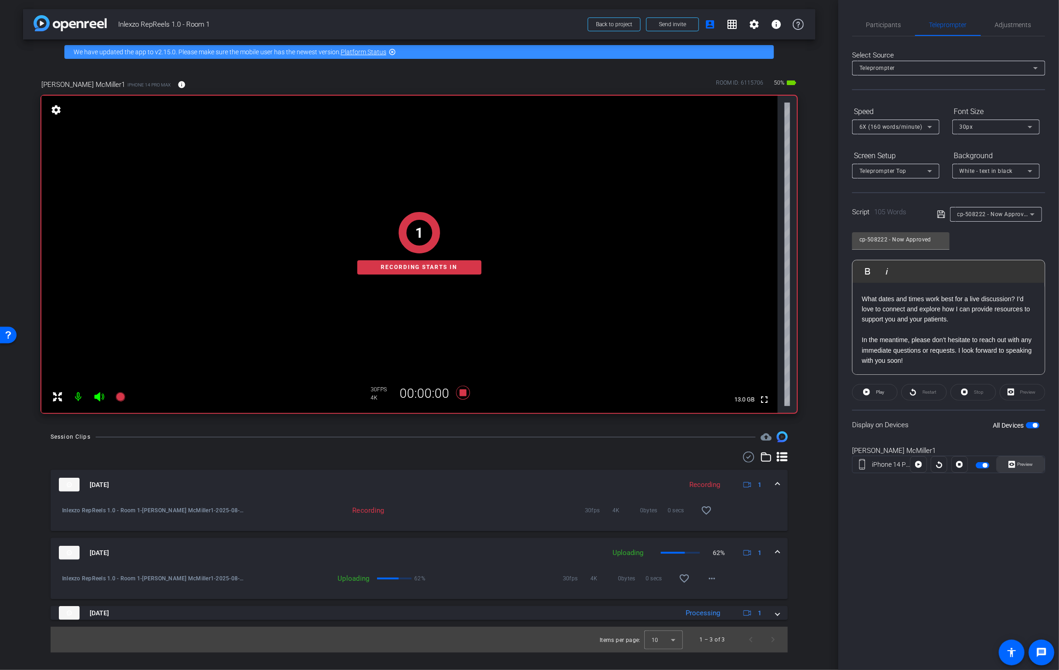
click at [1032, 462] on span "Preview" at bounding box center [1026, 464] width 16 height 5
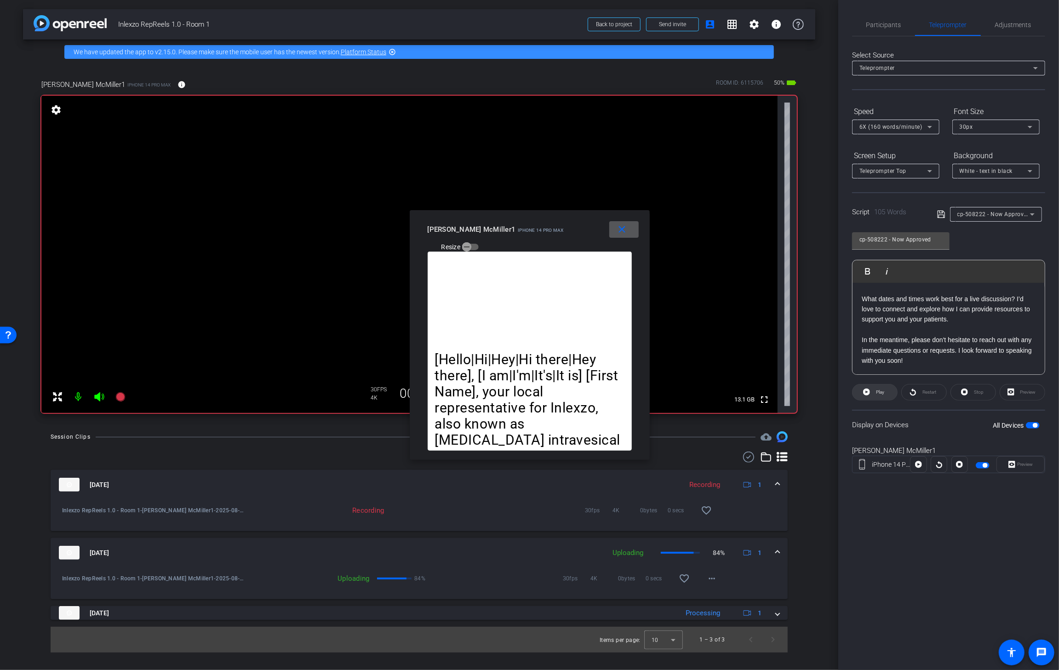
click at [884, 393] on span "Play" at bounding box center [880, 391] width 8 height 5
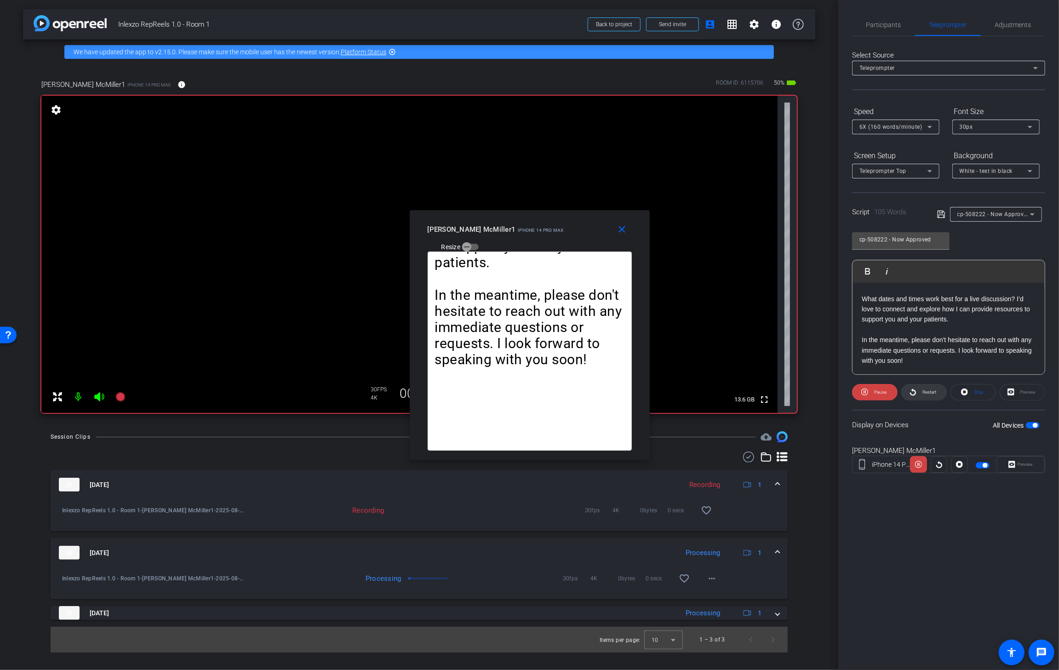
click at [929, 394] on span "Restart" at bounding box center [928, 392] width 16 height 13
click at [628, 229] on span at bounding box center [623, 229] width 29 height 22
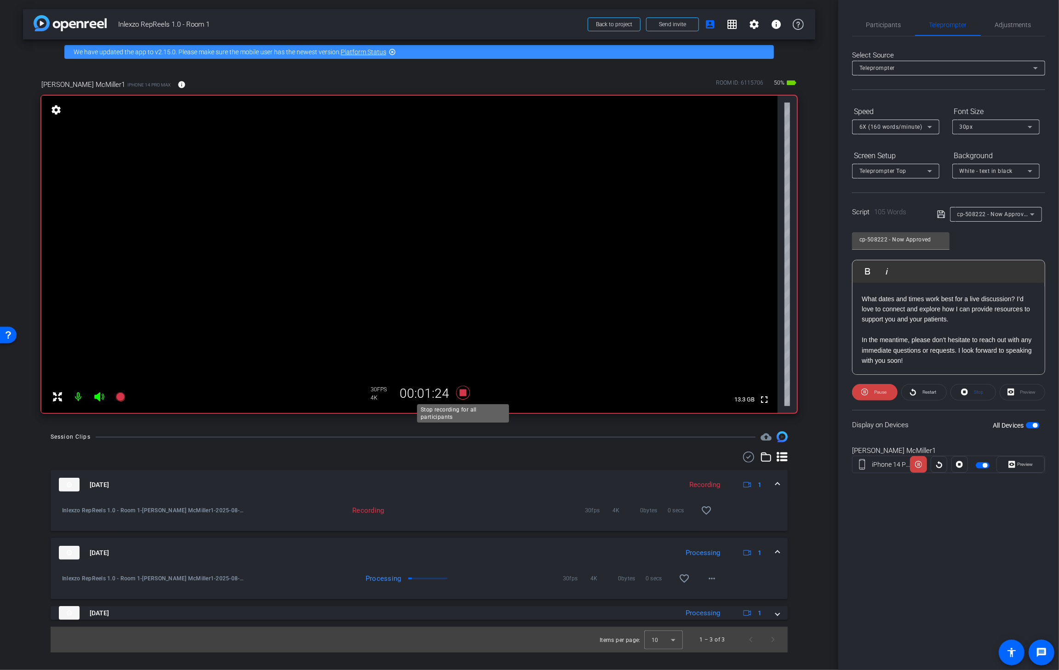
click at [464, 394] on icon at bounding box center [463, 393] width 14 height 14
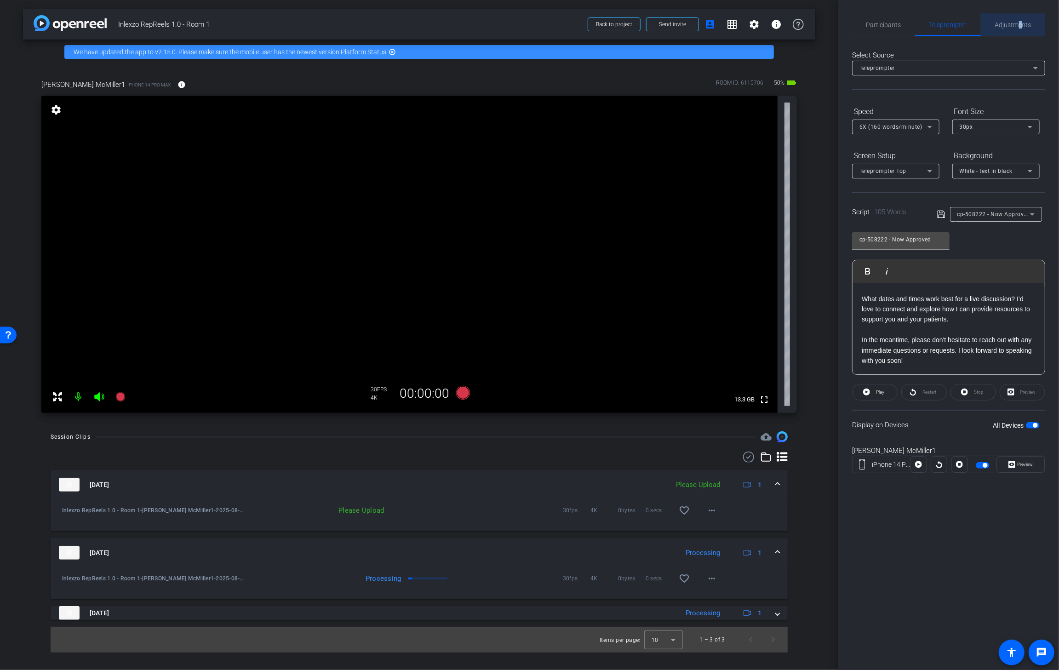
drag, startPoint x: 1021, startPoint y: 23, endPoint x: 1016, endPoint y: 35, distance: 12.8
click at [1020, 24] on span "Adjustments" at bounding box center [1013, 25] width 36 height 6
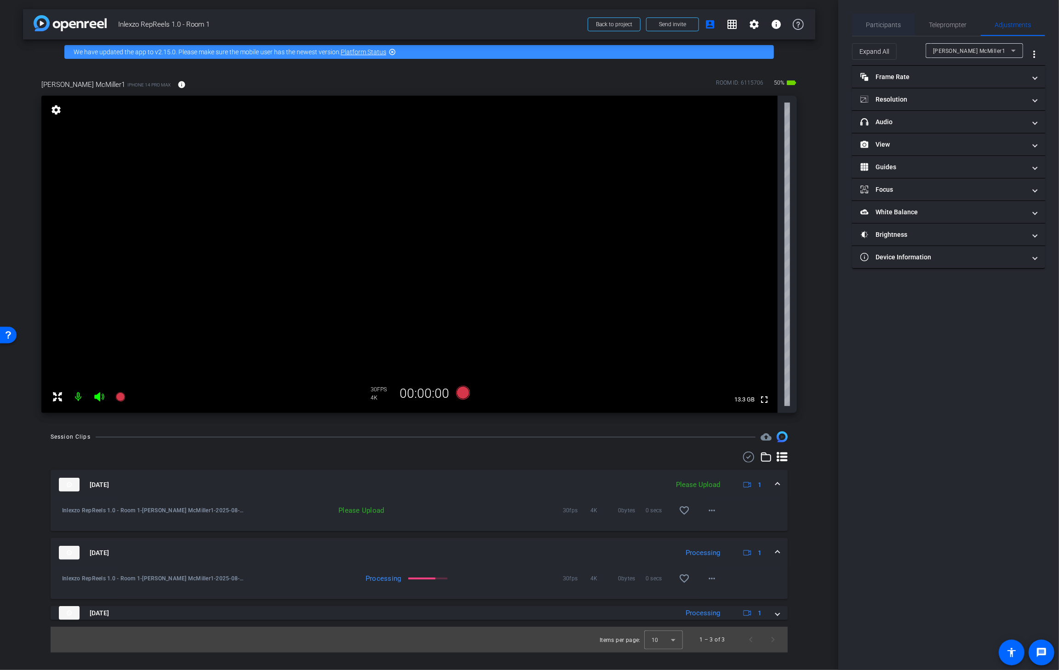
click at [883, 34] on span "Participants" at bounding box center [883, 25] width 35 height 22
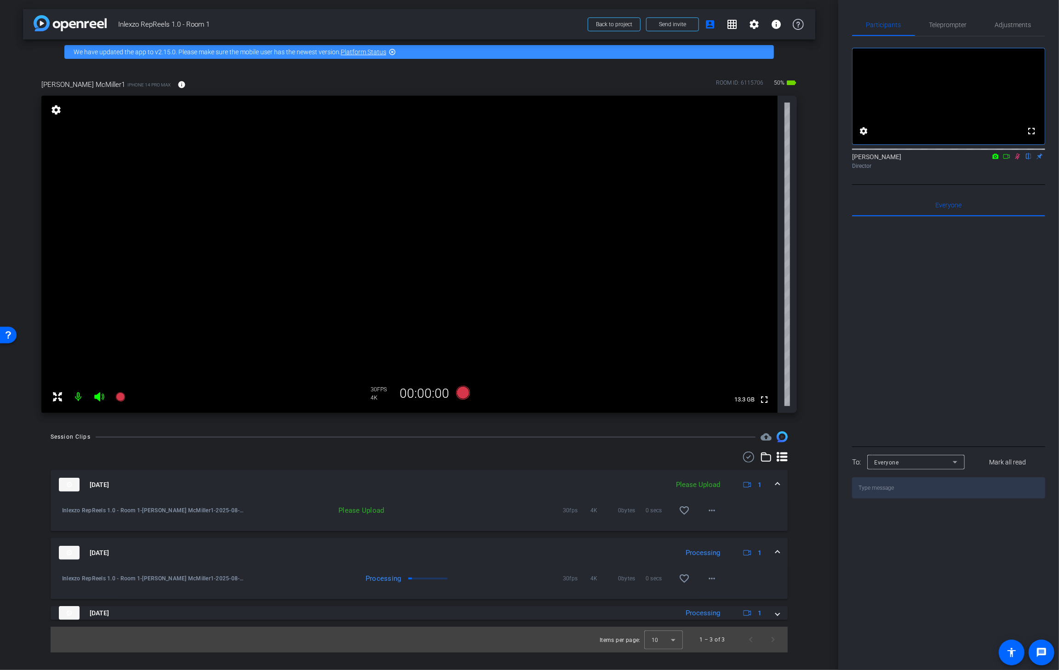
click at [1018, 160] on icon at bounding box center [1017, 157] width 5 height 6
click at [720, 507] on span at bounding box center [712, 510] width 22 height 22
click at [727, 530] on span "Upload" at bounding box center [726, 529] width 37 height 11
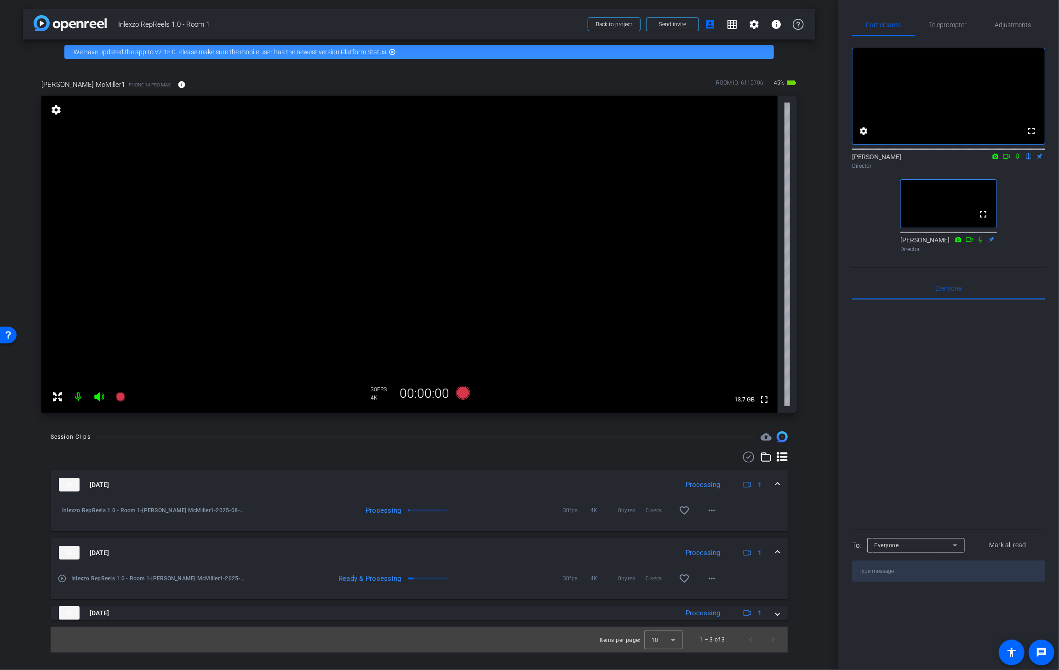
click at [1019, 160] on icon at bounding box center [1017, 156] width 7 height 6
click at [459, 392] on icon at bounding box center [463, 393] width 14 height 14
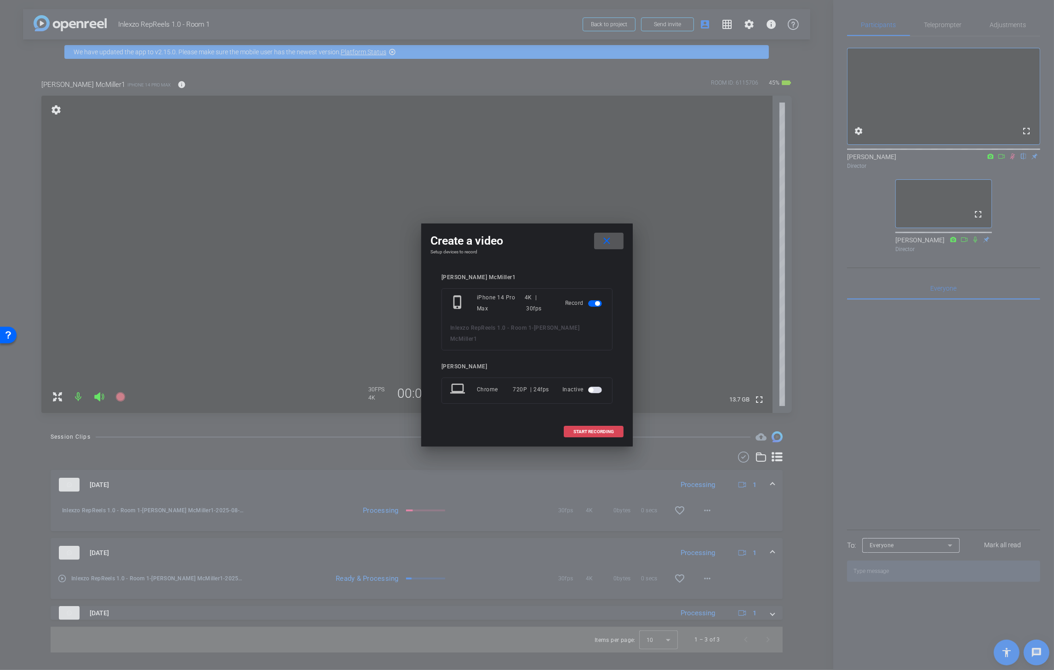
click at [590, 429] on span "START RECORDING" at bounding box center [593, 431] width 40 height 5
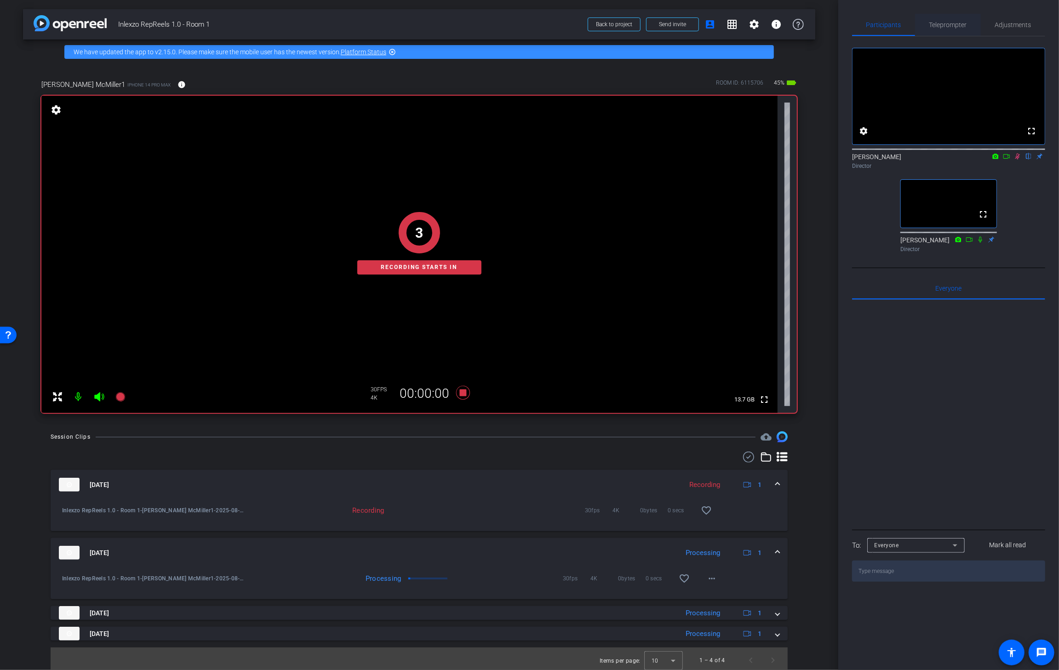
click at [956, 22] on span "Teleprompter" at bounding box center [948, 25] width 38 height 6
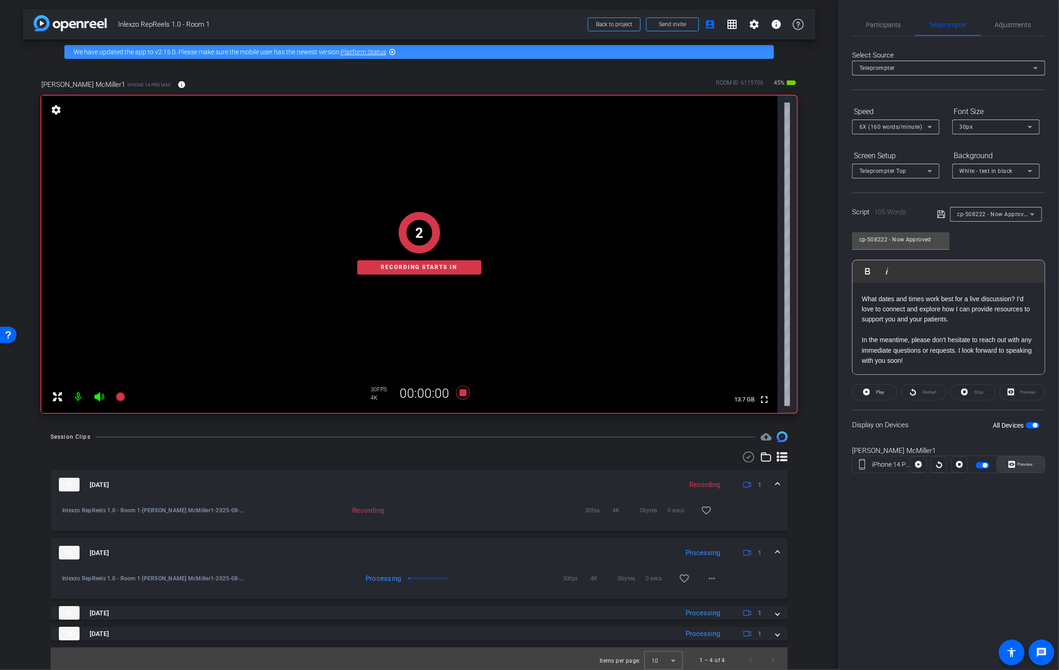
click at [1019, 462] on span "Preview" at bounding box center [1026, 464] width 16 height 5
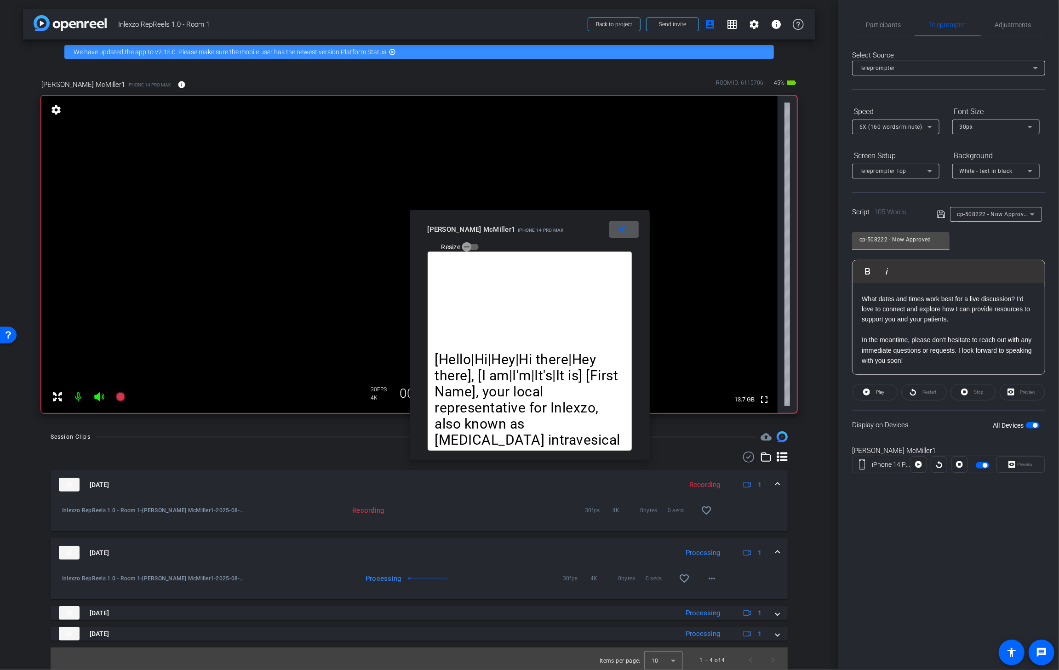
click at [626, 233] on mat-icon "close" at bounding box center [621, 229] width 11 height 11
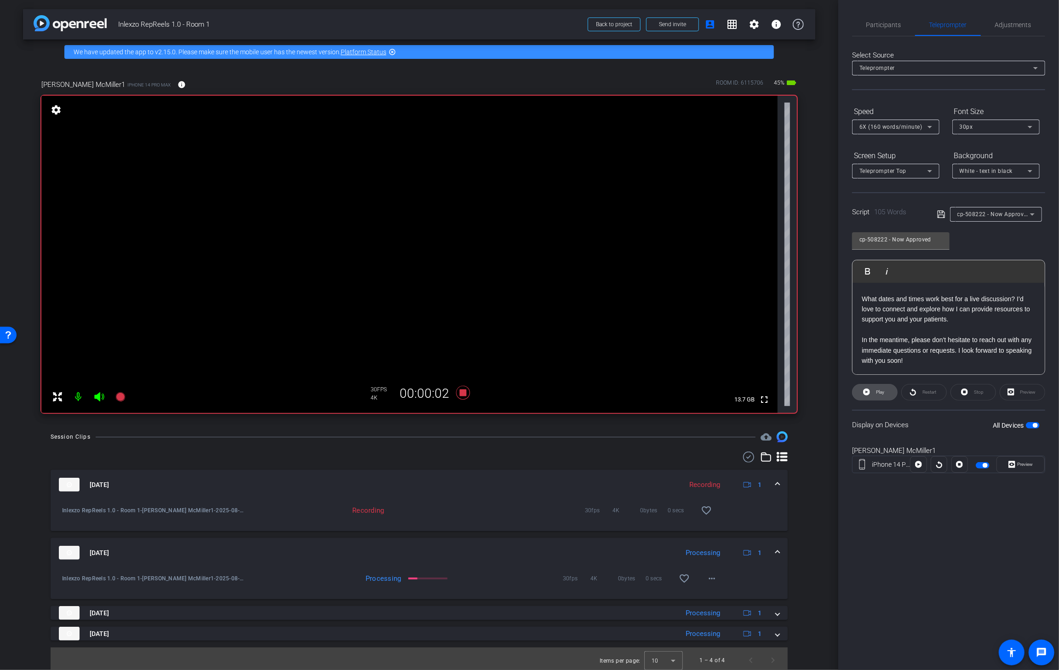
click at [874, 392] on span "Play" at bounding box center [879, 392] width 11 height 13
click at [1014, 466] on icon at bounding box center [1011, 464] width 7 height 7
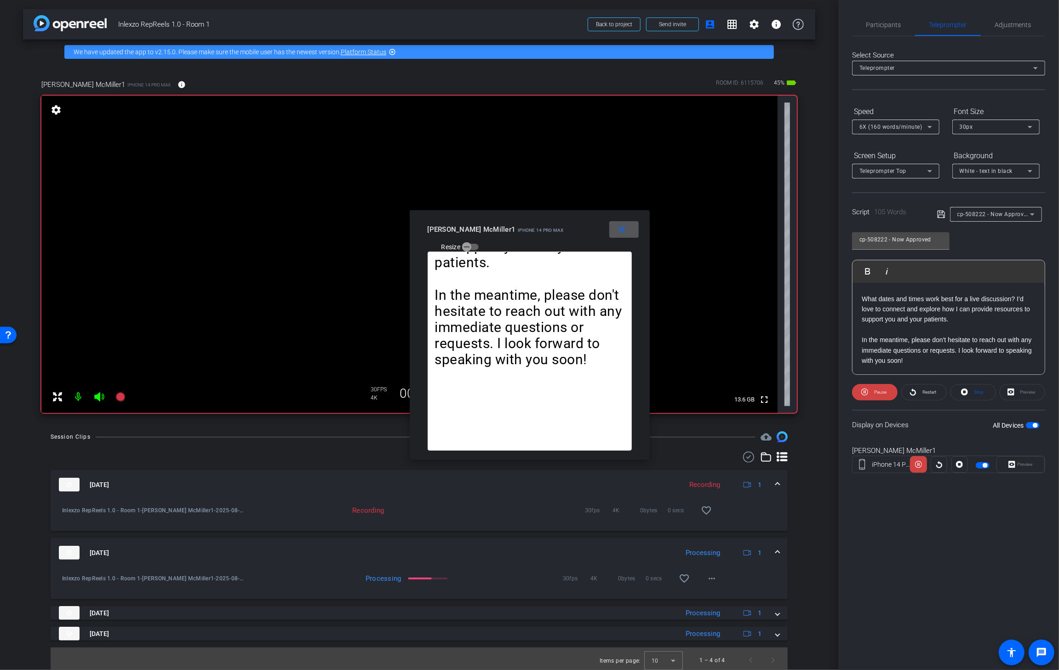
click at [624, 240] on span at bounding box center [623, 229] width 29 height 22
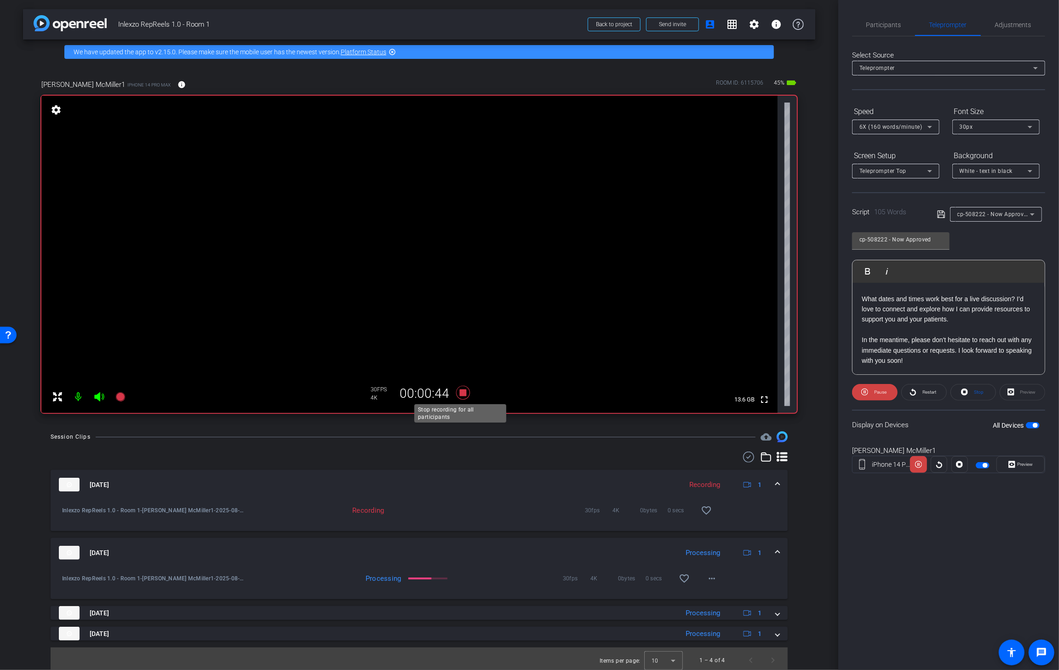
click at [461, 387] on icon at bounding box center [463, 392] width 22 height 17
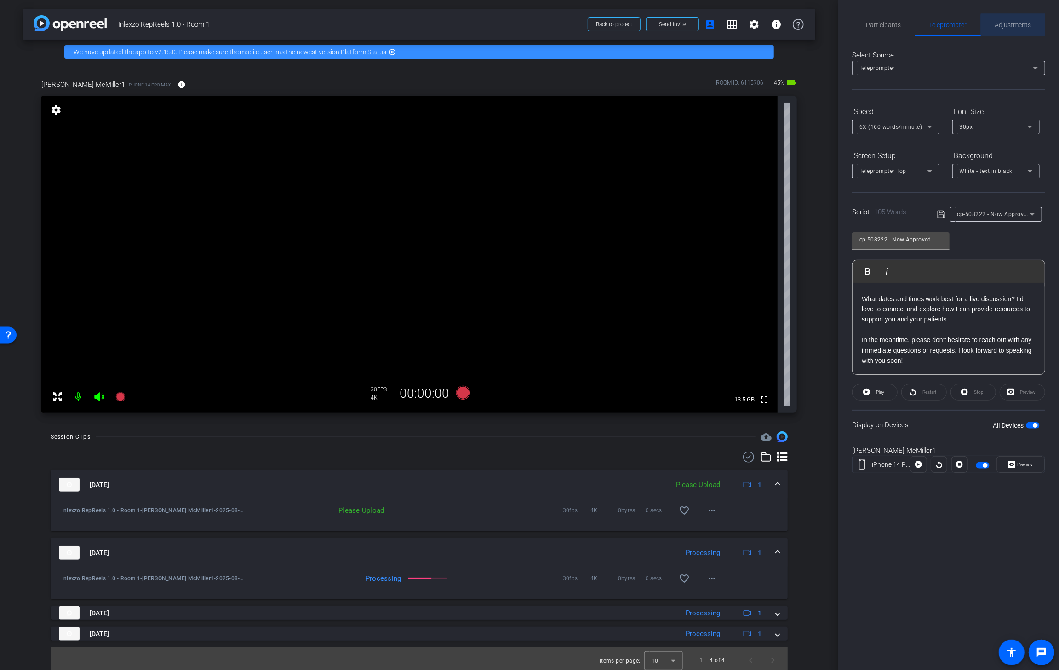
click at [1017, 27] on span "Adjustments" at bounding box center [1013, 25] width 36 height 6
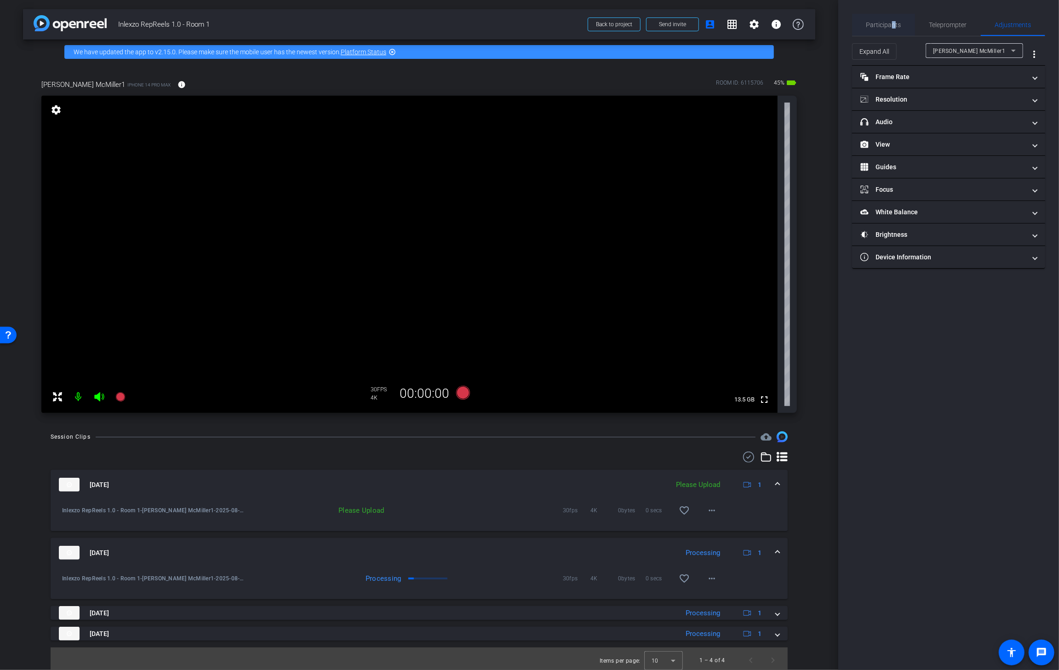
click at [891, 26] on span "Participants" at bounding box center [883, 25] width 35 height 6
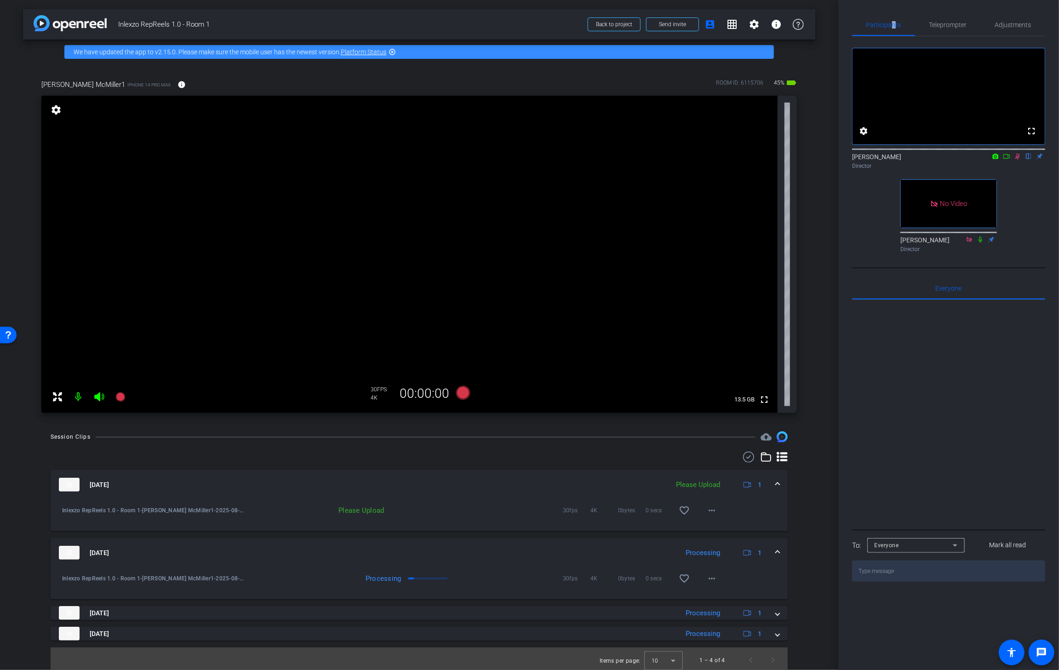
click at [1017, 160] on icon at bounding box center [1017, 156] width 7 height 6
click at [701, 508] on span at bounding box center [712, 510] width 22 height 22
click at [710, 528] on span "Upload" at bounding box center [722, 529] width 37 height 11
